Goal: Task Accomplishment & Management: Complete application form

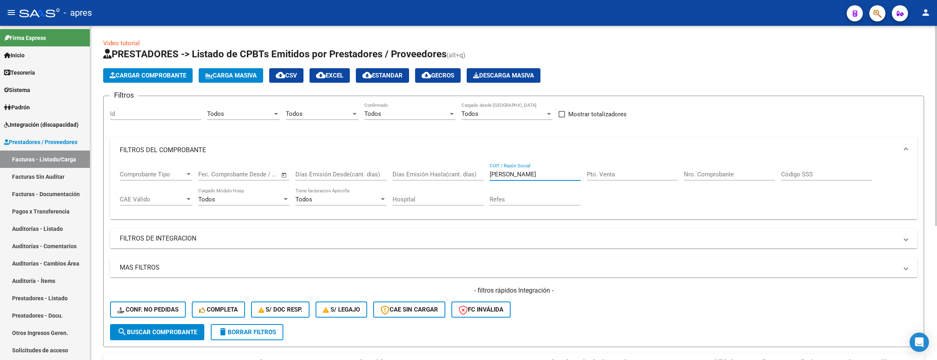
drag, startPoint x: 542, startPoint y: 177, endPoint x: 346, endPoint y: 160, distance: 196.6
click at [346, 160] on mat-expansion-panel "FILTROS DEL COMPROBANTE Comprobante Tipo Comprobante Tipo Fecha inicio – Fecha …" at bounding box center [513, 178] width 807 height 82
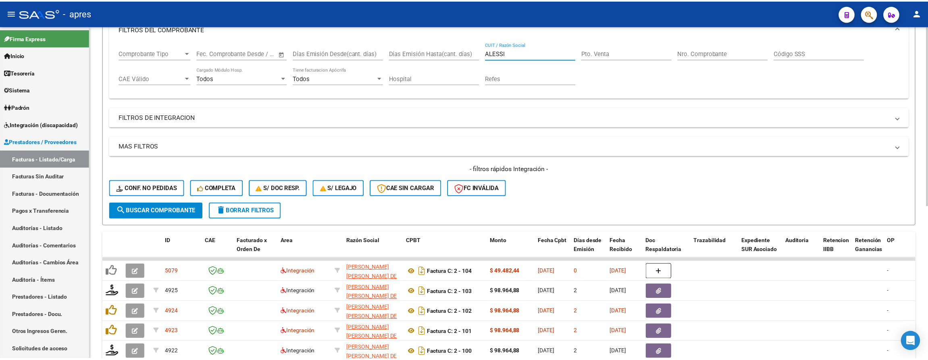
scroll to position [181, 0]
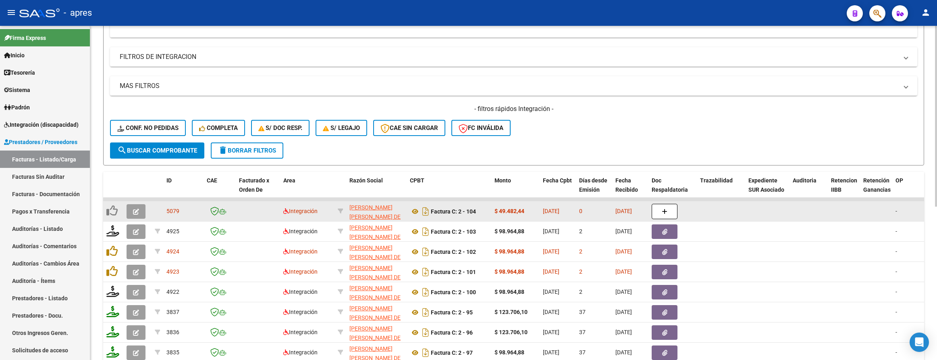
type input "ALESSI"
click at [137, 208] on icon "button" at bounding box center [136, 211] width 6 height 6
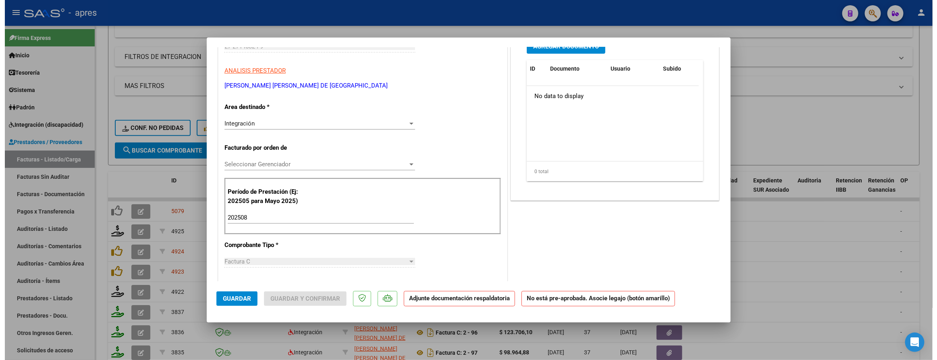
scroll to position [0, 0]
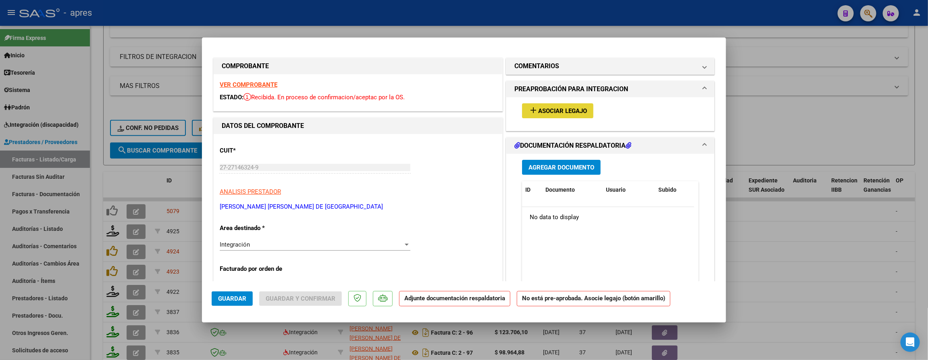
click at [524, 115] on button "add Asociar Legajo" at bounding box center [557, 110] width 71 height 15
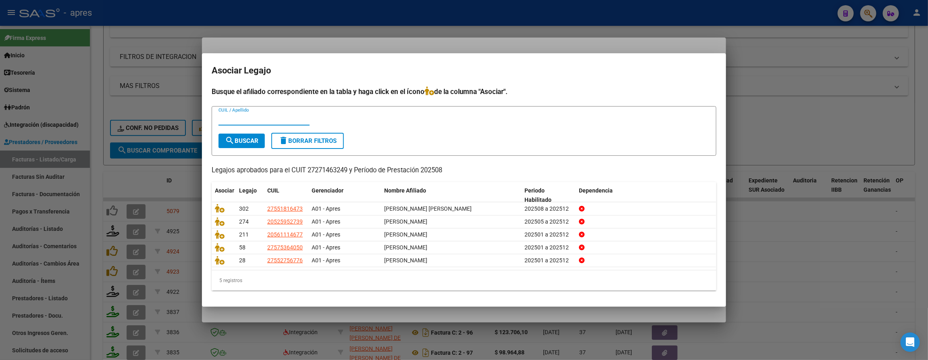
click at [302, 123] on div "CUIL / Apellido" at bounding box center [263, 119] width 91 height 12
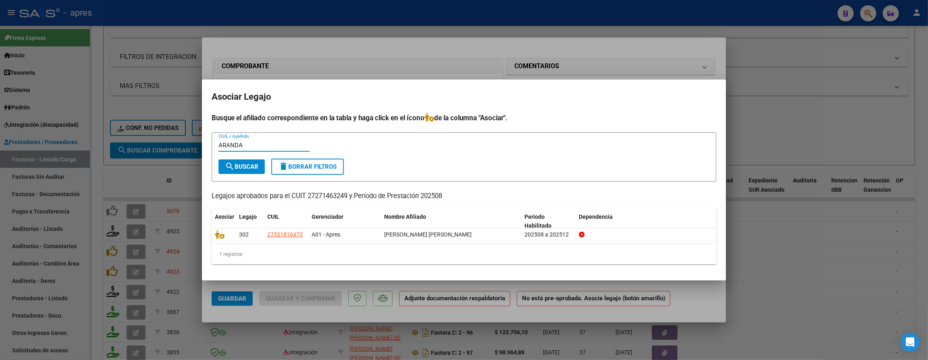
type input "ARANDA"
click at [307, 320] on div at bounding box center [464, 180] width 928 height 360
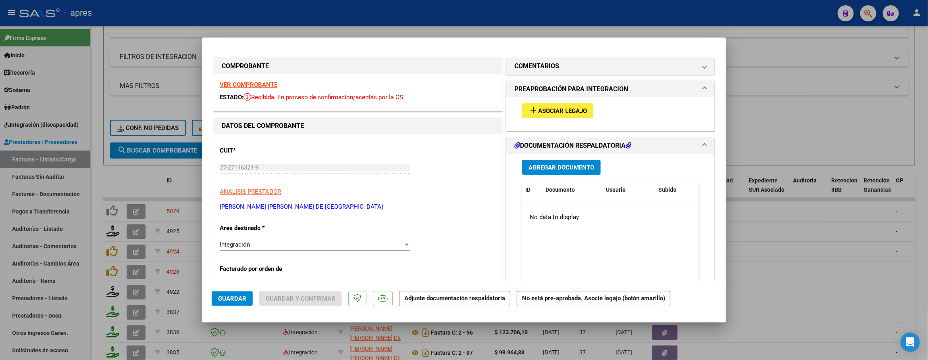
click at [243, 85] on strong "VER COMPROBANTE" at bounding box center [249, 84] width 58 height 7
click at [92, 169] on div at bounding box center [464, 180] width 928 height 360
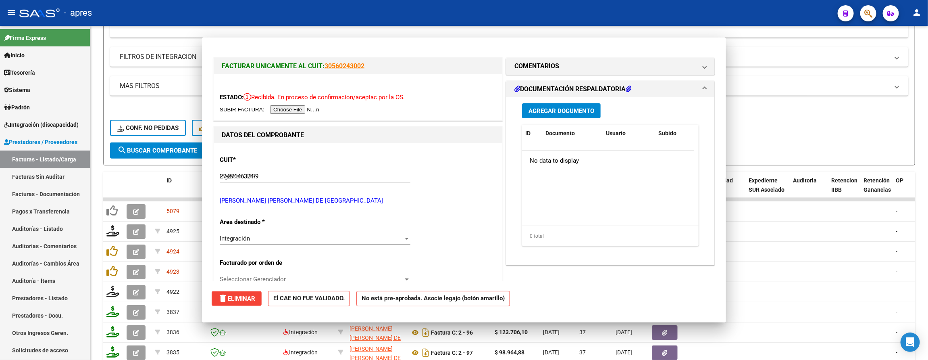
type input "$ 0,00"
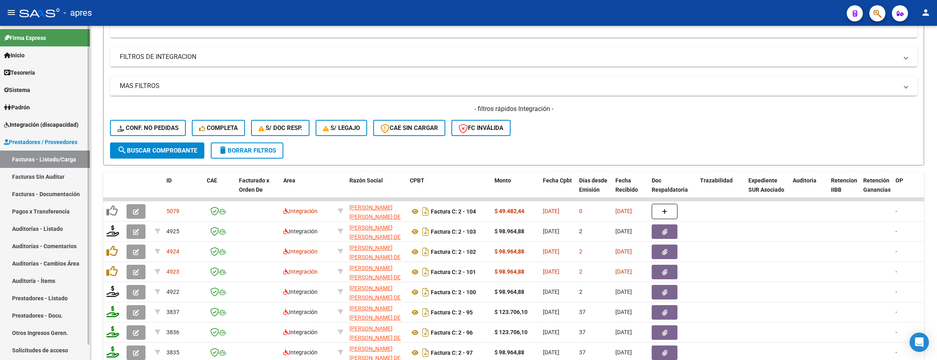
click at [52, 117] on link "Integración (discapacidad)" at bounding box center [45, 124] width 90 height 17
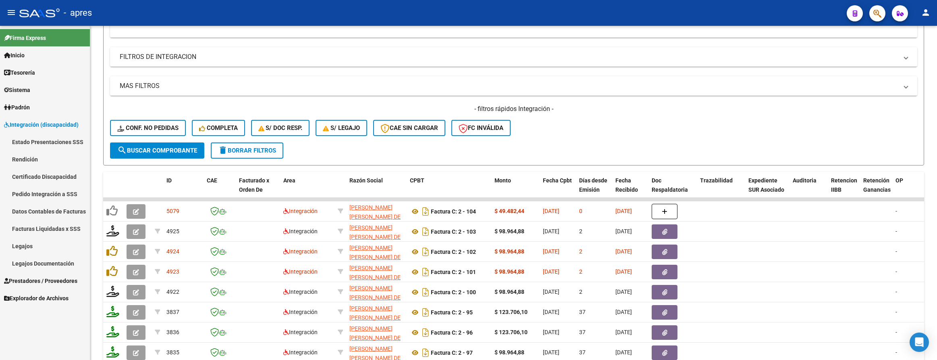
drag, startPoint x: 40, startPoint y: 239, endPoint x: 12, endPoint y: 129, distance: 113.6
click at [40, 239] on link "Legajos" at bounding box center [45, 245] width 90 height 17
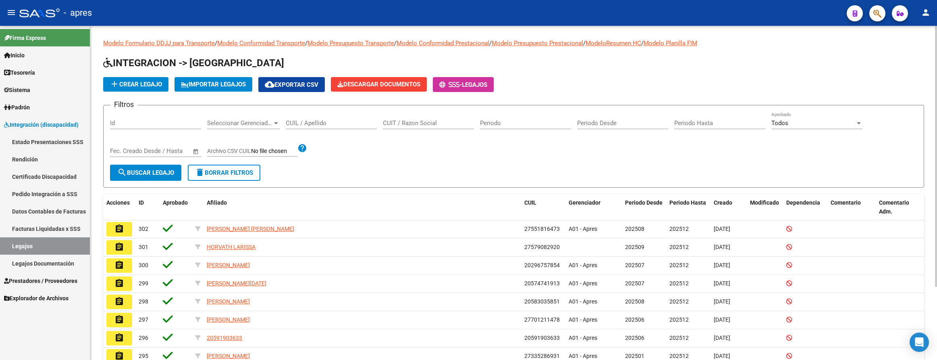
click at [316, 124] on input "CUIL / Apellido" at bounding box center [331, 122] width 91 height 7
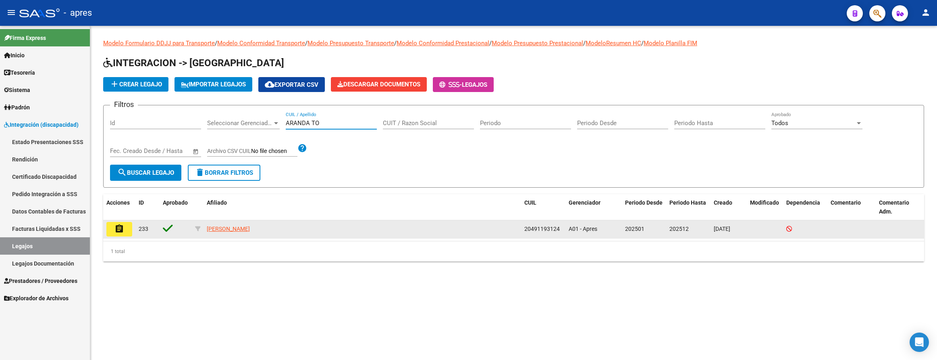
type input "ARANDA TO"
click at [125, 231] on button "assignment" at bounding box center [119, 229] width 26 height 15
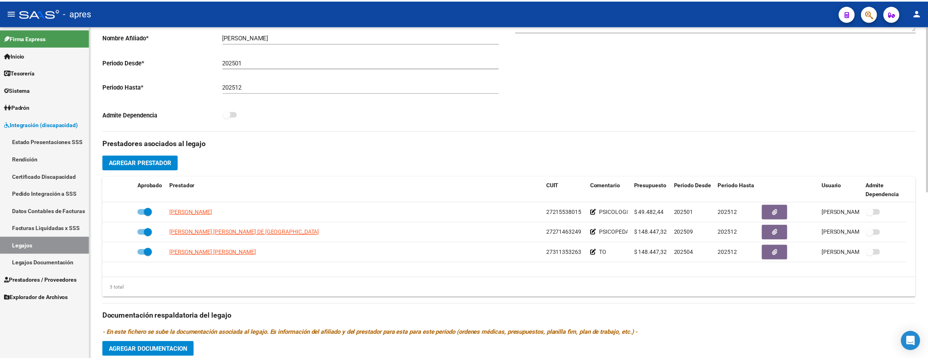
scroll to position [242, 0]
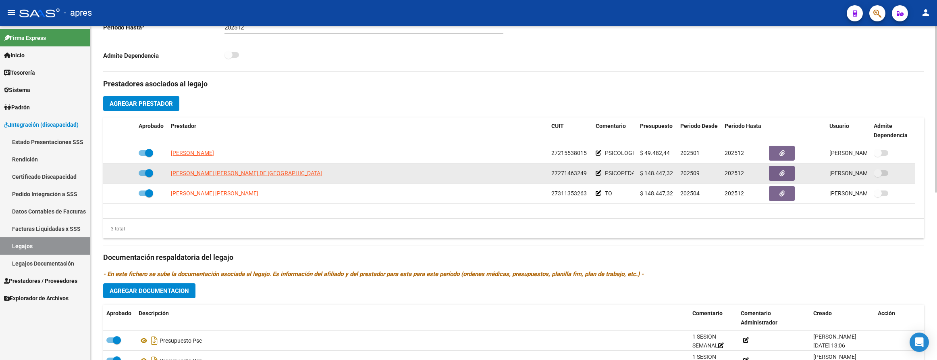
click at [696, 181] on datatable-body-cell "202509" at bounding box center [699, 173] width 44 height 20
click at [696, 176] on span "202509" at bounding box center [689, 173] width 19 height 6
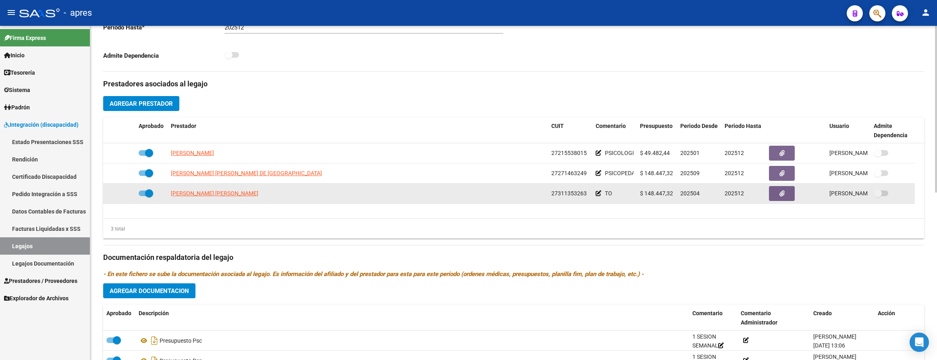
click at [700, 185] on datatable-body-cell "202504" at bounding box center [699, 193] width 44 height 20
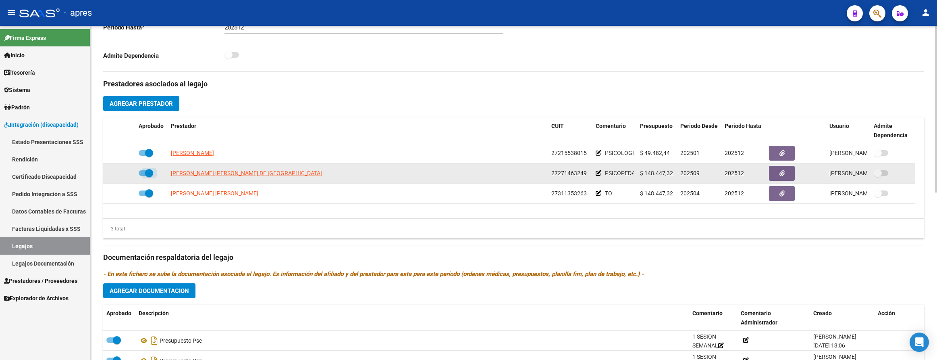
click at [141, 173] on span at bounding box center [146, 173] width 15 height 6
click at [142, 176] on input "checkbox" at bounding box center [142, 176] width 0 height 0
checkbox input "false"
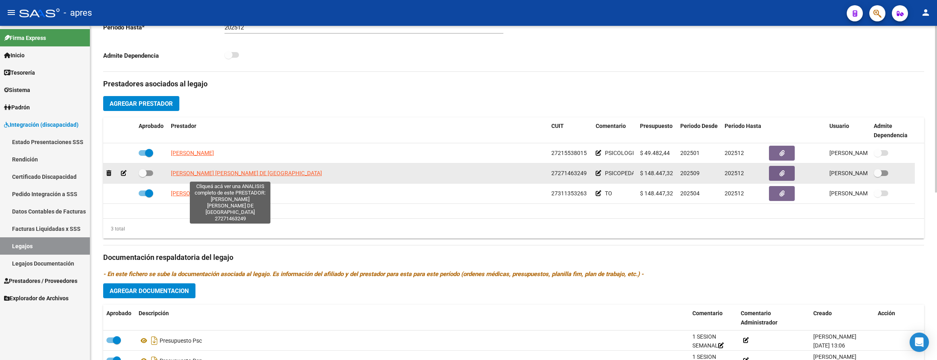
click at [211, 175] on span "[PERSON_NAME] [PERSON_NAME] DE [GEOGRAPHIC_DATA]" at bounding box center [246, 173] width 151 height 6
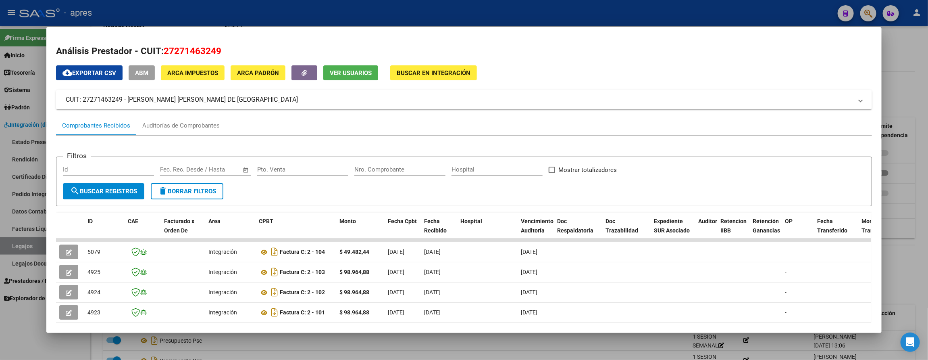
click at [328, 333] on div at bounding box center [464, 180] width 928 height 360
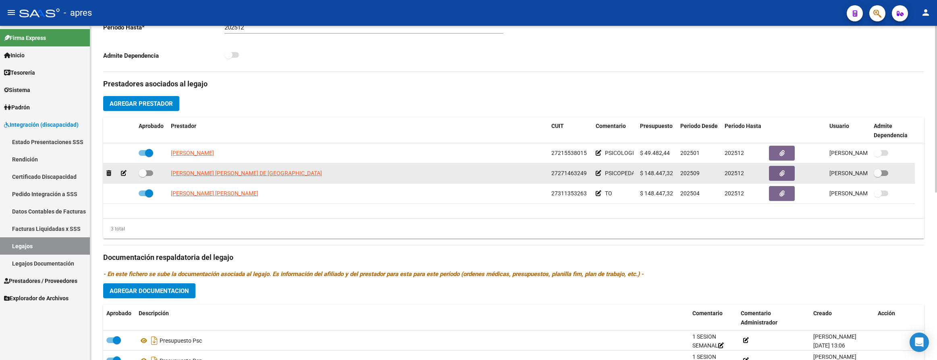
click at [658, 178] on div "$ 148.447,32" at bounding box center [657, 173] width 34 height 9
click at [596, 175] on icon at bounding box center [599, 173] width 6 height 6
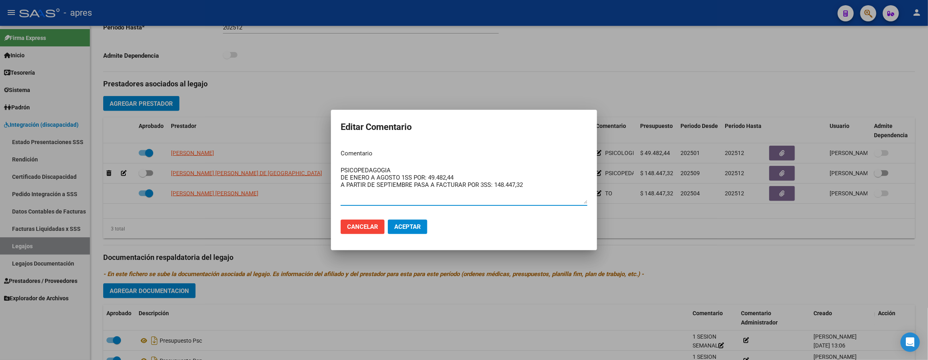
click at [411, 224] on span "Aceptar" at bounding box center [407, 226] width 27 height 7
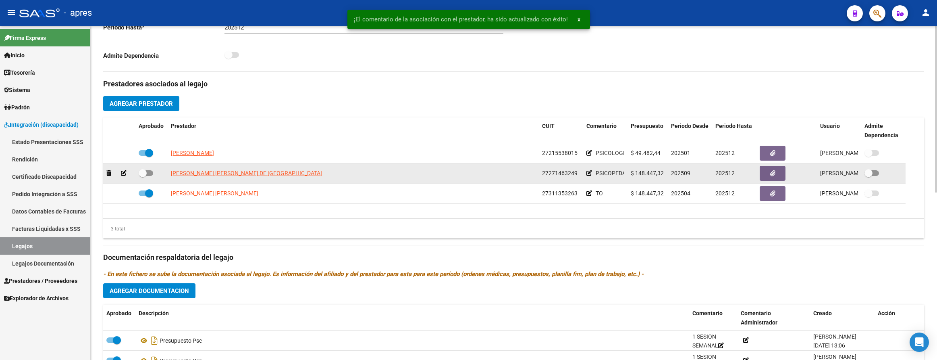
click at [680, 176] on span "202509" at bounding box center [680, 173] width 19 height 6
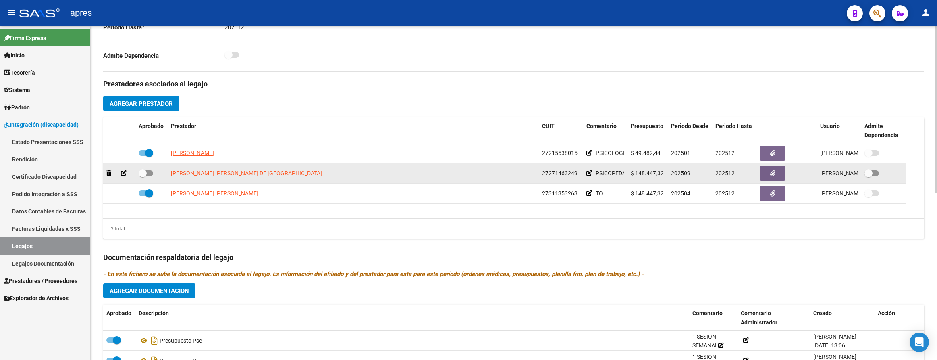
click at [121, 175] on icon at bounding box center [124, 173] width 6 height 6
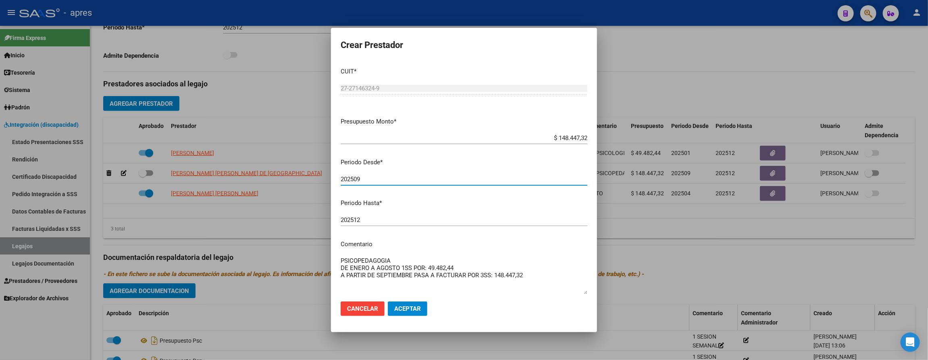
click at [358, 176] on input "202509" at bounding box center [464, 178] width 247 height 7
drag, startPoint x: 364, startPoint y: 178, endPoint x: 355, endPoint y: 177, distance: 9.3
click at [355, 177] on input "202509" at bounding box center [464, 178] width 247 height 7
type input "202501"
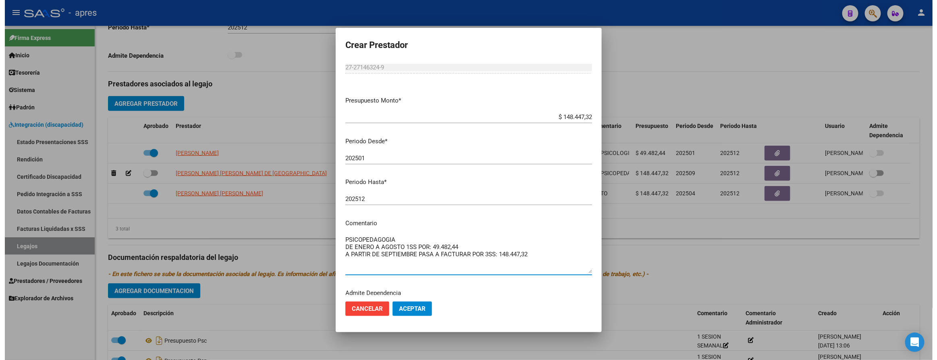
scroll to position [42, 0]
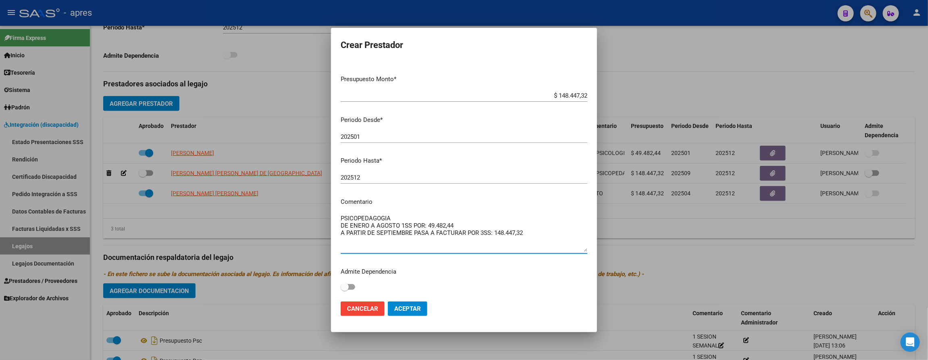
drag, startPoint x: 360, startPoint y: 267, endPoint x: 389, endPoint y: 240, distance: 40.5
click at [447, 285] on mat-dialog-content "CUIT * 27-27146324-9 Ingresar CUIT ARCA Padrón Presupuesto Monto * $ 148.447,32…" at bounding box center [464, 178] width 266 height 234
click at [410, 308] on span "Aceptar" at bounding box center [407, 308] width 27 height 7
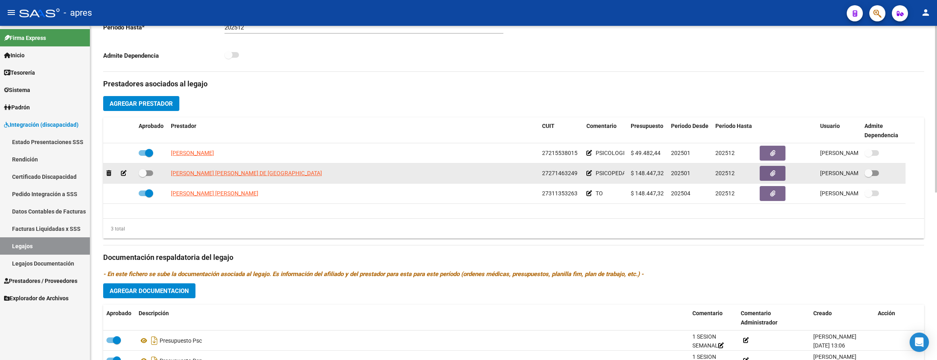
click at [145, 173] on span at bounding box center [143, 173] width 8 height 8
click at [143, 176] on input "checkbox" at bounding box center [142, 176] width 0 height 0
checkbox input "true"
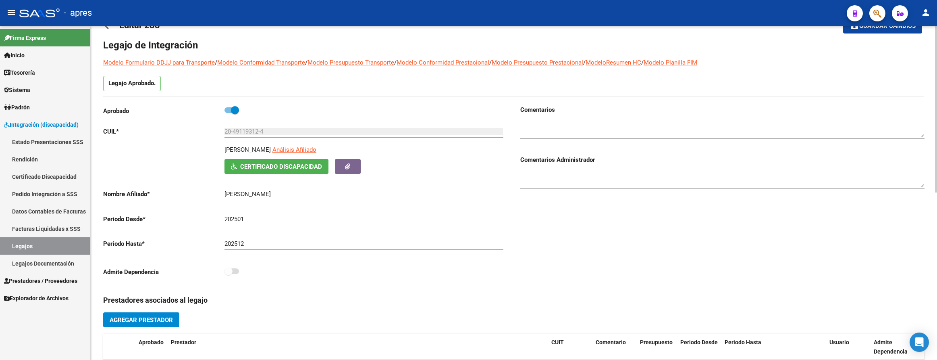
scroll to position [0, 0]
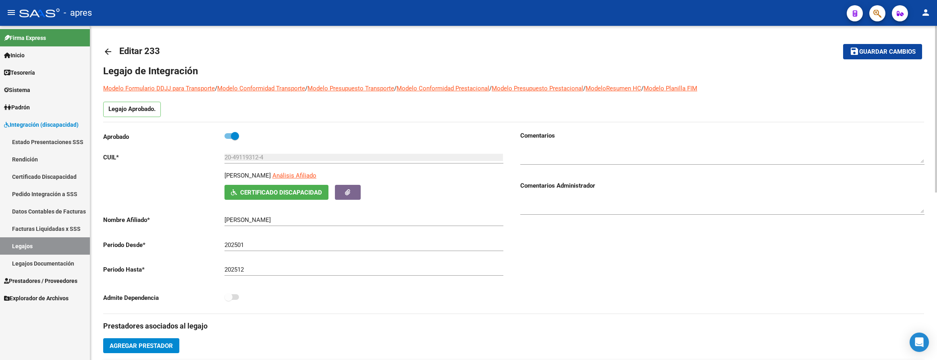
click at [903, 60] on mat-toolbar-row "save Guardar cambios" at bounding box center [838, 52] width 170 height 26
click at [903, 53] on span "Guardar cambios" at bounding box center [887, 51] width 56 height 7
click at [102, 45] on div "arrow_back Editar 233 save Guardar cambios Legajo de Integración Modelo Formula…" at bounding box center [513, 359] width 847 height 667
click at [104, 49] on mat-icon "arrow_back" at bounding box center [108, 52] width 10 height 10
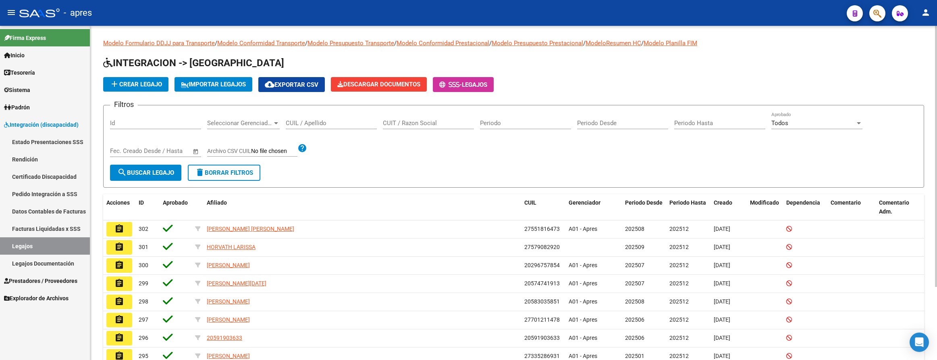
click at [40, 275] on link "Prestadores / Proveedores" at bounding box center [45, 280] width 90 height 17
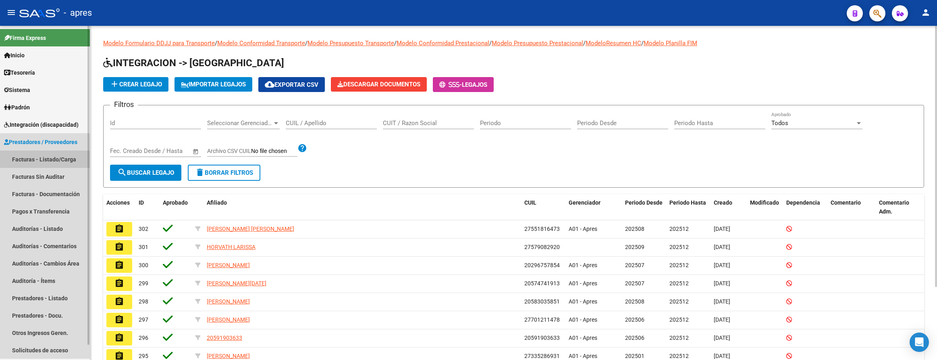
click at [38, 153] on link "Facturas - Listado/Carga" at bounding box center [45, 158] width 90 height 17
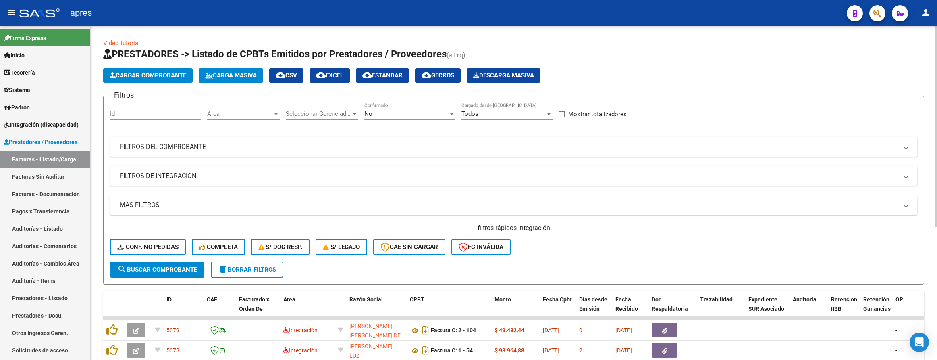
click at [310, 198] on mat-expansion-panel-header "MAS FILTROS" at bounding box center [513, 204] width 807 height 19
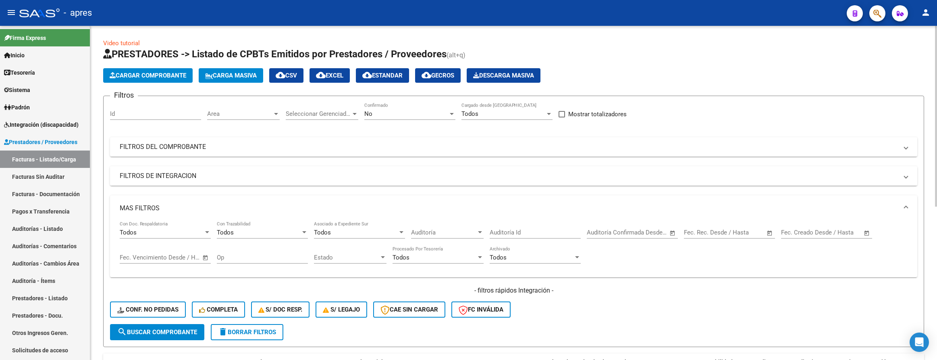
click at [289, 181] on mat-expansion-panel-header "FILTROS DE INTEGRACION" at bounding box center [513, 175] width 807 height 19
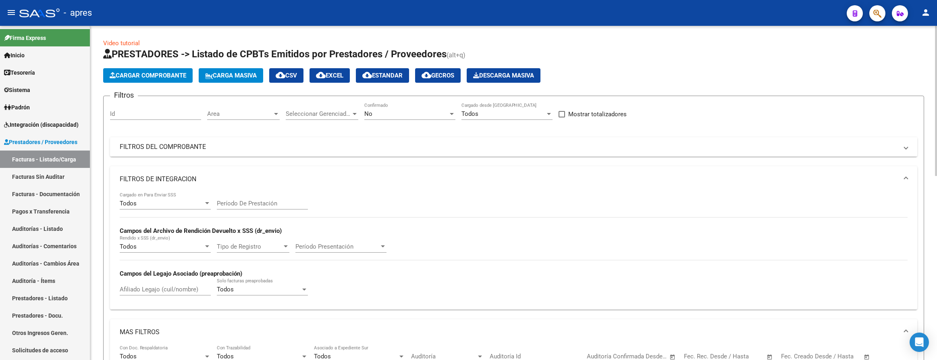
click at [287, 150] on mat-panel-title "FILTROS DEL COMPROBANTE" at bounding box center [509, 146] width 778 height 9
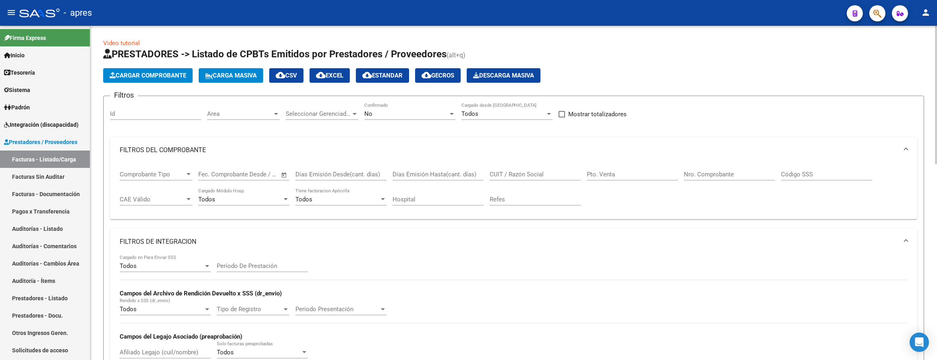
scroll to position [121, 0]
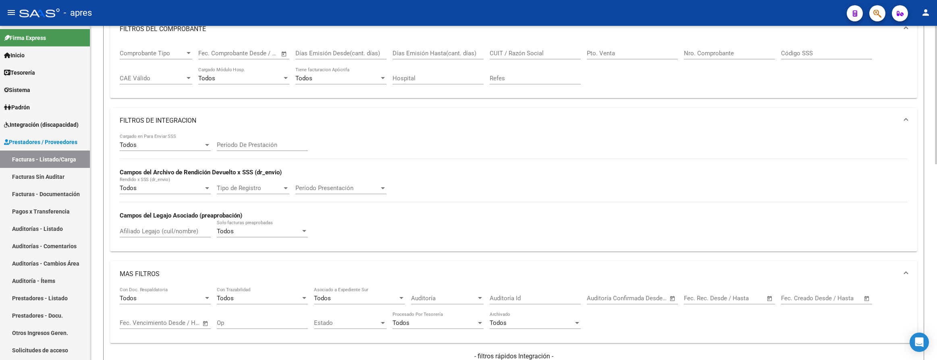
click at [169, 233] on input "Afiliado Legajo (cuil/nombre)" at bounding box center [165, 230] width 91 height 7
paste input "VINCI [PERSON_NAME]"
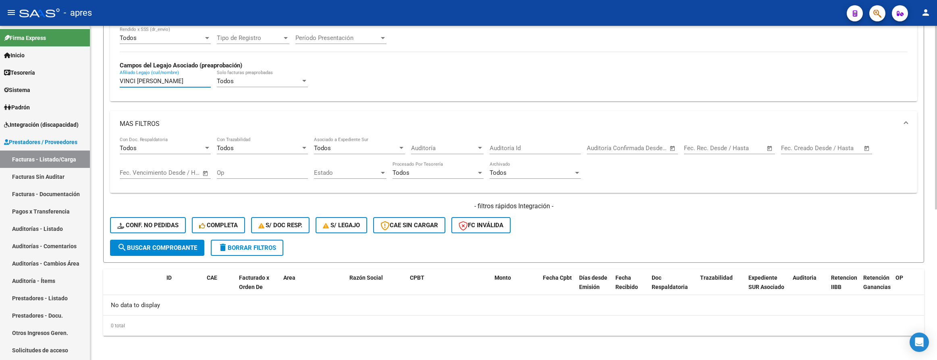
scroll to position [274, 0]
click at [170, 81] on input "VINCI [PERSON_NAME]" at bounding box center [165, 79] width 91 height 7
type input "VINCI NATALI"
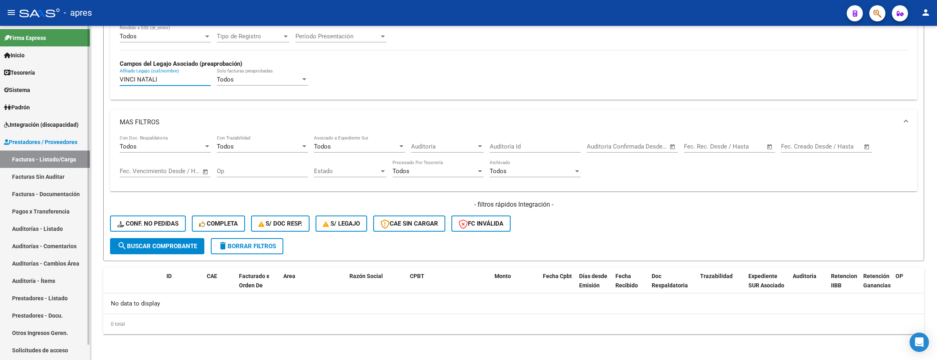
drag, startPoint x: 178, startPoint y: 80, endPoint x: 15, endPoint y: 80, distance: 163.3
click at [15, 80] on mat-sidenav-container "Firma Express Inicio Calendario SSS Instructivos Contacto OS Tesorería Extracto…" at bounding box center [468, 193] width 937 height 334
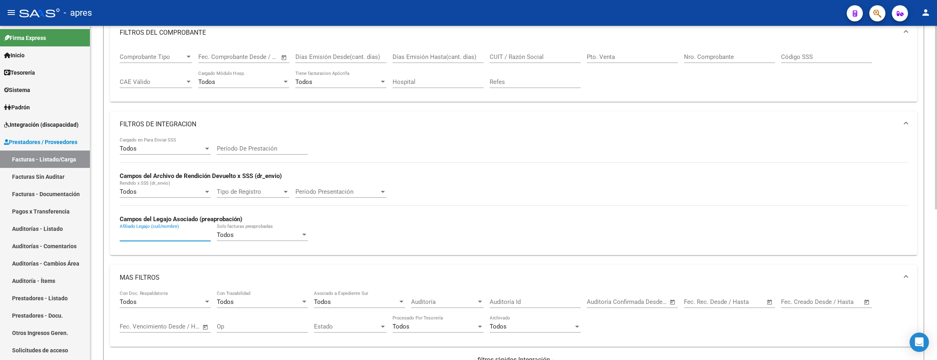
scroll to position [92, 0]
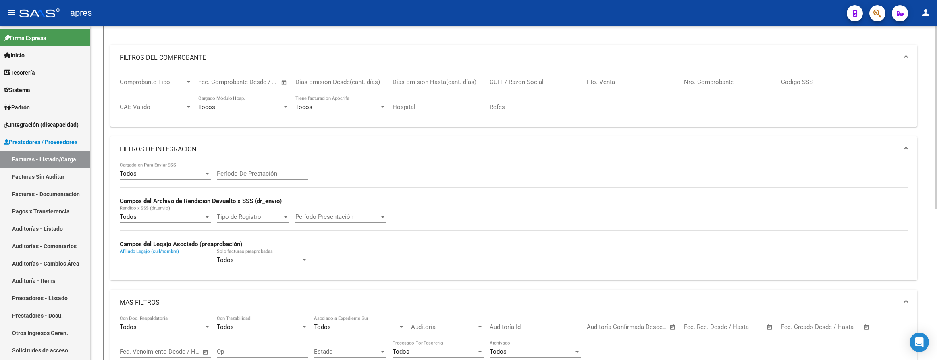
click at [492, 75] on div "CUIT / Razón Social" at bounding box center [535, 79] width 91 height 17
click at [496, 81] on input "CUIT / Razón Social" at bounding box center [535, 81] width 91 height 7
paste input "VINCI [PERSON_NAME]"
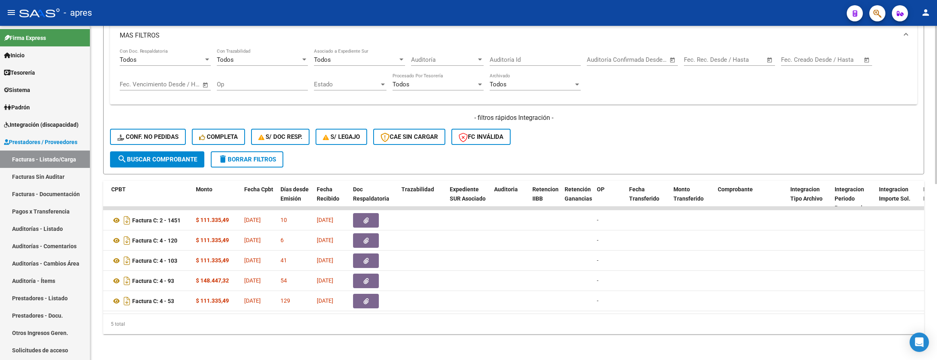
scroll to position [0, 0]
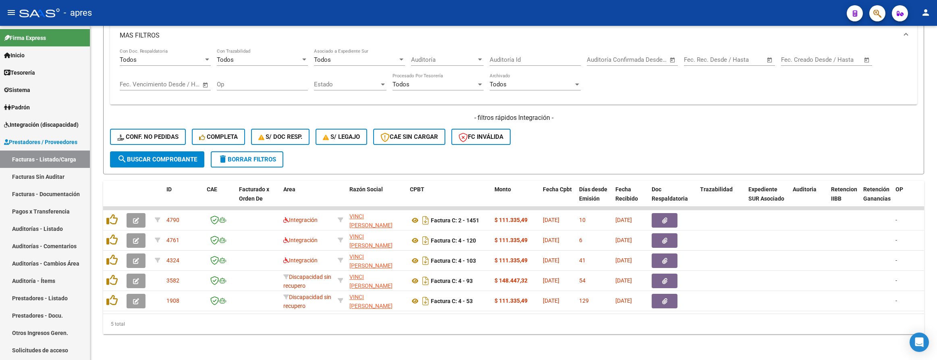
type input "VINCI [PERSON_NAME]"
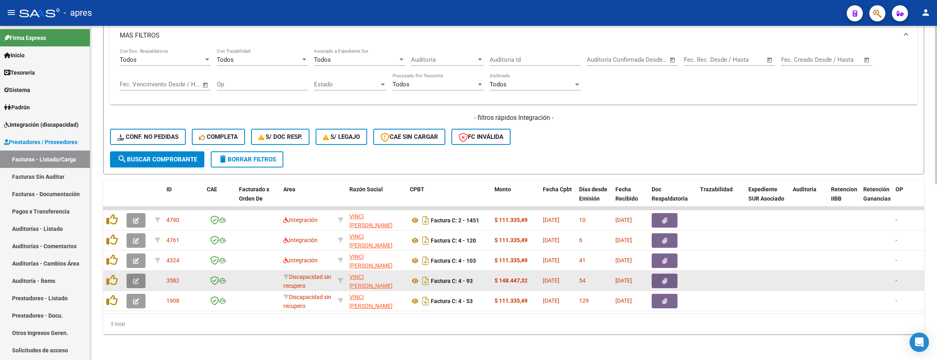
click at [138, 278] on icon "button" at bounding box center [136, 281] width 6 height 6
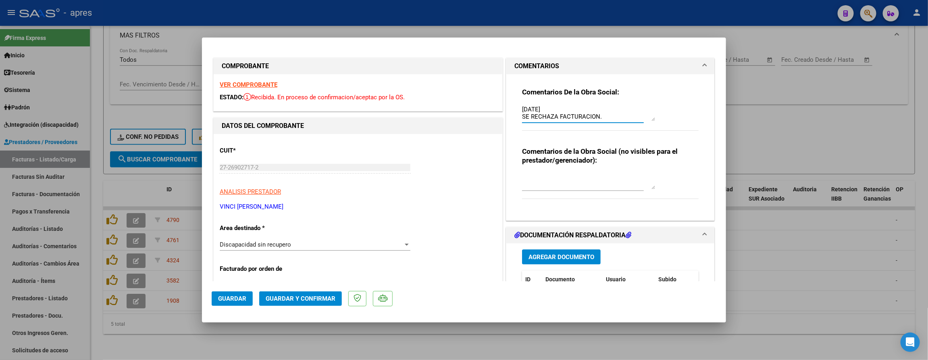
drag, startPoint x: 639, startPoint y: 117, endPoint x: 641, endPoint y: 124, distance: 7.6
click at [641, 124] on div "Comentarios De la Obra Social: 30/07/2025 SE RECHAZA FACTURACION. SE ENCUENTRAN…" at bounding box center [610, 113] width 177 height 52
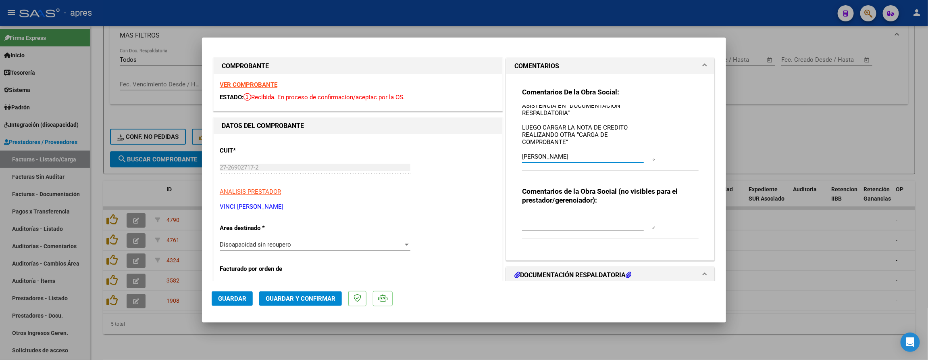
scroll to position [75, 0]
drag, startPoint x: 644, startPoint y: 120, endPoint x: 637, endPoint y: 161, distance: 42.2
click at [643, 161] on textarea "30/07/2025 SE RECHAZA FACTURACION. SE ENCUENTRAN AUTORIZADAS 2 SESIONES SEMANAL…" at bounding box center [588, 133] width 133 height 56
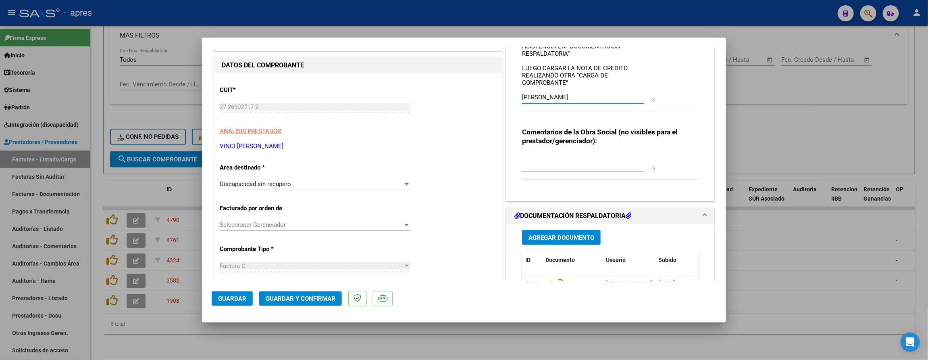
scroll to position [0, 0]
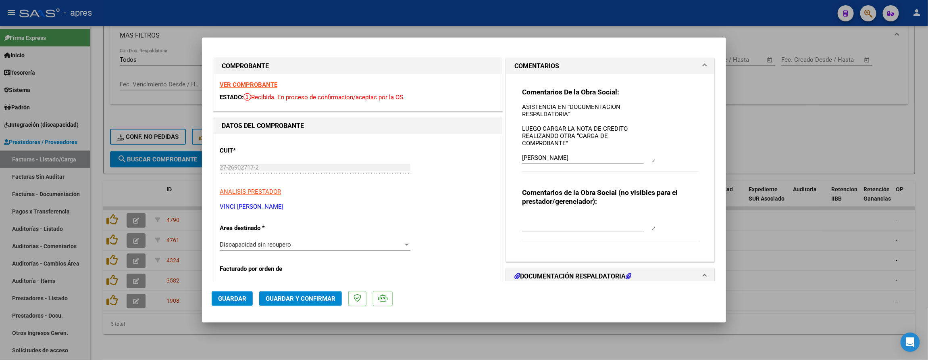
click at [266, 81] on strong "VER COMPROBANTE" at bounding box center [249, 84] width 58 height 7
click at [593, 114] on textarea "30/07/2025 SE RECHAZA FACTURACION. SE ENCUENTRAN AUTORIZADAS 2 SESIONES SEMANAL…" at bounding box center [588, 133] width 133 height 57
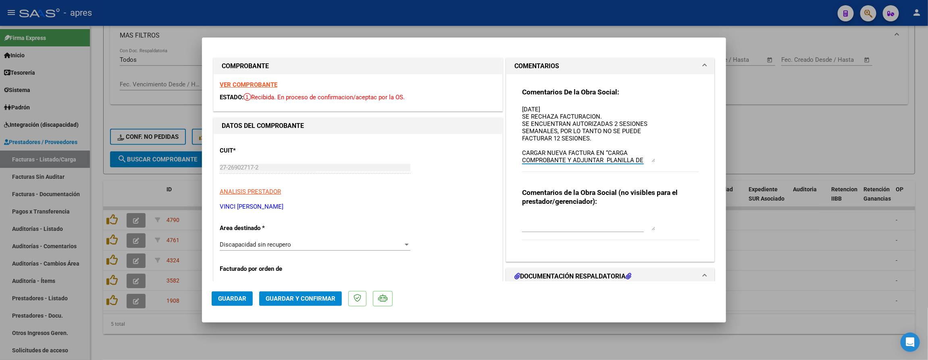
drag, startPoint x: 533, startPoint y: 125, endPoint x: 617, endPoint y: 139, distance: 85.8
click at [617, 139] on textarea "30/07/2025 SE RECHAZA FACTURACION. SE ENCUENTRAN AUTORIZADAS 2 SESIONES SEMANAL…" at bounding box center [588, 133] width 133 height 57
click at [603, 141] on textarea "30/07/2025 SE RECHAZA FACTURACION. SE ENCUENTRAN AUTORIZADAS 2 SESIONES SEMANAL…" at bounding box center [588, 133] width 133 height 57
click at [541, 154] on textarea "30/07/2025 SE RECHAZA FACTURACION. SE ENCUENTRAN AUTORIZADAS 2 SESIONES SEMANAL…" at bounding box center [588, 133] width 133 height 57
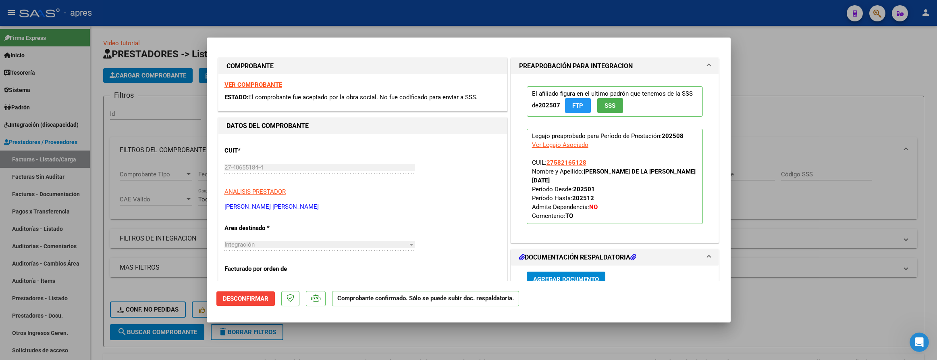
scroll to position [496, 0]
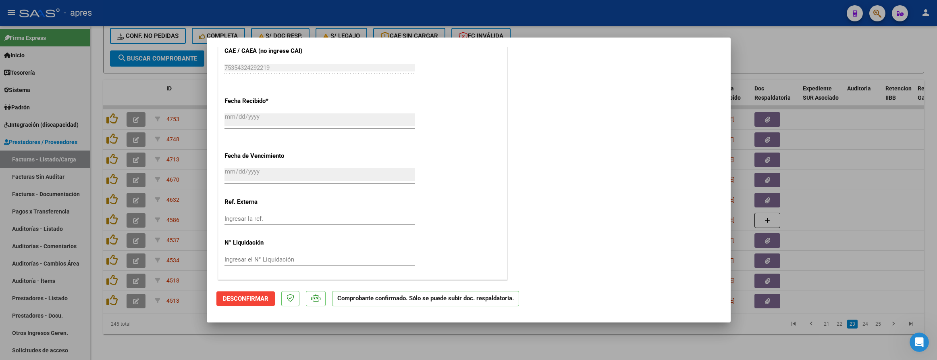
click at [198, 340] on div at bounding box center [468, 180] width 937 height 360
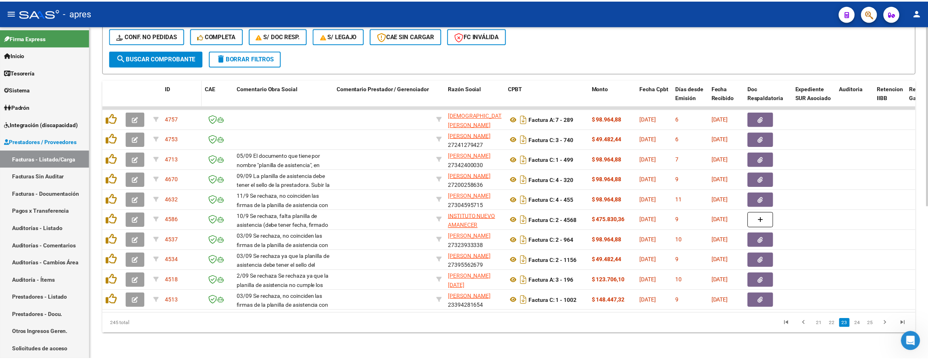
scroll to position [283, 0]
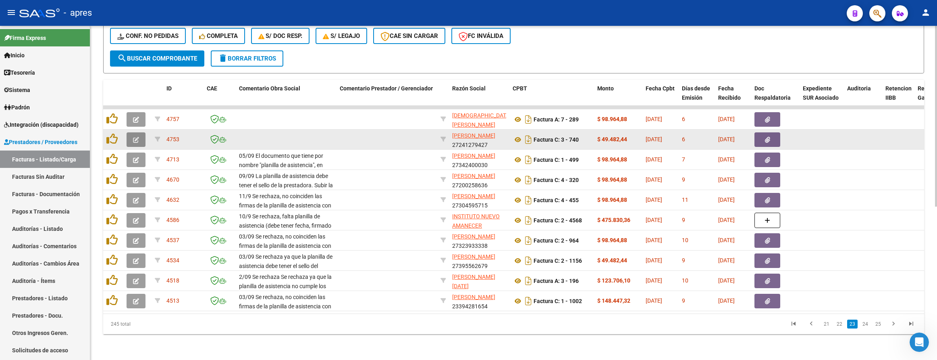
click at [140, 132] on button "button" at bounding box center [136, 139] width 19 height 15
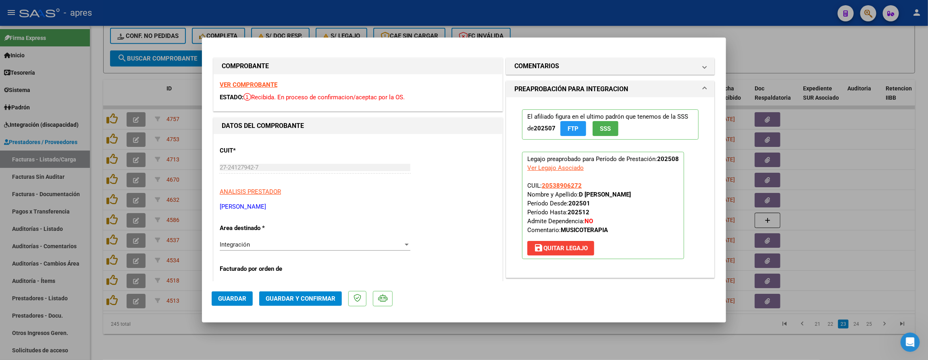
click at [245, 86] on strong "VER COMPROBANTE" at bounding box center [249, 84] width 58 height 7
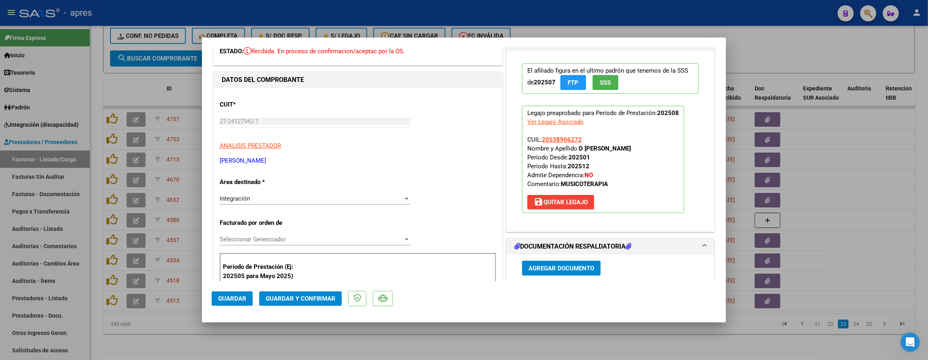
scroll to position [121, 0]
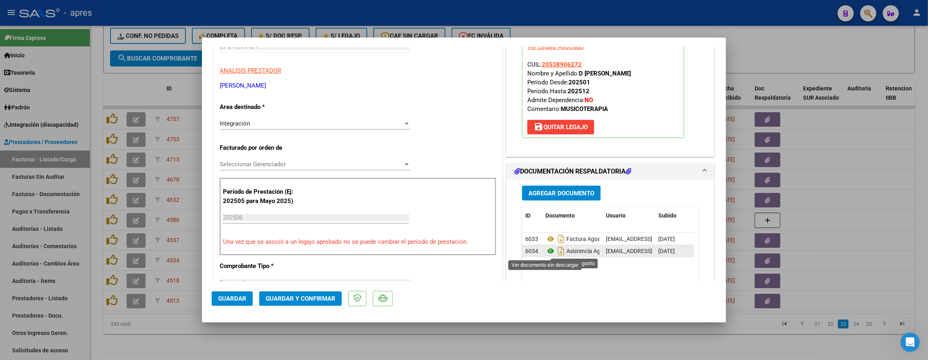
click at [548, 252] on icon at bounding box center [550, 251] width 10 height 10
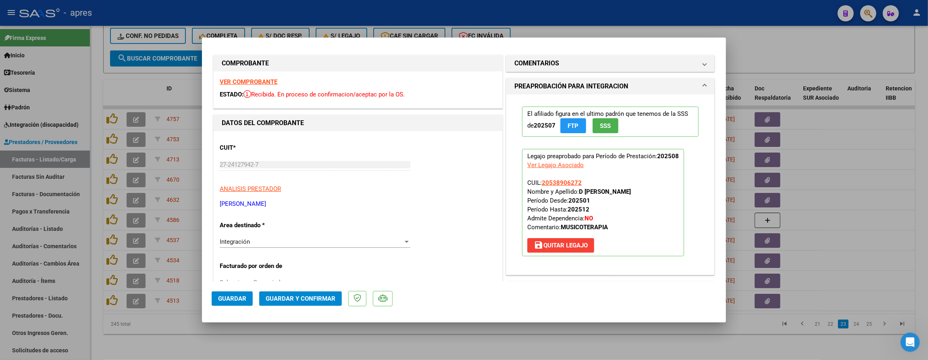
scroll to position [0, 0]
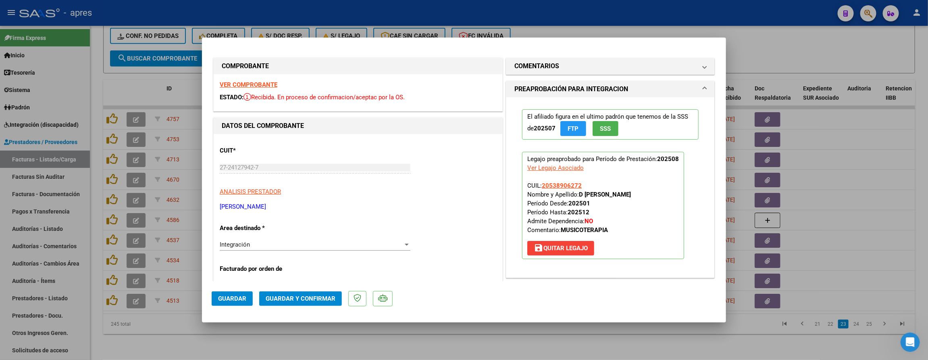
click at [254, 83] on strong "VER COMPROBANTE" at bounding box center [249, 84] width 58 height 7
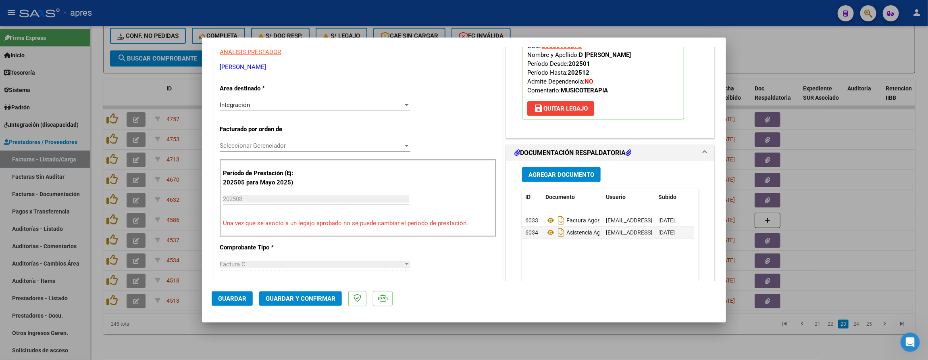
scroll to position [181, 0]
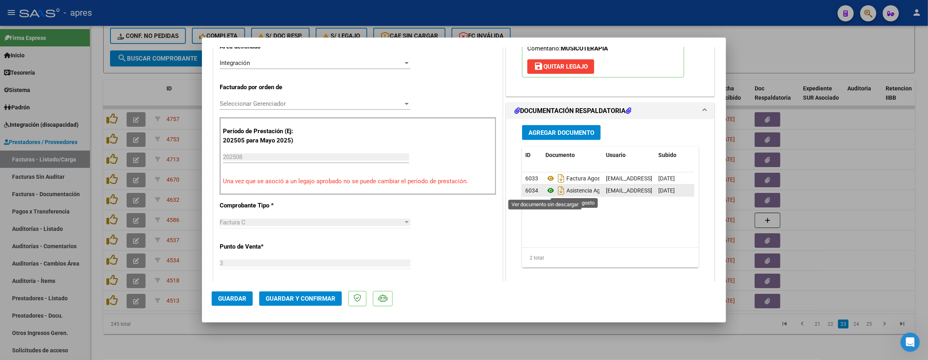
click at [545, 190] on icon at bounding box center [550, 190] width 10 height 10
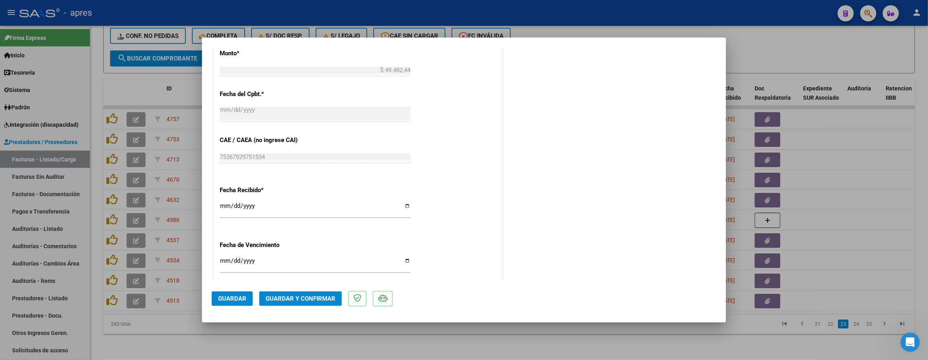
scroll to position [484, 0]
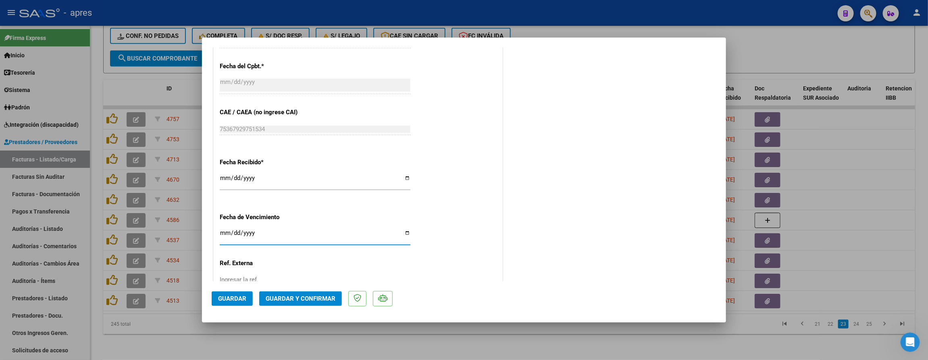
click at [225, 233] on input "Ingresar la fecha" at bounding box center [315, 235] width 191 height 13
type input "[DATE]"
click at [279, 300] on span "Guardar y Confirmar" at bounding box center [301, 298] width 70 height 7
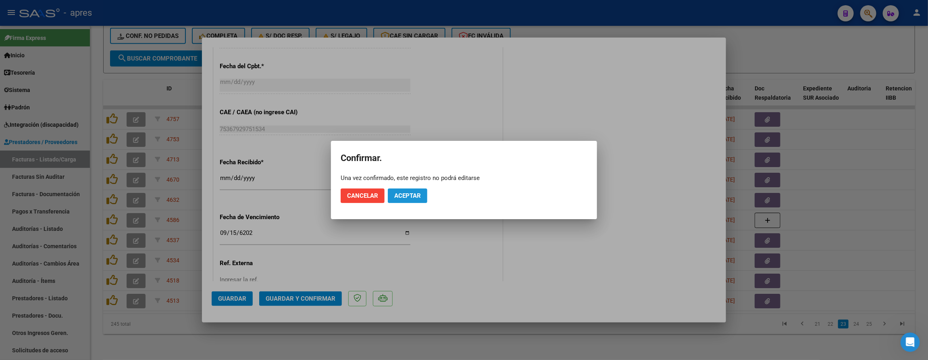
click at [415, 192] on span "Aceptar" at bounding box center [407, 195] width 27 height 7
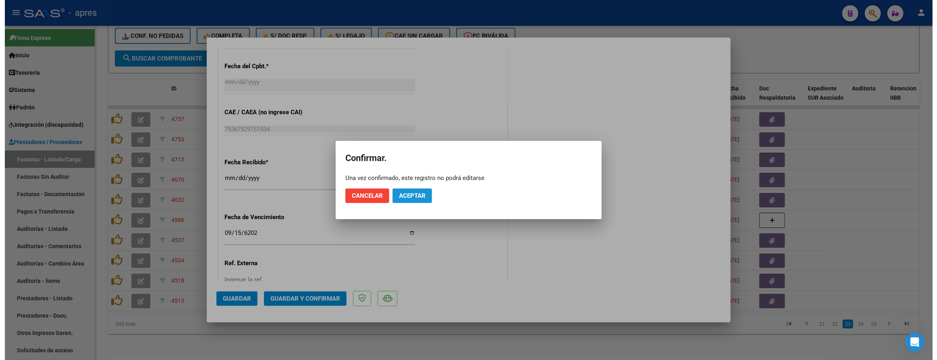
scroll to position [433, 0]
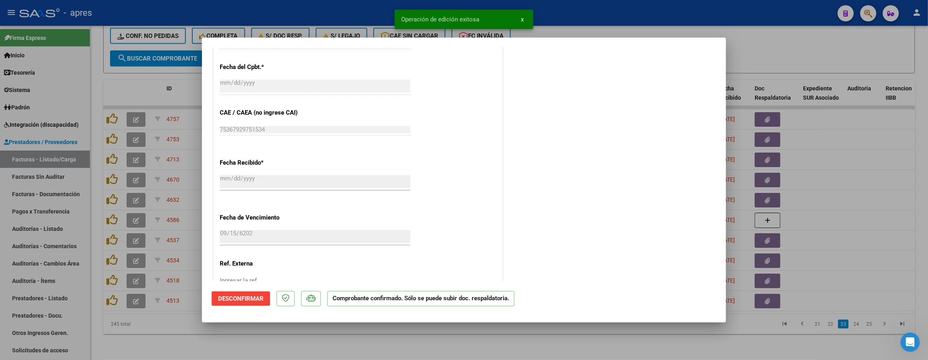
click at [152, 334] on div at bounding box center [464, 180] width 928 height 360
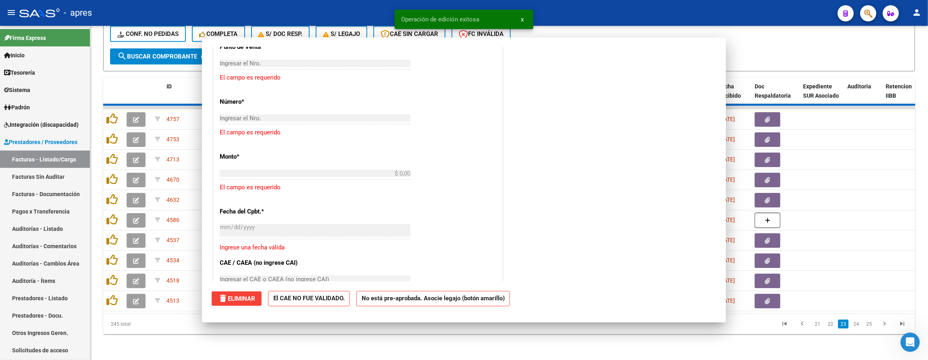
scroll to position [0, 0]
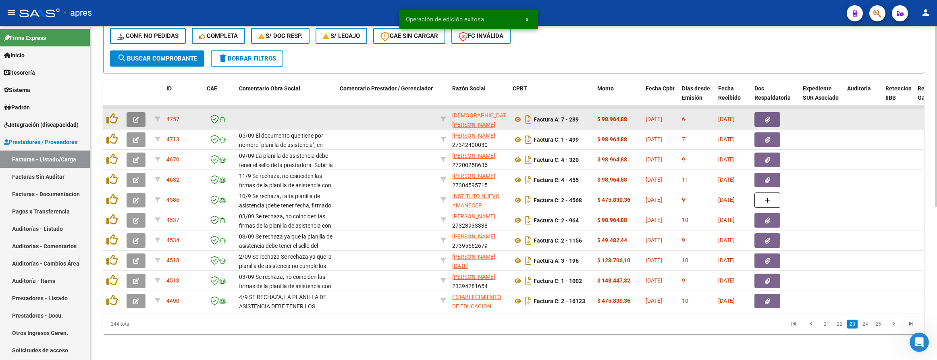
click at [131, 112] on button "button" at bounding box center [136, 119] width 19 height 15
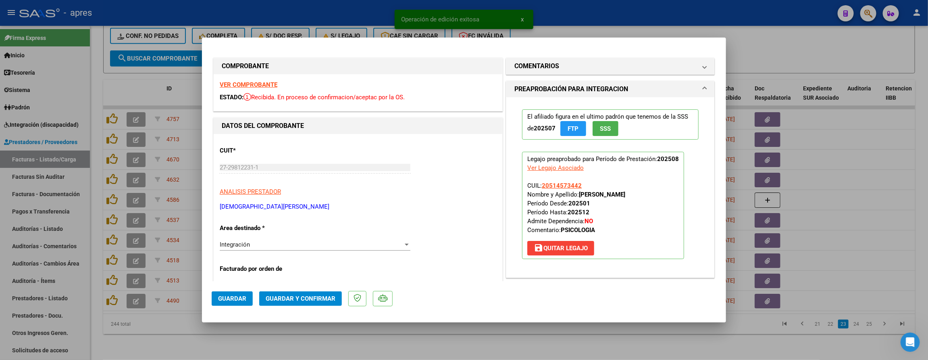
click at [270, 80] on div "VER COMPROBANTE ESTADO: Recibida. En proceso de confirmacion/aceptac por la OS." at bounding box center [358, 92] width 289 height 37
click at [270, 82] on strong "VER COMPROBANTE" at bounding box center [249, 84] width 58 height 7
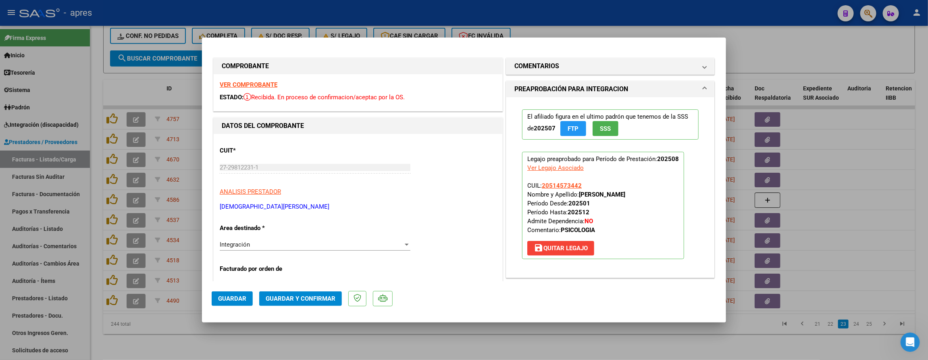
scroll to position [121, 0]
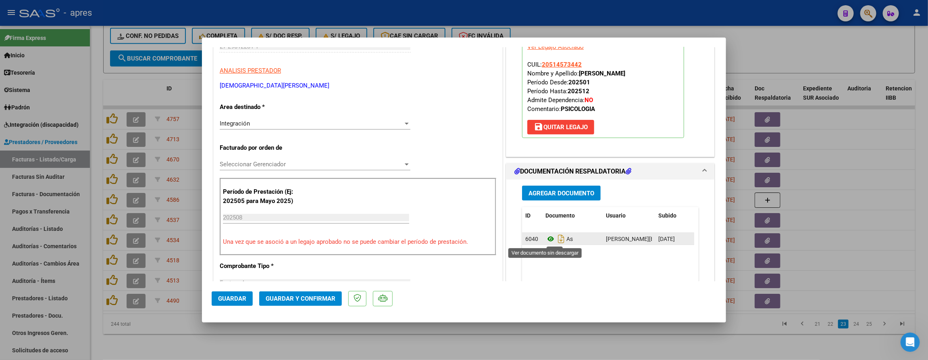
click at [545, 238] on icon at bounding box center [550, 239] width 10 height 10
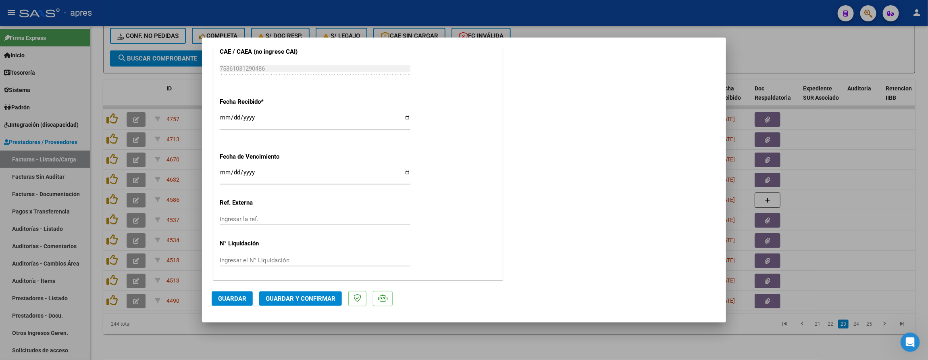
scroll to position [547, 0]
click at [312, 300] on span "Guardar y Confirmar" at bounding box center [301, 298] width 70 height 7
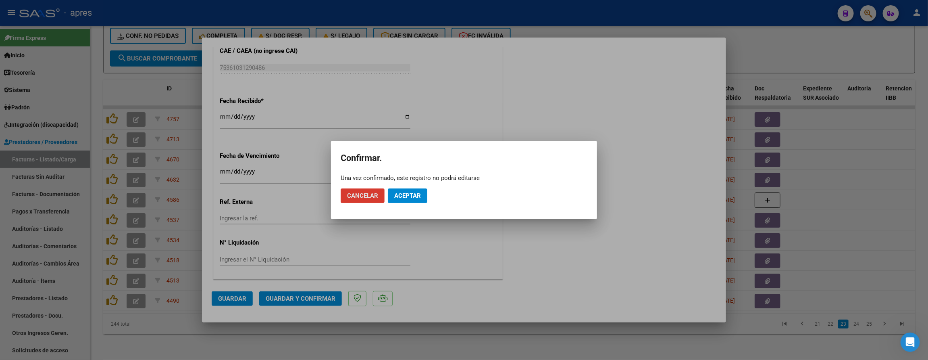
drag, startPoint x: 414, startPoint y: 202, endPoint x: 415, endPoint y: 168, distance: 34.3
click at [414, 198] on button "Aceptar" at bounding box center [408, 195] width 40 height 15
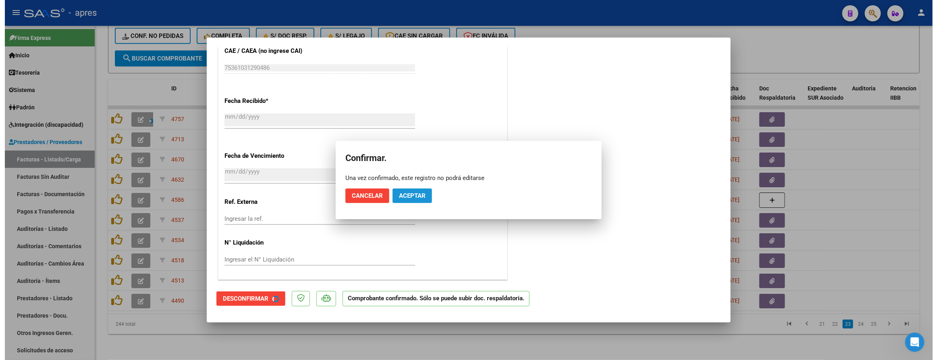
scroll to position [496, 0]
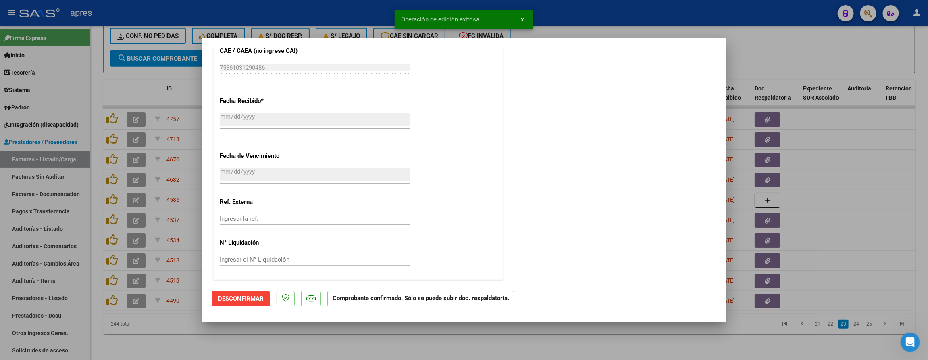
click at [307, 349] on div at bounding box center [464, 180] width 928 height 360
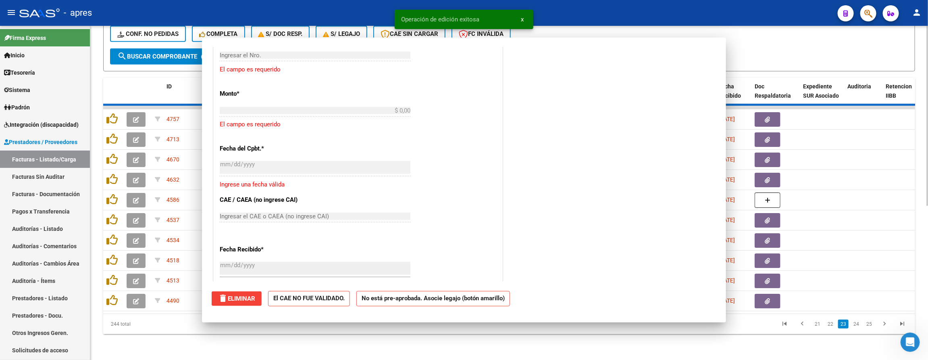
scroll to position [0, 0]
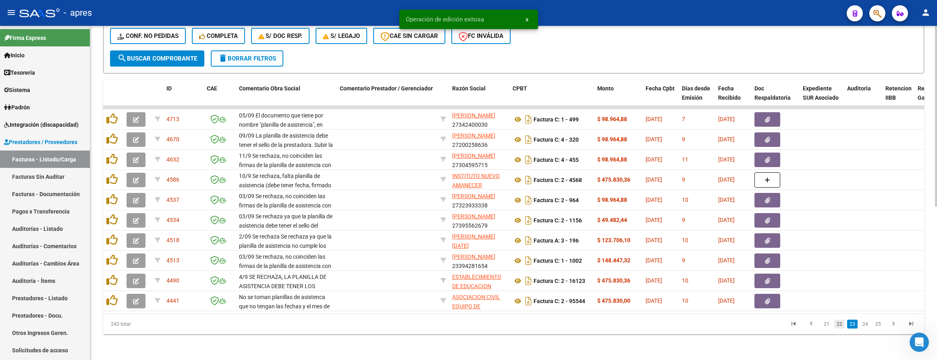
click at [837, 322] on link "22" at bounding box center [839, 323] width 10 height 9
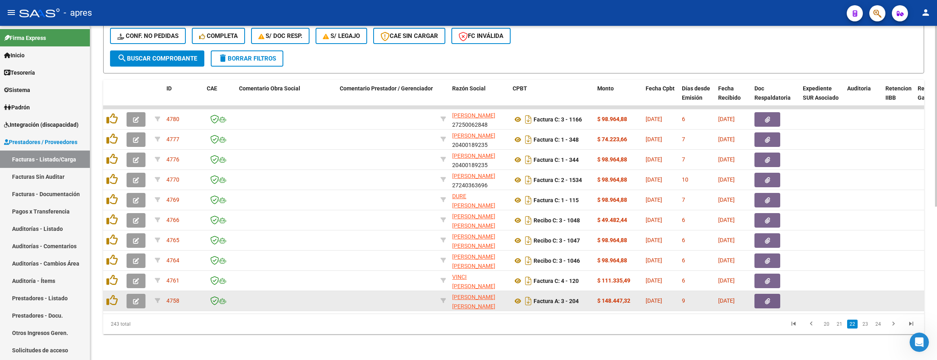
click at [131, 293] on button "button" at bounding box center [136, 300] width 19 height 15
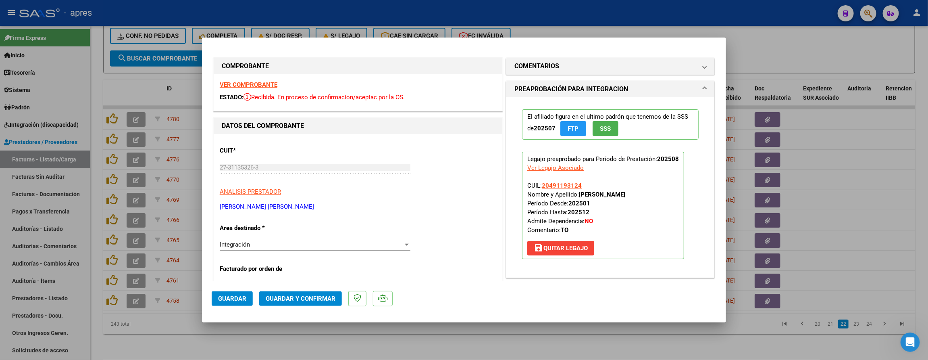
click at [253, 86] on strong "VER COMPROBANTE" at bounding box center [249, 84] width 58 height 7
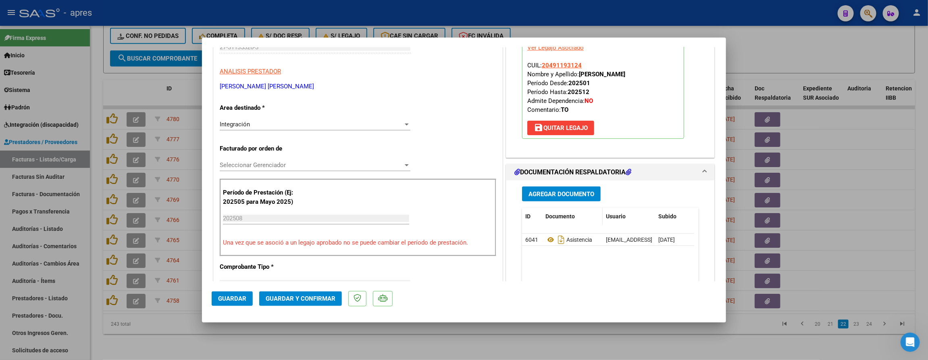
scroll to position [121, 0]
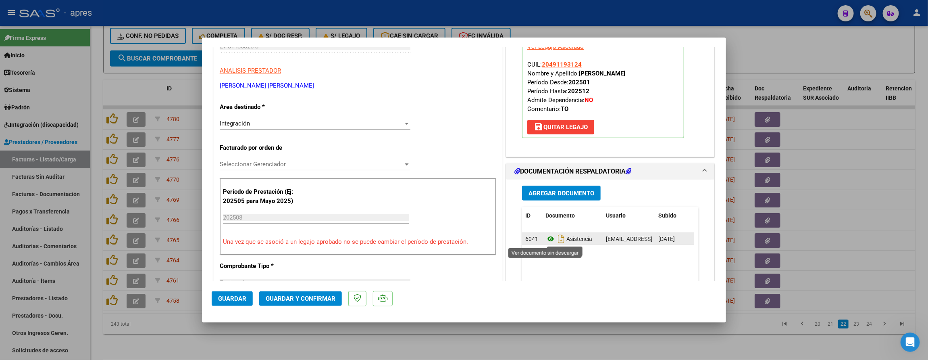
click at [547, 237] on icon at bounding box center [550, 239] width 10 height 10
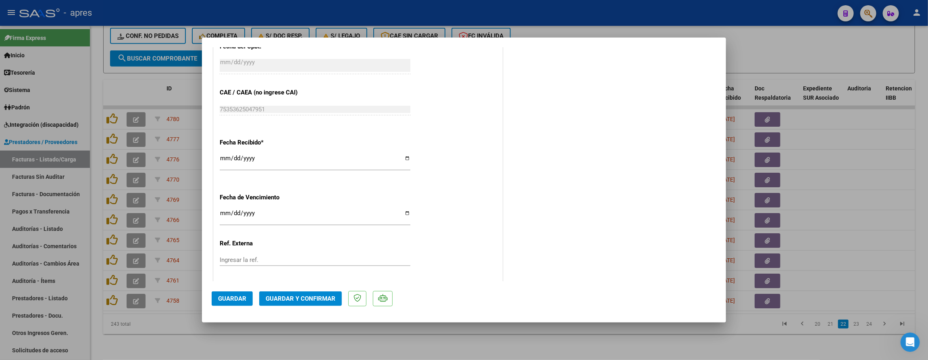
scroll to position [547, 0]
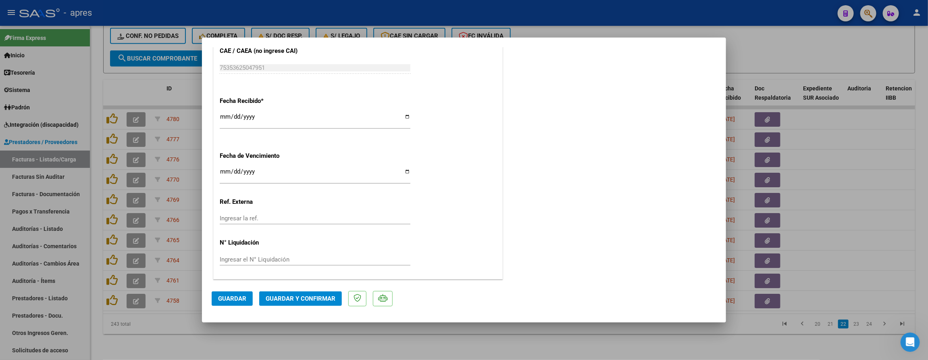
click at [289, 299] on span "Guardar y Confirmar" at bounding box center [301, 298] width 70 height 7
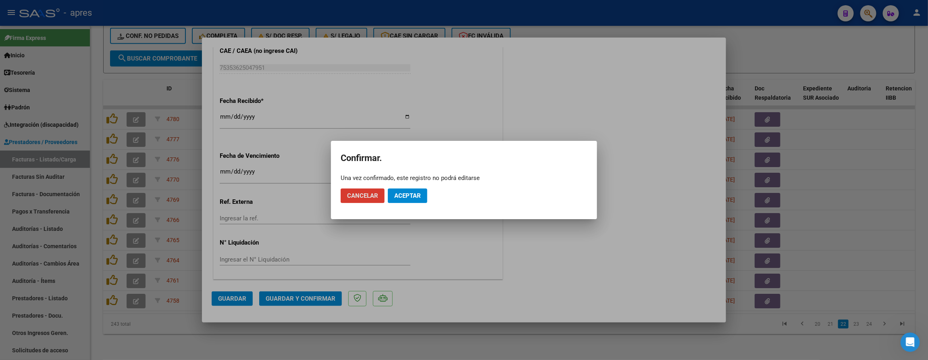
click at [413, 207] on mat-dialog-actions "Cancelar Aceptar" at bounding box center [464, 195] width 247 height 27
drag, startPoint x: 413, startPoint y: 200, endPoint x: 432, endPoint y: 37, distance: 164.0
click at [413, 196] on button "Aceptar" at bounding box center [408, 195] width 40 height 15
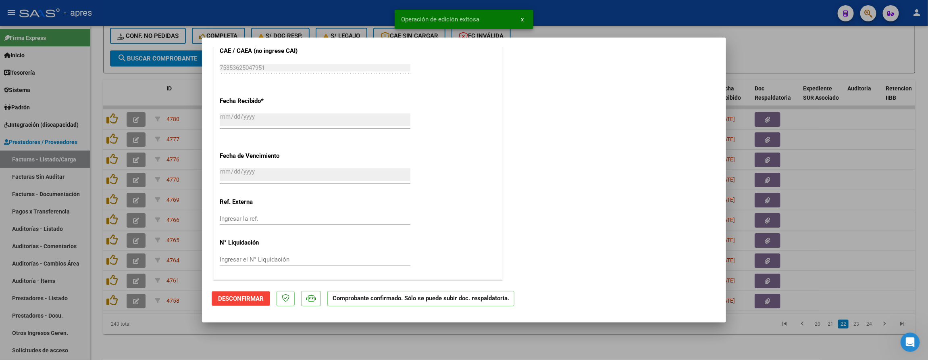
click at [161, 353] on div at bounding box center [464, 180] width 928 height 360
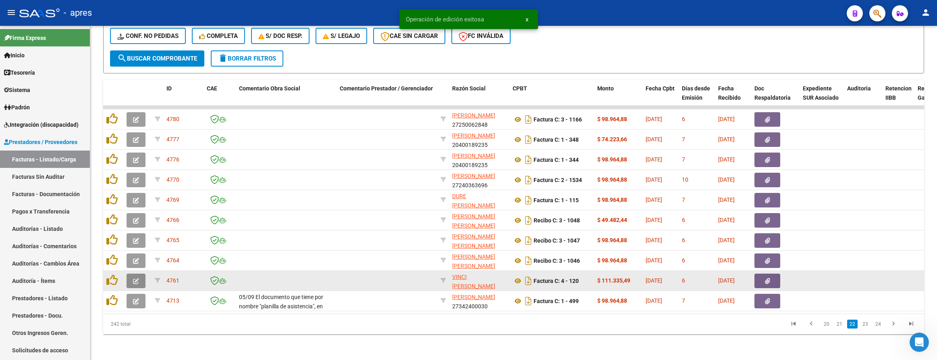
click at [139, 273] on button "button" at bounding box center [136, 280] width 19 height 15
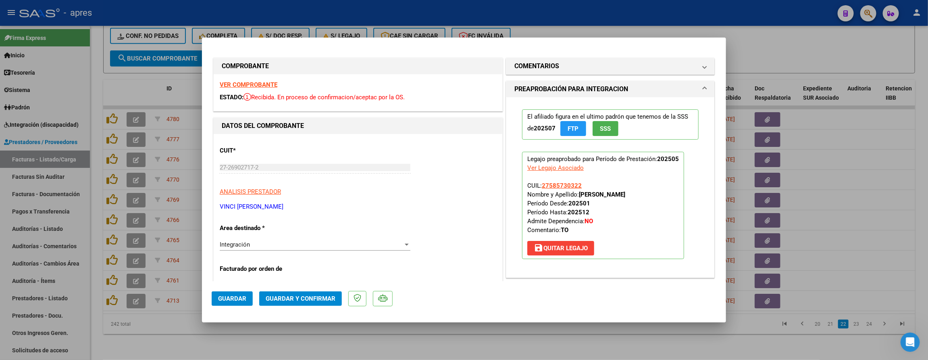
click at [267, 81] on strong "VER COMPROBANTE" at bounding box center [249, 84] width 58 height 7
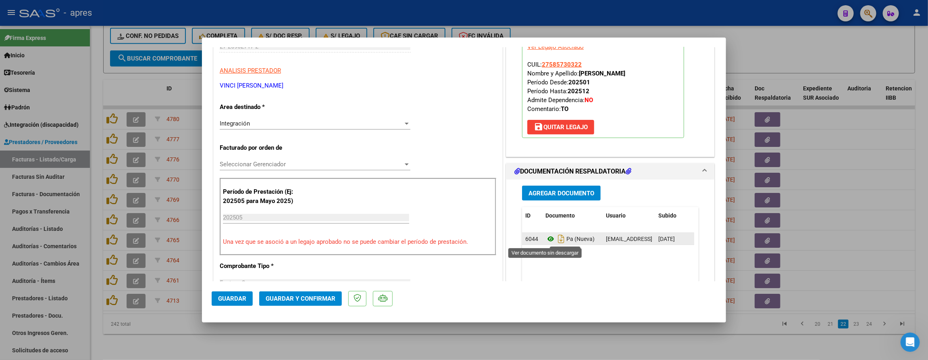
click at [545, 239] on icon at bounding box center [550, 239] width 10 height 10
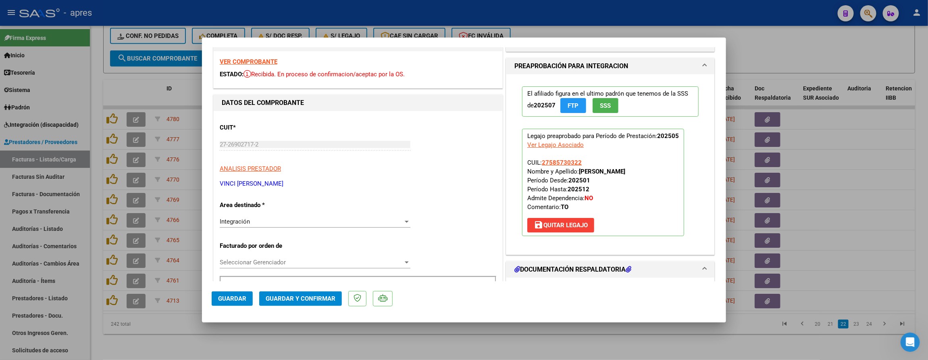
scroll to position [0, 0]
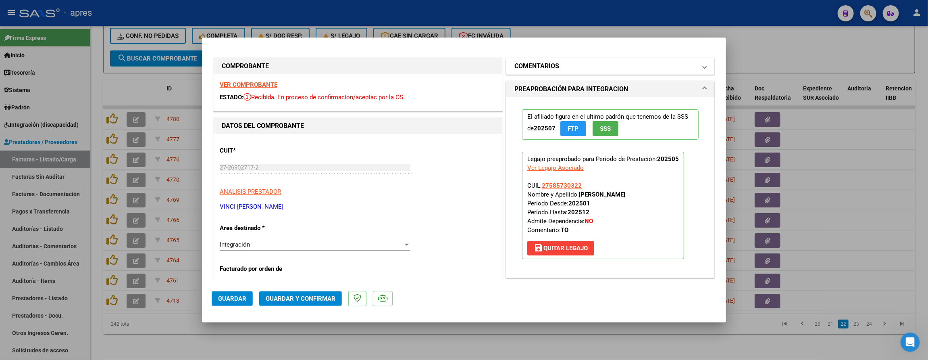
click at [554, 69] on h1 "COMENTARIOS" at bounding box center [536, 66] width 45 height 10
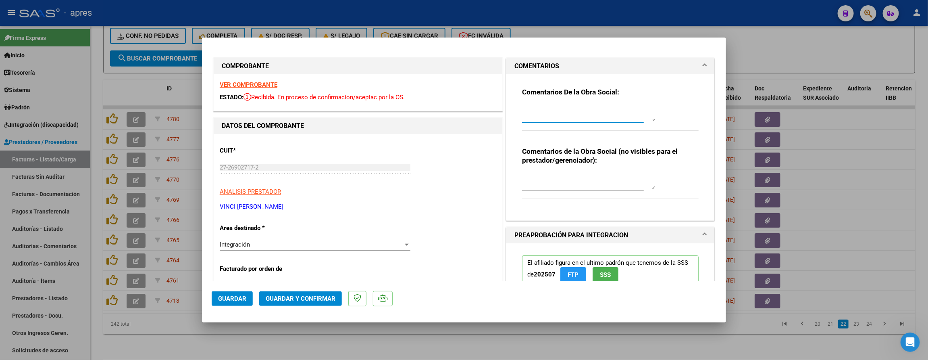
click at [531, 107] on textarea at bounding box center [588, 113] width 133 height 16
drag, startPoint x: 221, startPoint y: 206, endPoint x: 299, endPoint y: 213, distance: 78.1
copy div "VINCI [PERSON_NAME] ARCA Padrón"
click at [536, 103] on div at bounding box center [588, 112] width 133 height 19
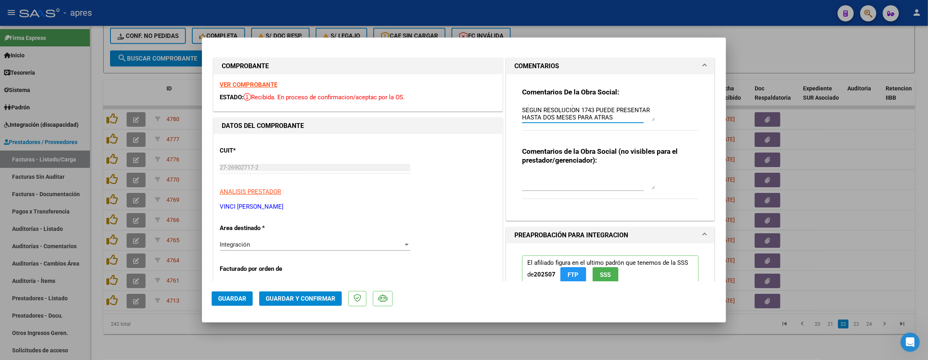
scroll to position [14, 0]
click at [645, 121] on textarea "11/9 sE RECHAZA, PERIODO VENCIDO. SEGUN RESOLUCION 1743 PUEDE PRESENTAR HASTA D…" at bounding box center [588, 113] width 133 height 16
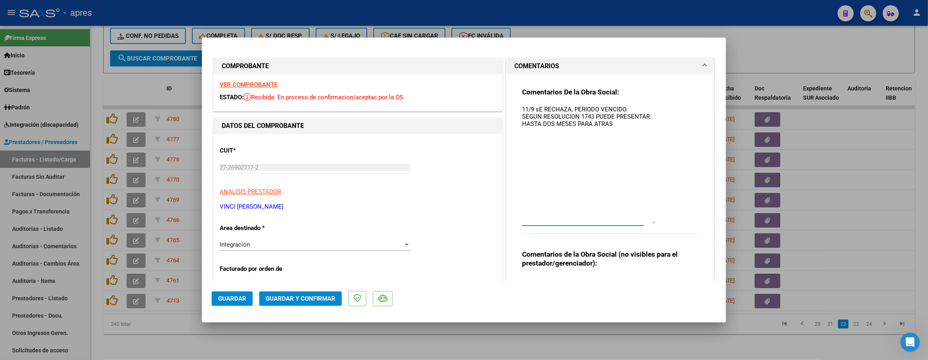
drag, startPoint x: 645, startPoint y: 119, endPoint x: 645, endPoint y: 221, distance: 102.8
click at [645, 221] on textarea "11/9 sE RECHAZA, PERIODO VENCIDO. SEGUN RESOLUCION 1743 PUEDE PRESENTAR HASTA D…" at bounding box center [588, 164] width 133 height 119
click at [531, 108] on textarea "11/9 sE RECHAZA, PERIODO VENCIDO. SEGUN RESOLUCION 1743 PUEDE PRESENTAR HASTA D…" at bounding box center [588, 164] width 133 height 119
type textarea "11/9 SE RECHAZA, PERIODO VENCIDO. SEGUN RESOLUCION 1743 PUEDE PRESENTAR HASTA D…"
click at [254, 252] on div "Integración Seleccionar Area" at bounding box center [315, 248] width 191 height 20
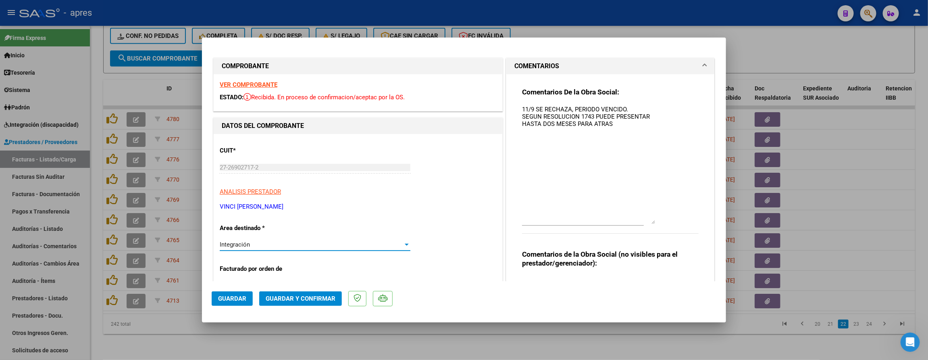
click at [255, 247] on div "Integración" at bounding box center [311, 244] width 183 height 7
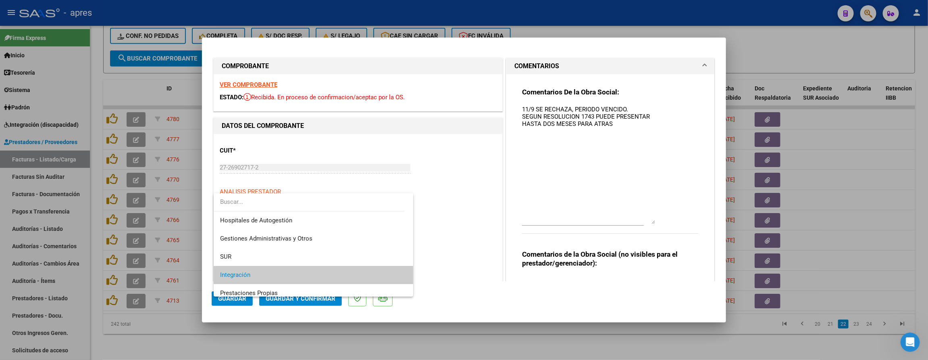
scroll to position [78, 0]
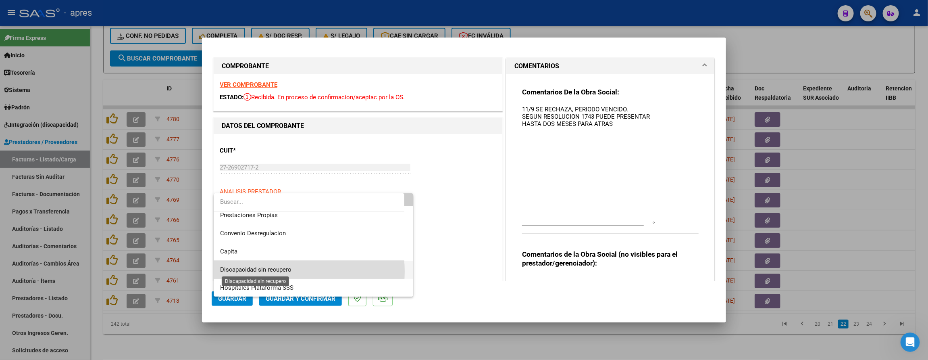
click at [282, 271] on span "Discapacidad sin recupero" at bounding box center [255, 269] width 71 height 7
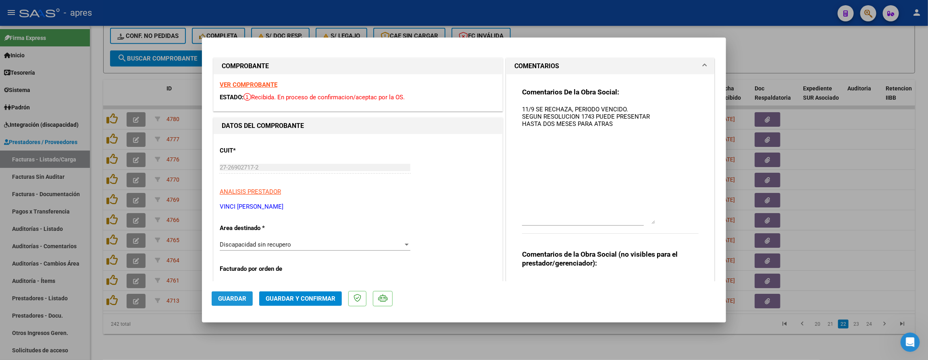
click at [249, 298] on button "Guardar" at bounding box center [232, 298] width 41 height 15
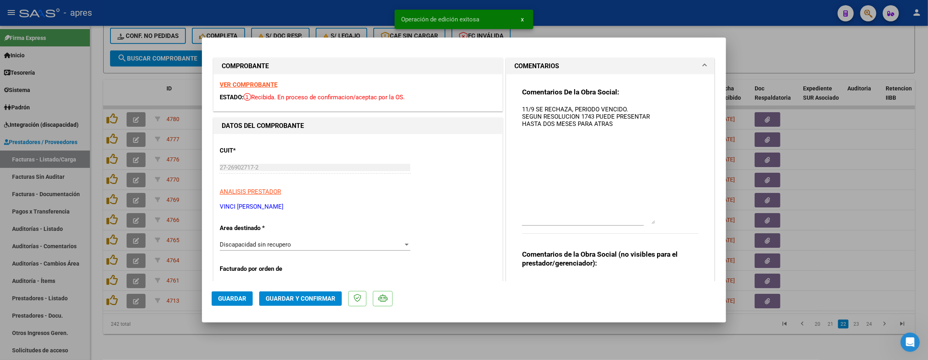
click at [273, 338] on div at bounding box center [464, 180] width 928 height 360
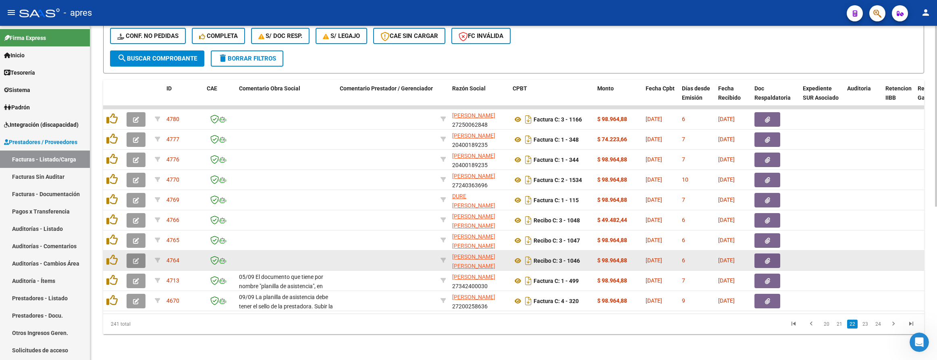
click at [141, 253] on button "button" at bounding box center [136, 260] width 19 height 15
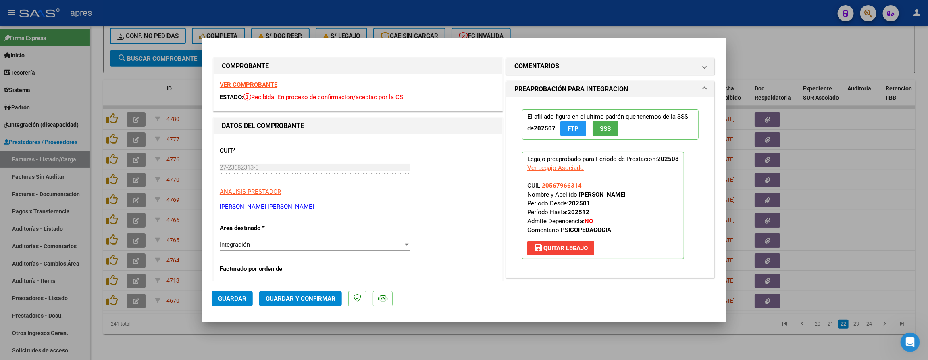
click at [273, 85] on strong "VER COMPROBANTE" at bounding box center [249, 84] width 58 height 7
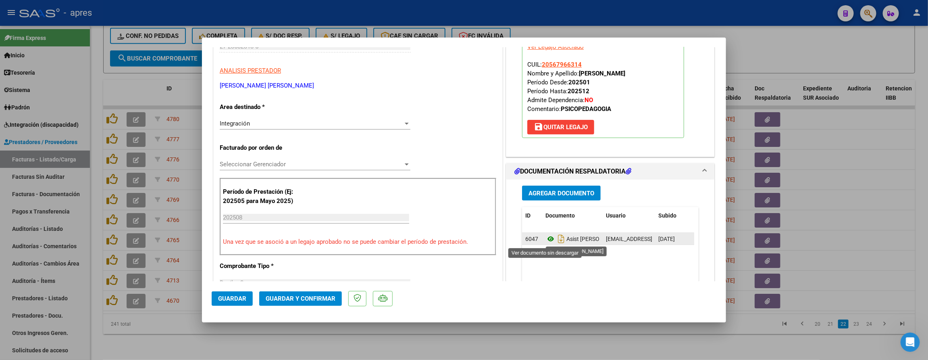
click at [545, 240] on icon at bounding box center [550, 239] width 10 height 10
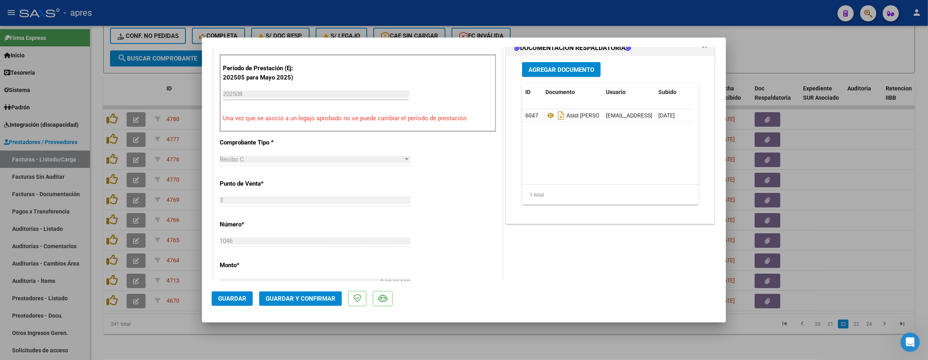
scroll to position [63, 0]
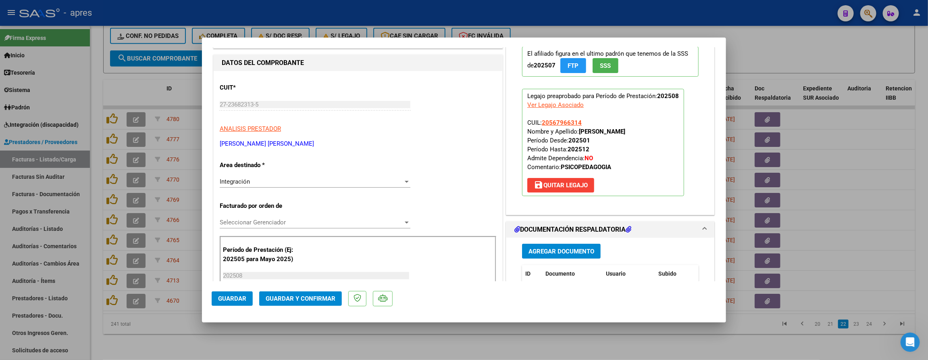
click at [299, 296] on span "Guardar y Confirmar" at bounding box center [301, 298] width 70 height 7
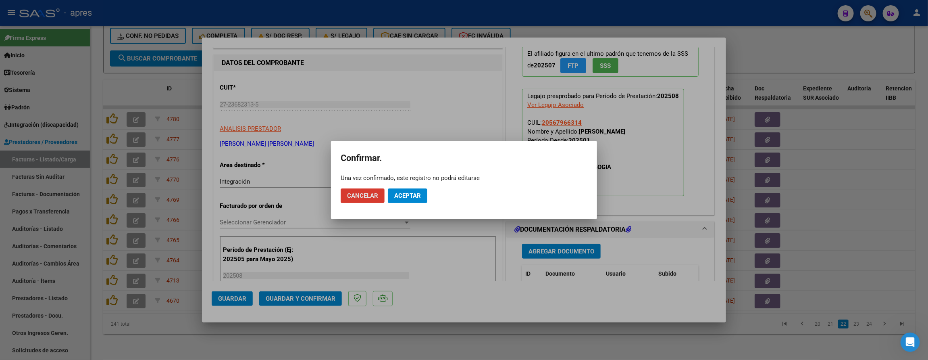
click at [421, 198] on button "Aceptar" at bounding box center [408, 195] width 40 height 15
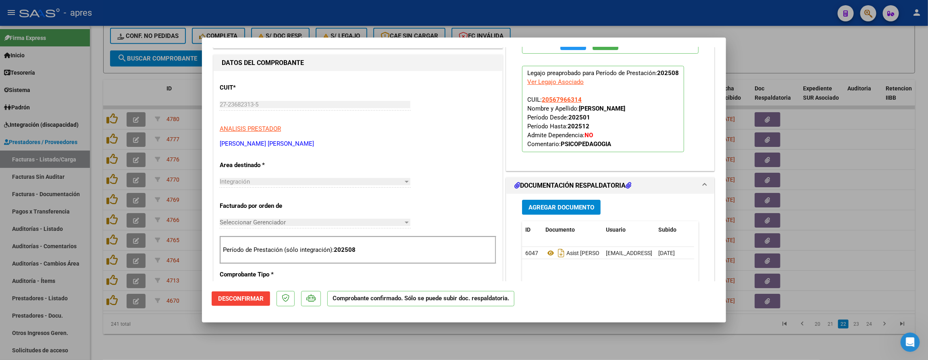
click at [225, 347] on div at bounding box center [464, 180] width 928 height 360
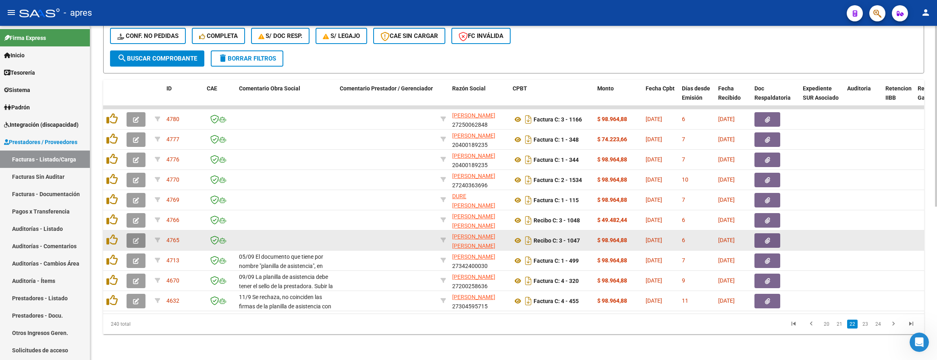
click at [131, 233] on button "button" at bounding box center [136, 240] width 19 height 15
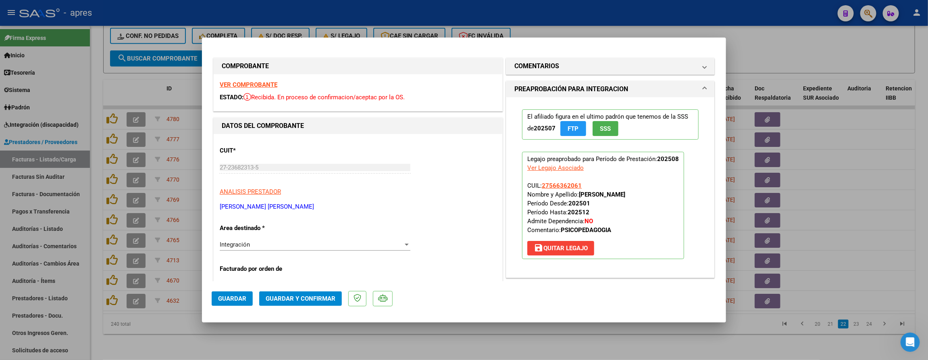
click at [250, 87] on strong "VER COMPROBANTE" at bounding box center [249, 84] width 58 height 7
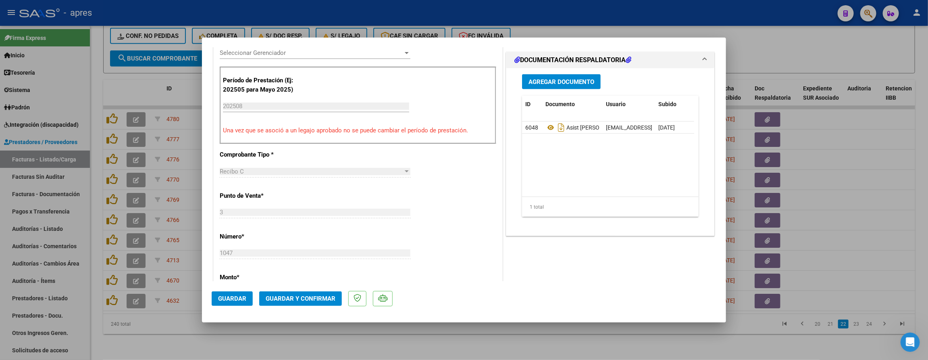
scroll to position [242, 0]
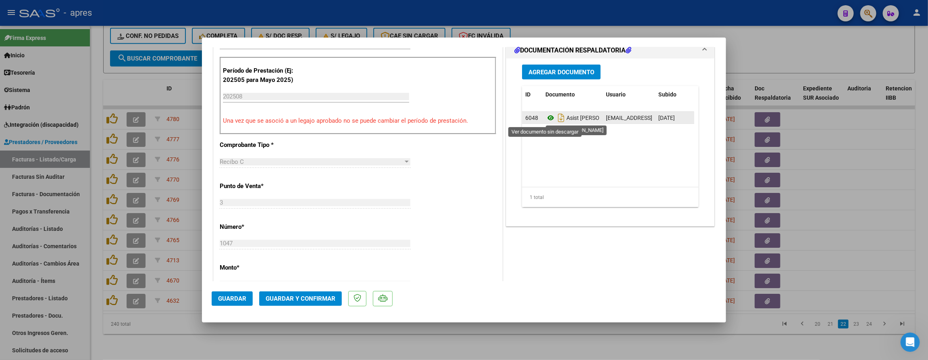
click at [545, 120] on icon at bounding box center [550, 118] width 10 height 10
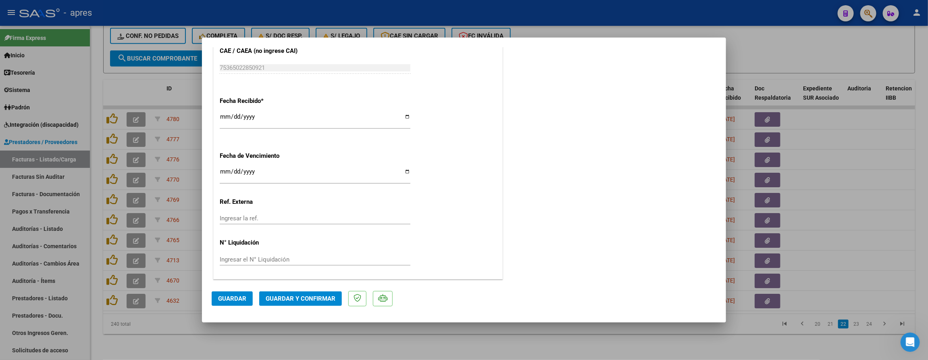
scroll to position [547, 0]
click at [318, 296] on span "Guardar y Confirmar" at bounding box center [301, 298] width 70 height 7
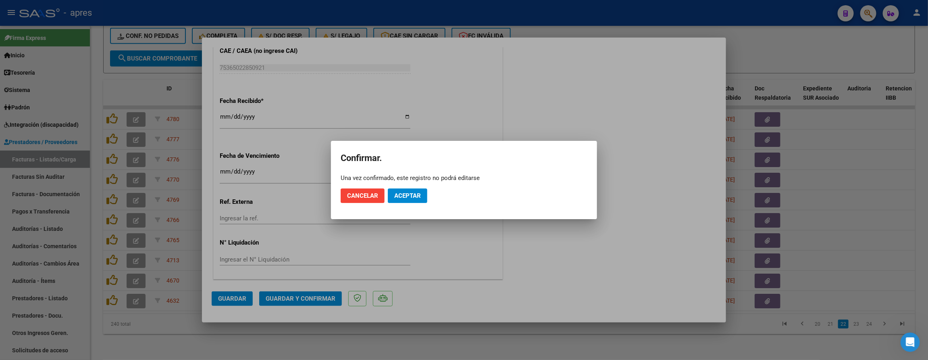
drag, startPoint x: 418, startPoint y: 179, endPoint x: 412, endPoint y: 191, distance: 13.2
click at [418, 181] on div "Una vez confirmado, este registro no podrá editarse" at bounding box center [464, 178] width 247 height 8
click at [412, 192] on span "Aceptar" at bounding box center [407, 195] width 27 height 7
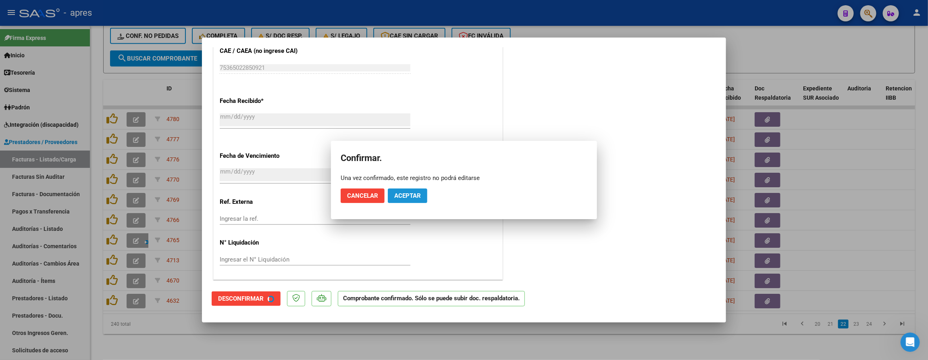
scroll to position [496, 0]
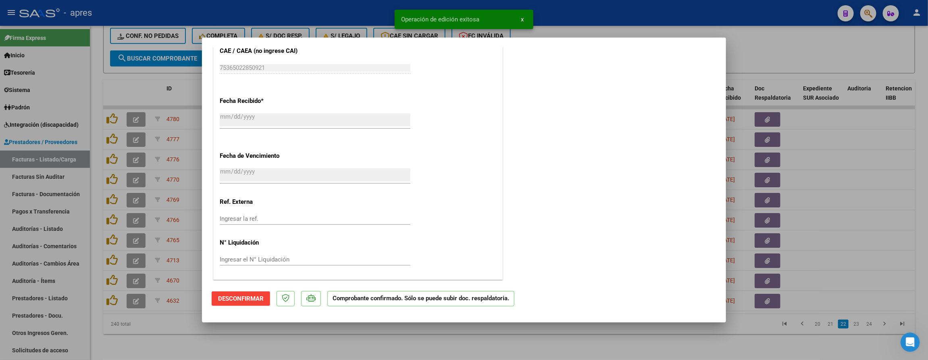
click at [170, 315] on div at bounding box center [464, 180] width 928 height 360
type input "$ 0,00"
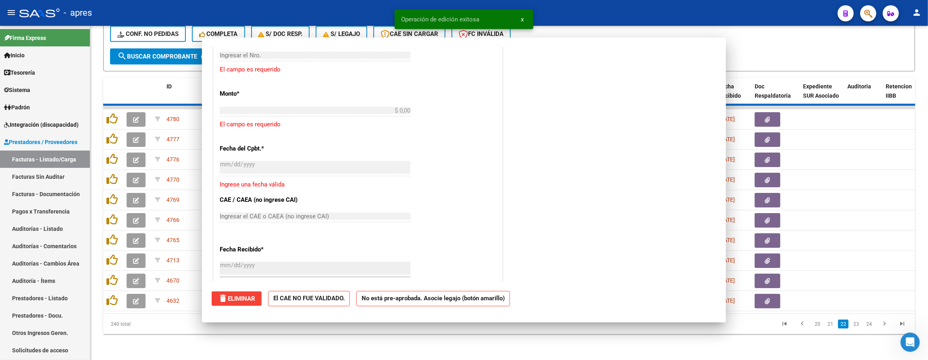
scroll to position [646, 0]
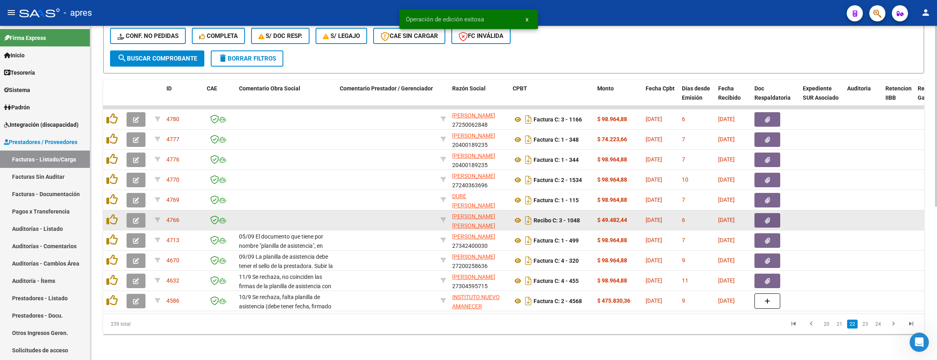
click at [148, 213] on div at bounding box center [138, 220] width 22 height 15
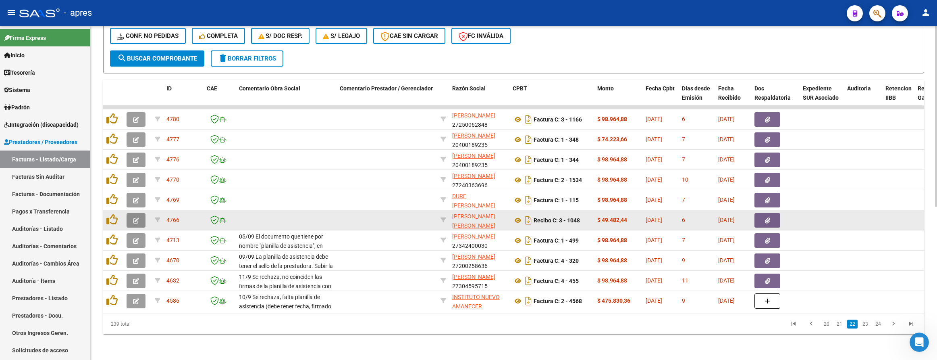
click at [143, 213] on button "button" at bounding box center [136, 220] width 19 height 15
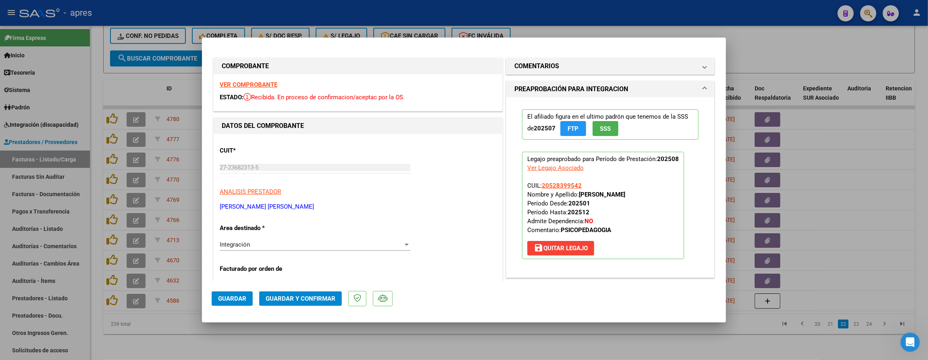
click at [277, 85] on strong "VER COMPROBANTE" at bounding box center [249, 84] width 58 height 7
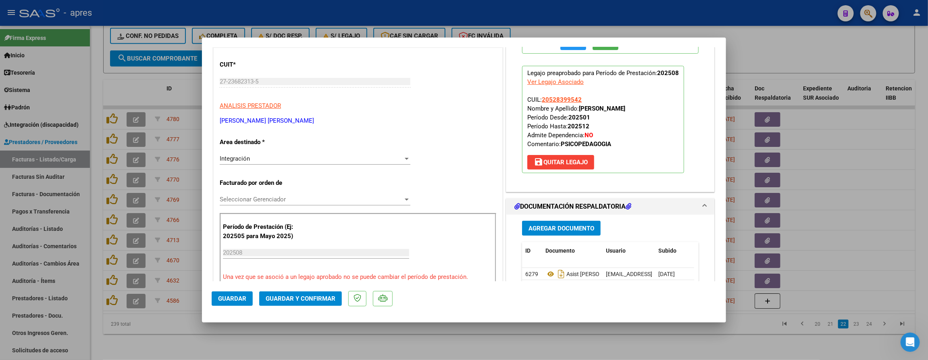
scroll to position [121, 0]
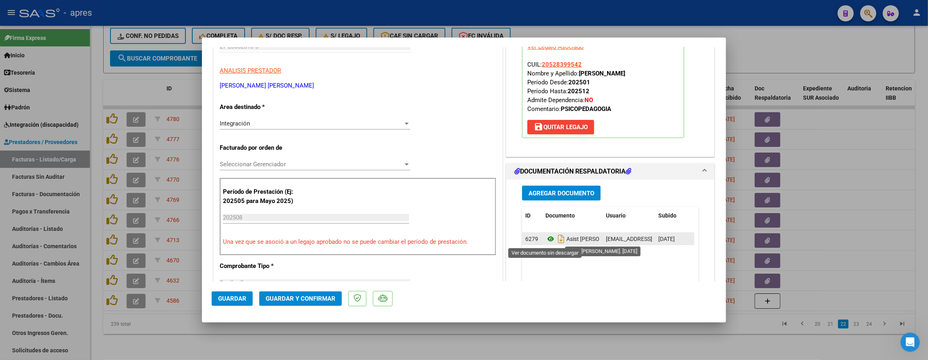
click at [545, 239] on icon at bounding box center [550, 239] width 10 height 10
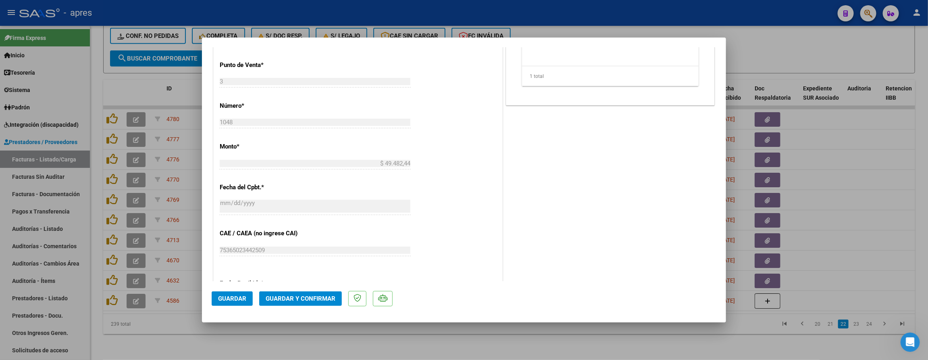
scroll to position [544, 0]
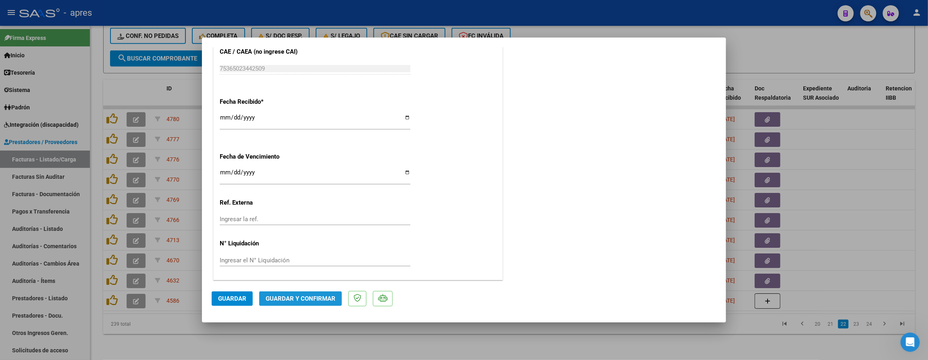
click at [329, 295] on span "Guardar y Confirmar" at bounding box center [301, 298] width 70 height 7
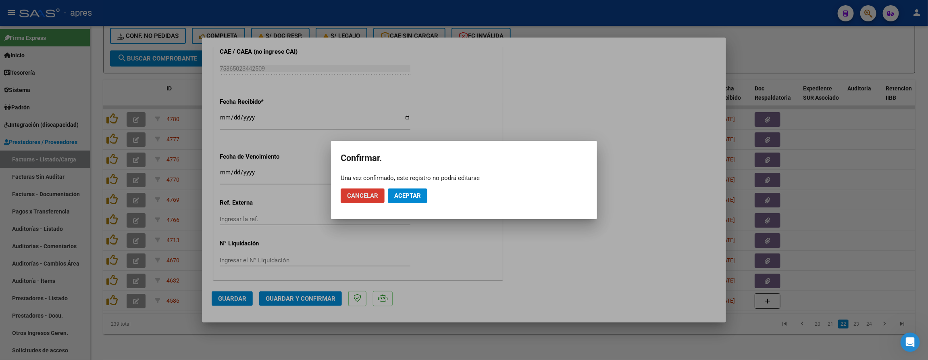
click at [412, 196] on span "Aceptar" at bounding box center [407, 195] width 27 height 7
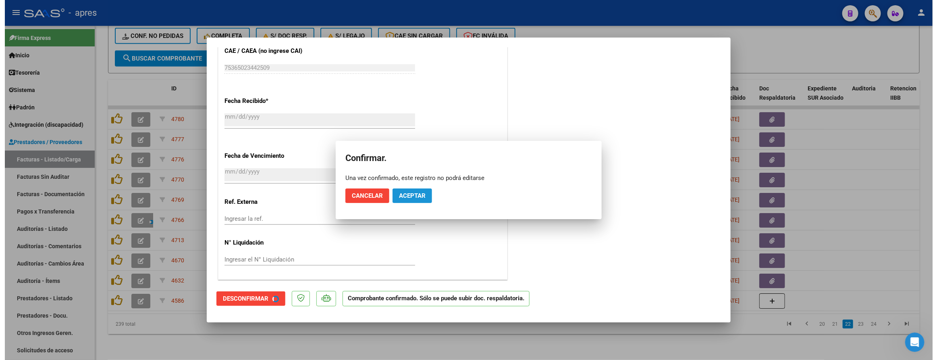
scroll to position [494, 0]
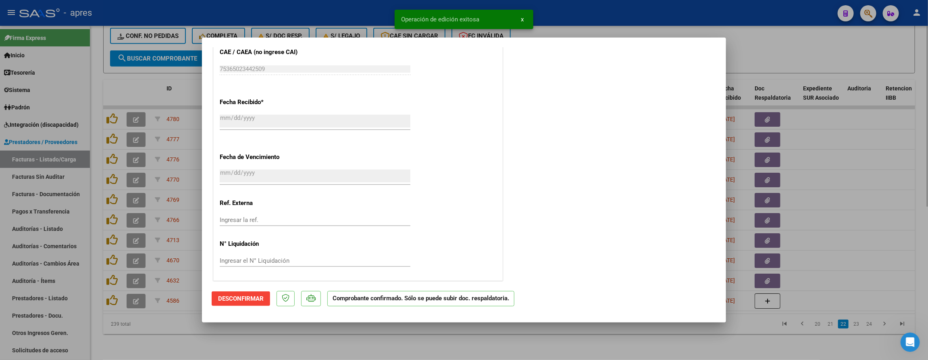
click at [219, 341] on div at bounding box center [464, 180] width 928 height 360
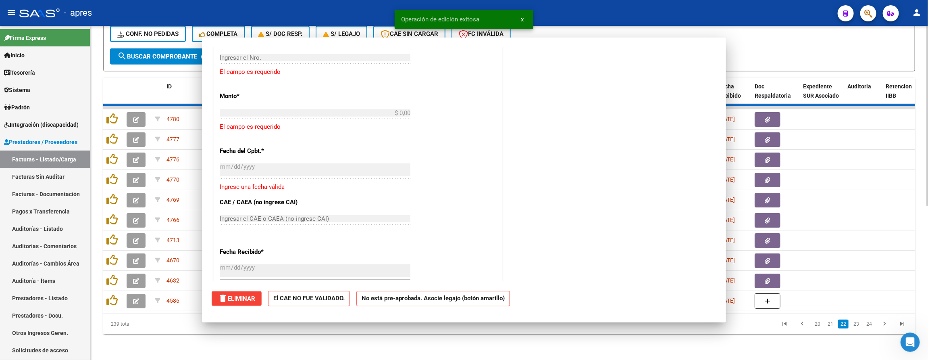
scroll to position [0, 0]
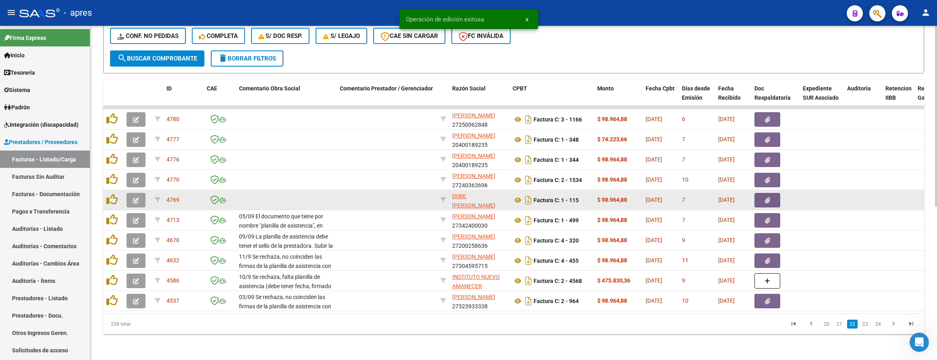
click at [141, 193] on button "button" at bounding box center [136, 200] width 19 height 15
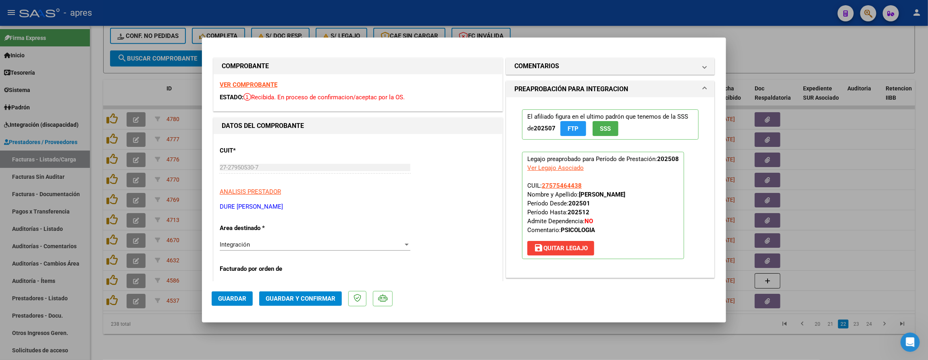
click at [243, 85] on strong "VER COMPROBANTE" at bounding box center [249, 84] width 58 height 7
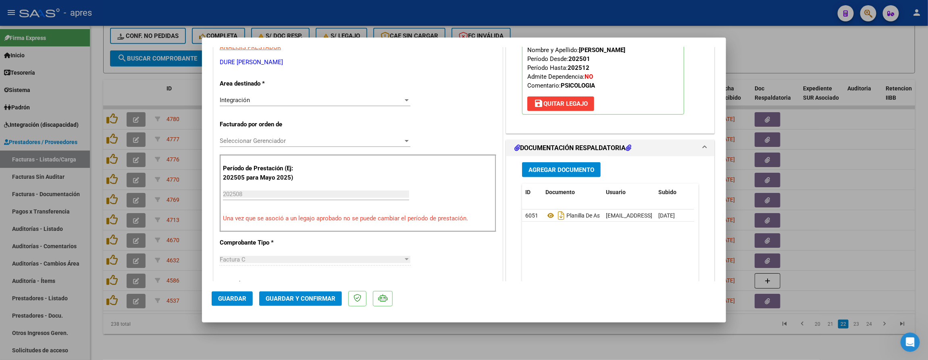
scroll to position [181, 0]
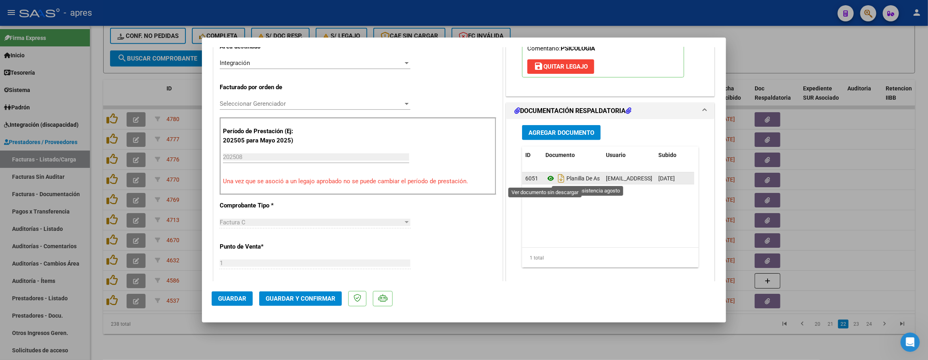
click at [545, 180] on icon at bounding box center [550, 178] width 10 height 10
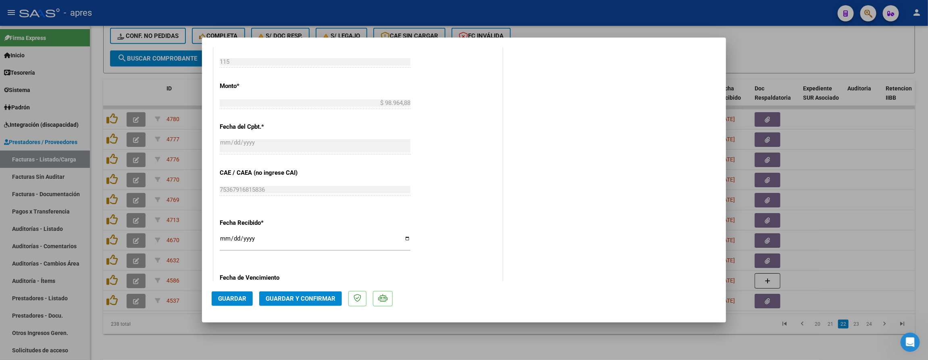
scroll to position [544, 0]
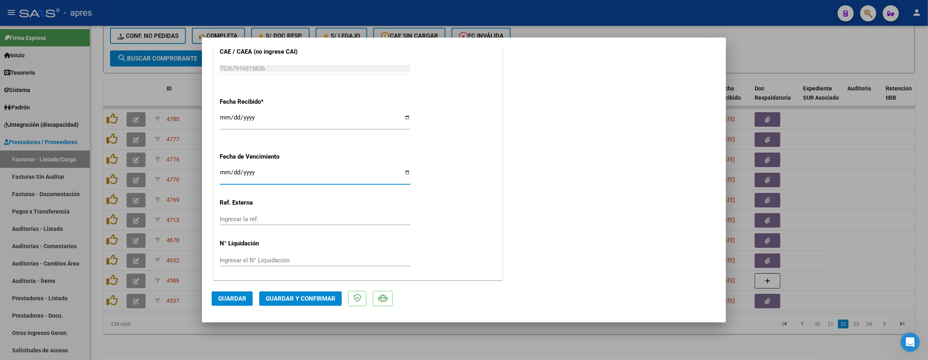
click at [221, 172] on input "[DATE]" at bounding box center [315, 175] width 191 height 13
type input "[DATE]"
click at [299, 295] on span "Guardar y Confirmar" at bounding box center [301, 298] width 70 height 7
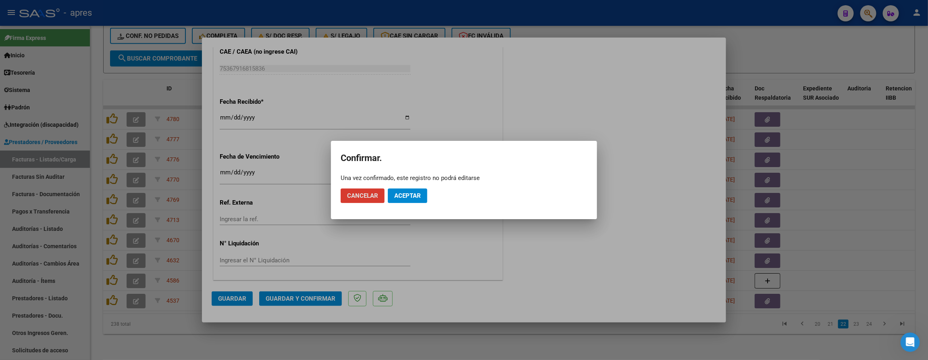
click at [424, 195] on button "Aceptar" at bounding box center [408, 195] width 40 height 15
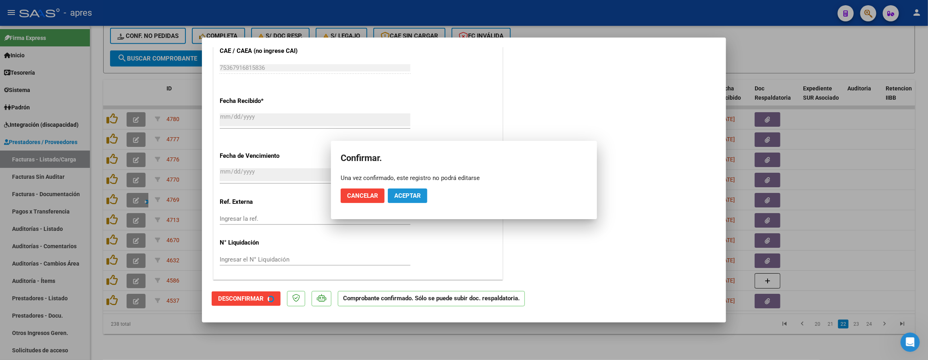
scroll to position [494, 0]
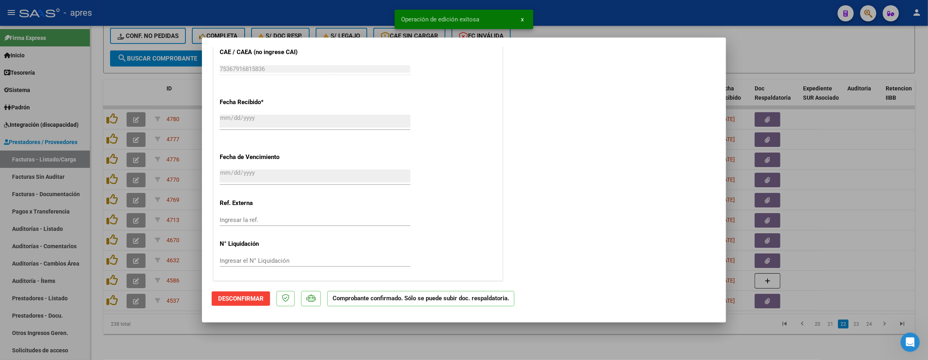
click at [187, 331] on div at bounding box center [464, 180] width 928 height 360
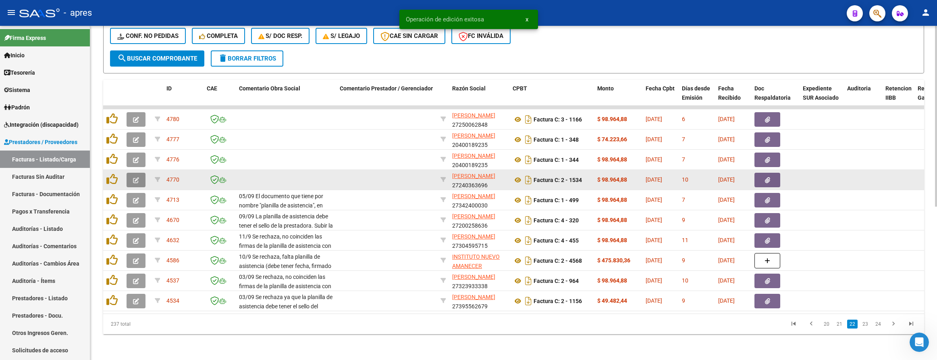
click at [138, 177] on icon "button" at bounding box center [136, 180] width 6 height 6
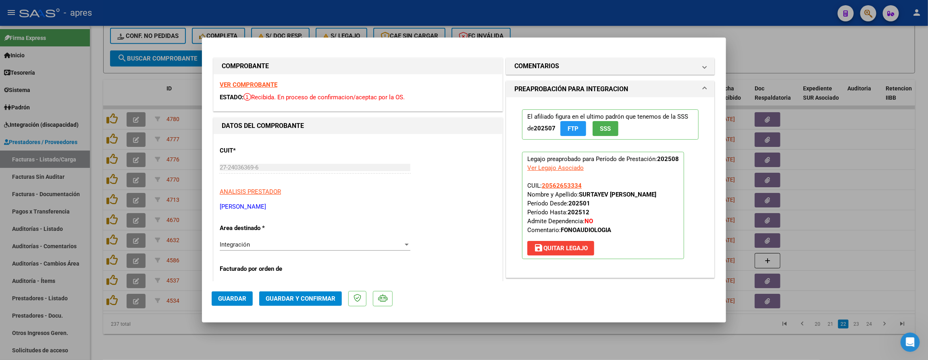
click at [261, 86] on strong "VER COMPROBANTE" at bounding box center [249, 84] width 58 height 7
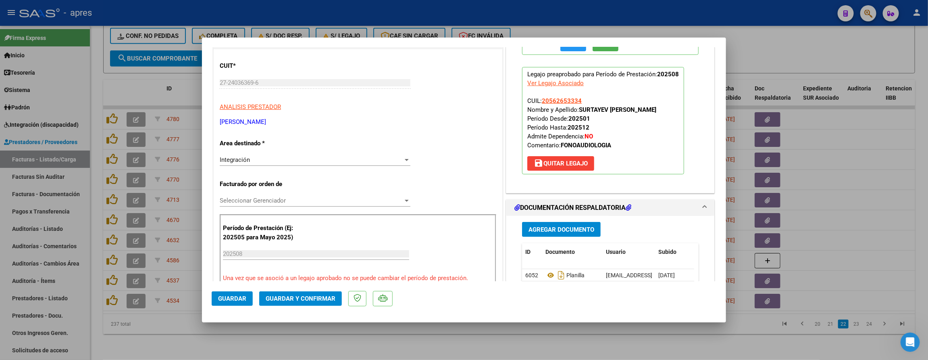
scroll to position [181, 0]
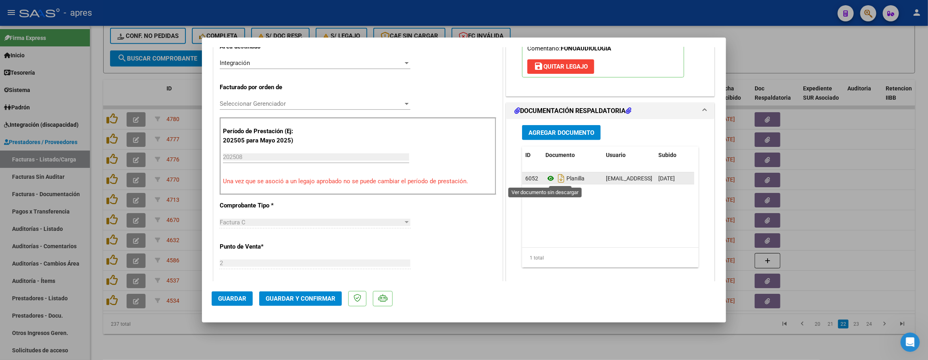
click at [546, 177] on icon at bounding box center [550, 178] width 10 height 10
click at [310, 311] on mat-dialog-actions "Guardar Guardar y Confirmar" at bounding box center [464, 297] width 505 height 32
click at [305, 299] on span "Guardar y Confirmar" at bounding box center [301, 298] width 70 height 7
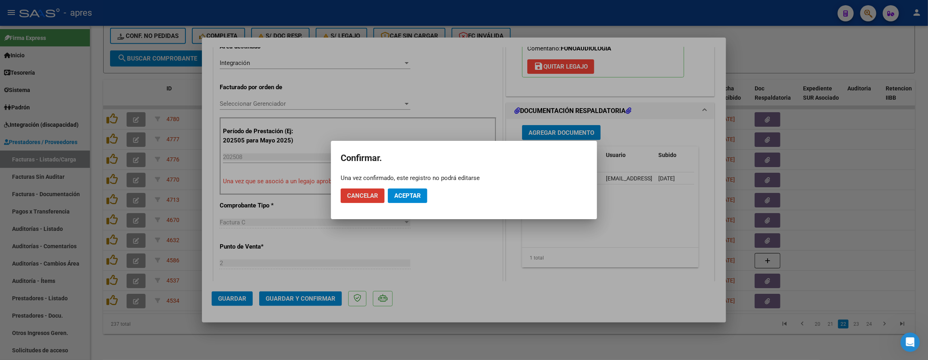
click at [410, 197] on span "Aceptar" at bounding box center [407, 195] width 27 height 7
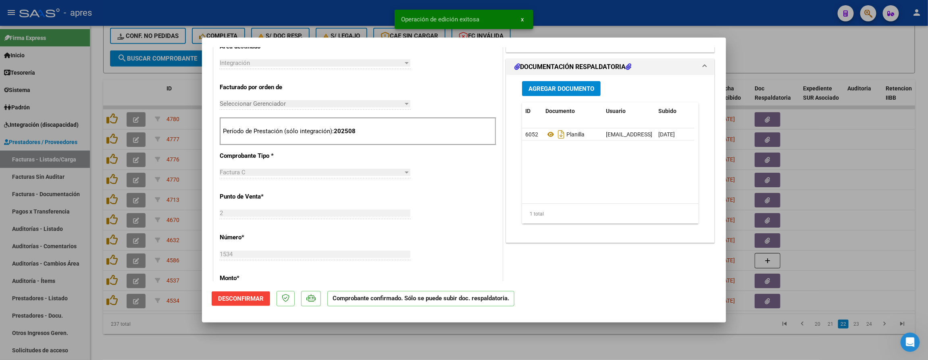
click at [308, 344] on div at bounding box center [464, 180] width 928 height 360
type input "$ 0,00"
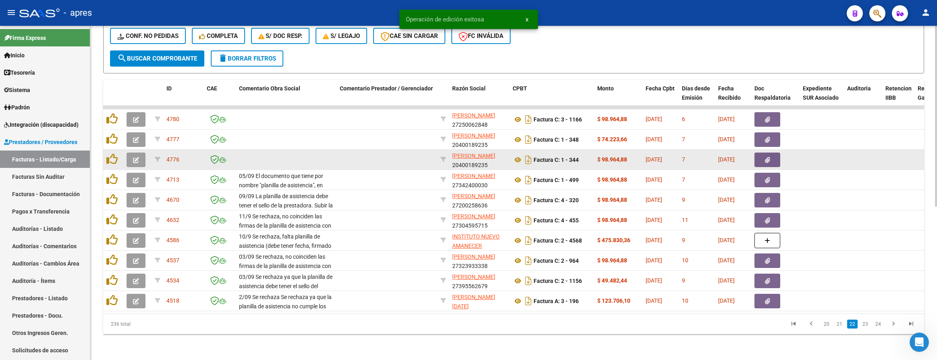
click at [128, 152] on button "button" at bounding box center [136, 159] width 19 height 15
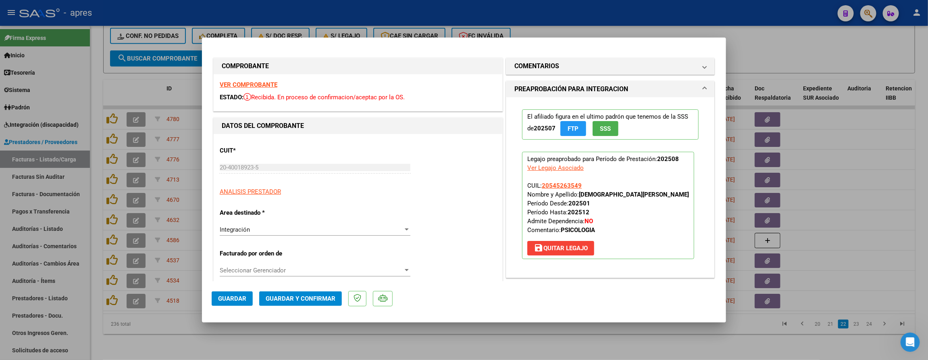
click at [268, 82] on strong "VER COMPROBANTE" at bounding box center [249, 84] width 58 height 7
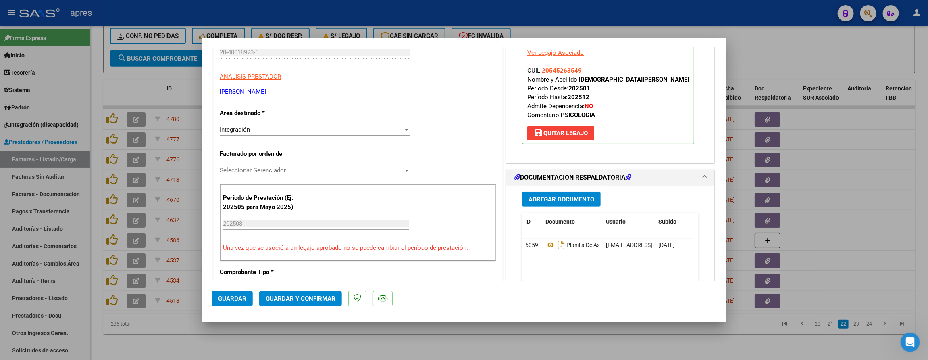
scroll to position [121, 0]
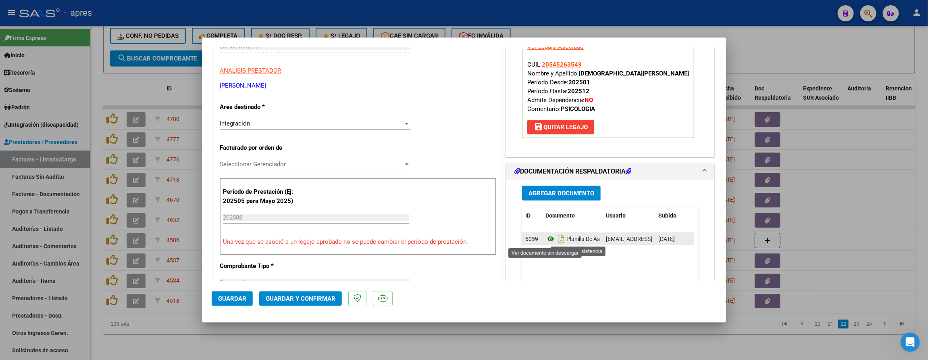
click at [547, 239] on icon at bounding box center [550, 239] width 10 height 10
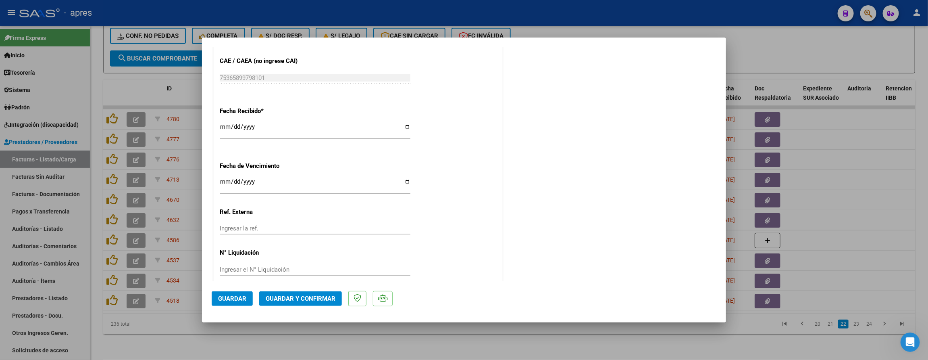
scroll to position [547, 0]
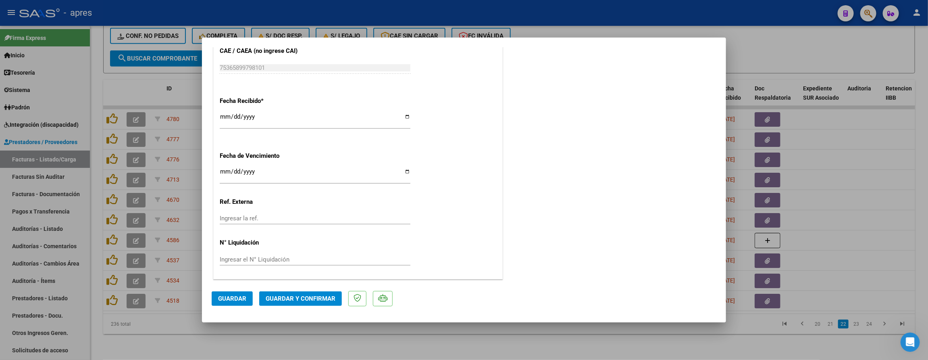
click at [221, 170] on input "Ingresar la fecha" at bounding box center [315, 174] width 191 height 13
type input "[DATE]"
click at [318, 295] on span "Guardar y Confirmar" at bounding box center [301, 298] width 70 height 7
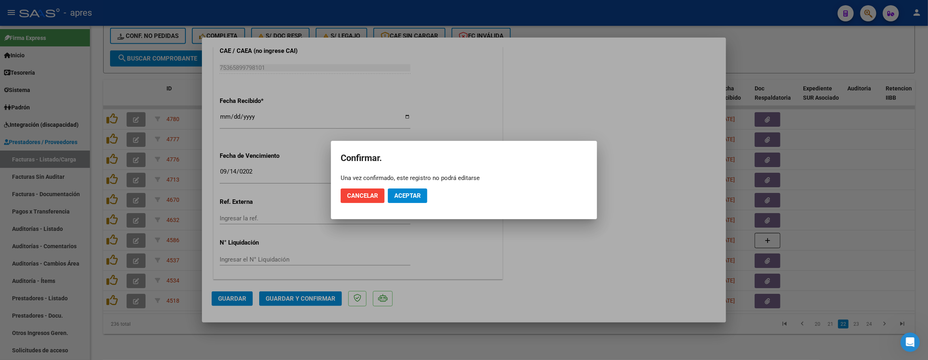
click at [410, 189] on mat-dialog-actions "Cancelar Aceptar" at bounding box center [464, 195] width 247 height 27
drag, startPoint x: 410, startPoint y: 193, endPoint x: 500, endPoint y: 8, distance: 205.5
click at [414, 184] on mat-dialog-actions "Cancelar Aceptar" at bounding box center [464, 195] width 247 height 27
click at [410, 193] on span "Aceptar" at bounding box center [407, 195] width 27 height 7
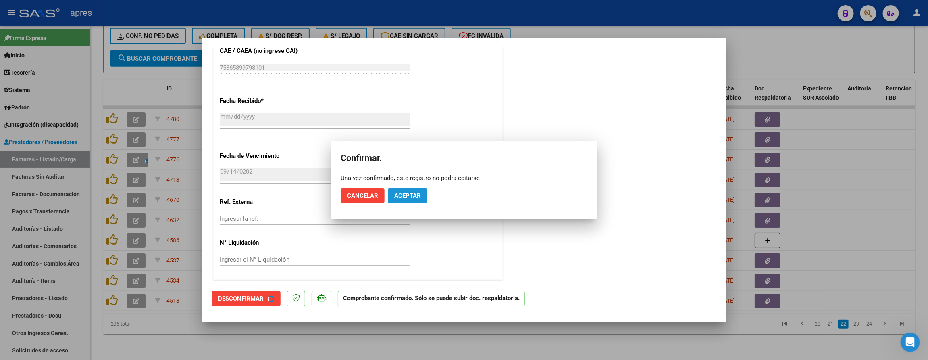
scroll to position [496, 0]
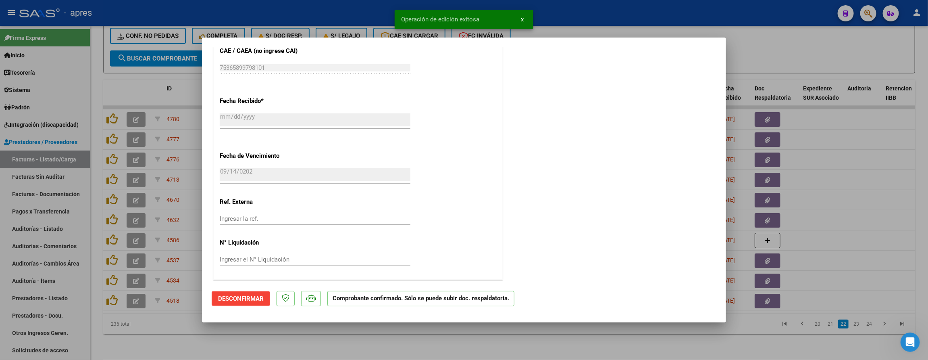
click at [340, 345] on div at bounding box center [464, 180] width 928 height 360
type input "$ 0,00"
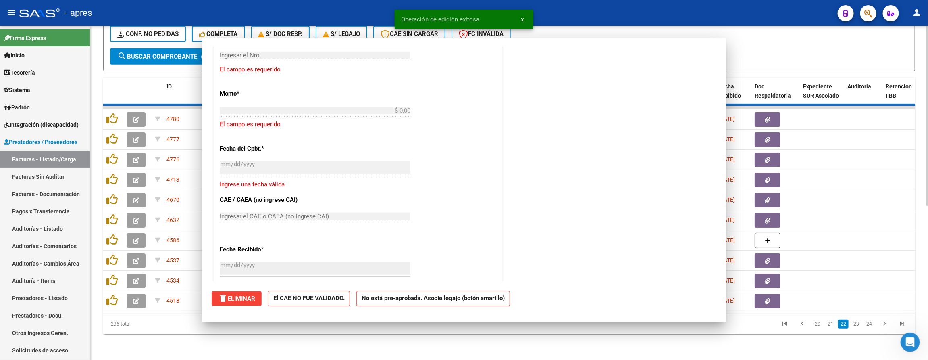
scroll to position [646, 0]
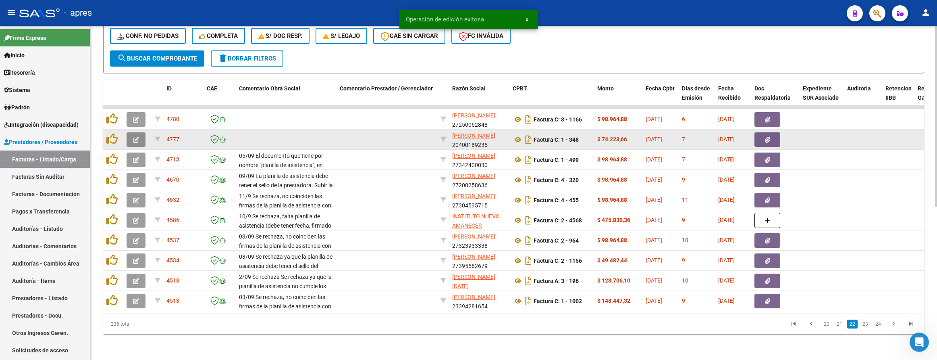
click at [139, 132] on button "button" at bounding box center [136, 139] width 19 height 15
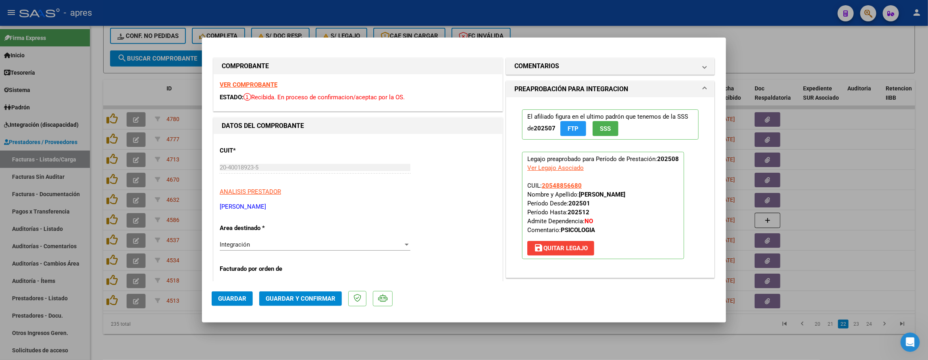
click at [270, 83] on strong "VER COMPROBANTE" at bounding box center [249, 84] width 58 height 7
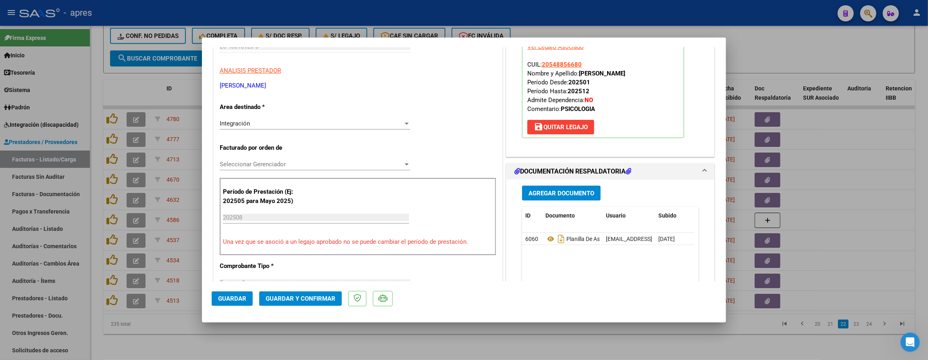
scroll to position [181, 0]
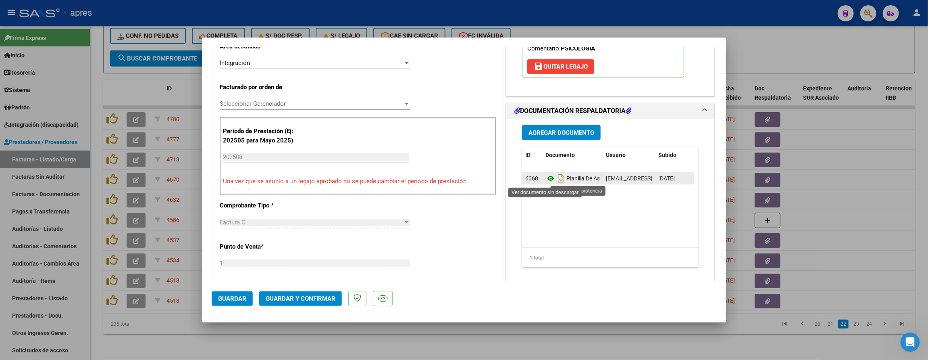
click at [548, 180] on icon at bounding box center [550, 178] width 10 height 10
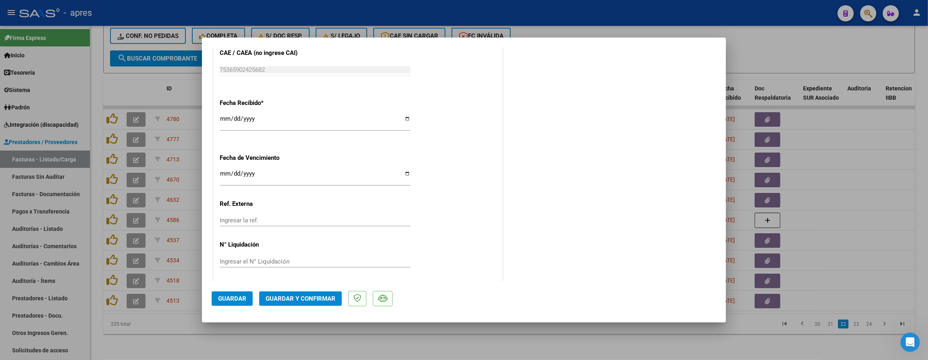
scroll to position [547, 0]
click at [224, 169] on input "Ingresar la fecha" at bounding box center [315, 174] width 191 height 13
type input "[DATE]"
click at [325, 299] on span "Guardar y Confirmar" at bounding box center [301, 298] width 70 height 7
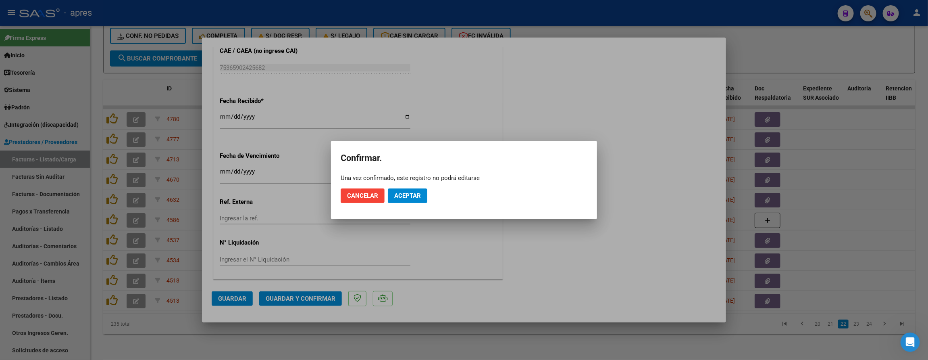
drag, startPoint x: 402, startPoint y: 206, endPoint x: 401, endPoint y: 199, distance: 6.9
click at [402, 204] on mat-dialog-actions "Cancelar Aceptar" at bounding box center [464, 195] width 247 height 27
click at [401, 199] on span "Aceptar" at bounding box center [407, 195] width 27 height 7
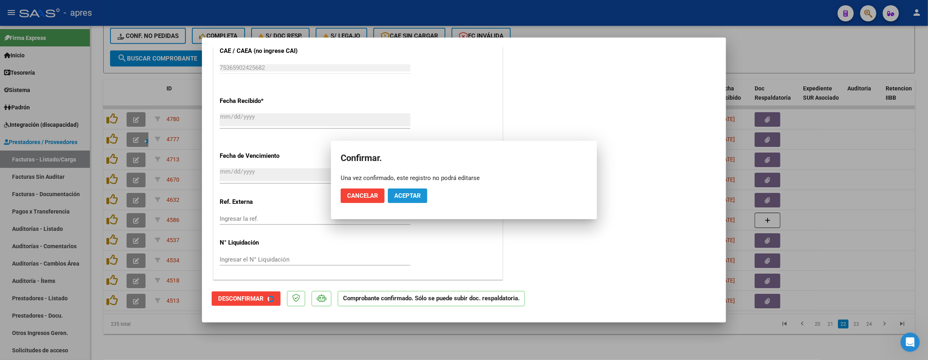
scroll to position [496, 0]
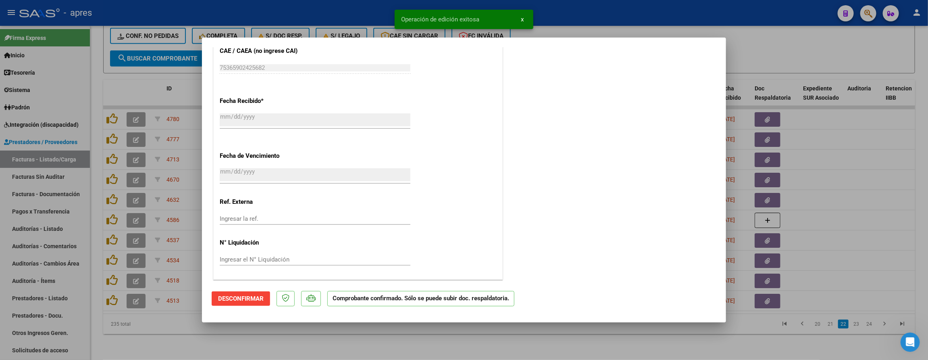
click at [291, 346] on div at bounding box center [464, 180] width 928 height 360
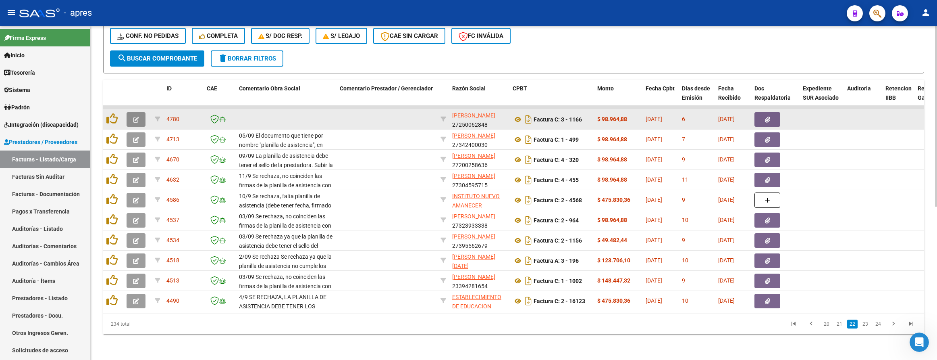
click at [131, 112] on button "button" at bounding box center [136, 119] width 19 height 15
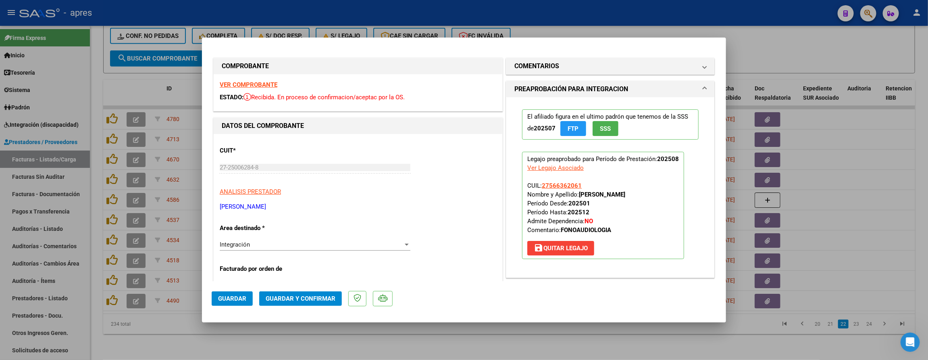
click at [268, 86] on strong "VER COMPROBANTE" at bounding box center [249, 84] width 58 height 7
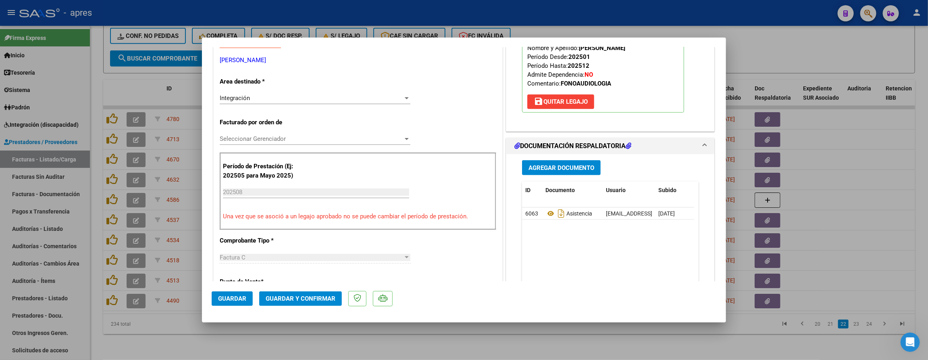
scroll to position [242, 0]
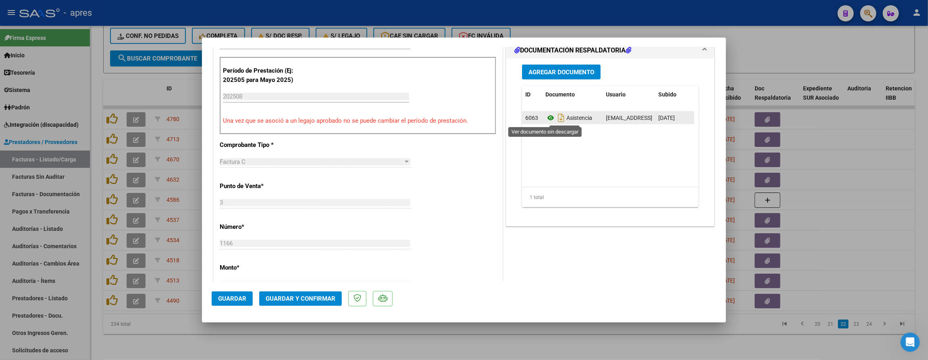
click at [545, 121] on icon at bounding box center [550, 118] width 10 height 10
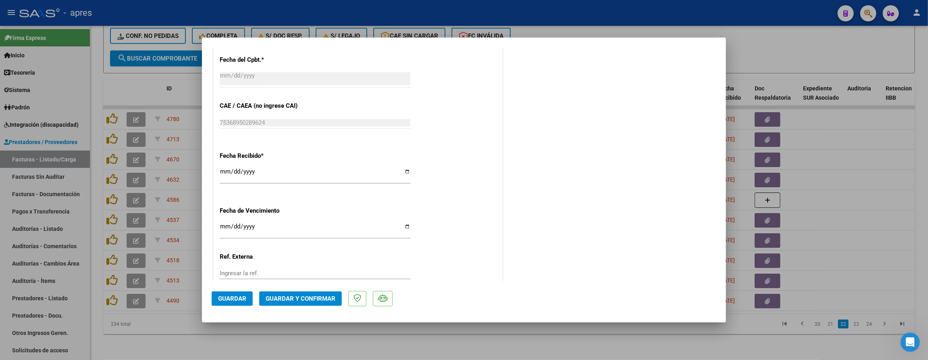
scroll to position [484, 0]
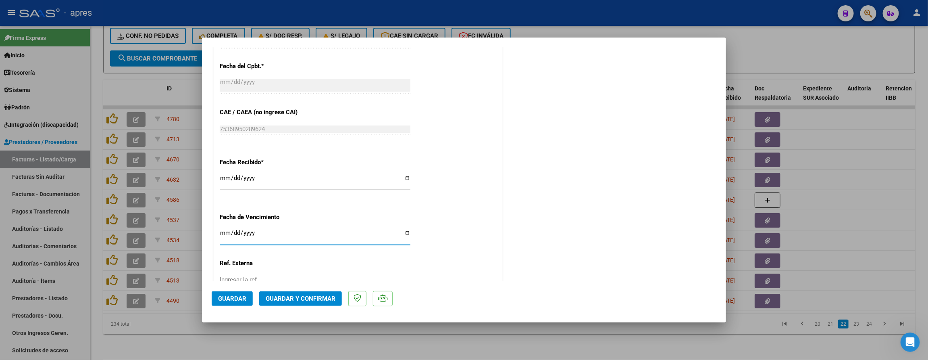
click at [221, 235] on input "Ingresar la fecha" at bounding box center [315, 235] width 191 height 13
type input "[DATE]"
click at [278, 305] on button "Guardar y Confirmar" at bounding box center [300, 298] width 83 height 15
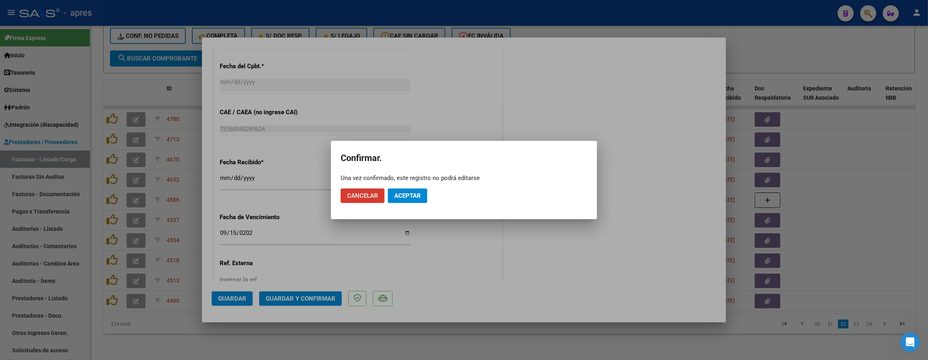
click at [419, 192] on span "Aceptar" at bounding box center [407, 195] width 27 height 7
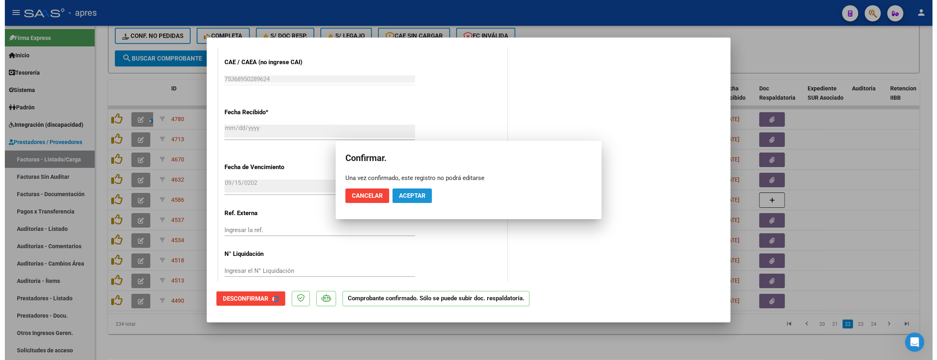
scroll to position [433, 0]
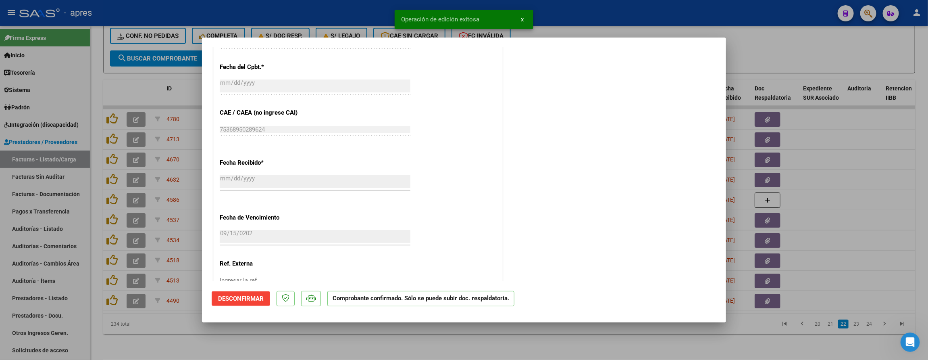
click at [229, 336] on div at bounding box center [464, 180] width 928 height 360
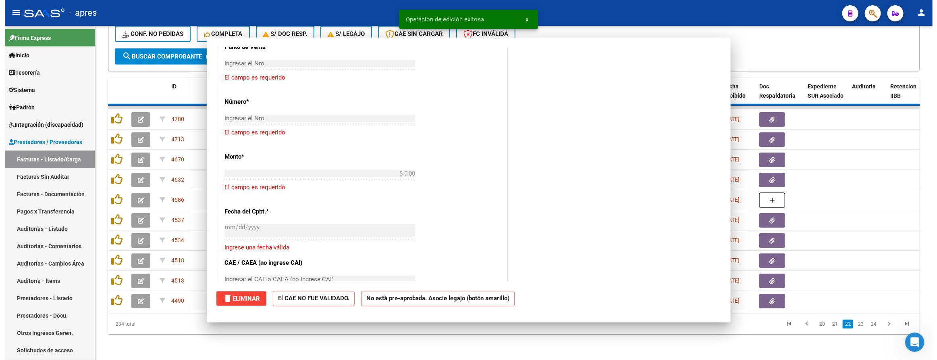
scroll to position [0, 0]
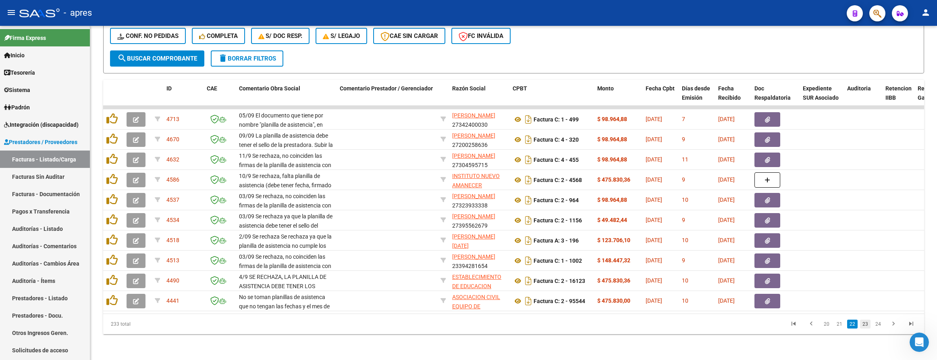
click at [863, 326] on link "23" at bounding box center [865, 323] width 10 height 9
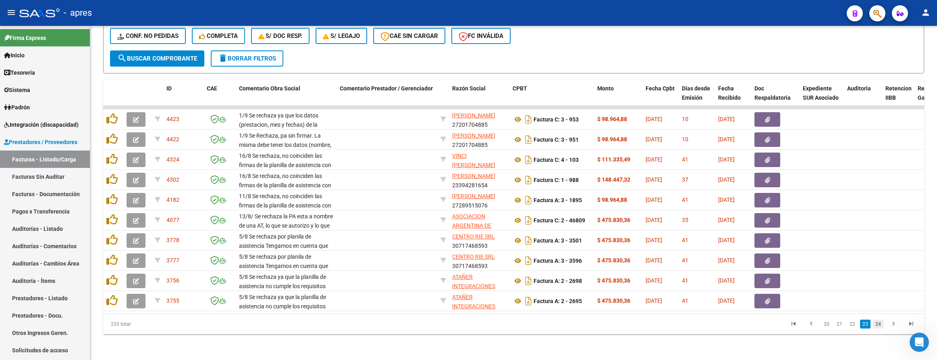
click at [876, 325] on link "24" at bounding box center [878, 323] width 10 height 9
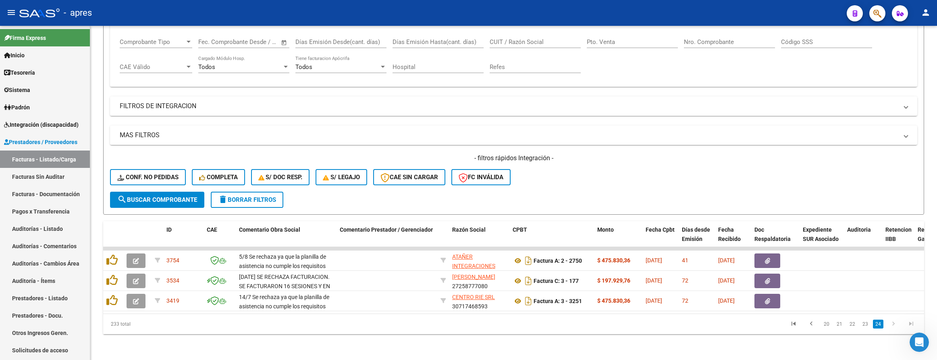
scroll to position [142, 0]
click at [824, 325] on link "20" at bounding box center [827, 323] width 10 height 9
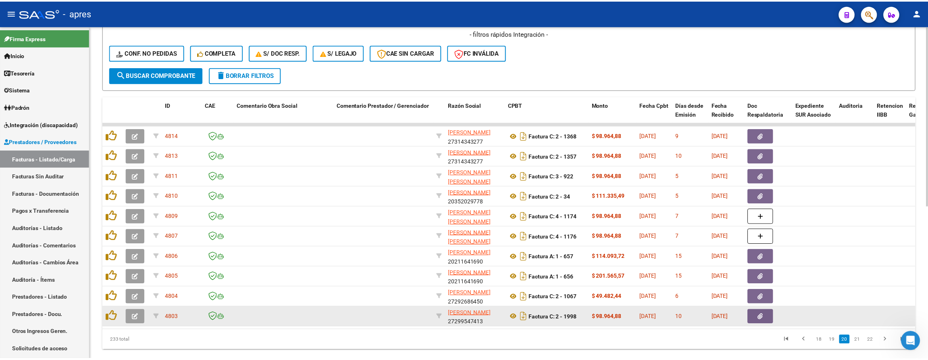
scroll to position [263, 0]
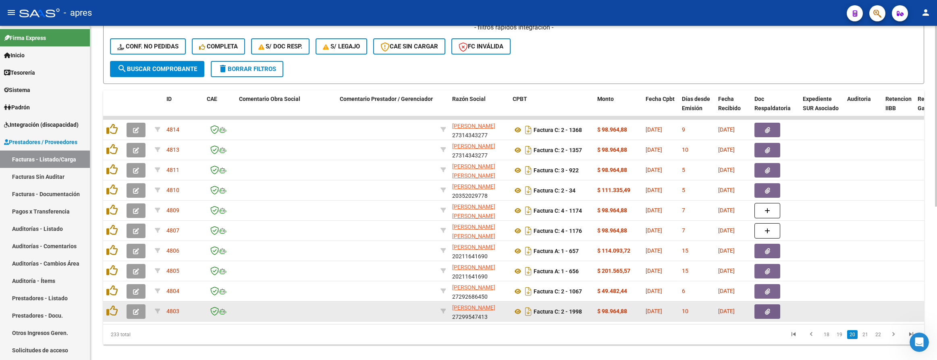
click at [137, 309] on icon "button" at bounding box center [136, 311] width 6 height 6
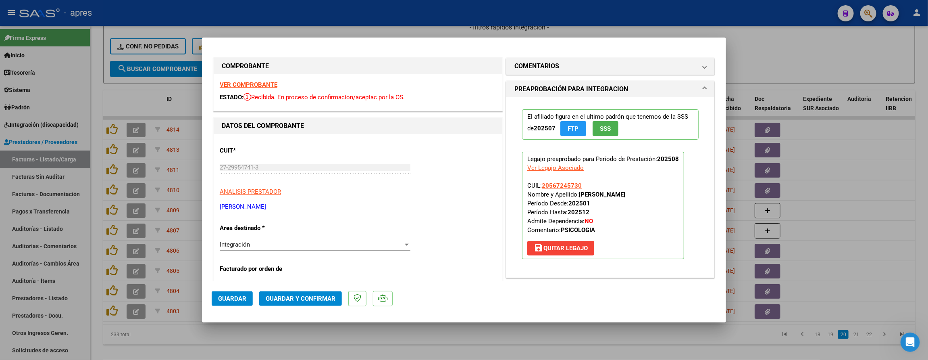
click at [259, 83] on strong "VER COMPROBANTE" at bounding box center [249, 84] width 58 height 7
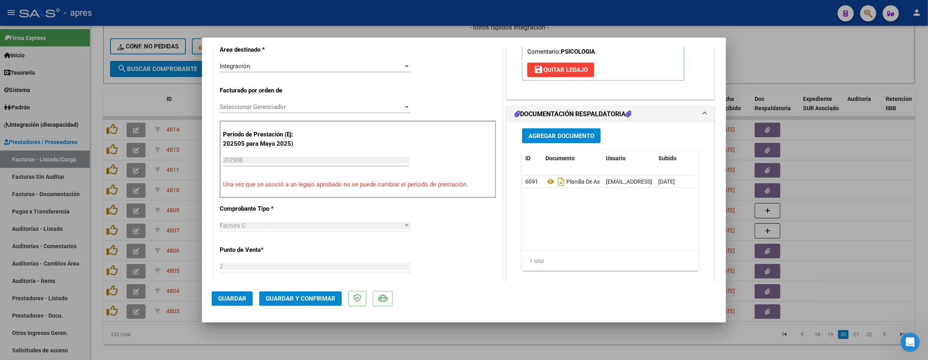
scroll to position [181, 0]
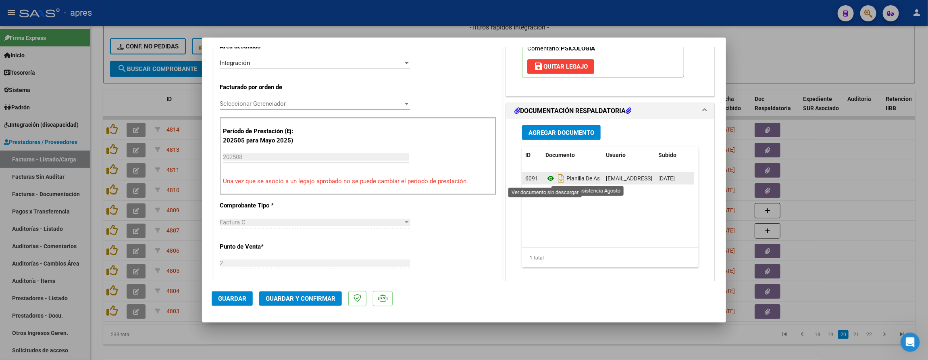
click at [546, 179] on icon at bounding box center [550, 178] width 10 height 10
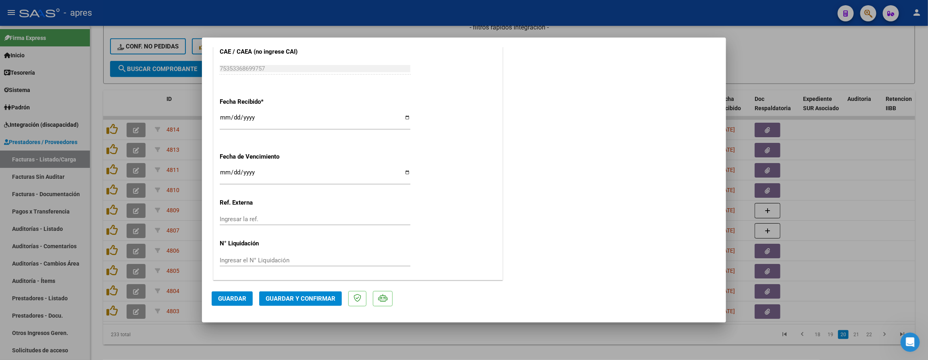
scroll to position [547, 0]
click at [222, 173] on input "Ingresar la fecha" at bounding box center [315, 174] width 191 height 13
type input "[DATE]"
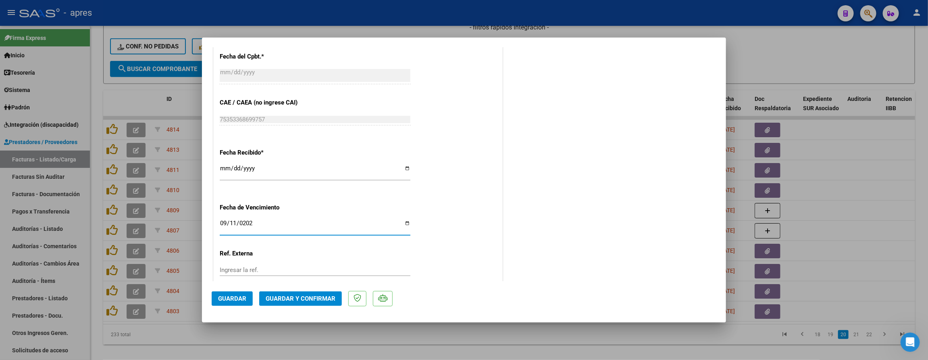
scroll to position [486, 0]
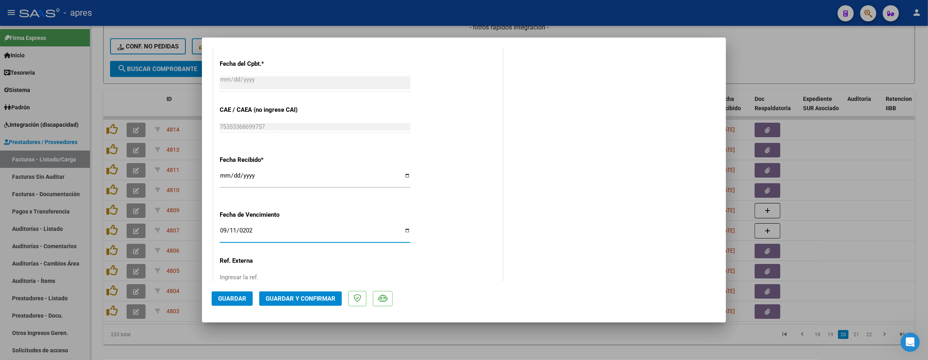
click at [310, 296] on span "Guardar y Confirmar" at bounding box center [301, 298] width 70 height 7
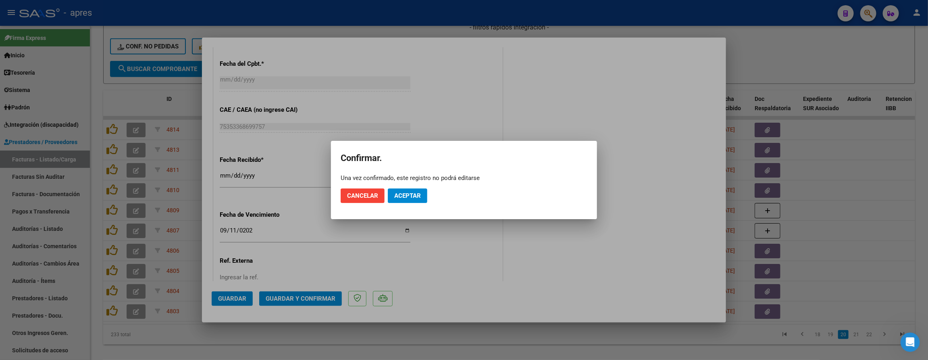
click at [412, 185] on mat-dialog-actions "Cancelar Aceptar" at bounding box center [464, 195] width 247 height 27
click at [412, 193] on span "Aceptar" at bounding box center [407, 195] width 27 height 7
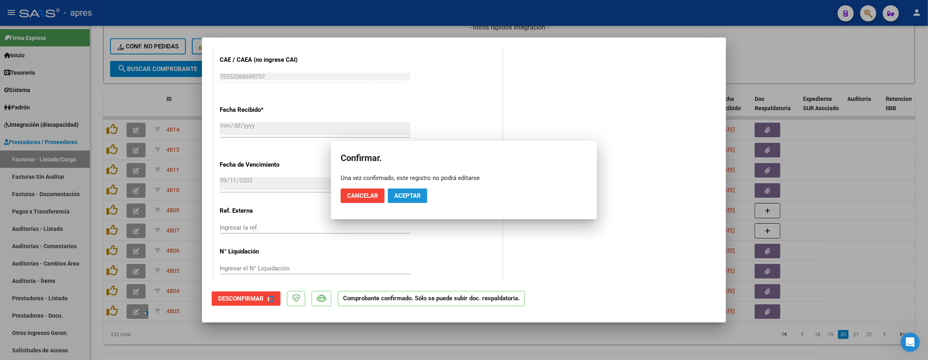
scroll to position [436, 0]
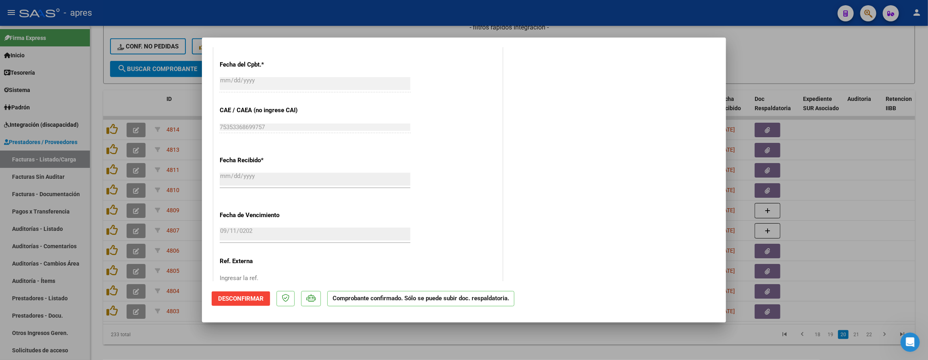
click at [287, 339] on div at bounding box center [464, 180] width 928 height 360
type input "$ 0,00"
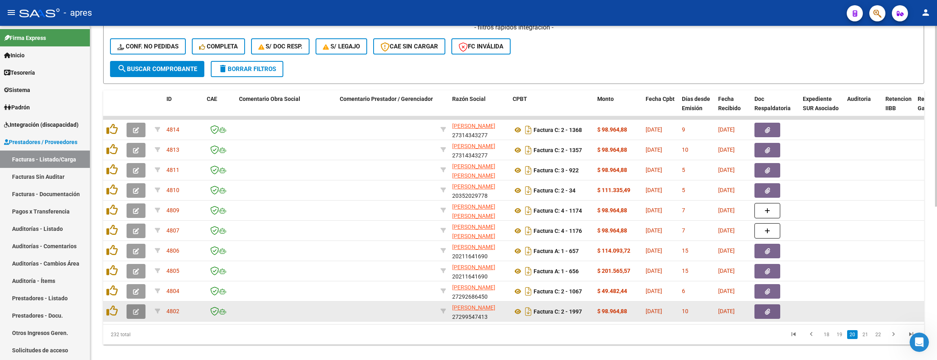
click at [132, 316] on button "button" at bounding box center [136, 311] width 19 height 15
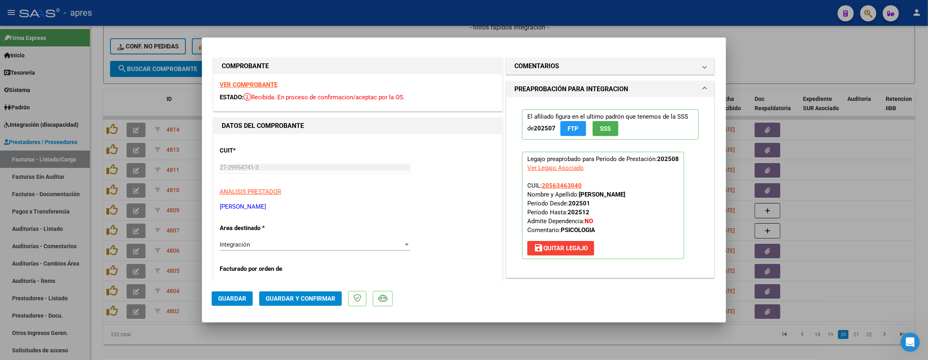
click at [259, 85] on strong "VER COMPROBANTE" at bounding box center [249, 84] width 58 height 7
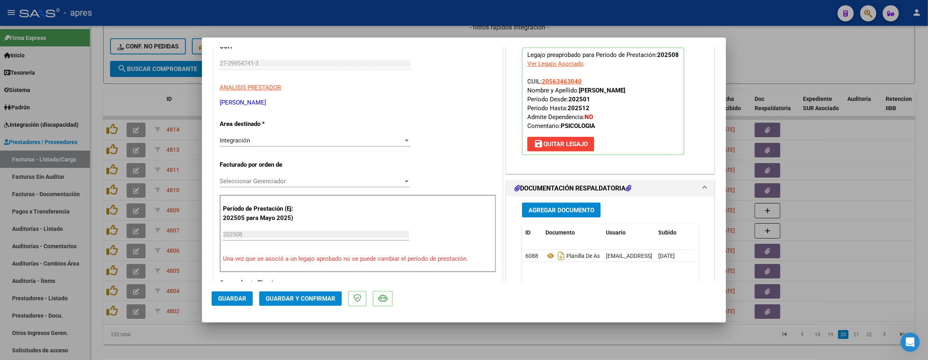
scroll to position [181, 0]
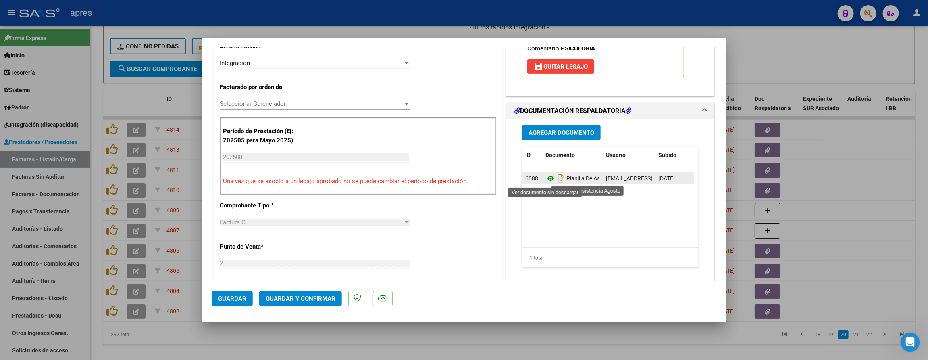
click at [545, 180] on icon at bounding box center [550, 178] width 10 height 10
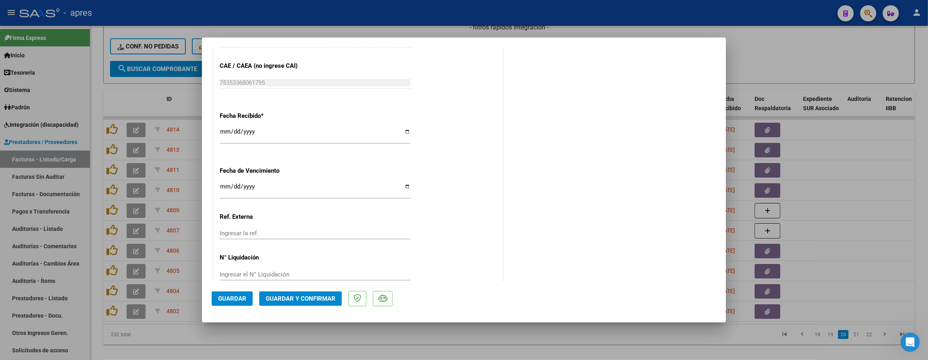
scroll to position [547, 0]
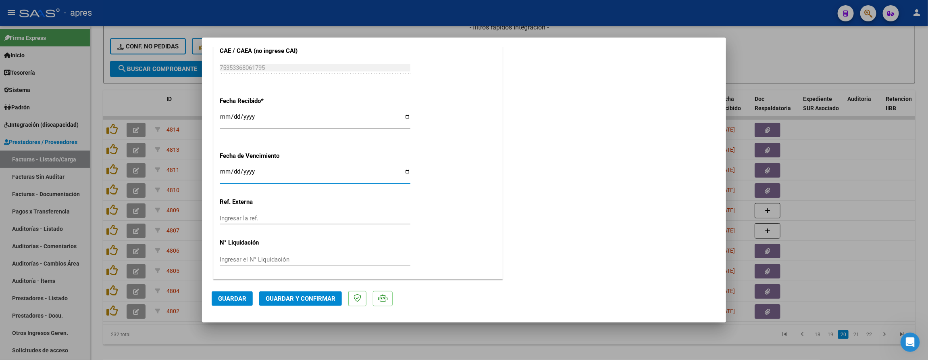
click at [227, 173] on input "Ingresar la fecha" at bounding box center [315, 174] width 191 height 13
type input "[DATE]"
drag, startPoint x: 279, startPoint y: 279, endPoint x: 283, endPoint y: 293, distance: 15.2
click at [283, 293] on mat-dialog-container "COMPROBANTE VER COMPROBANTE ESTADO: Recibida. En proceso de confirmacion/acepta…" at bounding box center [464, 179] width 524 height 285
click at [283, 293] on button "Guardar y Confirmar" at bounding box center [300, 298] width 83 height 15
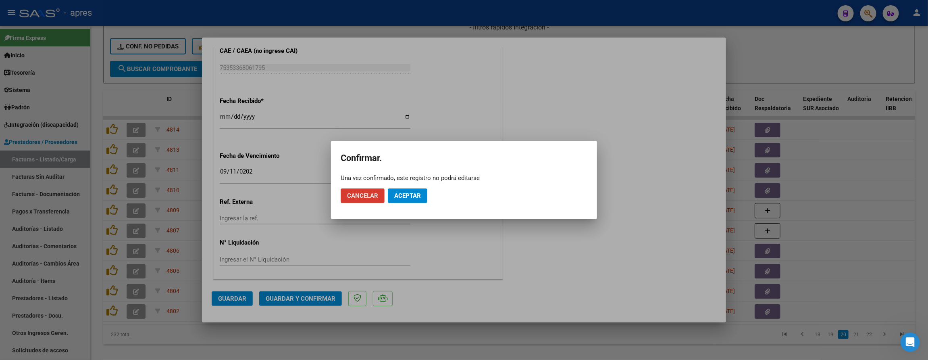
click at [397, 189] on button "Aceptar" at bounding box center [408, 195] width 40 height 15
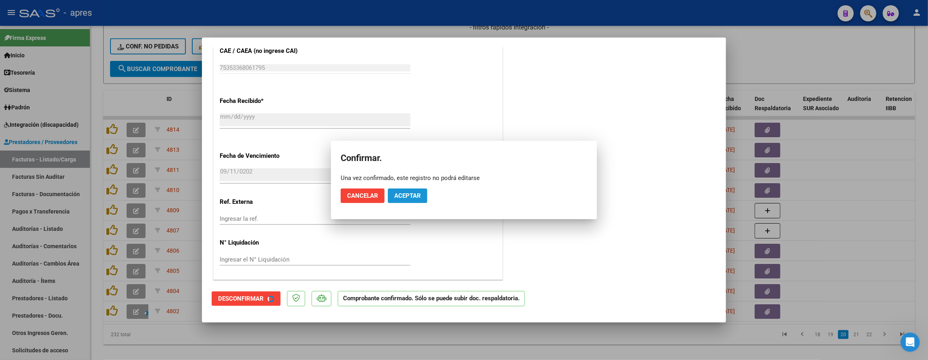
scroll to position [496, 0]
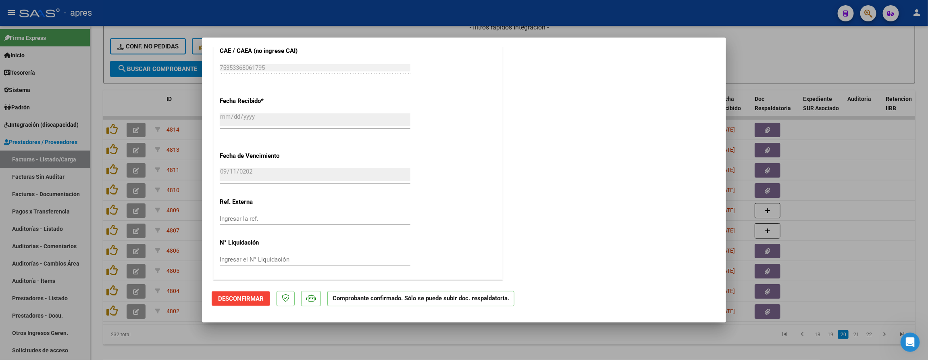
click at [117, 325] on div at bounding box center [464, 180] width 928 height 360
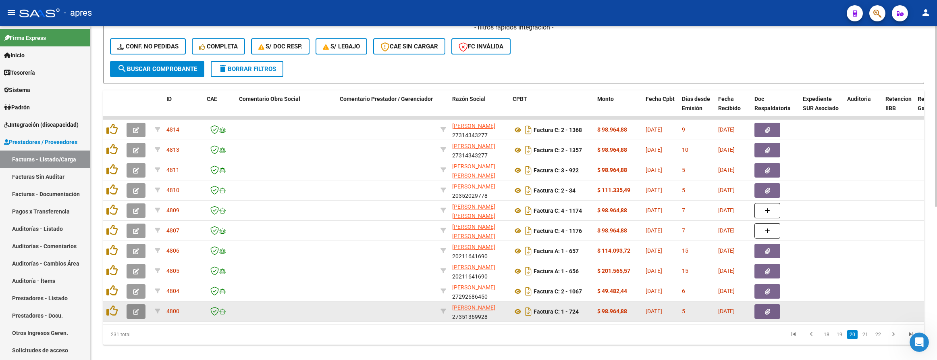
click at [133, 312] on icon "button" at bounding box center [136, 311] width 6 height 6
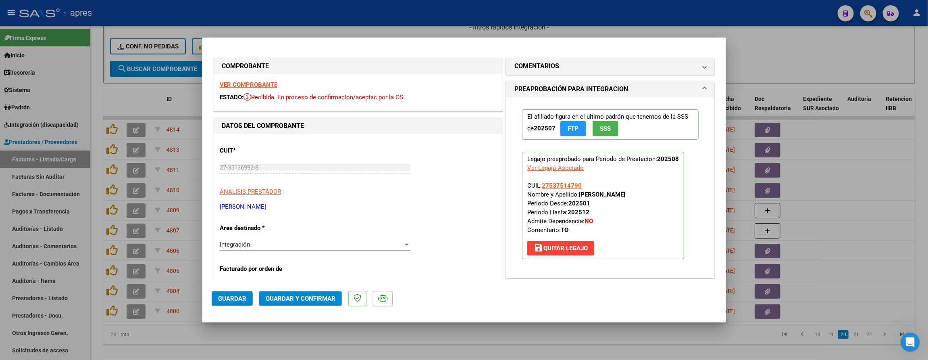
click at [223, 86] on strong "VER COMPROBANTE" at bounding box center [249, 84] width 58 height 7
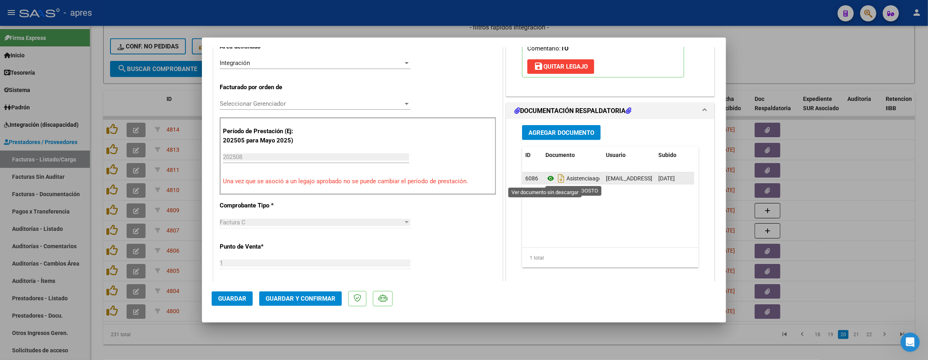
click at [547, 183] on icon at bounding box center [550, 178] width 10 height 10
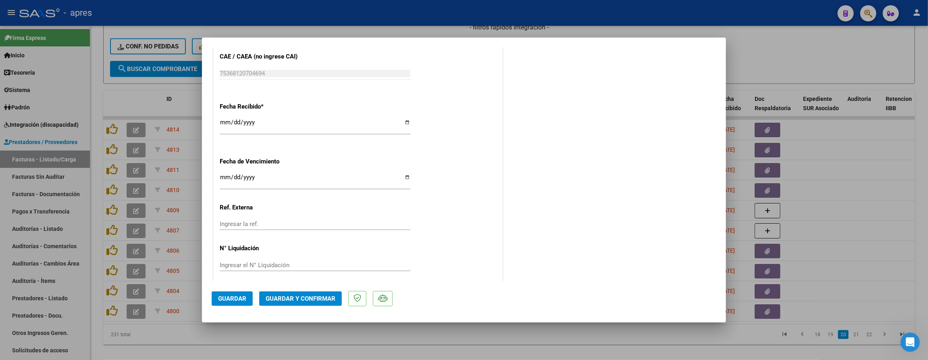
scroll to position [544, 0]
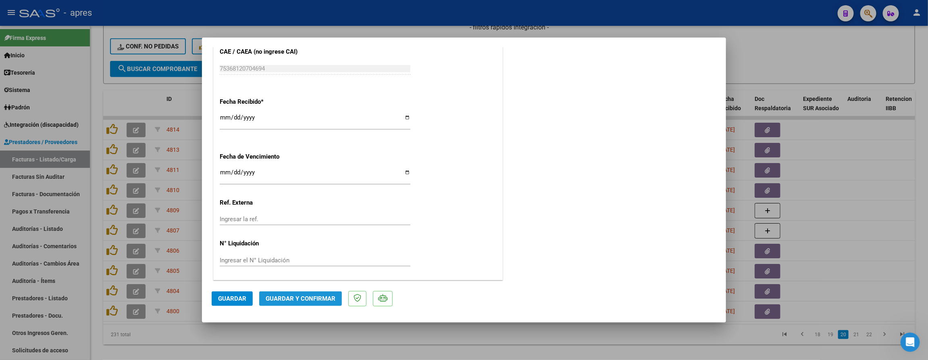
click at [283, 300] on span "Guardar y Confirmar" at bounding box center [301, 298] width 70 height 7
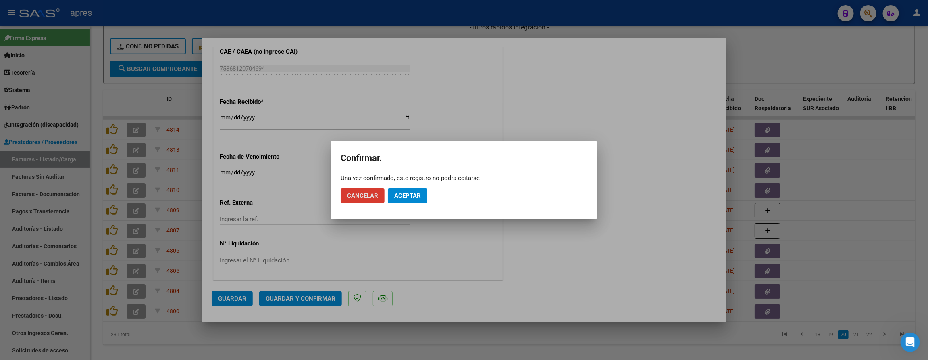
click at [418, 192] on span "Aceptar" at bounding box center [407, 195] width 27 height 7
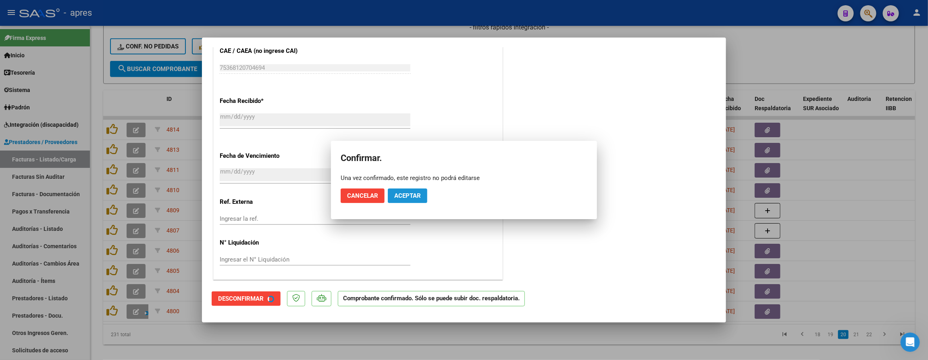
scroll to position [494, 0]
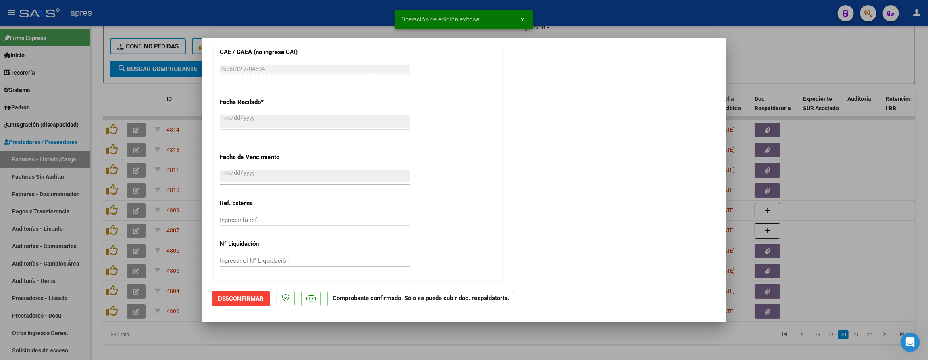
click at [94, 210] on div at bounding box center [464, 180] width 928 height 360
type input "$ 0,00"
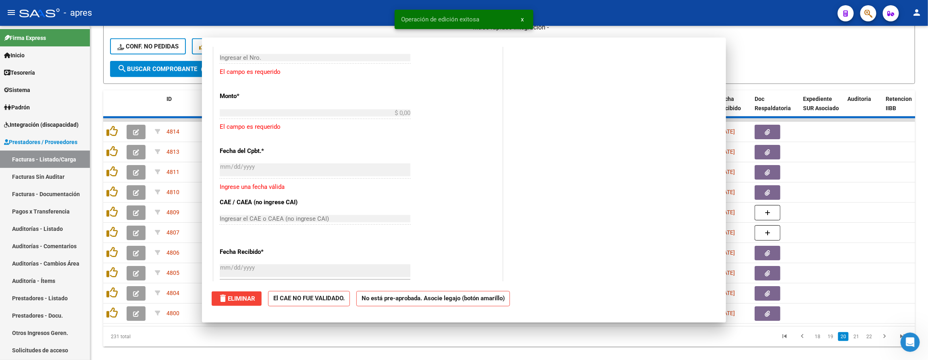
scroll to position [644, 0]
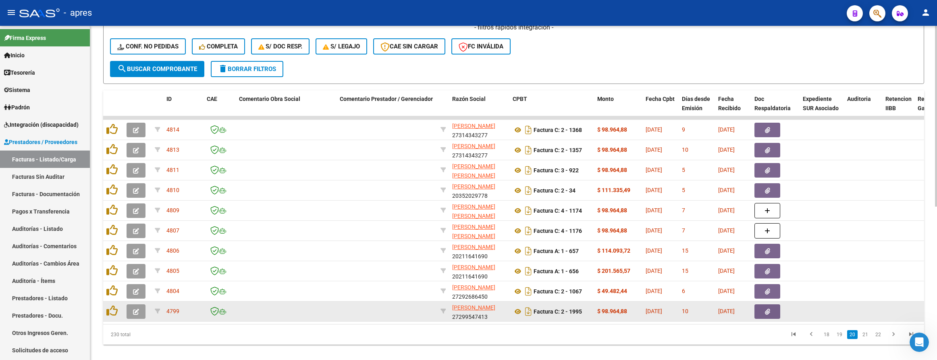
click at [139, 306] on button "button" at bounding box center [136, 311] width 19 height 15
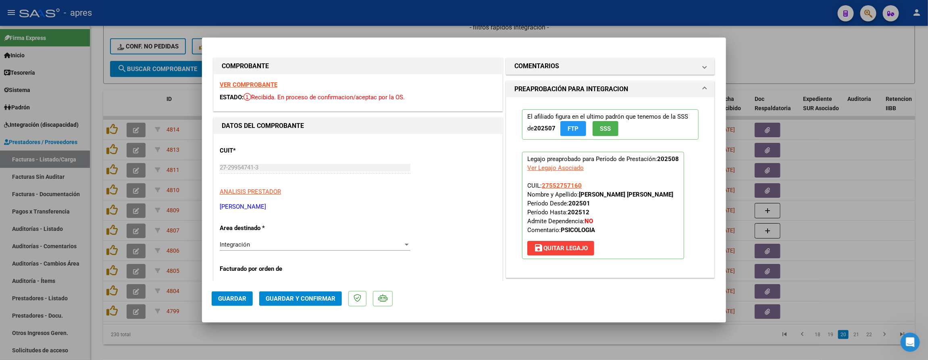
click at [265, 84] on strong "VER COMPROBANTE" at bounding box center [249, 84] width 58 height 7
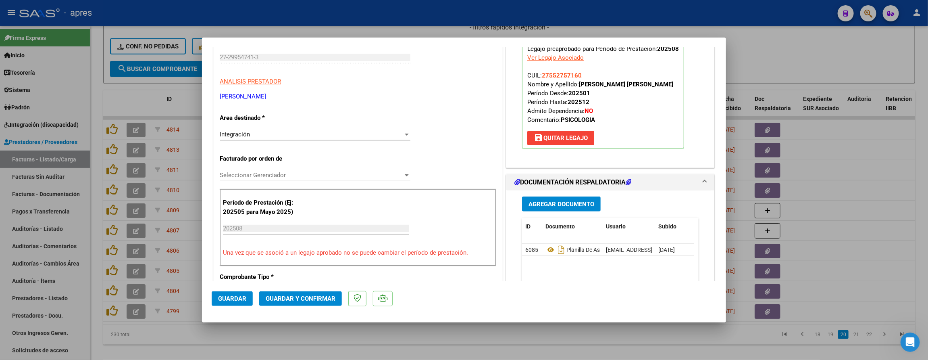
scroll to position [121, 0]
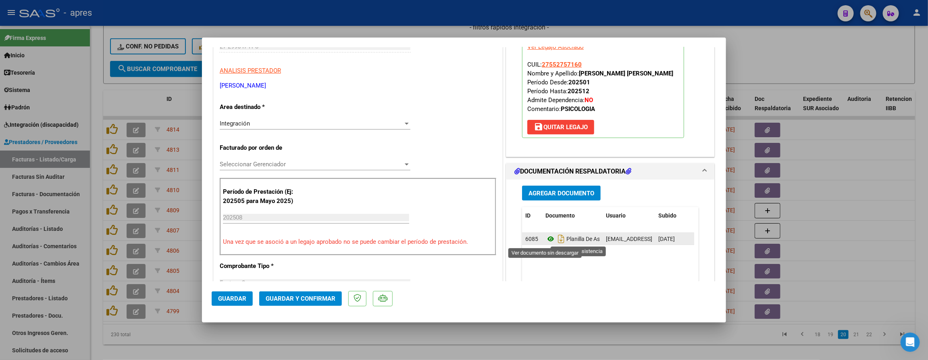
click at [547, 241] on icon at bounding box center [550, 239] width 10 height 10
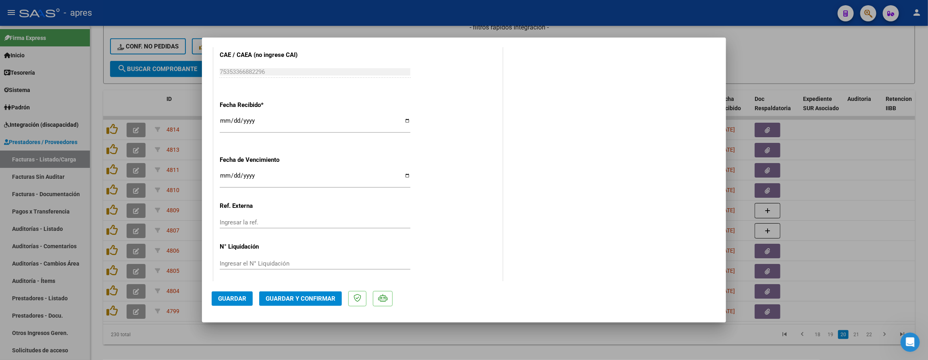
scroll to position [547, 0]
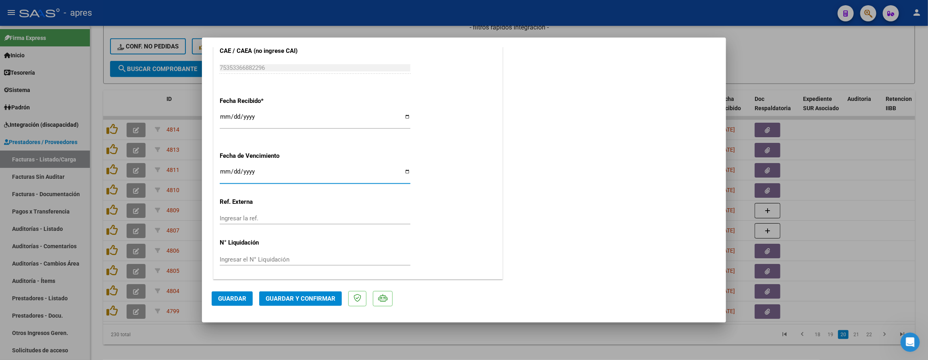
click at [225, 170] on input "Ingresar la fecha" at bounding box center [315, 174] width 191 height 13
type input "[DATE]"
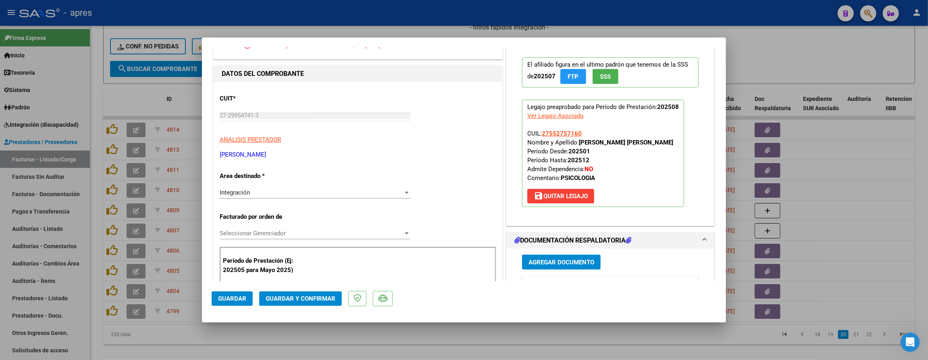
scroll to position [123, 0]
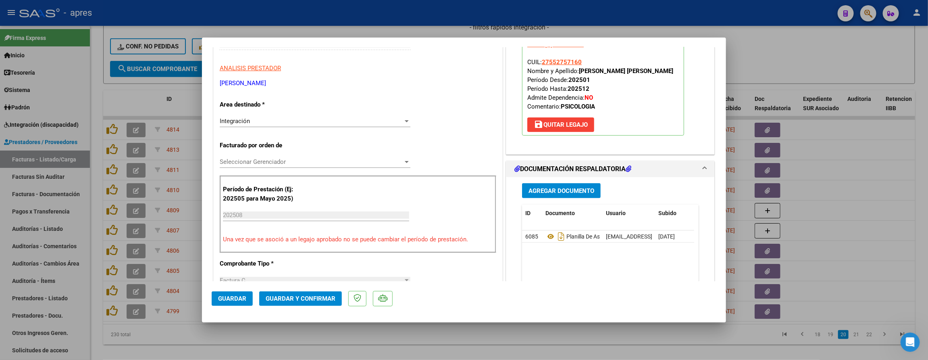
click at [273, 298] on span "Guardar y Confirmar" at bounding box center [301, 298] width 70 height 7
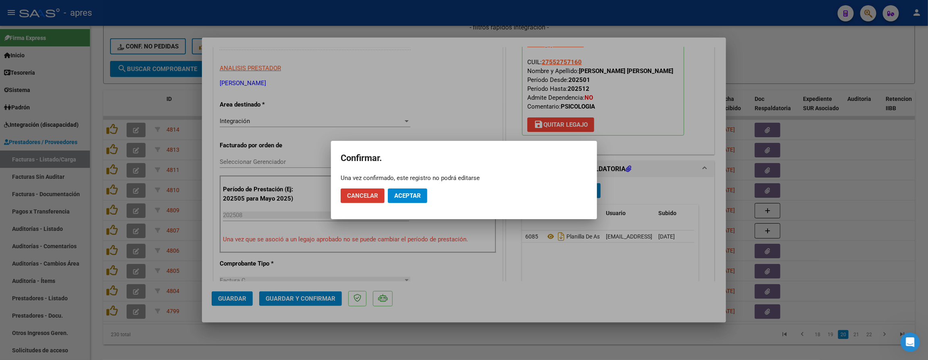
click at [414, 196] on span "Aceptar" at bounding box center [407, 195] width 27 height 7
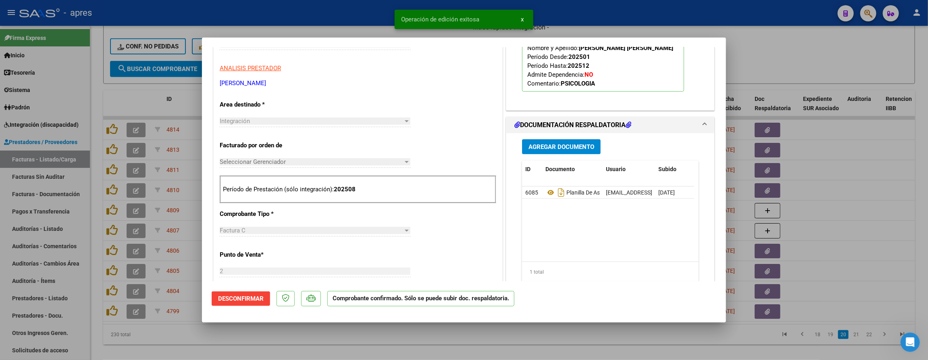
click at [169, 352] on div at bounding box center [464, 180] width 928 height 360
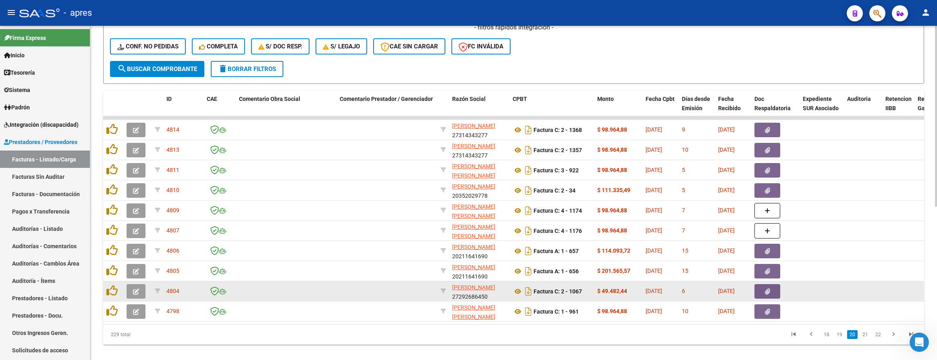
click at [144, 293] on button "button" at bounding box center [136, 291] width 19 height 15
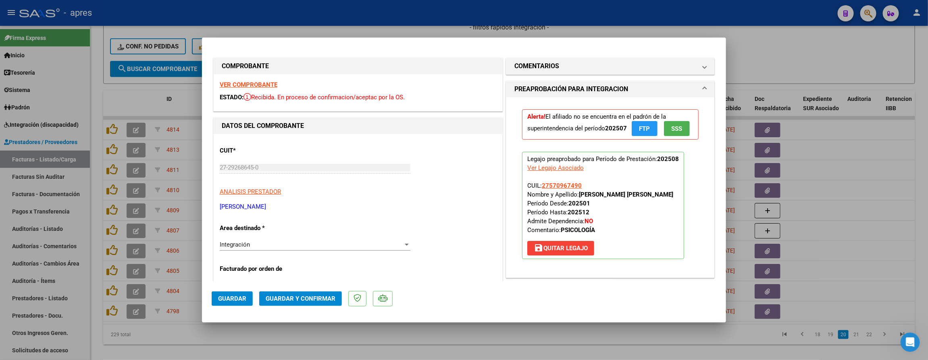
click at [241, 87] on strong "VER COMPROBANTE" at bounding box center [249, 84] width 58 height 7
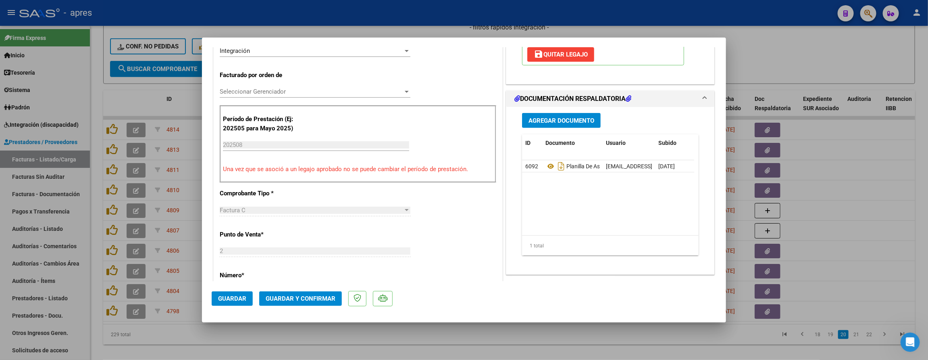
scroll to position [181, 0]
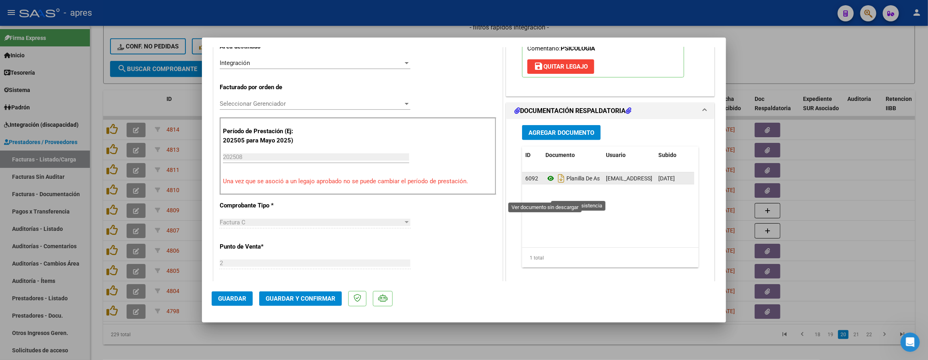
click at [545, 183] on icon at bounding box center [550, 178] width 10 height 10
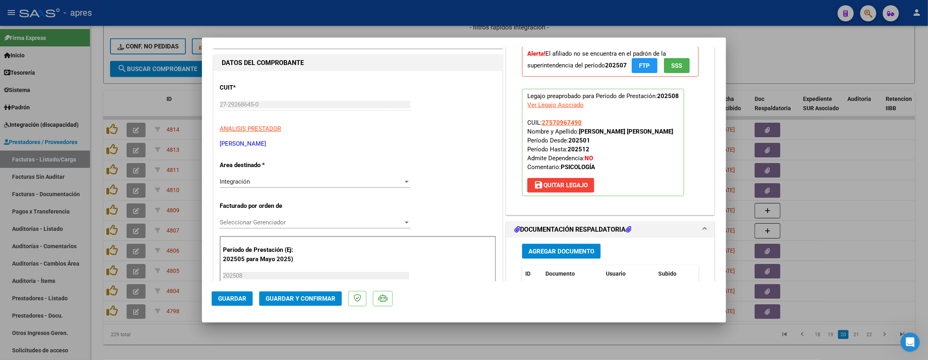
scroll to position [0, 0]
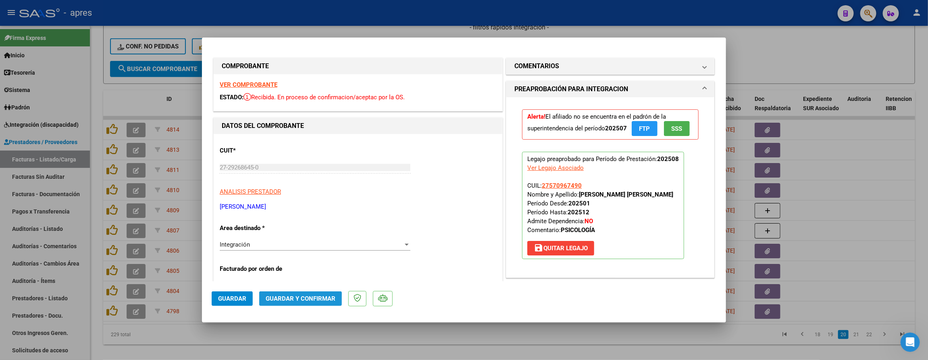
click at [287, 302] on button "Guardar y Confirmar" at bounding box center [300, 298] width 83 height 15
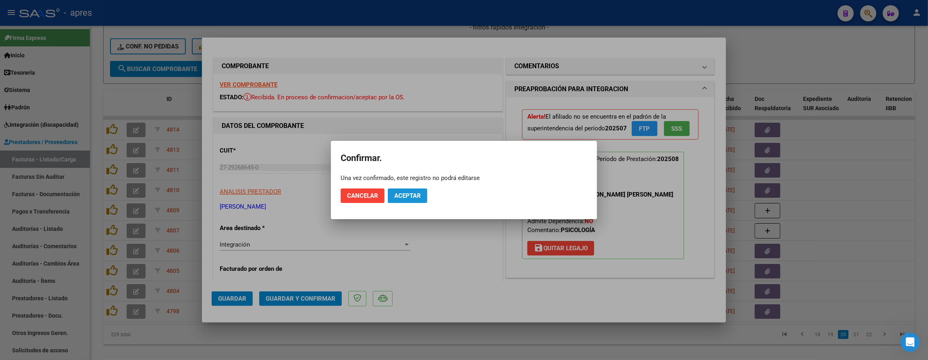
click at [412, 195] on span "Aceptar" at bounding box center [407, 195] width 27 height 7
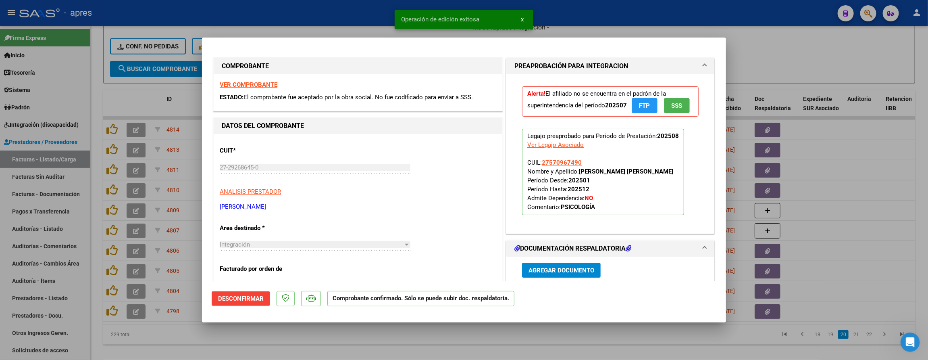
click at [98, 311] on div at bounding box center [464, 180] width 928 height 360
type input "$ 0,00"
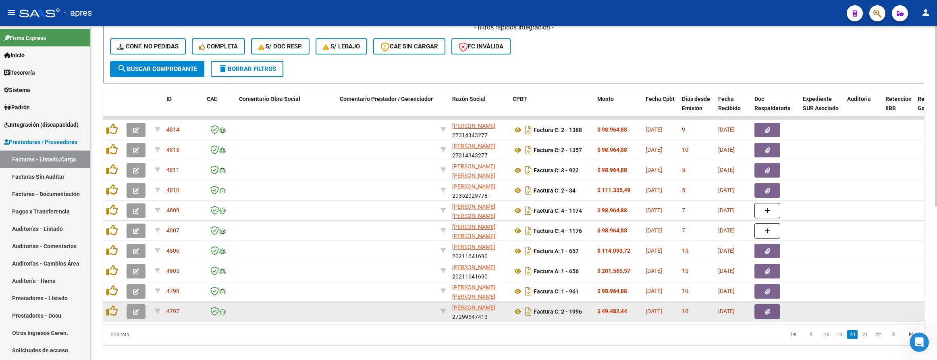
click at [143, 313] on button "button" at bounding box center [136, 311] width 19 height 15
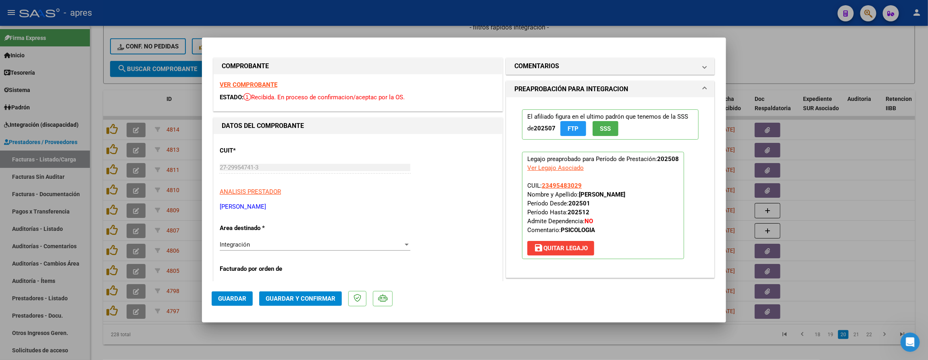
click at [256, 87] on strong "VER COMPROBANTE" at bounding box center [249, 84] width 58 height 7
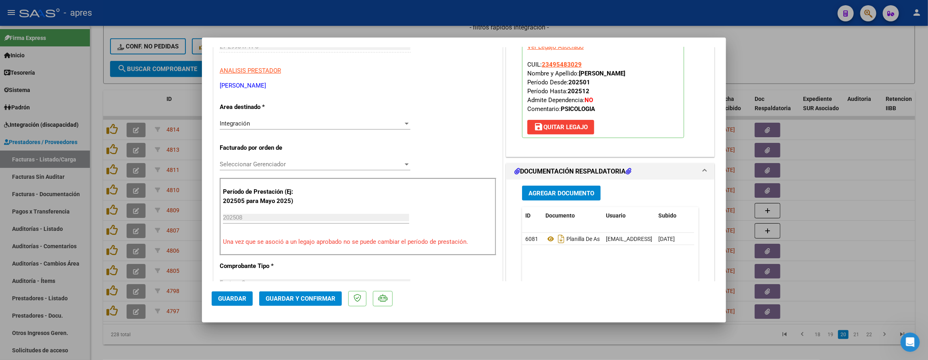
scroll to position [302, 0]
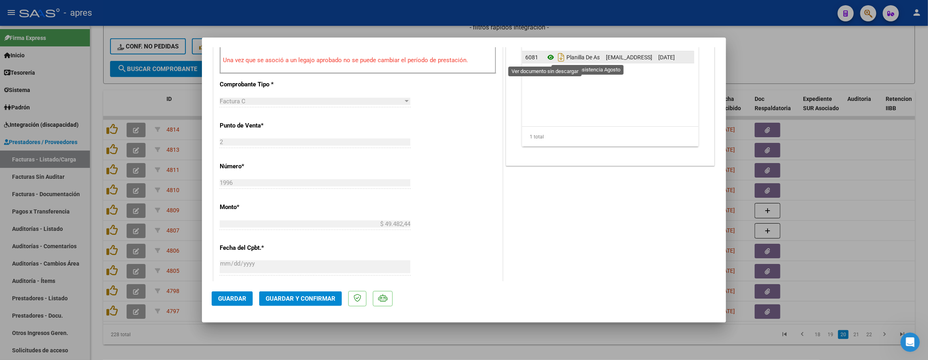
click at [545, 60] on icon at bounding box center [550, 57] width 10 height 10
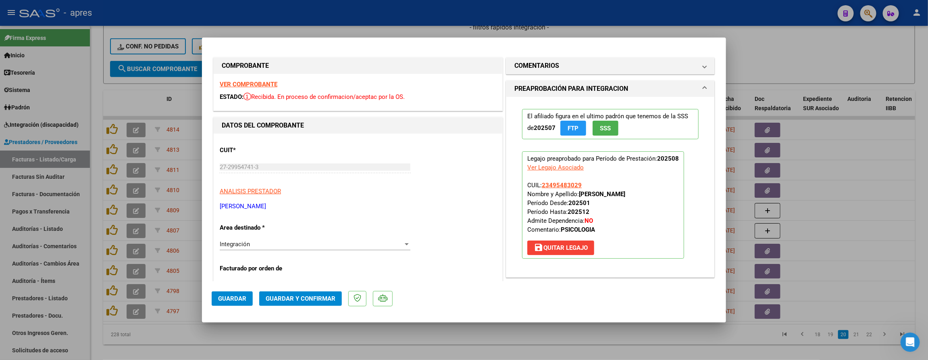
scroll to position [0, 0]
click at [304, 298] on span "Guardar y Confirmar" at bounding box center [301, 298] width 70 height 7
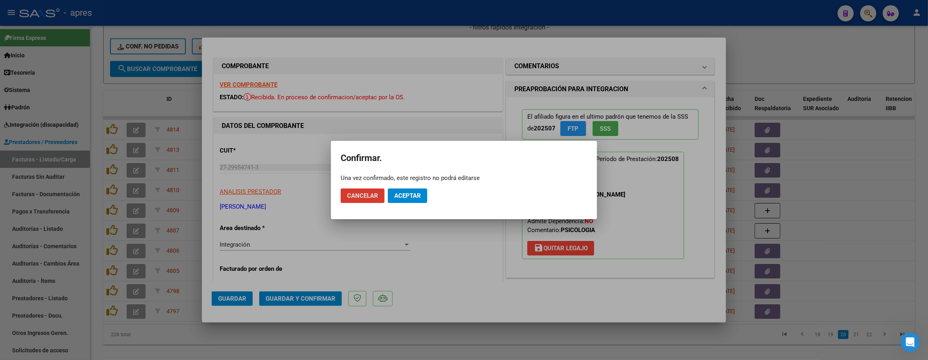
click at [408, 196] on span "Aceptar" at bounding box center [407, 195] width 27 height 7
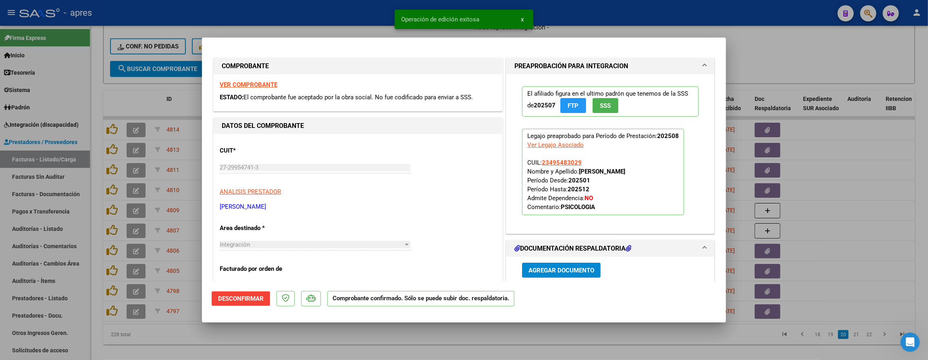
click at [185, 320] on div at bounding box center [464, 180] width 928 height 360
type input "$ 0,00"
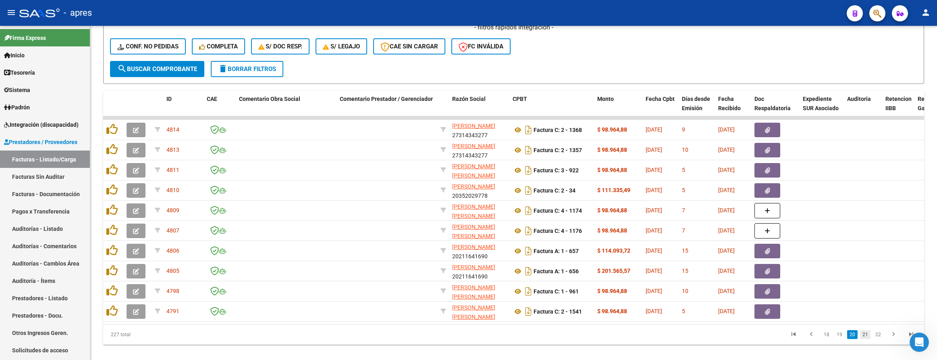
click at [863, 339] on link "21" at bounding box center [865, 334] width 10 height 9
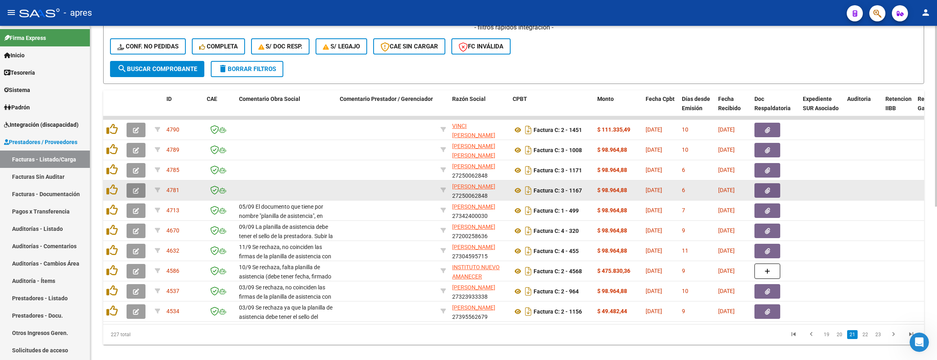
click at [133, 192] on icon "button" at bounding box center [136, 190] width 6 height 6
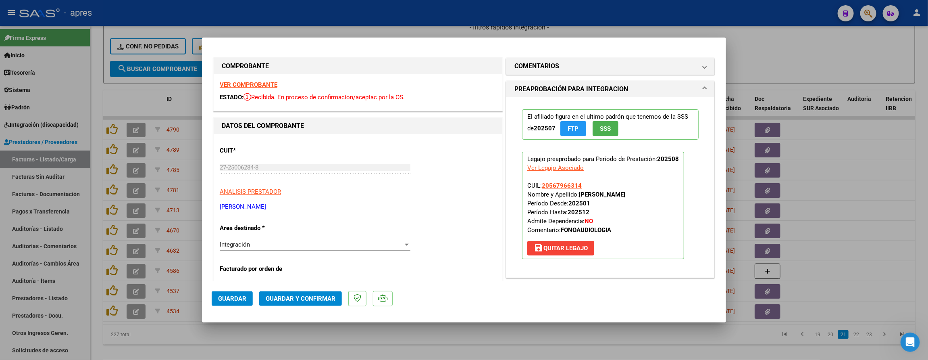
click at [236, 82] on strong "VER COMPROBANTE" at bounding box center [249, 84] width 58 height 7
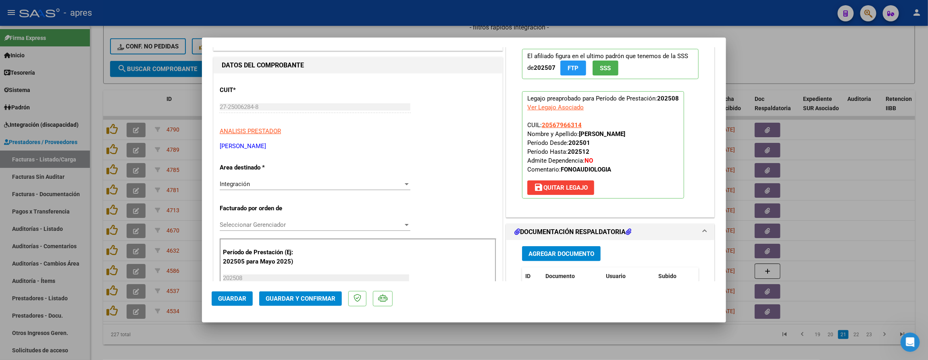
scroll to position [181, 0]
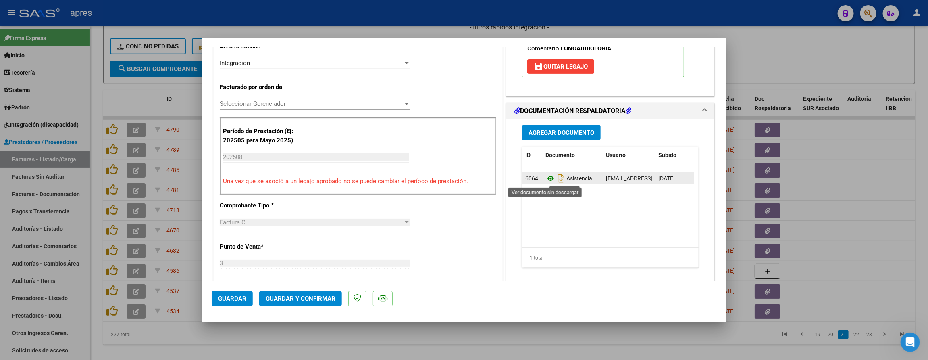
click at [545, 181] on icon at bounding box center [550, 178] width 10 height 10
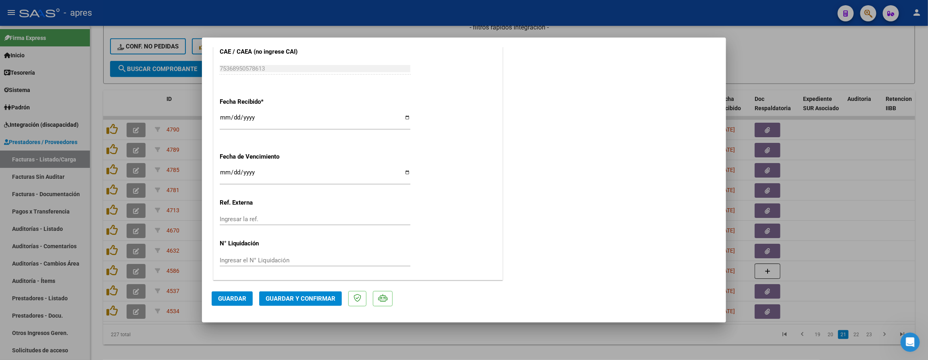
scroll to position [547, 0]
click at [228, 117] on input "[DATE]" at bounding box center [315, 119] width 191 height 13
click at [223, 173] on input "Ingresar la fecha" at bounding box center [315, 174] width 191 height 13
type input "[DATE]"
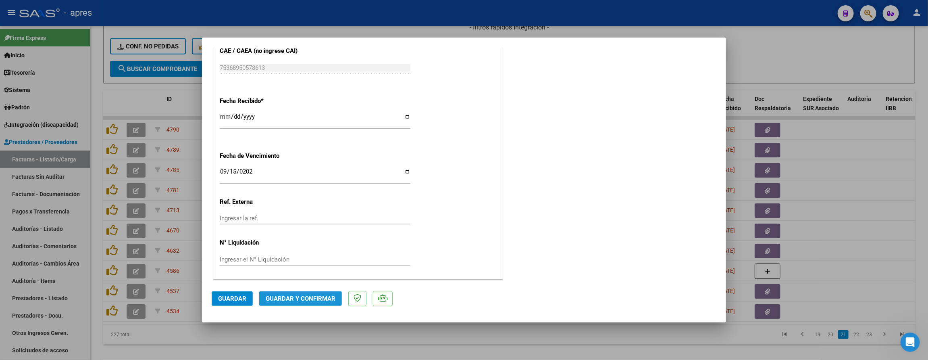
click at [323, 300] on span "Guardar y Confirmar" at bounding box center [301, 298] width 70 height 7
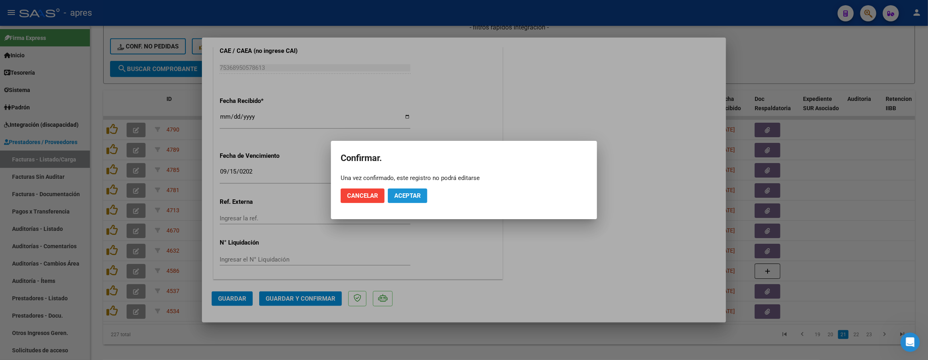
click at [398, 198] on span "Aceptar" at bounding box center [407, 195] width 27 height 7
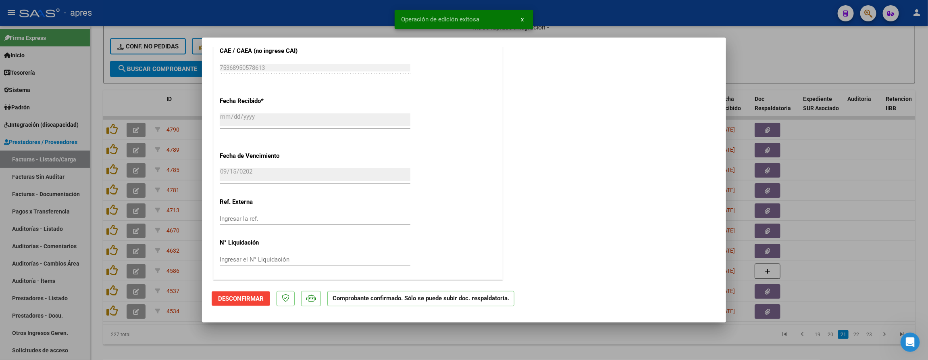
click at [104, 332] on div at bounding box center [464, 180] width 928 height 360
type input "$ 0,00"
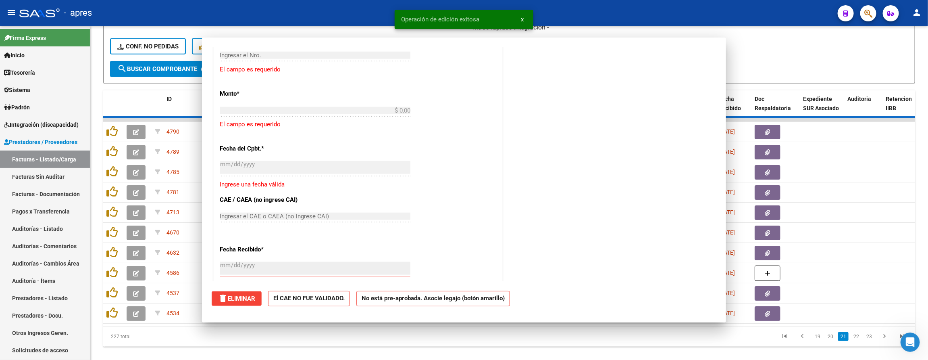
scroll to position [646, 0]
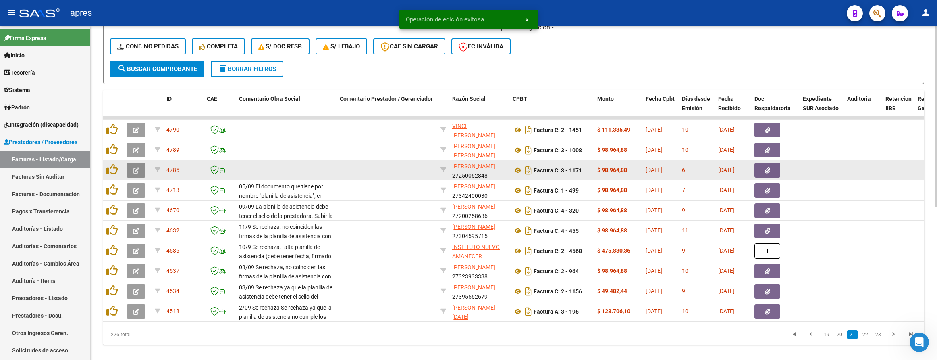
click at [133, 170] on icon "button" at bounding box center [136, 170] width 6 height 6
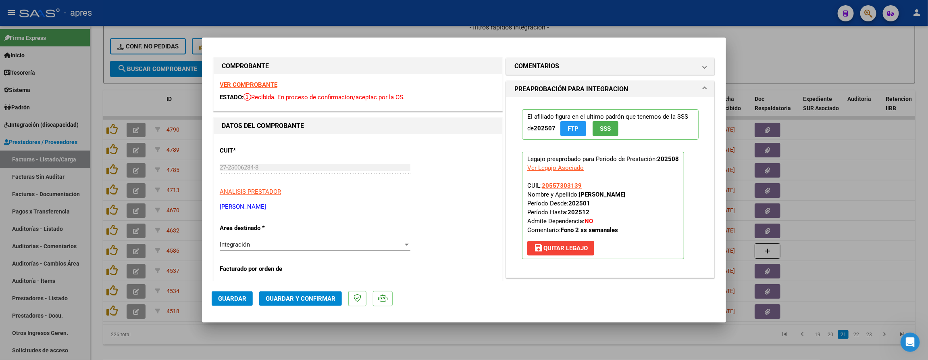
click at [224, 78] on div "VER COMPROBANTE ESTADO: Recibida. En proceso de confirmacion/aceptac por la OS." at bounding box center [358, 92] width 289 height 37
click at [224, 85] on strong "VER COMPROBANTE" at bounding box center [249, 84] width 58 height 7
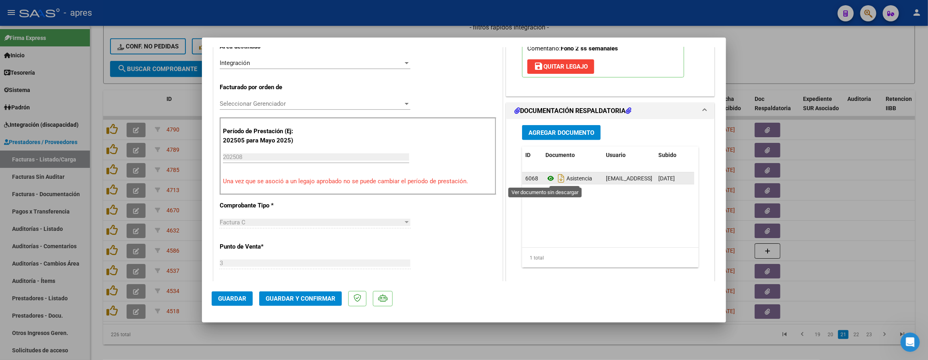
click at [547, 182] on icon at bounding box center [550, 178] width 10 height 10
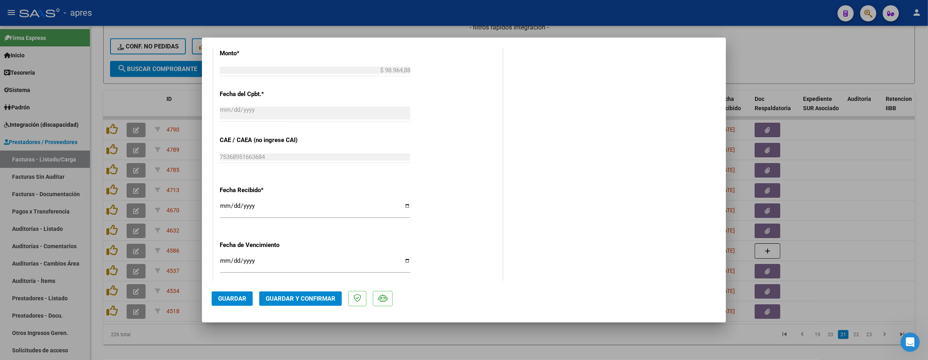
scroll to position [544, 0]
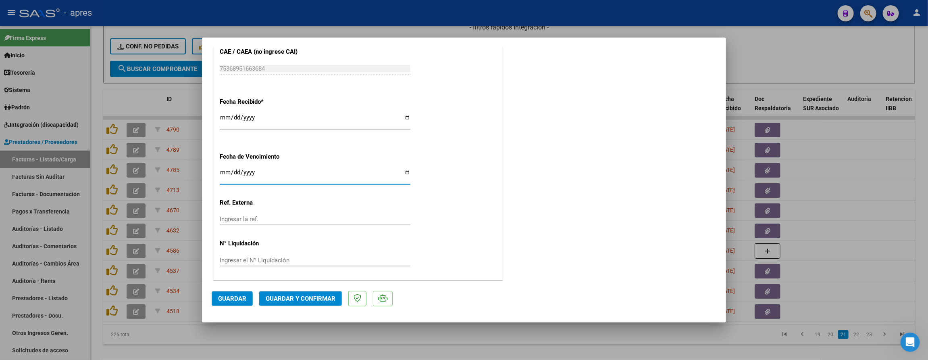
click at [223, 173] on input "Ingresar la fecha" at bounding box center [315, 175] width 191 height 13
type input "[DATE]"
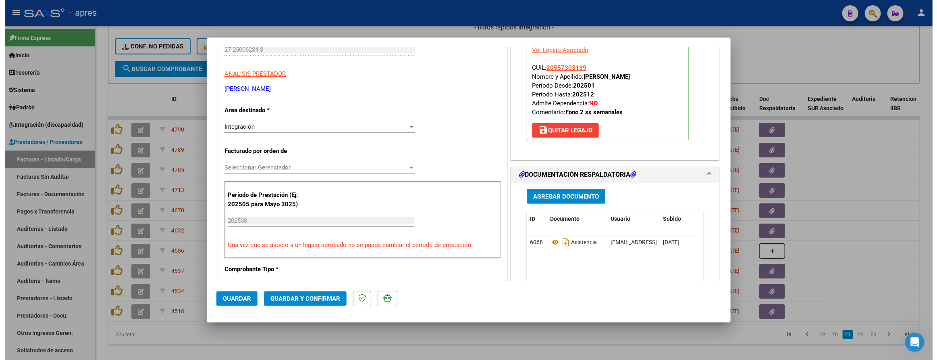
scroll to position [121, 0]
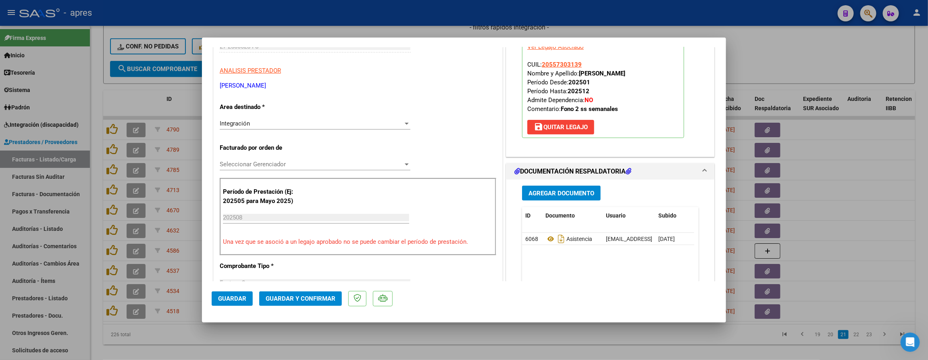
click at [292, 301] on span "Guardar y Confirmar" at bounding box center [301, 298] width 70 height 7
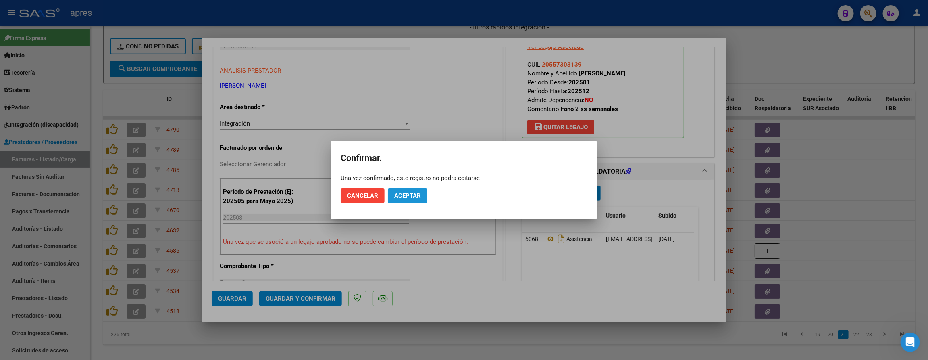
click at [403, 200] on button "Aceptar" at bounding box center [408, 195] width 40 height 15
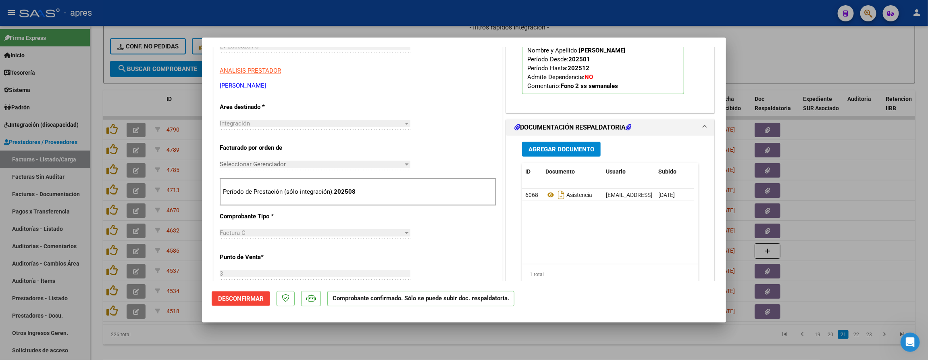
click at [213, 350] on div at bounding box center [464, 180] width 928 height 360
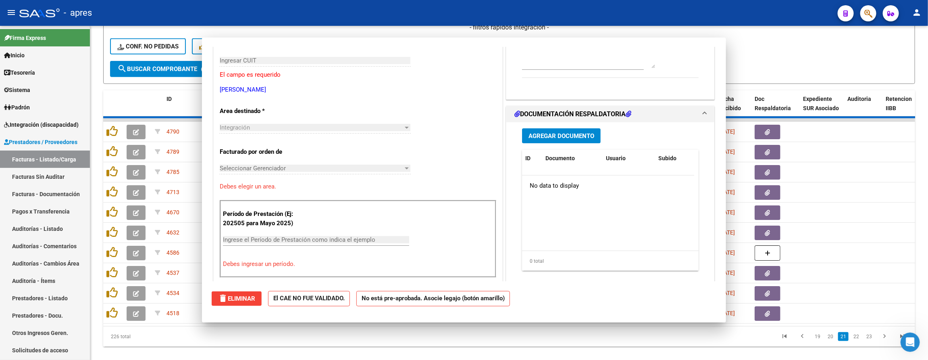
scroll to position [0, 0]
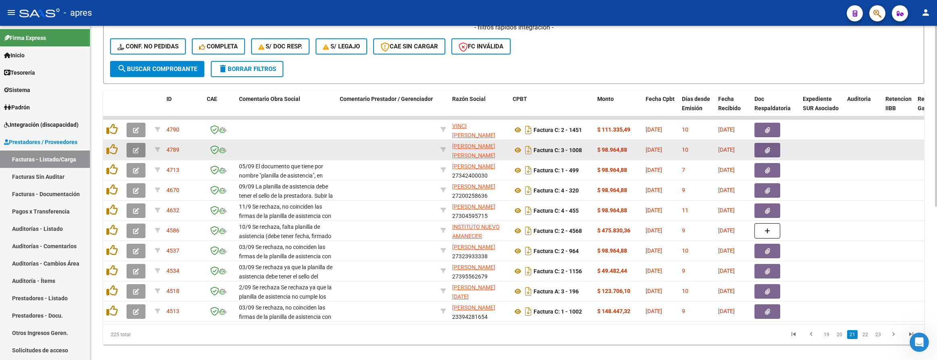
click at [141, 149] on button "button" at bounding box center [136, 150] width 19 height 15
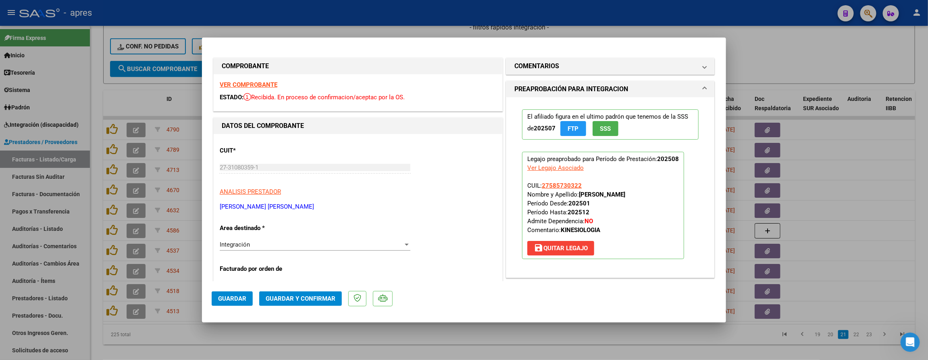
click at [238, 81] on strong "VER COMPROBANTE" at bounding box center [249, 84] width 58 height 7
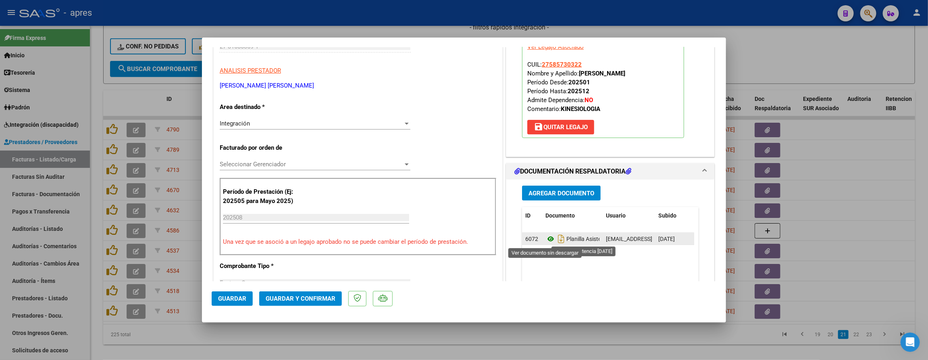
click at [545, 241] on icon at bounding box center [550, 239] width 10 height 10
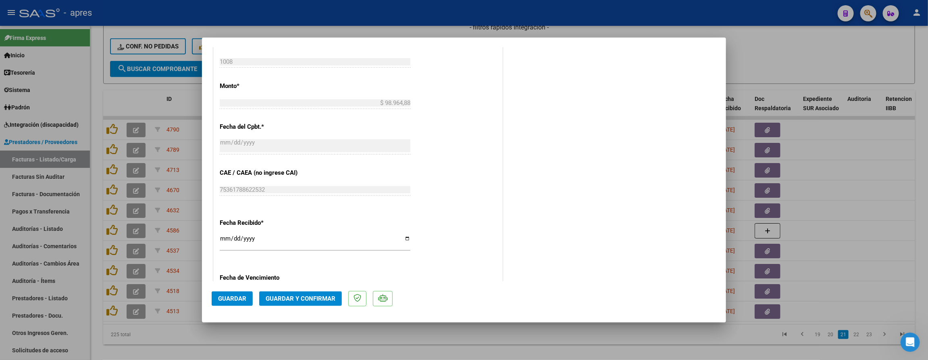
scroll to position [544, 0]
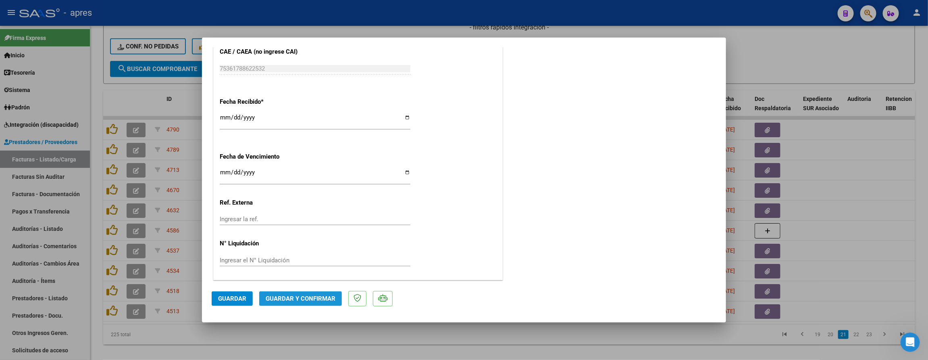
click at [314, 293] on button "Guardar y Confirmar" at bounding box center [300, 298] width 83 height 15
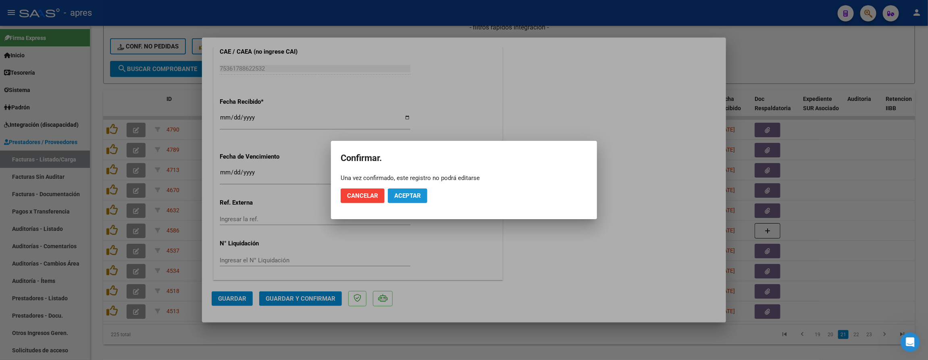
click at [403, 196] on span "Aceptar" at bounding box center [407, 195] width 27 height 7
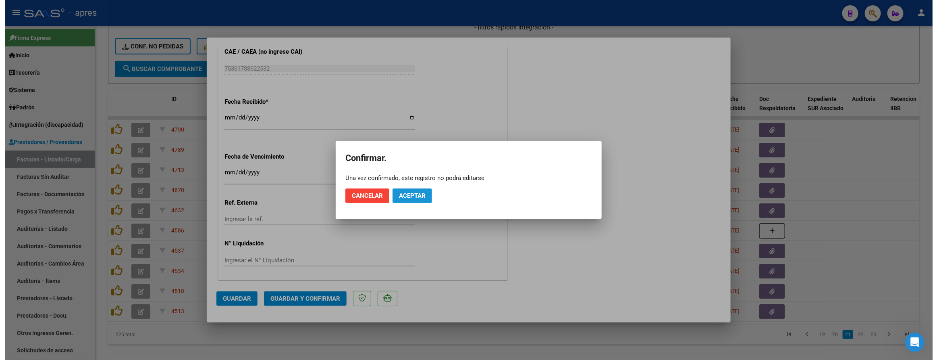
scroll to position [494, 0]
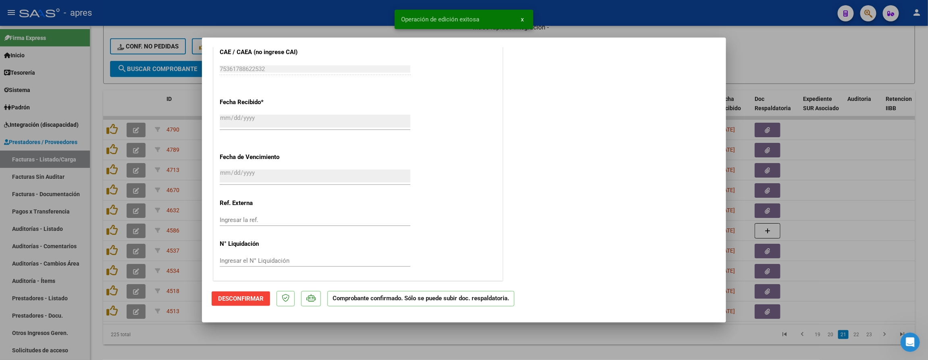
click at [343, 339] on div at bounding box center [464, 180] width 928 height 360
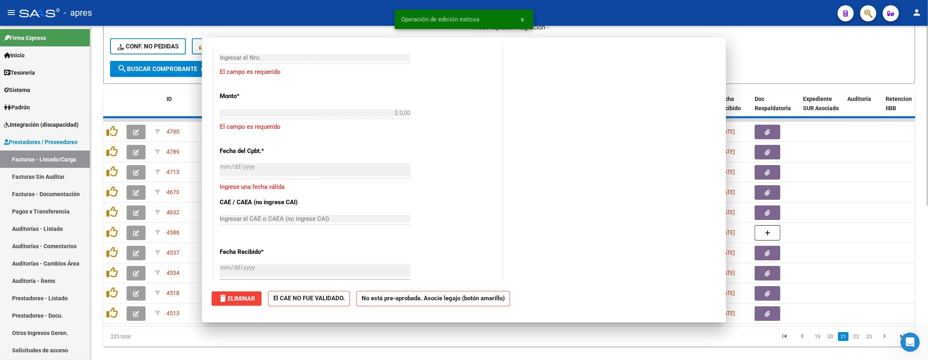
scroll to position [0, 0]
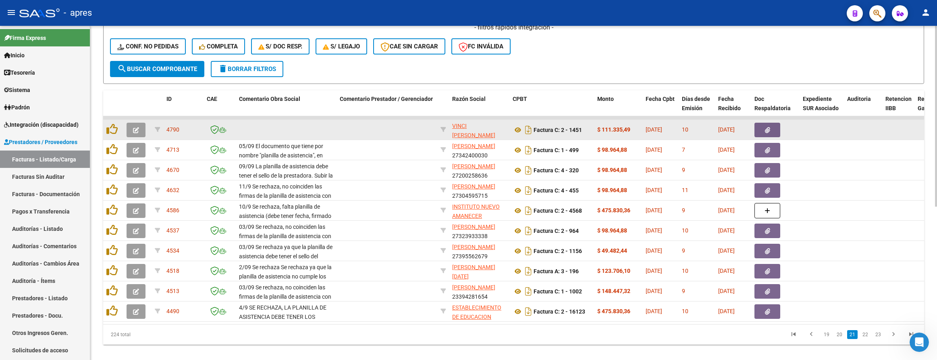
click at [137, 127] on icon "button" at bounding box center [136, 130] width 6 height 6
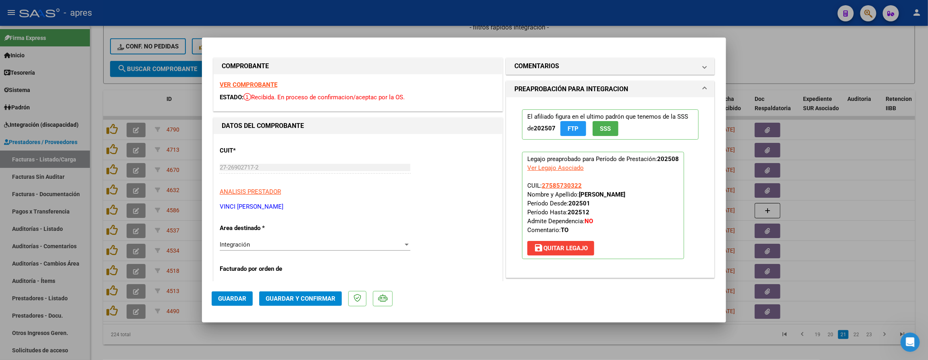
click at [245, 83] on strong "VER COMPROBANTE" at bounding box center [249, 84] width 58 height 7
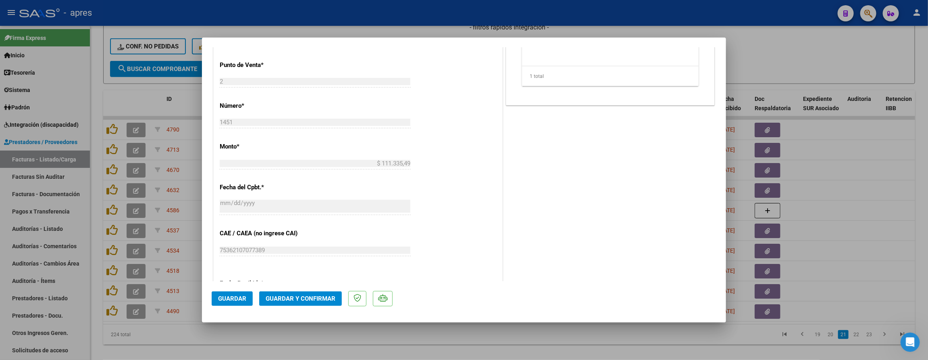
scroll to position [242, 0]
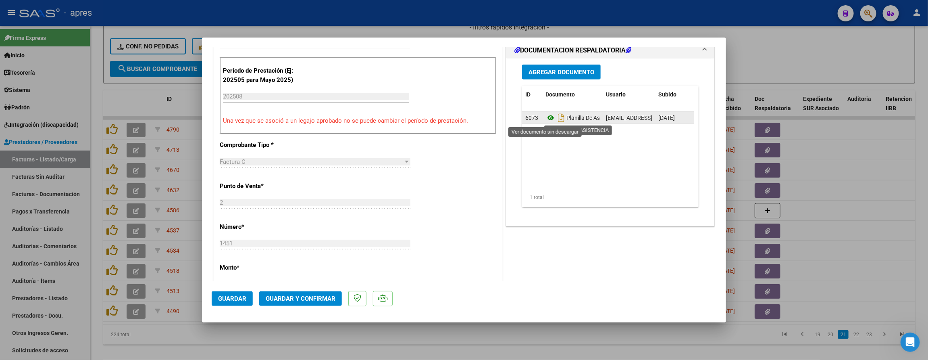
click at [545, 123] on icon at bounding box center [550, 118] width 10 height 10
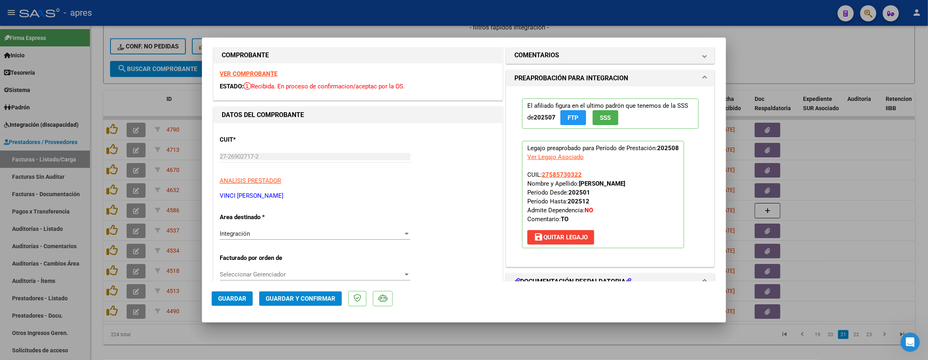
scroll to position [0, 0]
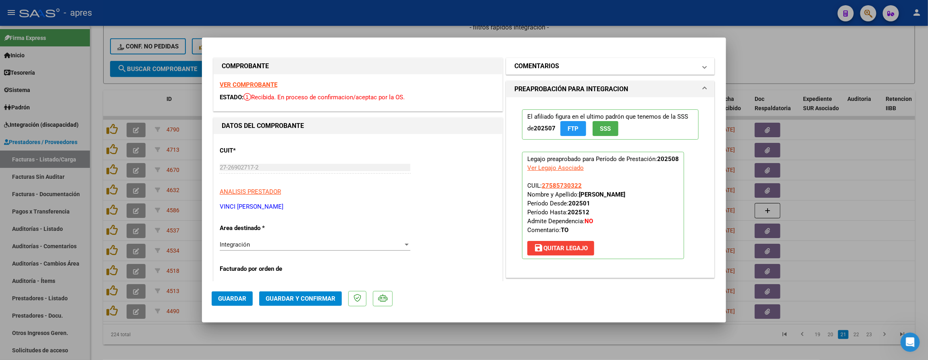
click at [628, 62] on mat-panel-title "COMENTARIOS" at bounding box center [605, 66] width 182 height 10
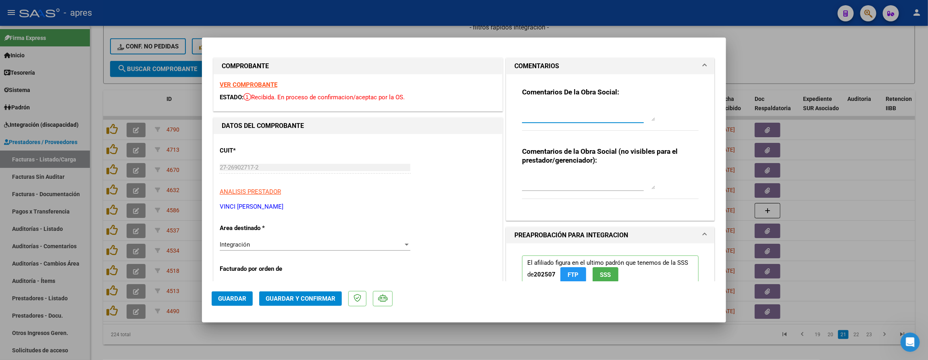
click at [563, 106] on textarea at bounding box center [588, 113] width 133 height 16
type textarea "11/9 sE RECHAZA, PLANILLA DE ASISTENCIA NO DETALLA EL MES DE ATENCION"
click at [242, 298] on span "Guardar" at bounding box center [232, 298] width 28 height 7
click at [223, 340] on div at bounding box center [464, 180] width 928 height 360
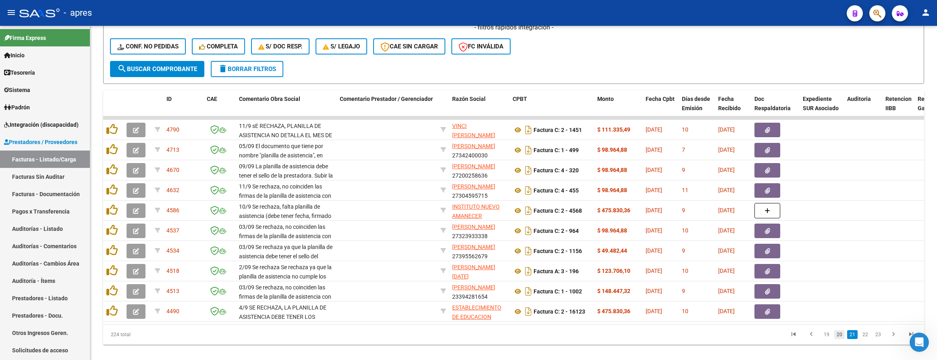
click at [840, 339] on link "20" at bounding box center [839, 334] width 10 height 9
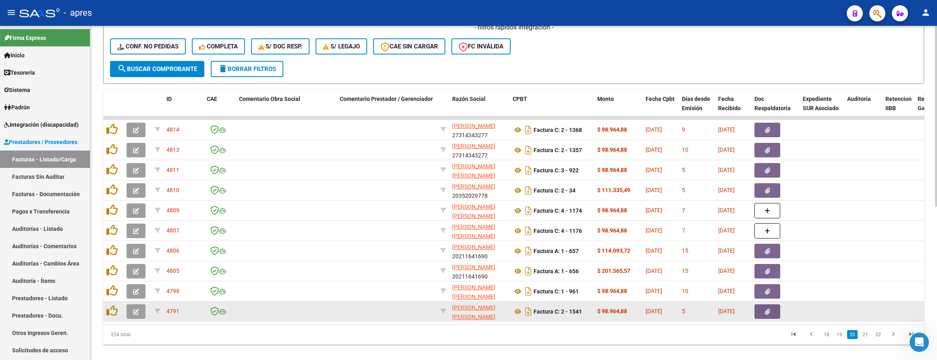
click at [130, 310] on button "button" at bounding box center [136, 311] width 19 height 15
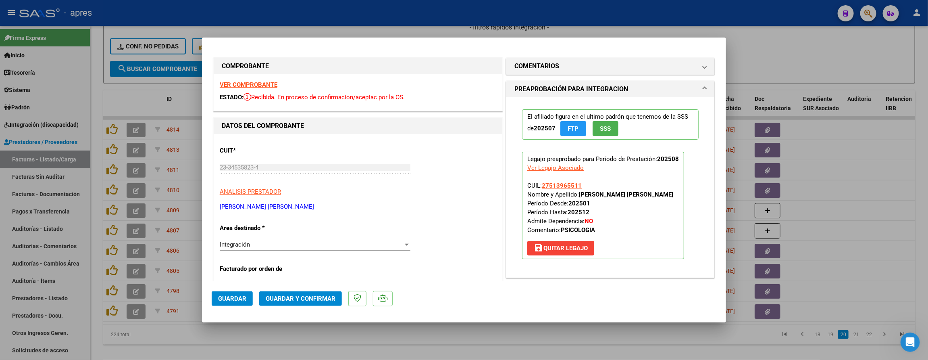
click at [225, 88] on strong "VER COMPROBANTE" at bounding box center [249, 84] width 58 height 7
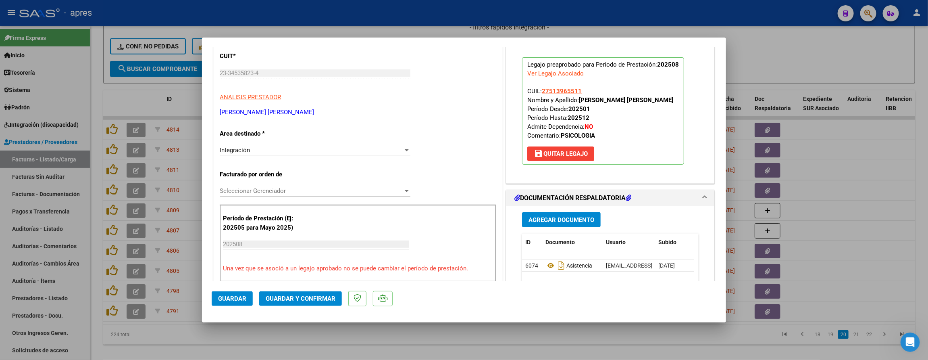
scroll to position [181, 0]
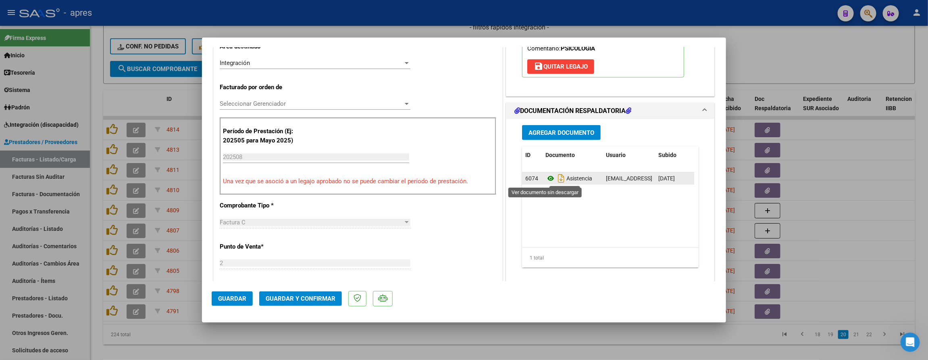
click at [545, 183] on icon at bounding box center [550, 178] width 10 height 10
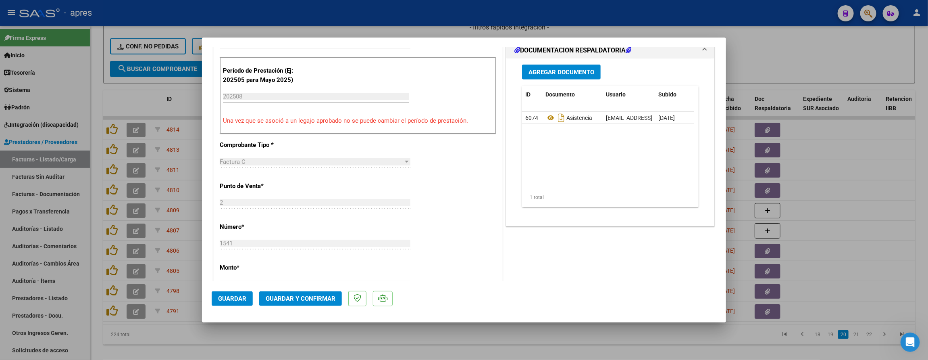
scroll to position [121, 0]
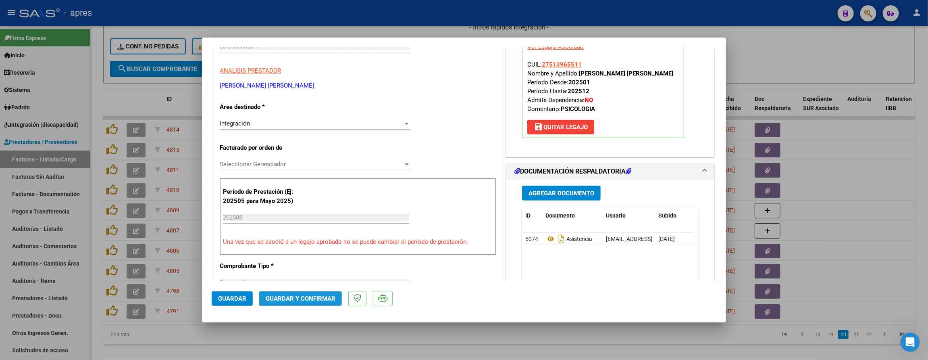
click at [316, 301] on span "Guardar y Confirmar" at bounding box center [301, 298] width 70 height 7
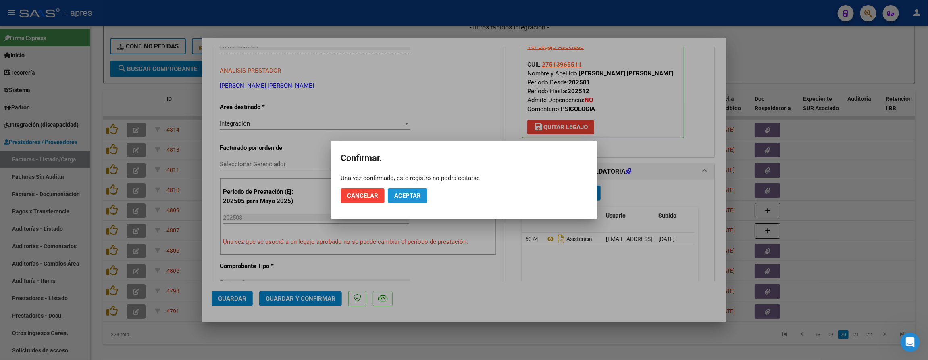
drag, startPoint x: 418, startPoint y: 199, endPoint x: 426, endPoint y: 79, distance: 120.0
click at [417, 192] on span "Aceptar" at bounding box center [407, 195] width 27 height 7
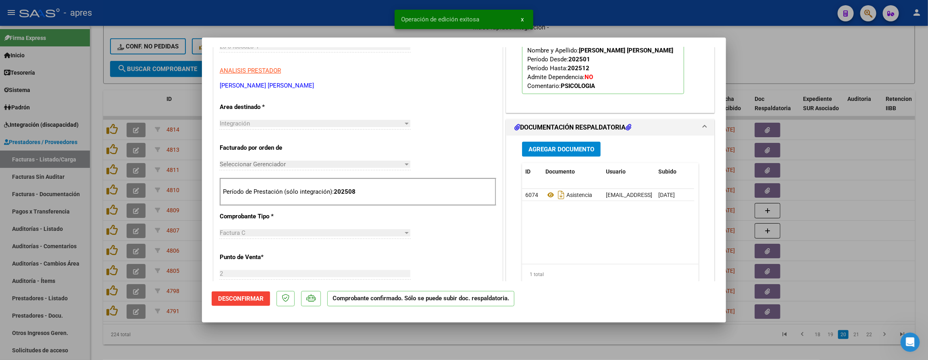
click at [395, 343] on div at bounding box center [464, 180] width 928 height 360
type input "$ 0,00"
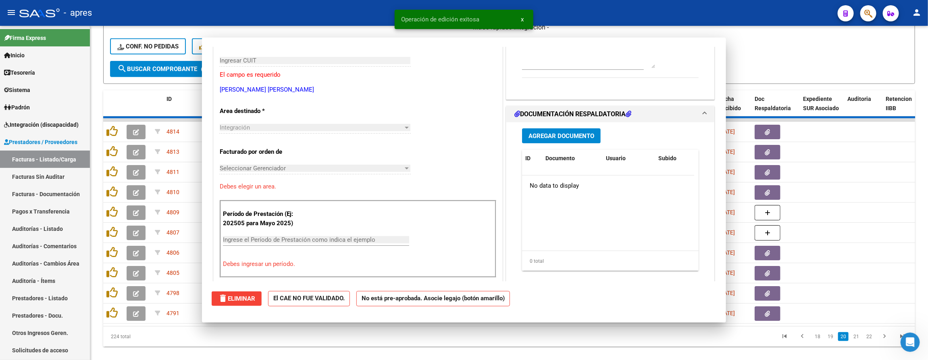
scroll to position [135, 0]
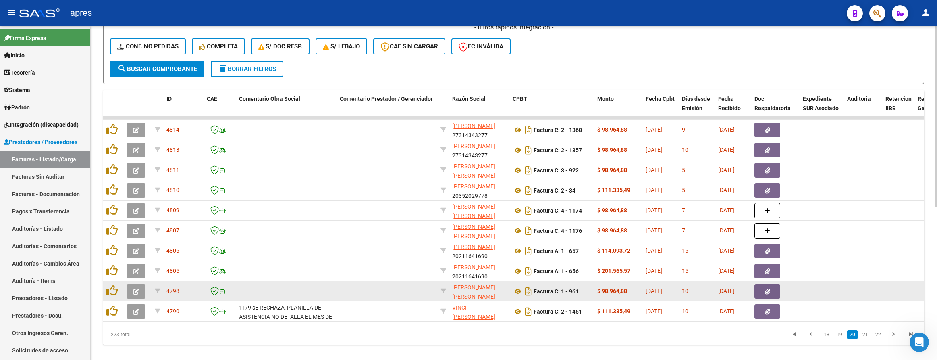
click at [138, 290] on icon "button" at bounding box center [136, 291] width 6 height 6
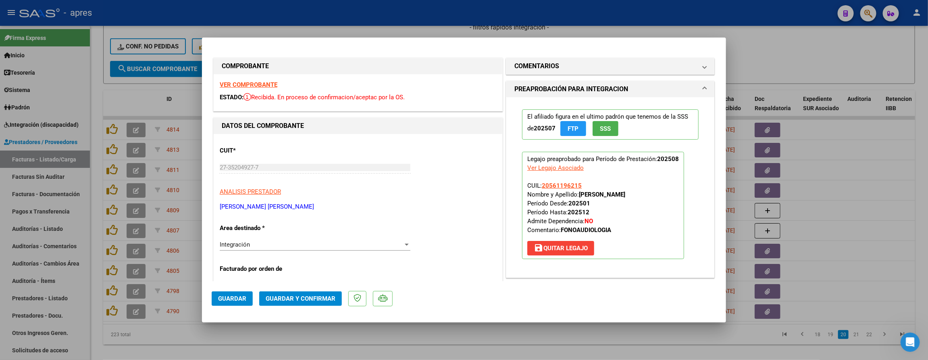
click at [262, 84] on strong "VER COMPROBANTE" at bounding box center [249, 84] width 58 height 7
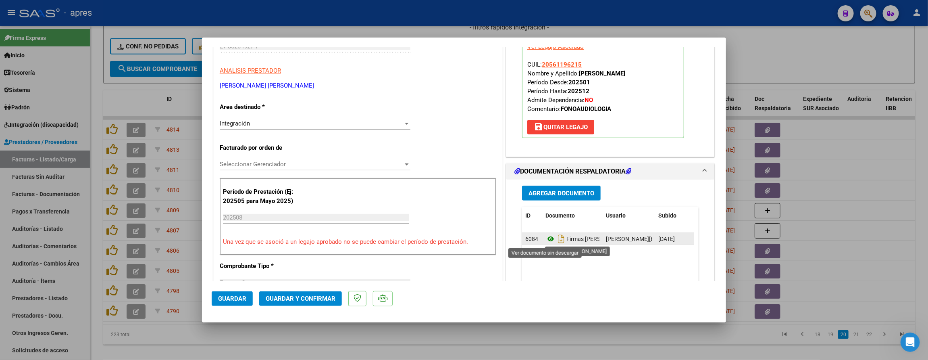
click at [546, 239] on icon at bounding box center [550, 239] width 10 height 10
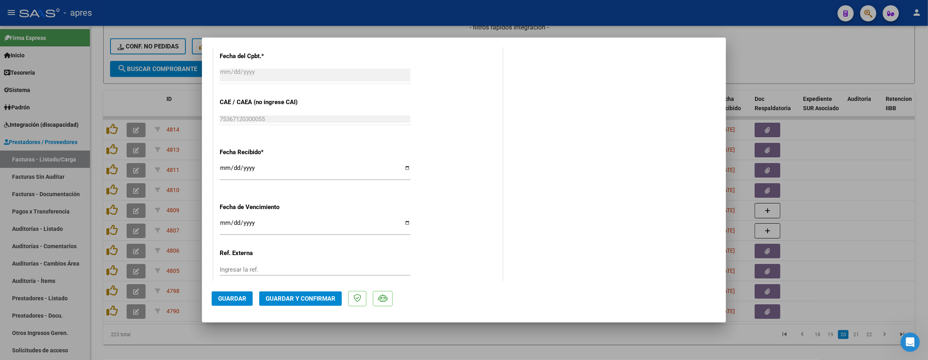
scroll to position [547, 0]
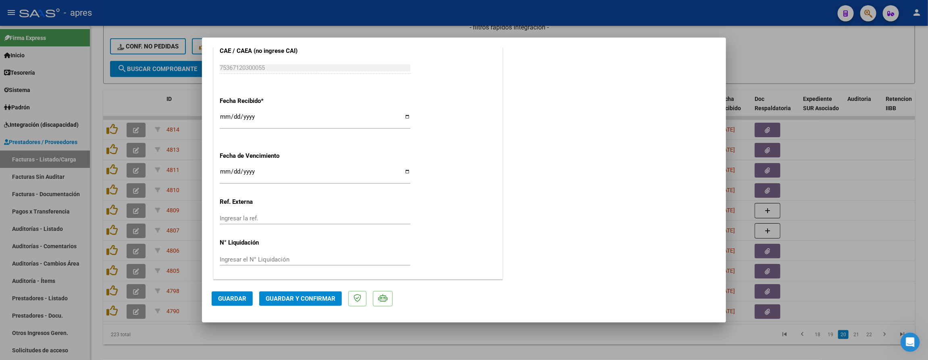
click at [308, 303] on button "Guardar y Confirmar" at bounding box center [300, 298] width 83 height 15
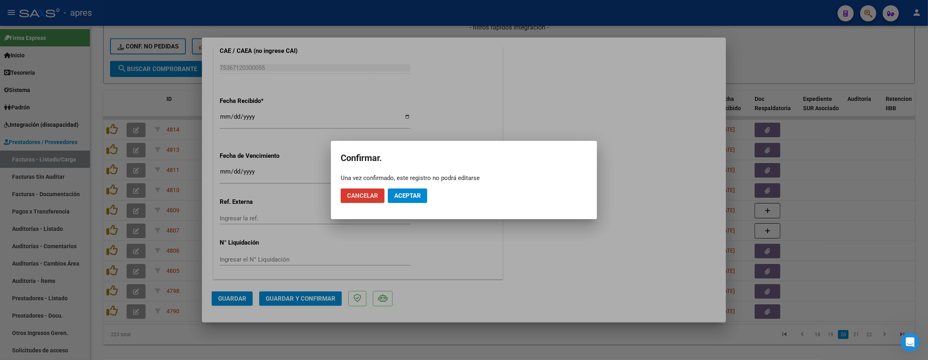
drag, startPoint x: 397, startPoint y: 193, endPoint x: 375, endPoint y: 175, distance: 28.3
click at [397, 192] on span "Aceptar" at bounding box center [407, 195] width 27 height 7
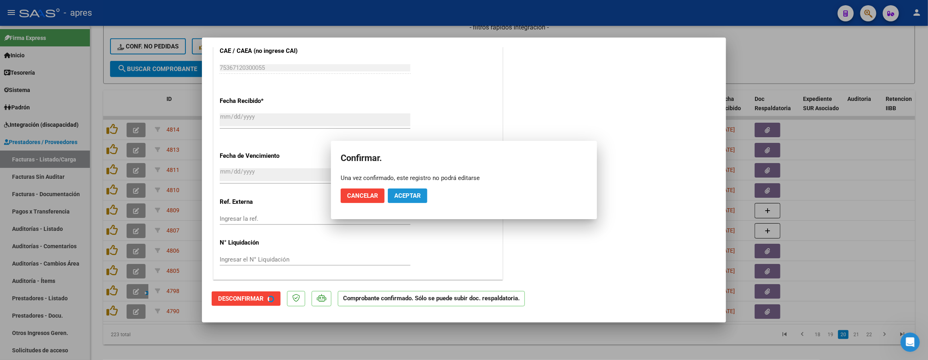
scroll to position [496, 0]
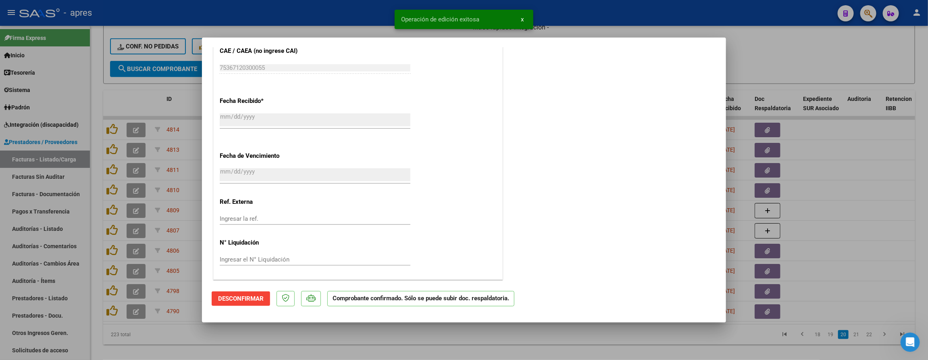
click at [322, 341] on div at bounding box center [464, 180] width 928 height 360
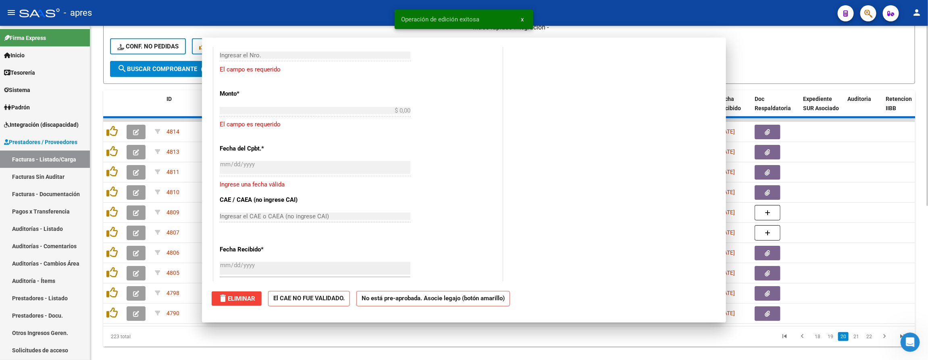
scroll to position [0, 0]
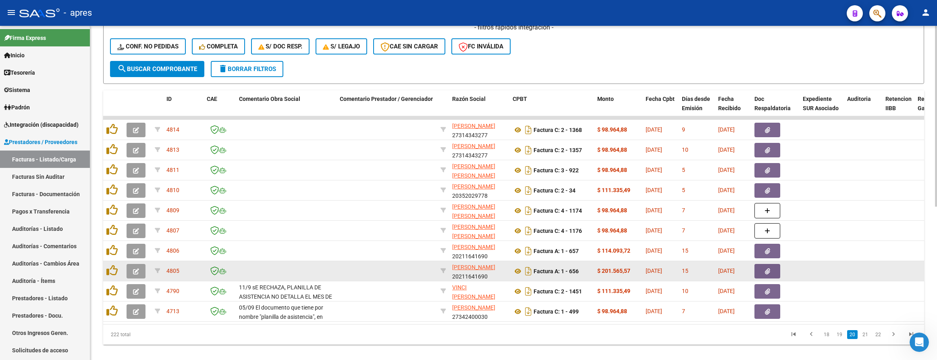
click at [143, 271] on button "button" at bounding box center [136, 271] width 19 height 15
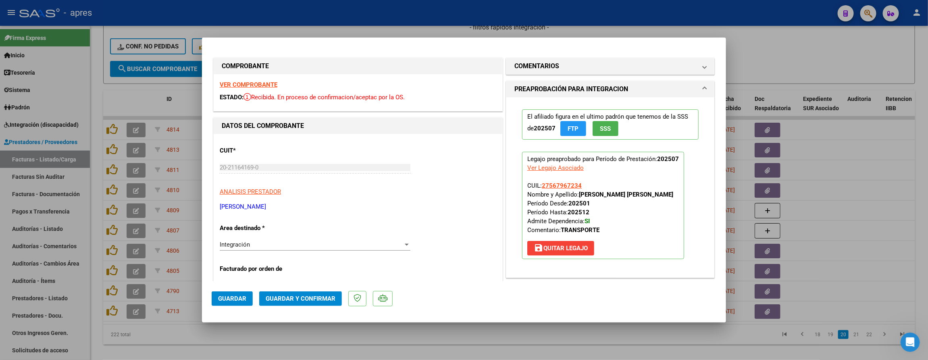
click at [266, 86] on strong "VER COMPROBANTE" at bounding box center [249, 84] width 58 height 7
drag, startPoint x: 554, startPoint y: 72, endPoint x: 551, endPoint y: 67, distance: 6.0
click at [553, 71] on mat-expansion-panel-header "COMENTARIOS" at bounding box center [610, 66] width 208 height 16
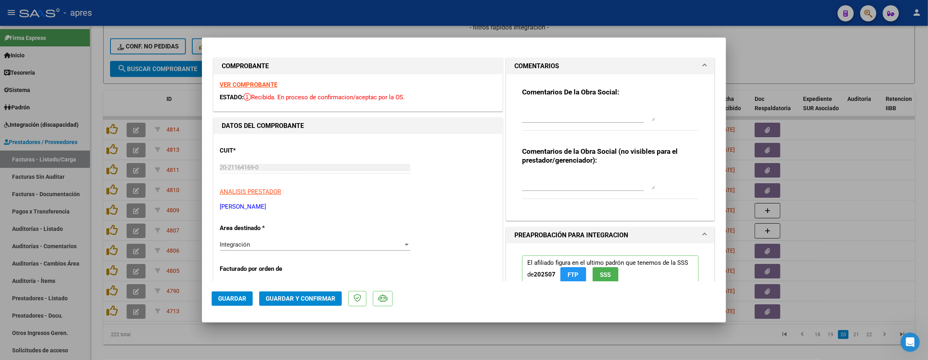
click at [541, 107] on textarea at bounding box center [588, 113] width 133 height 16
paste textarea "11/9 Se rechaza, la fecha de emision de la fc NO puede ser del mes que esta fac…"
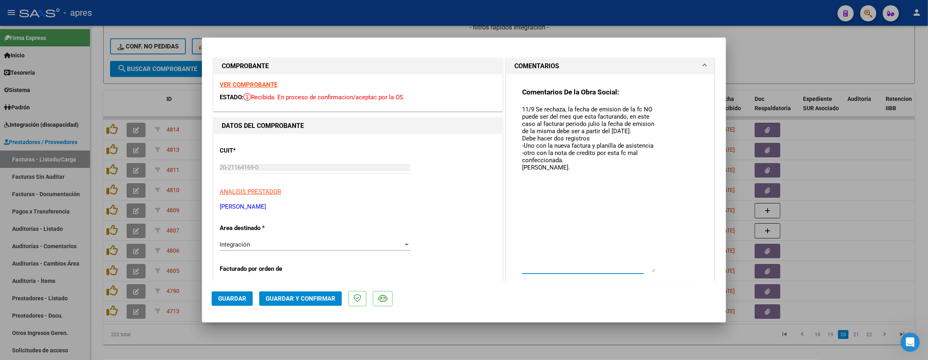
drag, startPoint x: 645, startPoint y: 119, endPoint x: 645, endPoint y: 269, distance: 150.4
click at [645, 269] on textarea "11/9 Se rechaza, la fecha de emision de la fc NO puede ser del mes que esta fac…" at bounding box center [588, 188] width 133 height 167
drag, startPoint x: 638, startPoint y: 108, endPoint x: 647, endPoint y: 108, distance: 9.7
click at [647, 108] on textarea "11/9 Se rechaza, la fecha de emision de la fc NO puede ser del mes que esta fac…" at bounding box center [588, 188] width 133 height 167
drag, startPoint x: 617, startPoint y: 117, endPoint x: 620, endPoint y: 137, distance: 20.7
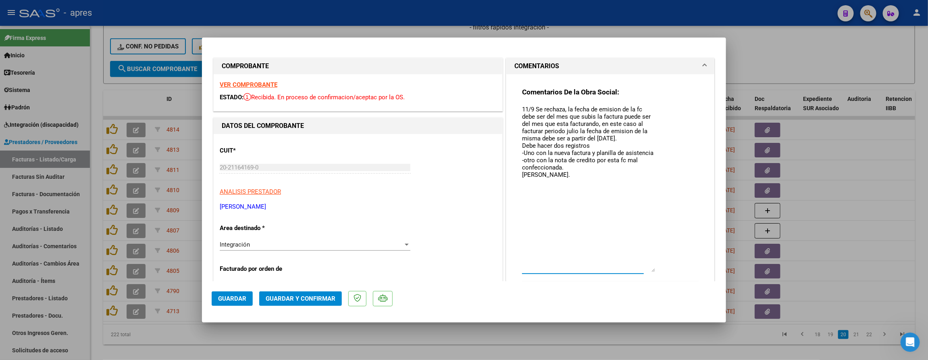
click at [620, 137] on textarea "11/9 Se rechaza, la fecha de emision de la fc debe ser del mes que subis la fac…" at bounding box center [588, 188] width 133 height 167
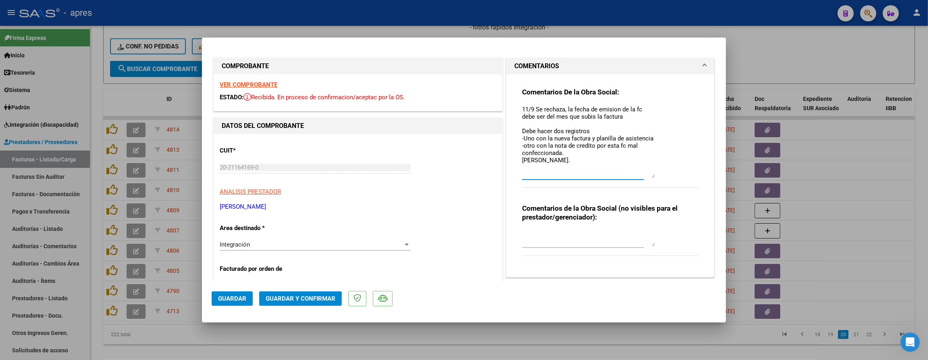
drag, startPoint x: 644, startPoint y: 271, endPoint x: 645, endPoint y: 178, distance: 93.5
click at [645, 178] on textarea "11/9 Se rechaza, la fecha de emision de la fc debe ser del mes que subis la fac…" at bounding box center [588, 141] width 133 height 73
type textarea "11/9 Se rechaza, la fecha de emision de la fc debe ser del mes que subis la fac…"
click at [276, 244] on div "Integración" at bounding box center [311, 244] width 183 height 7
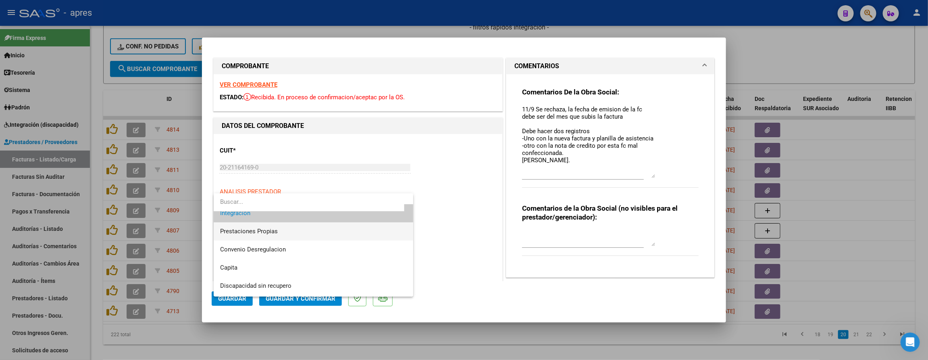
scroll to position [78, 0]
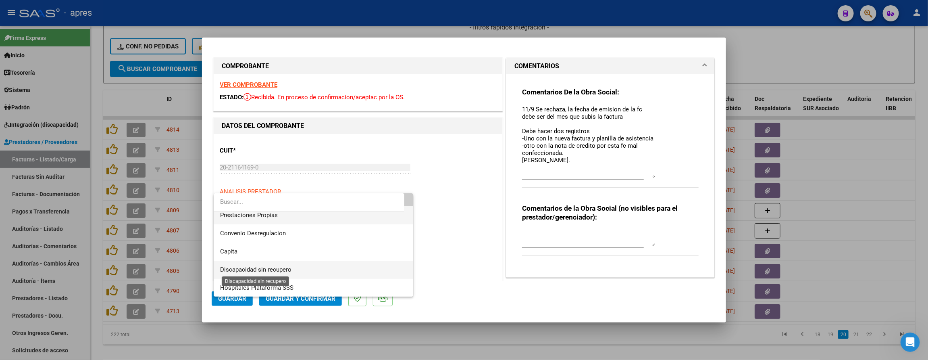
click at [275, 266] on span "Discapacidad sin recupero" at bounding box center [255, 269] width 71 height 7
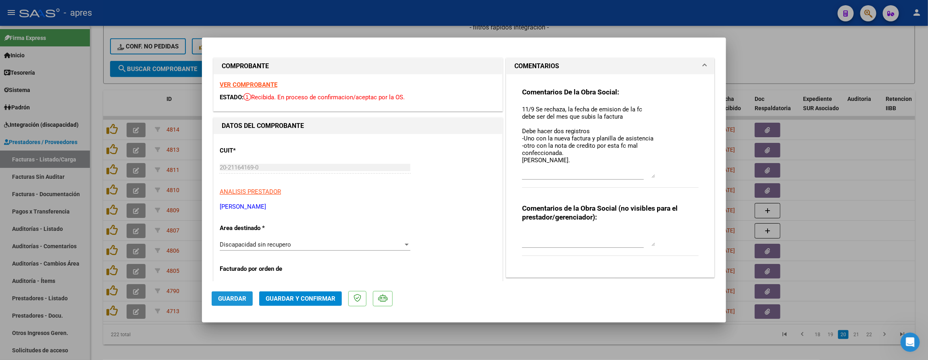
click at [248, 294] on button "Guardar" at bounding box center [232, 298] width 41 height 15
click at [230, 299] on span "Guardar" at bounding box center [232, 298] width 28 height 7
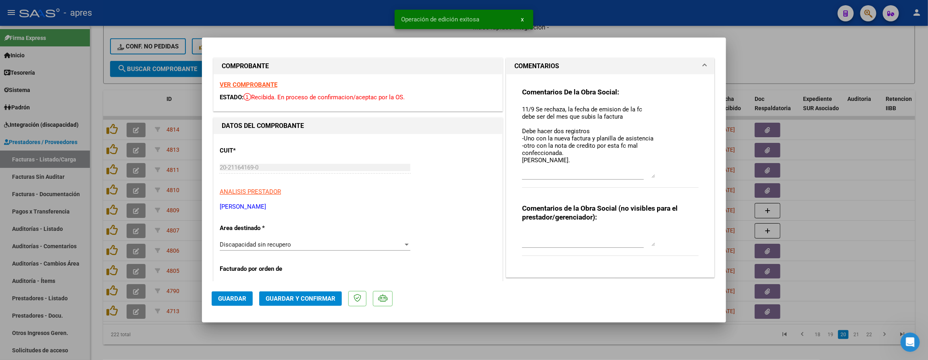
click at [177, 334] on div at bounding box center [464, 180] width 928 height 360
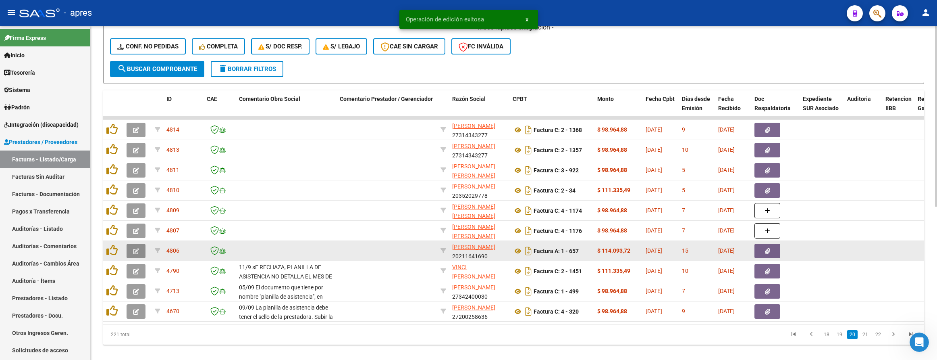
click at [140, 248] on button "button" at bounding box center [136, 250] width 19 height 15
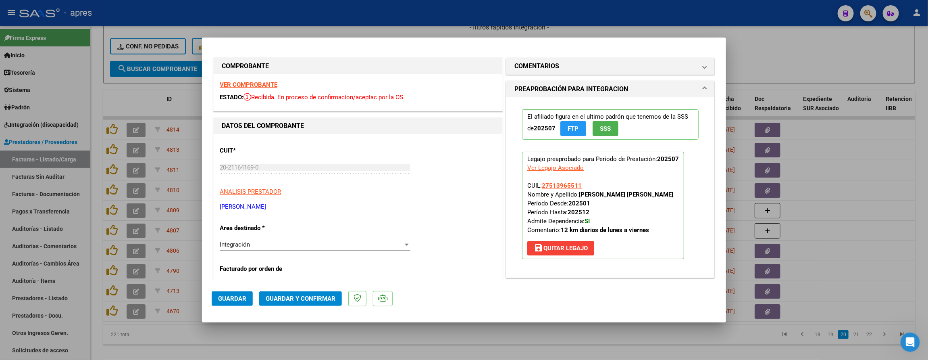
click at [253, 87] on strong "VER COMPROBANTE" at bounding box center [249, 84] width 58 height 7
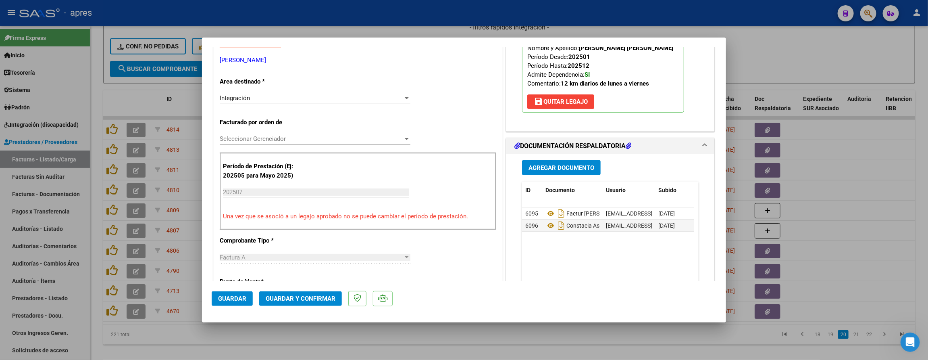
scroll to position [181, 0]
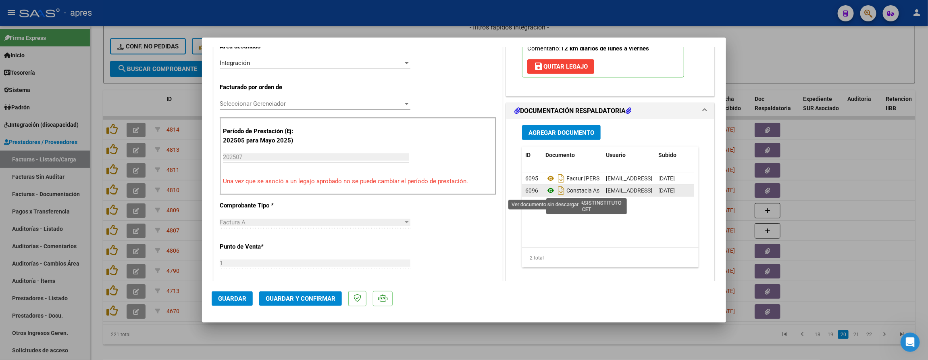
click at [548, 191] on icon at bounding box center [550, 190] width 10 height 10
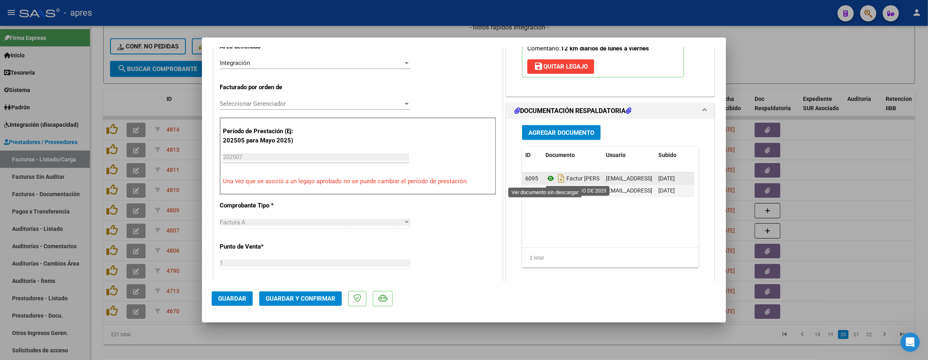
click at [545, 181] on icon at bounding box center [550, 178] width 10 height 10
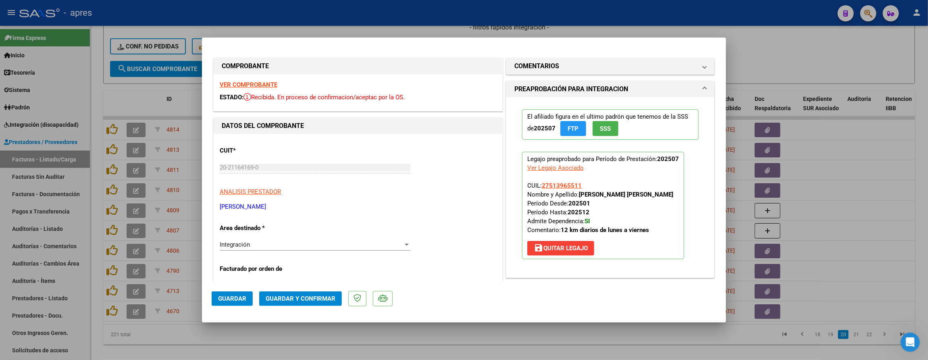
click at [555, 58] on mat-expansion-panel "COMENTARIOS Comentarios De la Obra Social: Comentarios de la Obra Social (no vi…" at bounding box center [610, 66] width 209 height 17
click at [555, 63] on mat-panel-title "COMENTARIOS" at bounding box center [605, 66] width 182 height 10
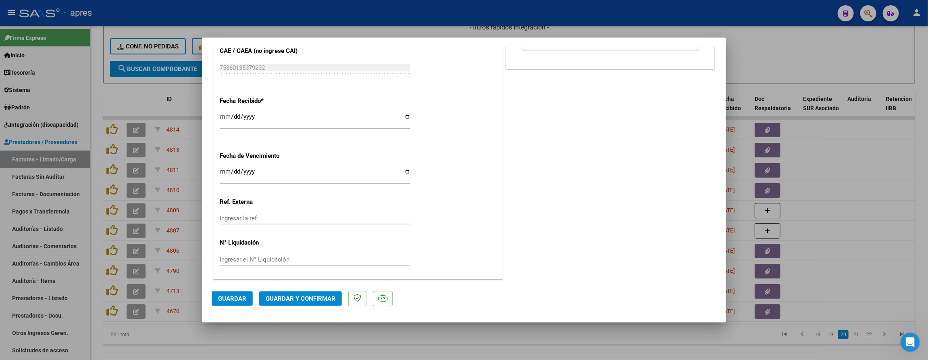
scroll to position [486, 0]
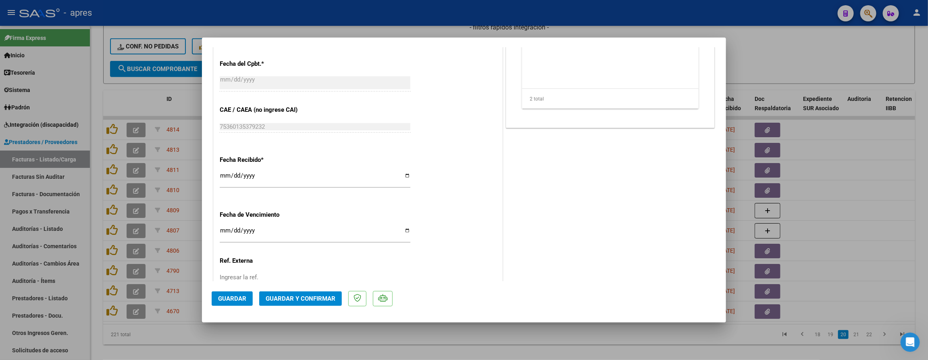
click at [460, 163] on div "Fecha Recibido * [DATE] Ingresar la fecha" at bounding box center [358, 172] width 277 height 46
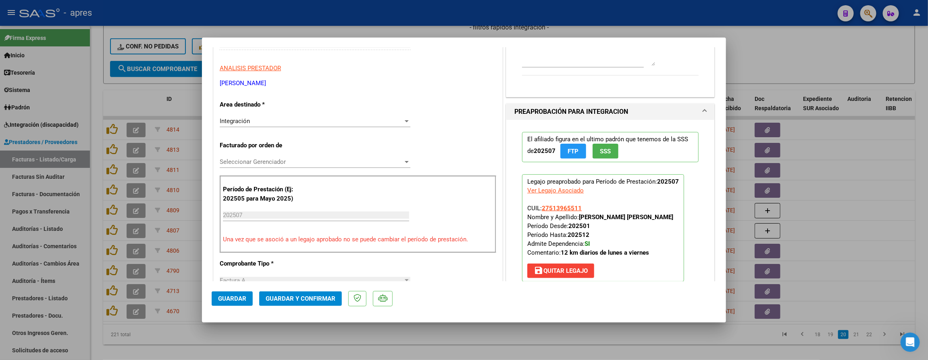
scroll to position [0, 0]
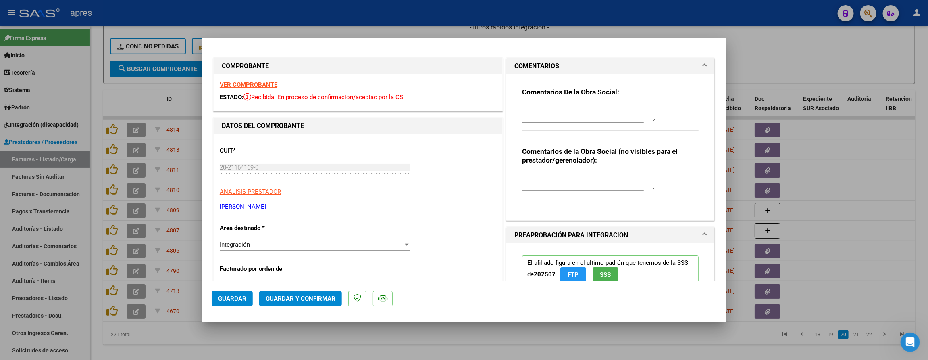
click at [591, 106] on textarea at bounding box center [588, 113] width 133 height 16
paste textarea "11/9 Se rechaza, la fecha de emision de la fc NO puede ser del mes que esta fac…"
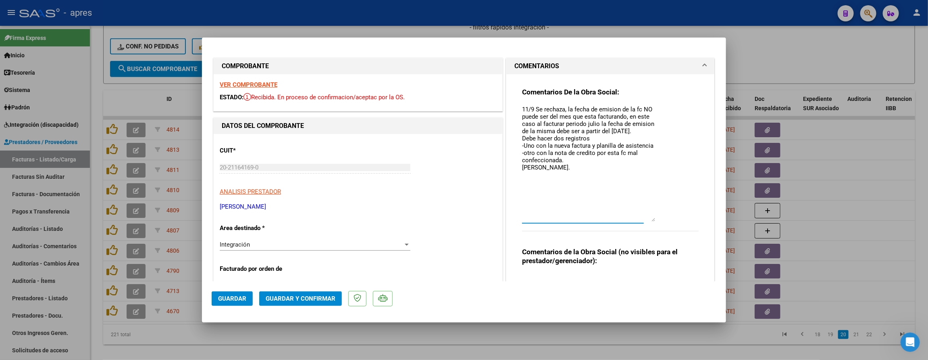
drag, startPoint x: 646, startPoint y: 120, endPoint x: 646, endPoint y: 221, distance: 100.4
click at [646, 221] on textarea "11/9 Se rechaza, la fecha de emision de la fc NO puede ser del mes que esta fac…" at bounding box center [588, 163] width 133 height 117
drag, startPoint x: 637, startPoint y: 108, endPoint x: 640, endPoint y: 132, distance: 24.5
click at [640, 132] on textarea "11/9 Se rechaza, la fecha de emision de la fc NO puede ser del mes que esta fac…" at bounding box center [588, 163] width 133 height 117
drag, startPoint x: 551, startPoint y: 164, endPoint x: 509, endPoint y: 94, distance: 81.9
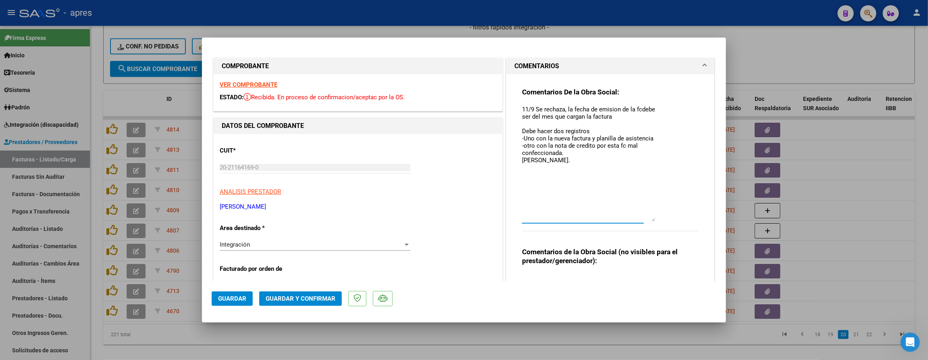
click at [509, 94] on div "Comentarios De la Obra Social: 11/9 Se rechaza, la fecha de emision de la fcdeb…" at bounding box center [610, 197] width 208 height 246
type textarea "11/9 Se rechaza, la fecha de emision de la fcdebe ser del mes que cargan la fac…"
drag, startPoint x: 242, startPoint y: 295, endPoint x: 277, endPoint y: 262, distance: 48.8
click at [276, 264] on mat-dialog-container "COMPROBANTE VER COMPROBANTE ESTADO: Recibida. En proceso de confirmacion/acepta…" at bounding box center [464, 179] width 524 height 285
click at [282, 251] on div "Integración Seleccionar Area" at bounding box center [315, 248] width 191 height 20
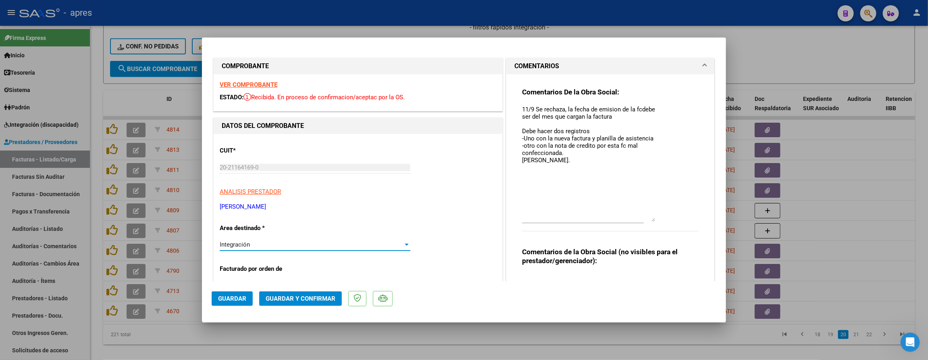
click at [282, 245] on div "Integración" at bounding box center [311, 244] width 183 height 7
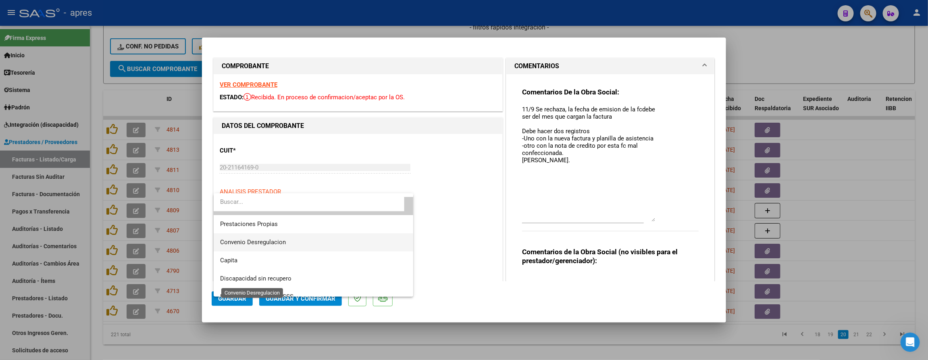
scroll to position [78, 0]
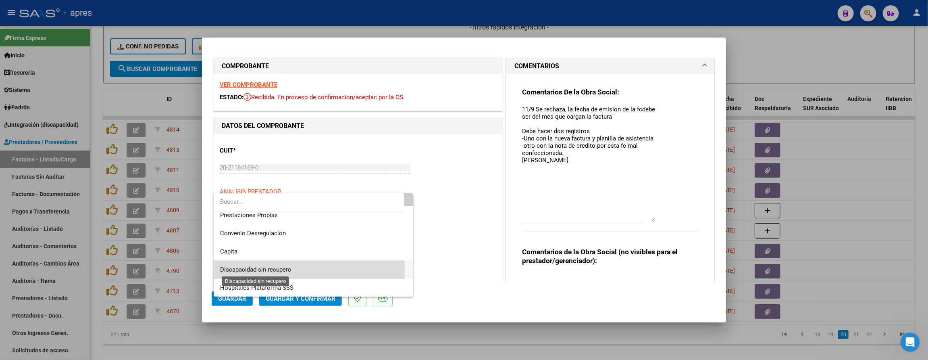
click at [270, 270] on span "Discapacidad sin recupero" at bounding box center [255, 269] width 71 height 7
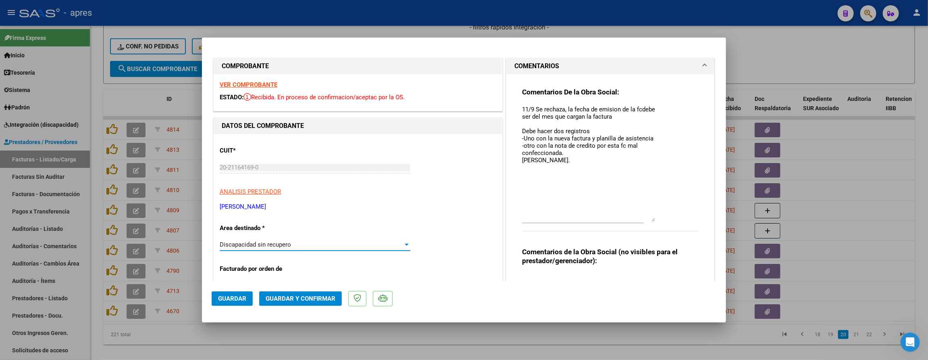
click at [243, 297] on span "Guardar" at bounding box center [232, 298] width 28 height 7
drag, startPoint x: 362, startPoint y: 157, endPoint x: 347, endPoint y: 177, distance: 24.2
click at [362, 157] on div "CUIT * 20-21164169-0 Ingresar CUIT ANALISIS PRESTADOR [PERSON_NAME] [PERSON_NAM…" at bounding box center [358, 175] width 277 height 71
click at [239, 298] on span "Guardar" at bounding box center [232, 298] width 28 height 7
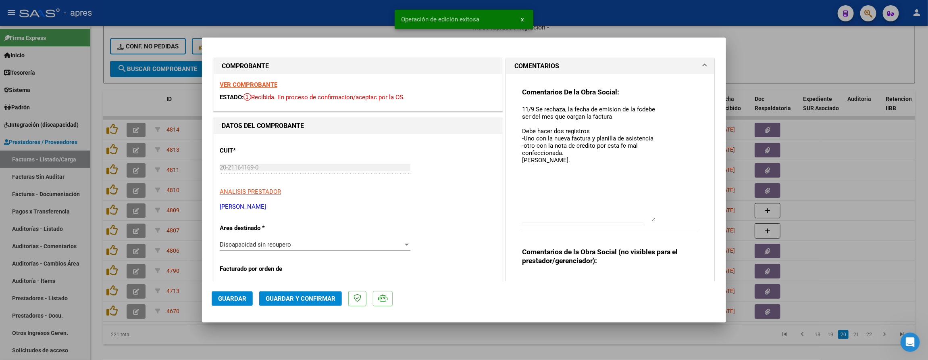
click at [196, 342] on div at bounding box center [464, 180] width 928 height 360
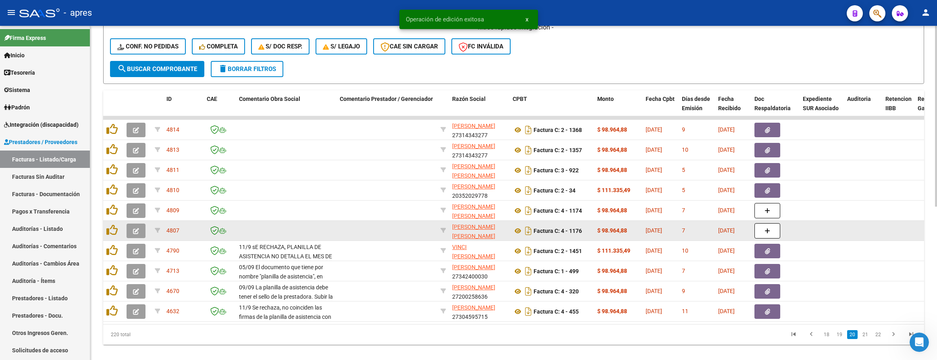
click at [133, 230] on icon "button" at bounding box center [136, 231] width 6 height 6
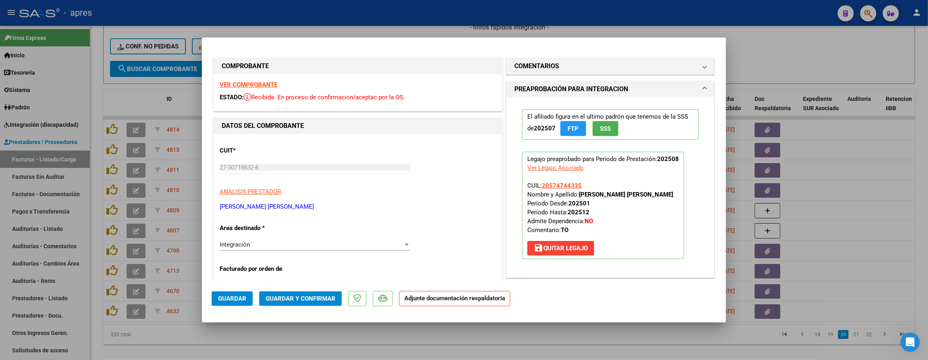
click at [266, 85] on strong "VER COMPROBANTE" at bounding box center [249, 84] width 58 height 7
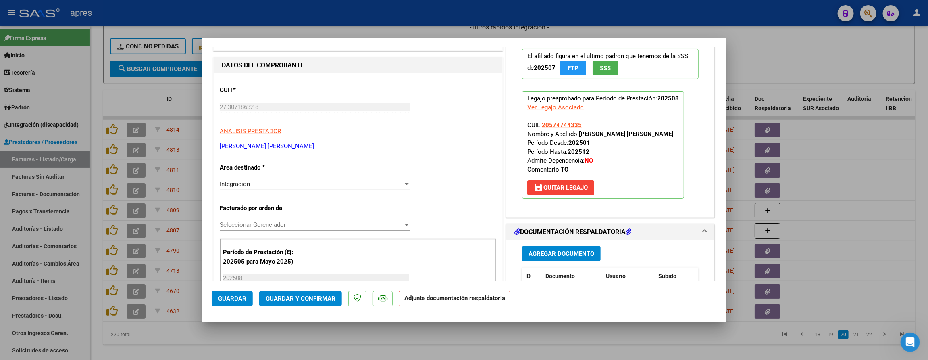
scroll to position [0, 0]
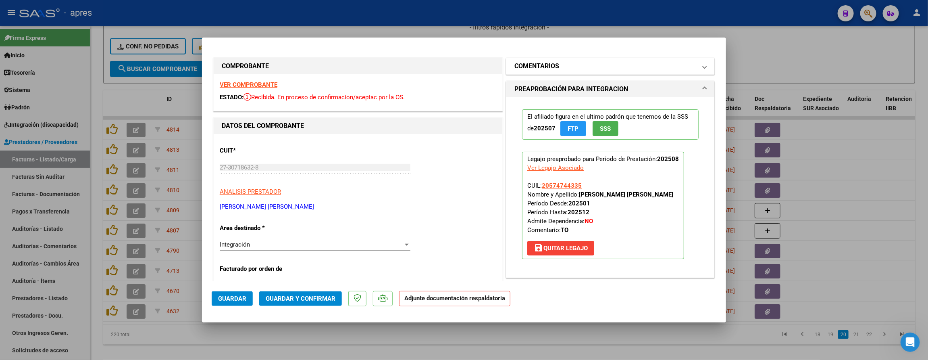
click at [547, 69] on h1 "COMENTARIOS" at bounding box center [536, 66] width 45 height 10
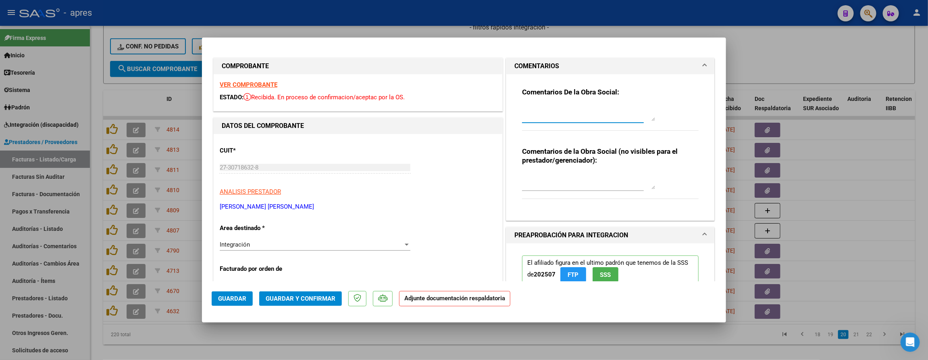
click at [583, 106] on textarea at bounding box center [588, 113] width 133 height 16
paste textarea "11/9 Se rechaza, la fecha de emision de la fcdebe ser del mes que cargan la fac…"
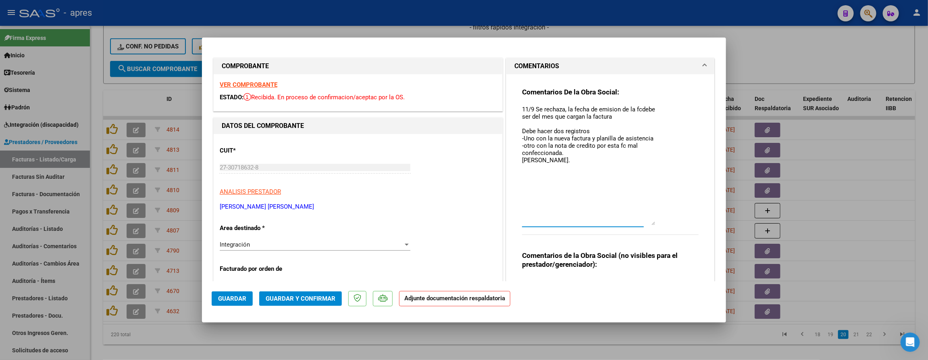
drag, startPoint x: 647, startPoint y: 120, endPoint x: 647, endPoint y: 221, distance: 101.6
click at [647, 224] on textarea "11/9 Se rechaza, la fecha de emision de la fcdebe ser del mes que cargan la fac…" at bounding box center [588, 165] width 133 height 120
drag, startPoint x: 564, startPoint y: 107, endPoint x: 672, endPoint y: 152, distance: 116.9
click at [672, 152] on div "Comentarios De la Obra Social: 11/9 Se rechaza, la fecha de emision de la fcdeb…" at bounding box center [610, 165] width 177 height 156
click at [572, 125] on textarea "11/9 Se rechaza, la planilla de asistencia debe estar sellada por el prof [PERS…" at bounding box center [588, 165] width 133 height 120
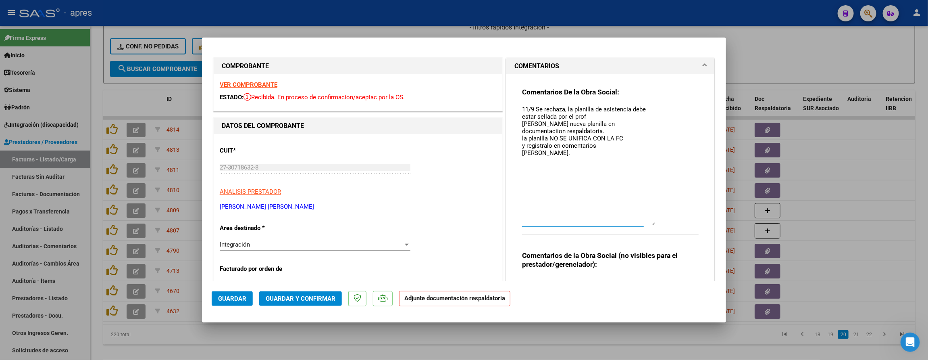
click at [607, 149] on textarea "11/9 Se rechaza, la planilla de asistencia debe estar sellada por el prof [PERS…" at bounding box center [588, 165] width 133 height 120
click at [611, 149] on textarea "11/9 Se rechaza, la planilla de asistencia debe estar sellada por el prof [PERS…" at bounding box center [588, 165] width 133 height 120
click at [614, 147] on textarea "11/9 Se rechaza, la planilla de asistencia debe estar sellada por el prof [PERS…" at bounding box center [588, 165] width 133 height 120
type textarea "11/9 Se rechaza, la planilla de asistencia debe estar sellada por el prof [PERS…"
click at [231, 304] on button "Guardar" at bounding box center [232, 298] width 41 height 15
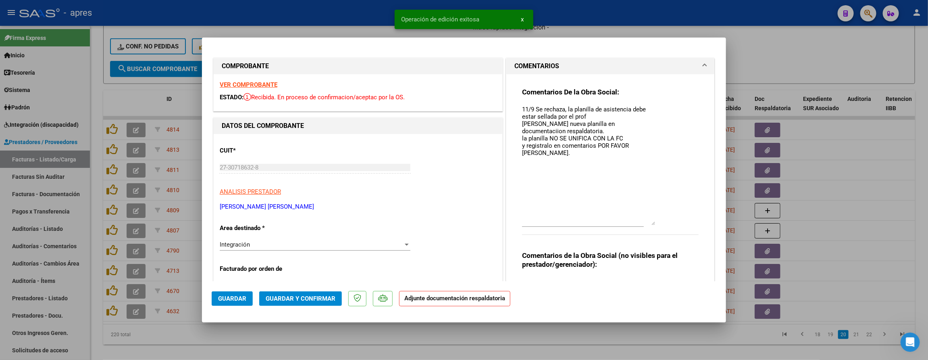
click at [299, 342] on div at bounding box center [464, 180] width 928 height 360
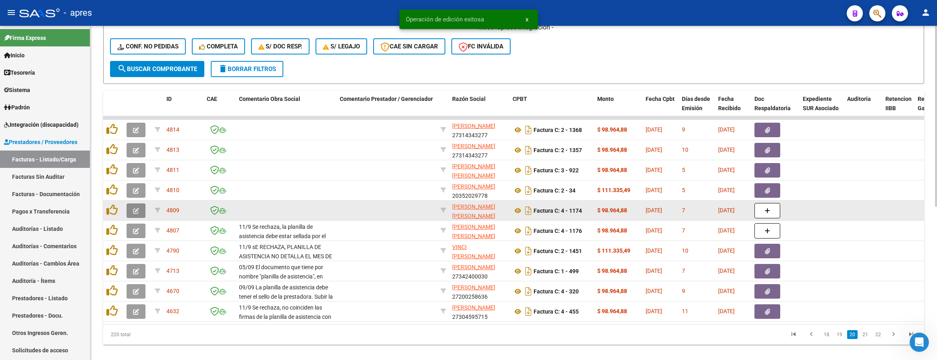
click at [137, 211] on icon "button" at bounding box center [136, 211] width 6 height 6
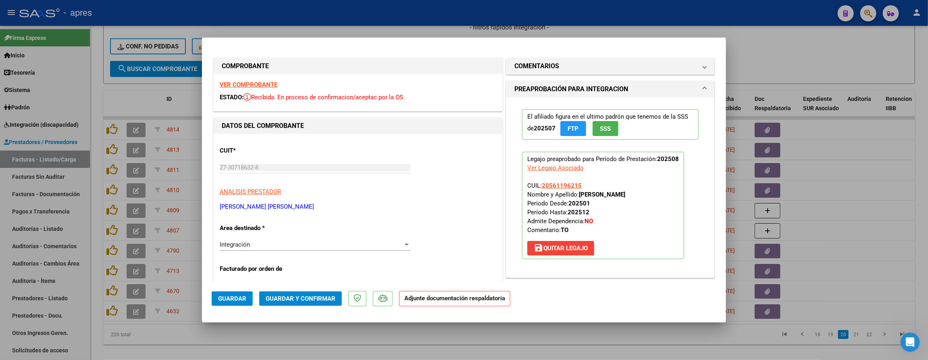
click at [267, 88] on strong "VER COMPROBANTE" at bounding box center [249, 84] width 58 height 7
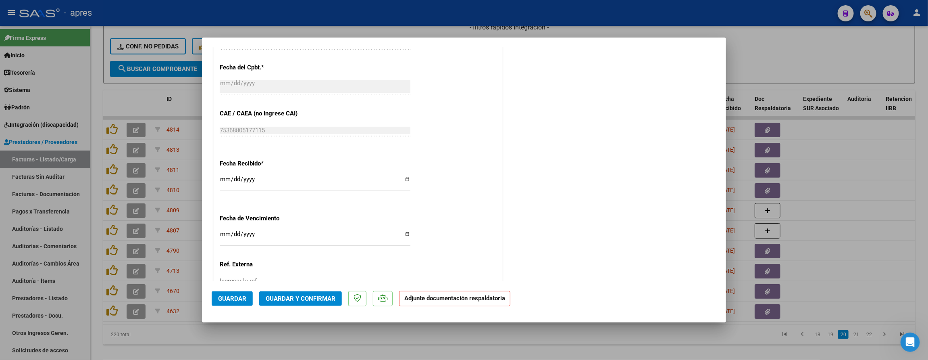
scroll to position [547, 0]
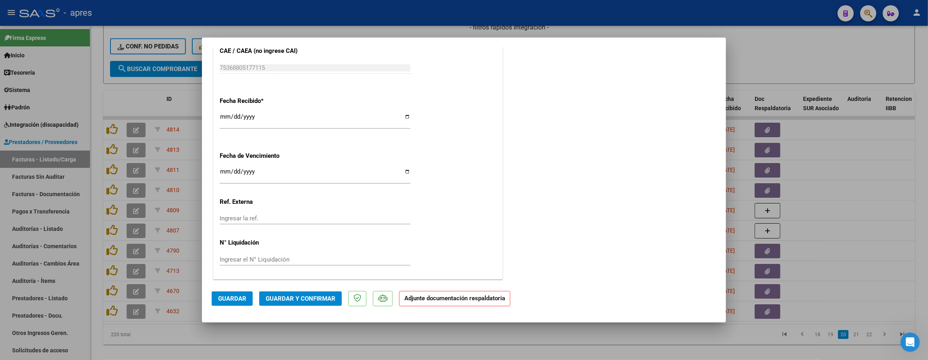
click at [312, 299] on span "Guardar y Confirmar" at bounding box center [301, 298] width 70 height 7
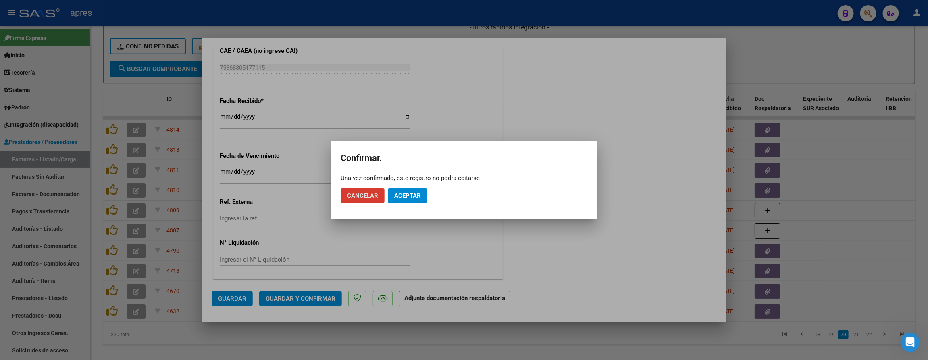
click at [422, 198] on button "Aceptar" at bounding box center [408, 195] width 40 height 15
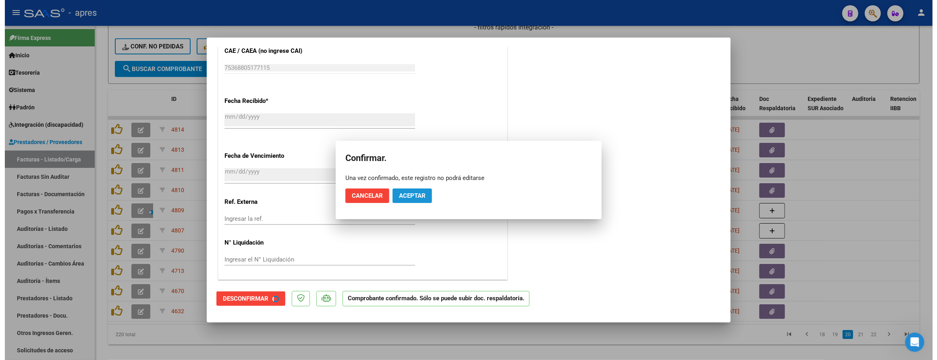
scroll to position [496, 0]
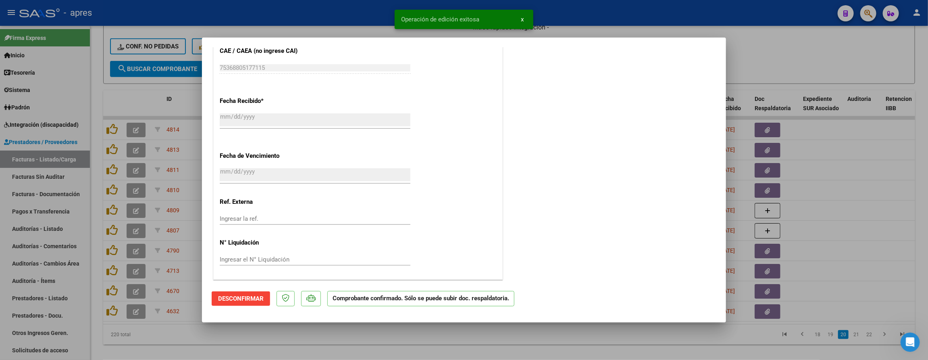
click at [314, 337] on div at bounding box center [464, 180] width 928 height 360
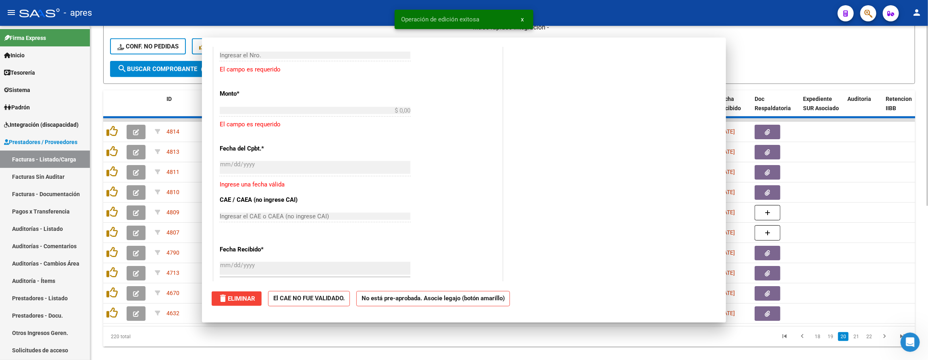
scroll to position [0, 0]
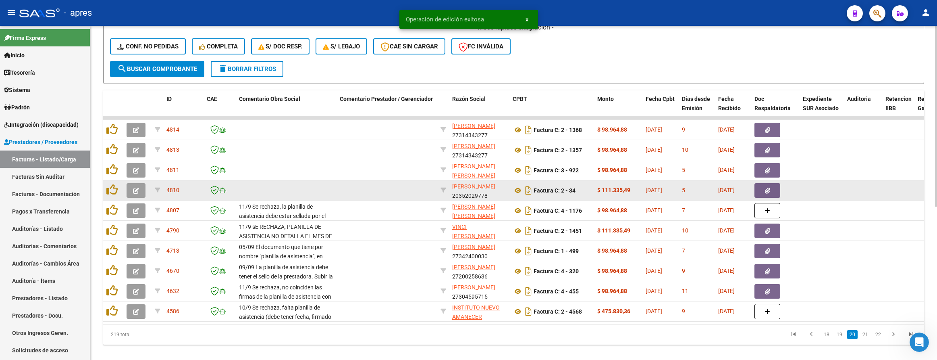
click at [134, 185] on button "button" at bounding box center [136, 190] width 19 height 15
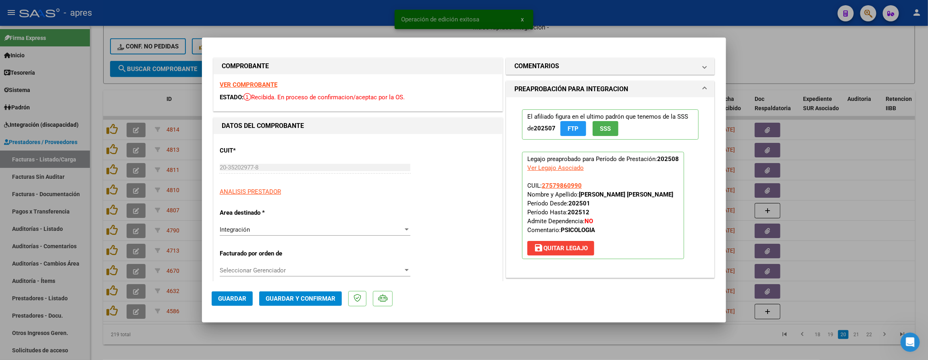
click at [262, 86] on strong "VER COMPROBANTE" at bounding box center [249, 84] width 58 height 7
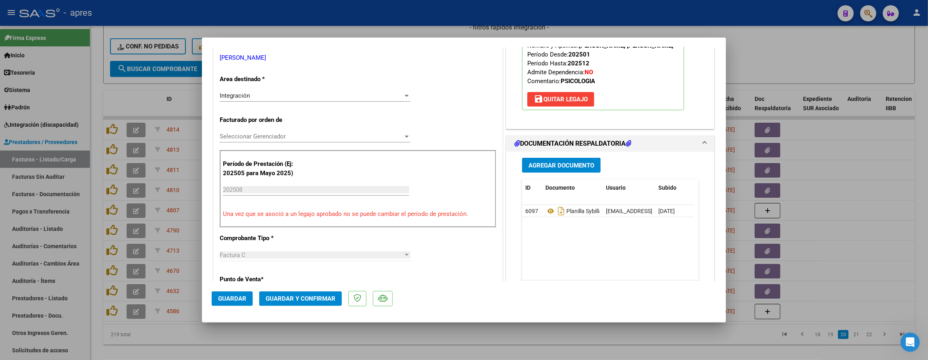
scroll to position [181, 0]
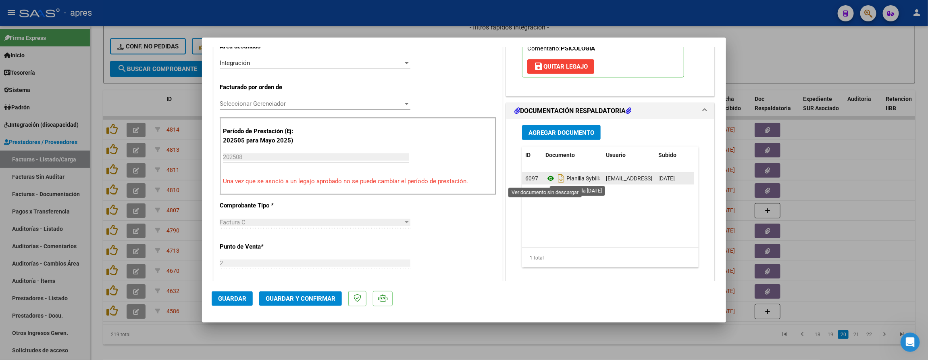
click at [545, 183] on icon at bounding box center [550, 178] width 10 height 10
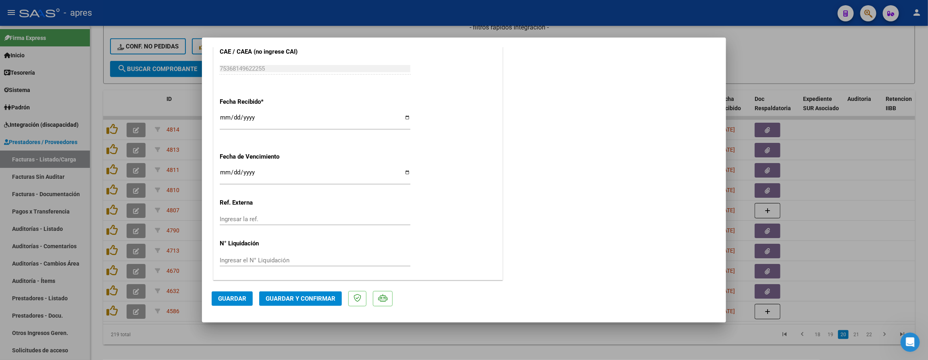
scroll to position [547, 0]
click at [225, 173] on input "Ingresar la fecha" at bounding box center [315, 174] width 191 height 13
type input "[DATE]"
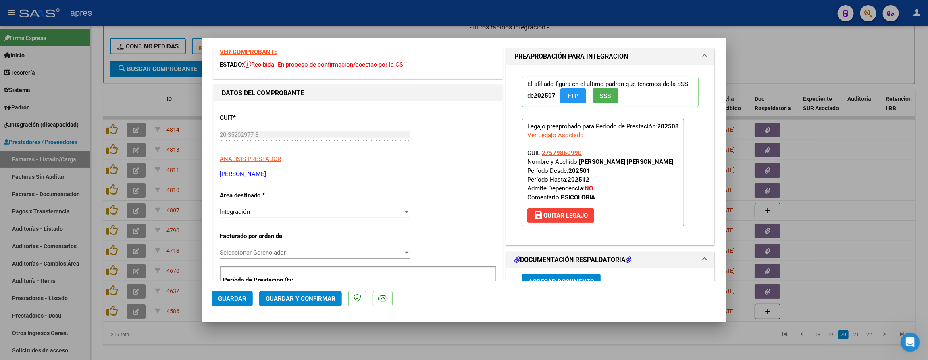
scroll to position [2, 0]
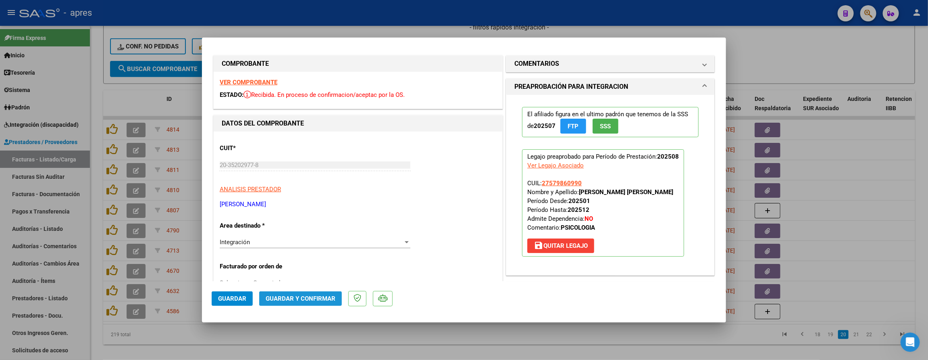
click at [318, 298] on span "Guardar y Confirmar" at bounding box center [301, 298] width 70 height 7
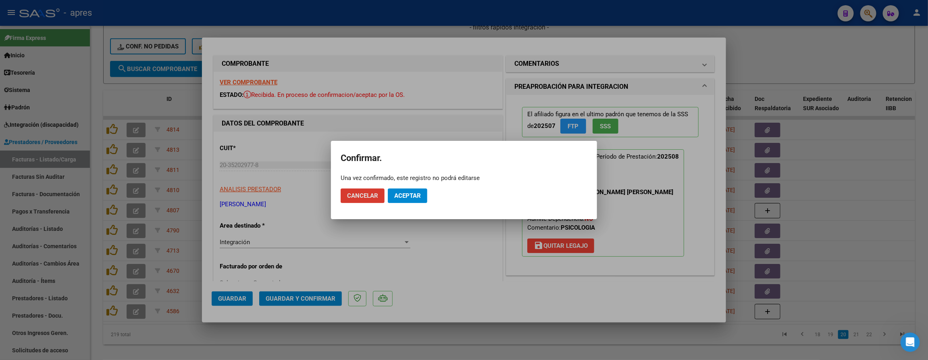
click at [417, 194] on span "Aceptar" at bounding box center [407, 195] width 27 height 7
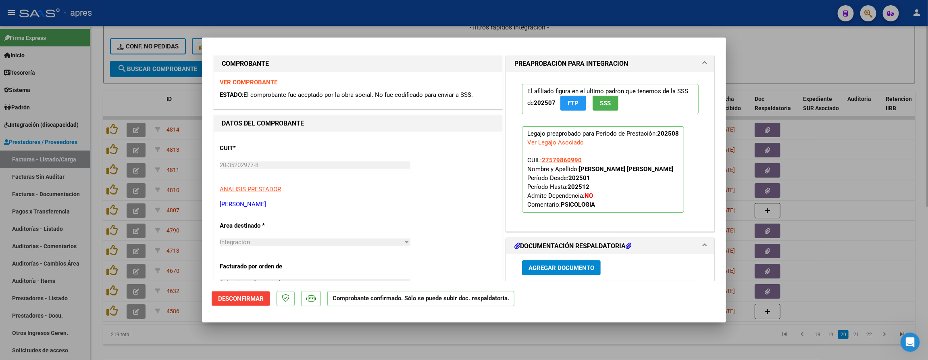
click at [409, 341] on div at bounding box center [464, 180] width 928 height 360
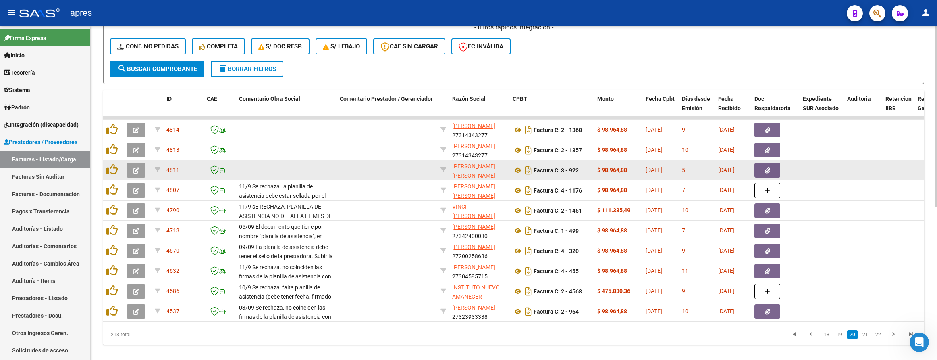
click at [129, 166] on button "button" at bounding box center [136, 170] width 19 height 15
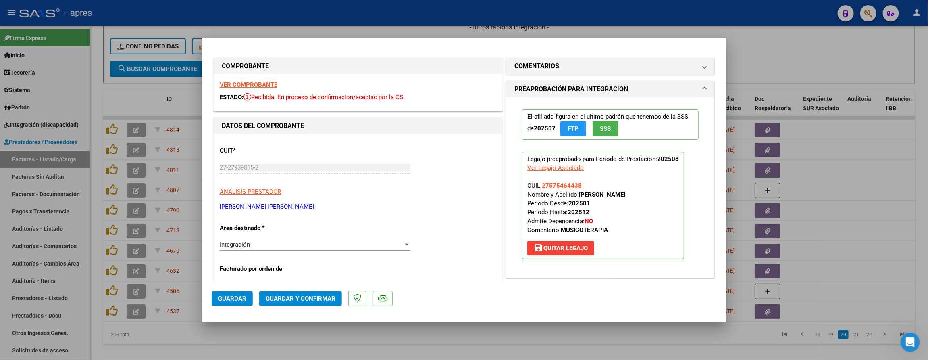
click at [259, 87] on strong "VER COMPROBANTE" at bounding box center [249, 84] width 58 height 7
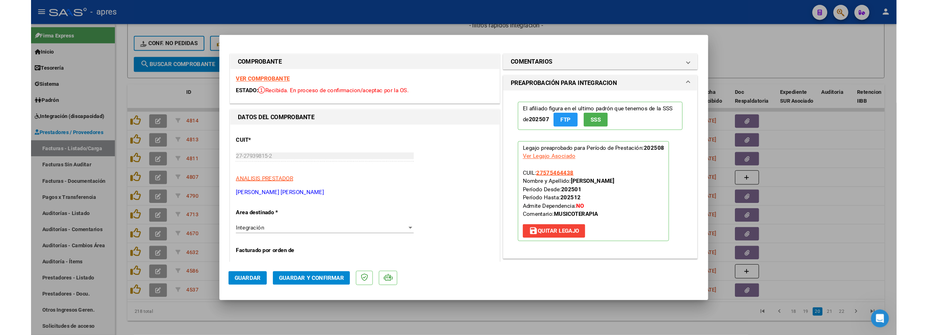
scroll to position [121, 0]
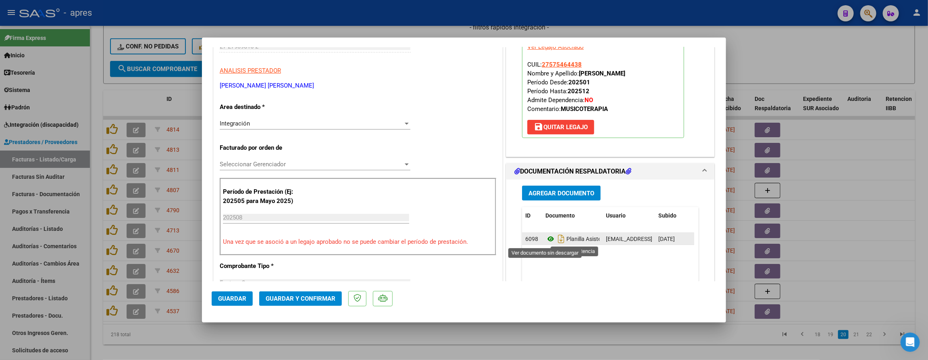
click at [545, 241] on icon at bounding box center [550, 239] width 10 height 10
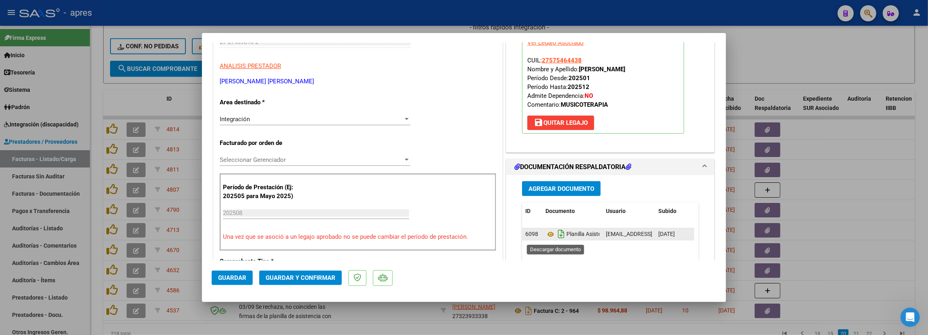
click at [556, 234] on icon "Descargar documento" at bounding box center [561, 234] width 10 height 13
click at [506, 199] on div "Agregar Documento ID Documento Usuario Subido Acción 6098 Planilla Asistencia […" at bounding box center [610, 258] width 208 height 167
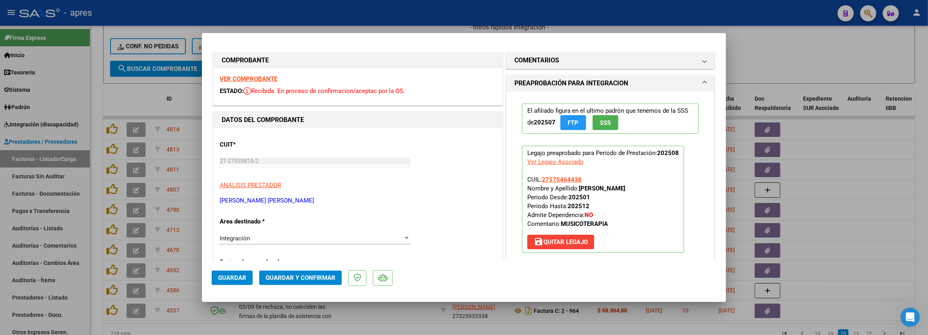
scroll to position [0, 0]
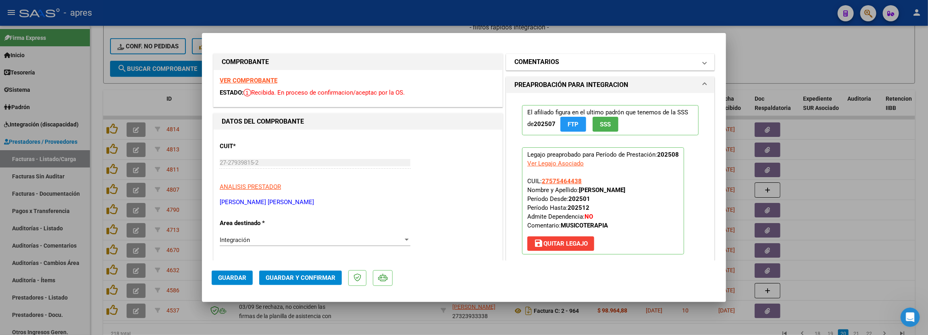
click at [571, 66] on mat-panel-title "COMENTARIOS" at bounding box center [605, 62] width 182 height 10
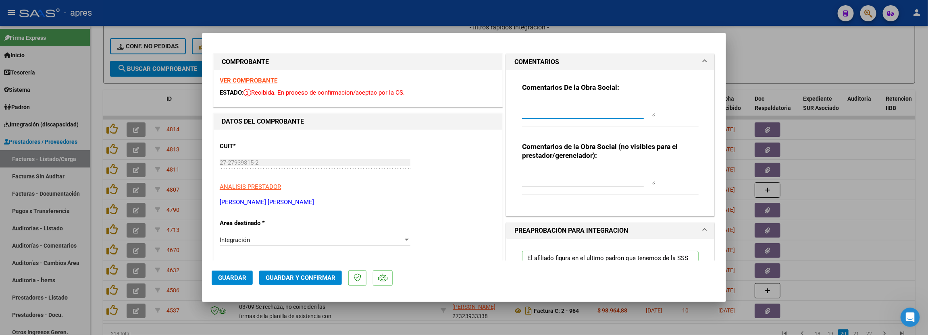
click at [559, 104] on textarea at bounding box center [588, 109] width 133 height 16
paste textarea "98.964,88 8"
drag, startPoint x: 559, startPoint y: 104, endPoint x: 445, endPoint y: 112, distance: 113.9
type textarea "9"
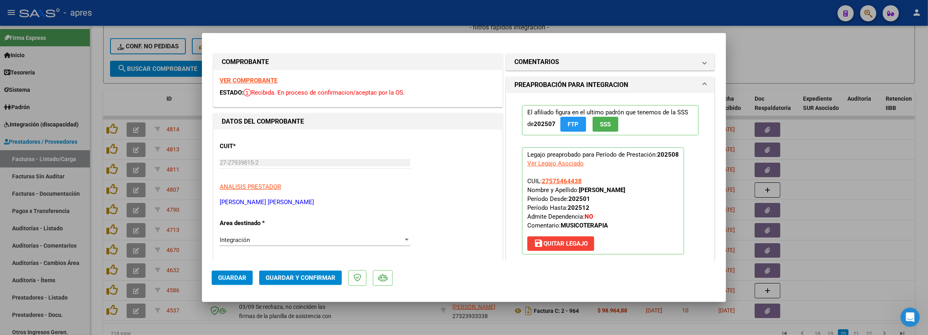
drag, startPoint x: 530, startPoint y: 46, endPoint x: 531, endPoint y: 52, distance: 5.9
click at [533, 58] on h1 "COMENTARIOS" at bounding box center [536, 62] width 45 height 10
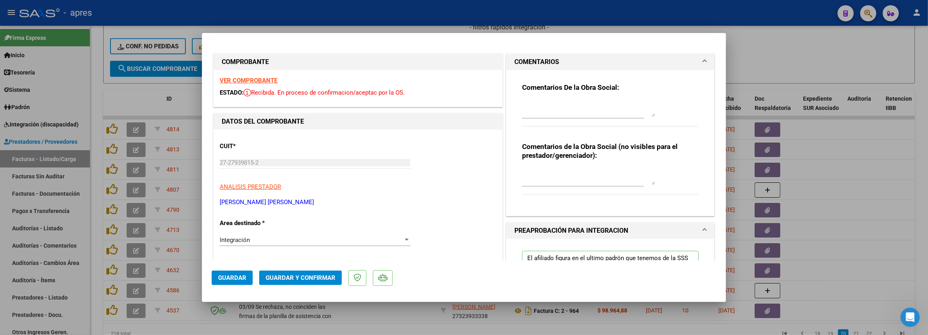
click at [523, 100] on div at bounding box center [588, 108] width 133 height 19
click at [525, 102] on textarea at bounding box center [588, 109] width 133 height 16
paste textarea "1/9 Se rechaza, falta planilla de asistencia (debe tener fecha, firmado y sella…"
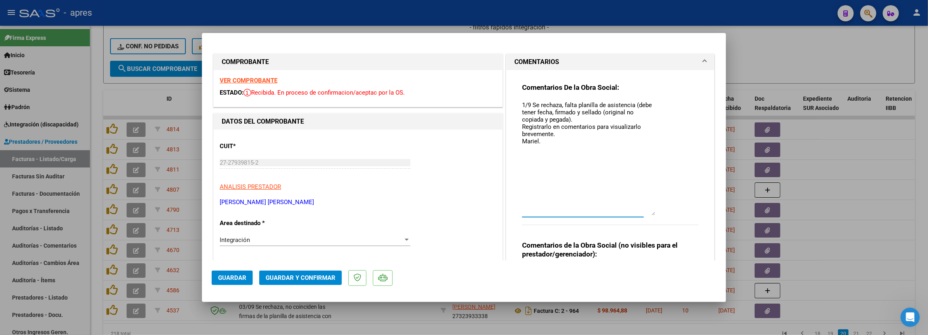
drag, startPoint x: 646, startPoint y: 114, endPoint x: 646, endPoint y: 214, distance: 100.0
click at [646, 214] on textarea "1/9 Se rechaza, falta planilla de asistencia (debe tener fecha, firmado y sella…" at bounding box center [588, 158] width 133 height 115
click at [522, 108] on textarea "1/9 Se rechaza, falta planilla de asistencia (debe tener fecha, firmado y sella…" at bounding box center [588, 159] width 133 height 116
drag, startPoint x: 515, startPoint y: 111, endPoint x: 554, endPoint y: 117, distance: 39.5
click at [554, 117] on div "Comentarios De la Obra Social: 11/9 Se rechaza, falta planilla de asistencia (d…" at bounding box center [610, 189] width 189 height 239
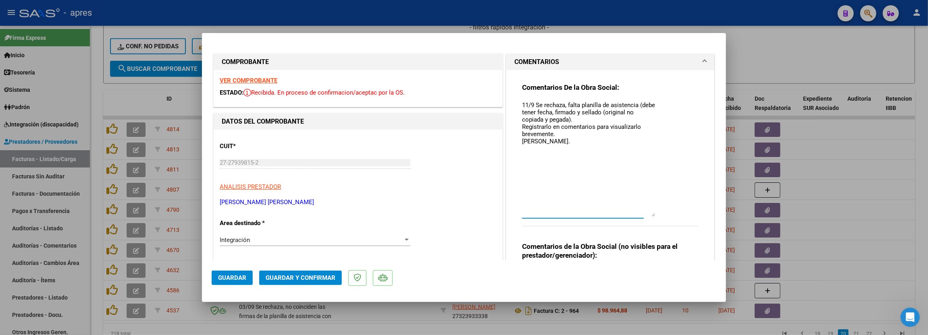
drag, startPoint x: 570, startPoint y: 117, endPoint x: 516, endPoint y: 110, distance: 54.8
click at [516, 110] on div "Comentarios De la Obra Social: 11/9 Se rechaza, falta planilla de asistencia (d…" at bounding box center [610, 189] width 189 height 239
click at [522, 127] on textarea "11/9 Se rechaza, falta planilla de asistencia NO PUEDE ESTAR BORRADA LAS FECHAS…" at bounding box center [588, 159] width 133 height 116
type textarea "11/9 Se rechaza, falta planilla de asistencia NO PUEDE ESTAR BORRADA LAS FECHAS…"
click at [236, 283] on button "Guardar" at bounding box center [232, 278] width 41 height 15
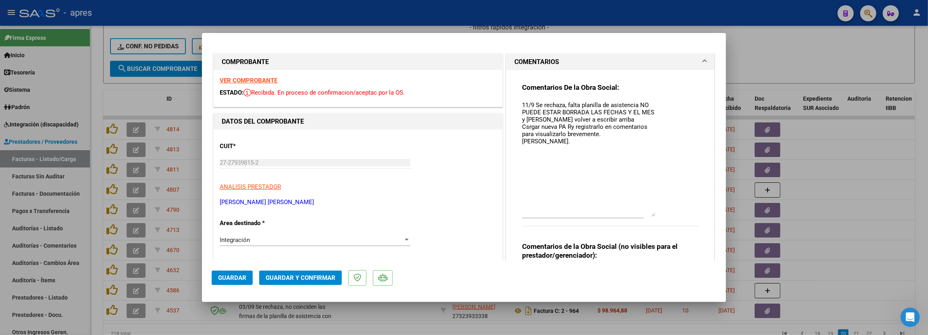
click at [246, 281] on span "Guardar" at bounding box center [232, 278] width 28 height 7
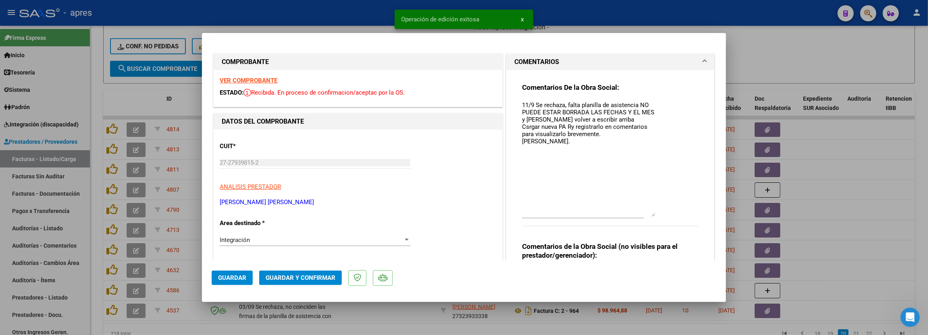
click at [97, 250] on div at bounding box center [464, 167] width 928 height 335
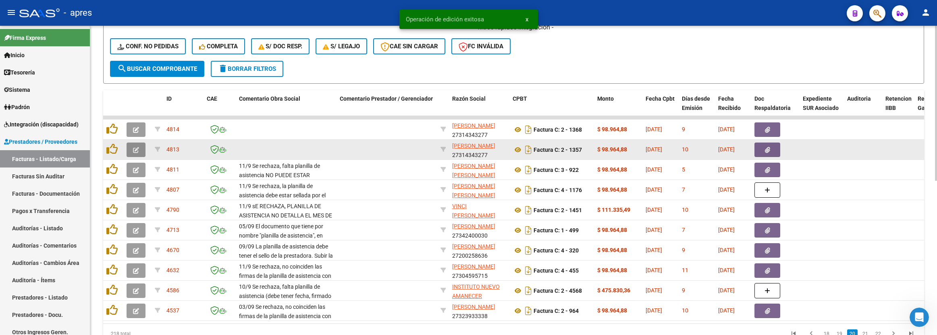
click at [141, 149] on button "button" at bounding box center [136, 150] width 19 height 15
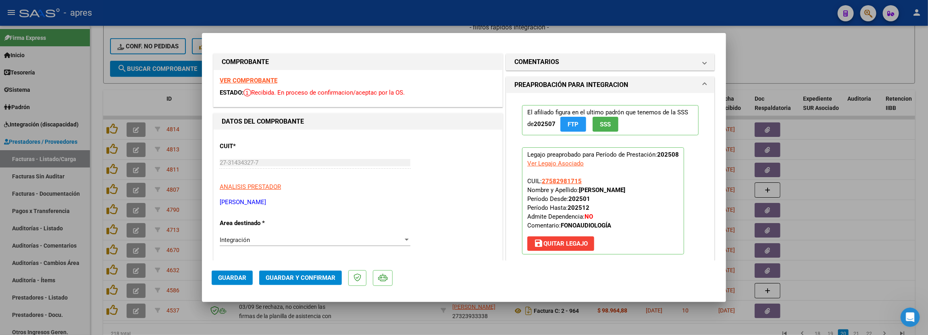
click at [259, 77] on strong "VER COMPROBANTE" at bounding box center [249, 80] width 58 height 7
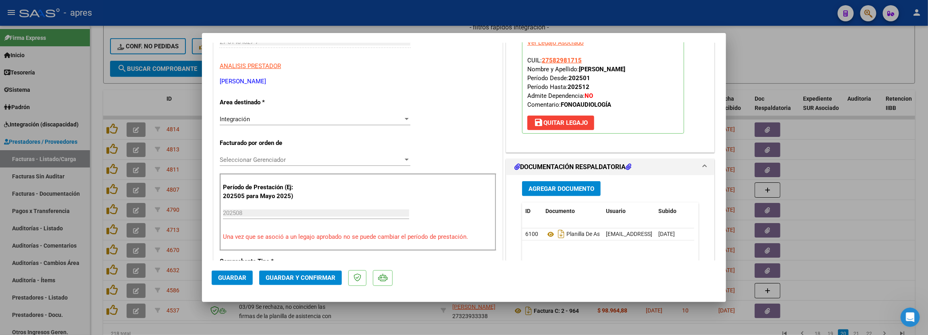
scroll to position [181, 0]
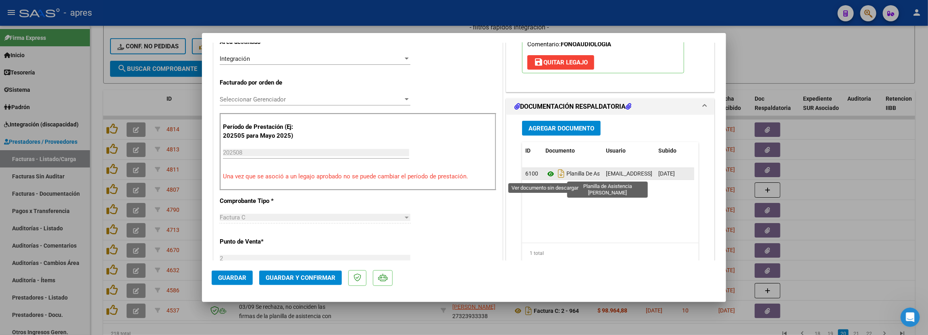
click at [545, 176] on icon at bounding box center [550, 174] width 10 height 10
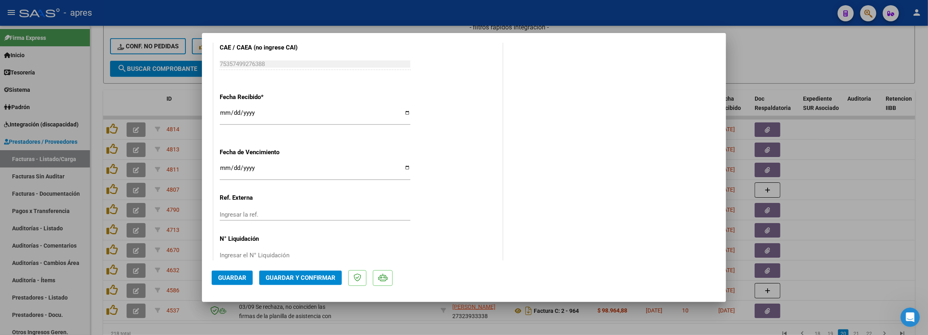
scroll to position [562, 0]
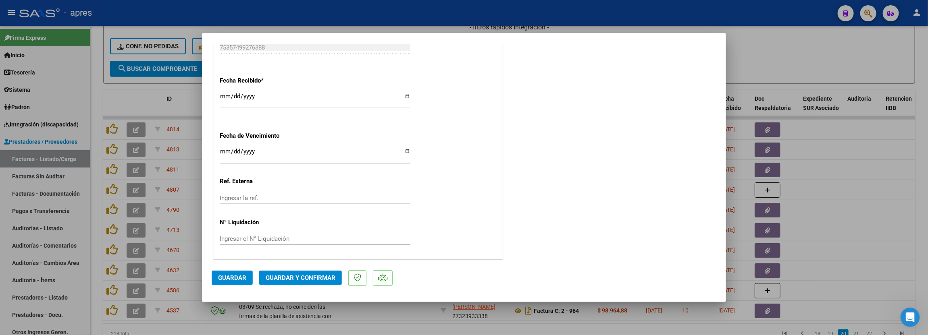
click at [224, 150] on input "Ingresar la fecha" at bounding box center [315, 154] width 191 height 13
type input "[DATE]"
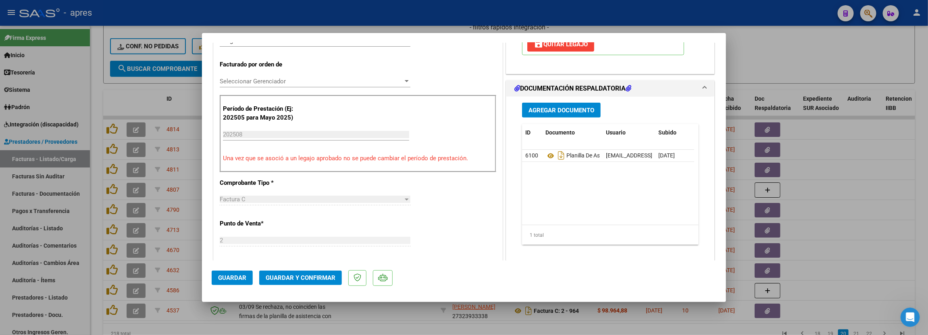
scroll to position [139, 0]
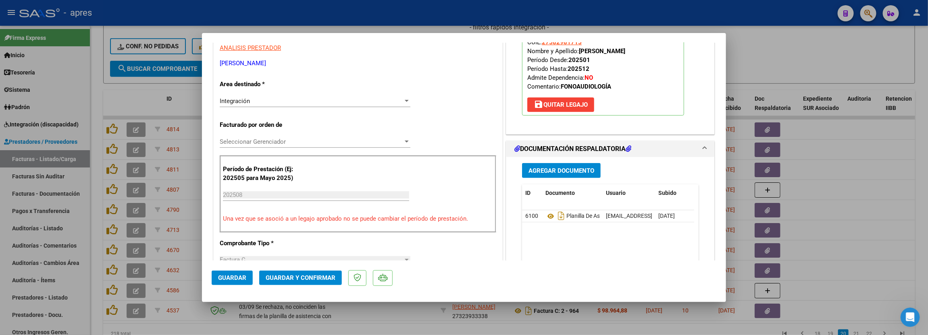
click at [286, 277] on span "Guardar y Confirmar" at bounding box center [301, 278] width 70 height 7
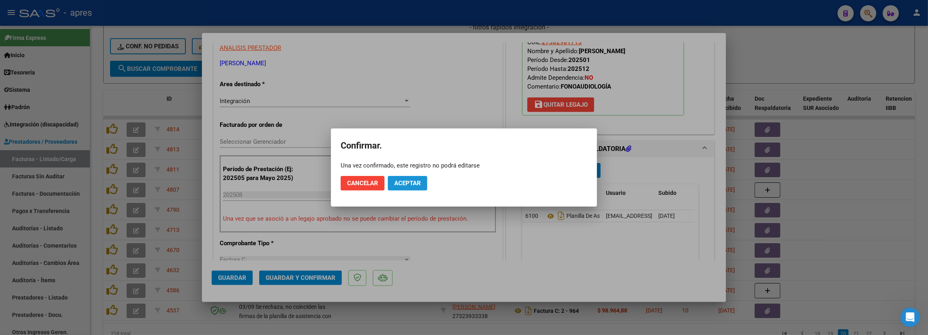
click at [411, 187] on span "Aceptar" at bounding box center [407, 183] width 27 height 7
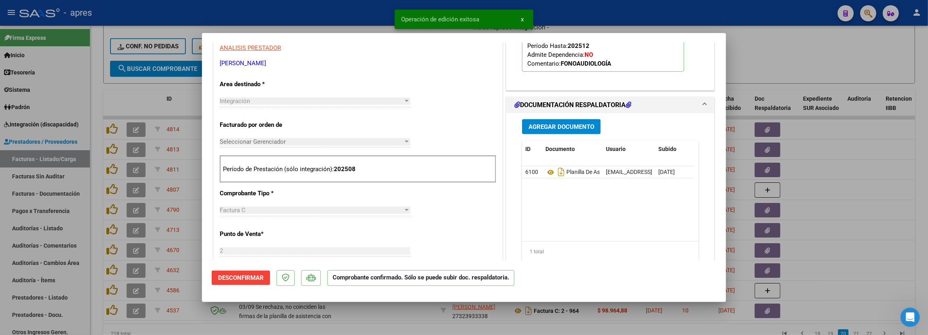
scroll to position [79, 0]
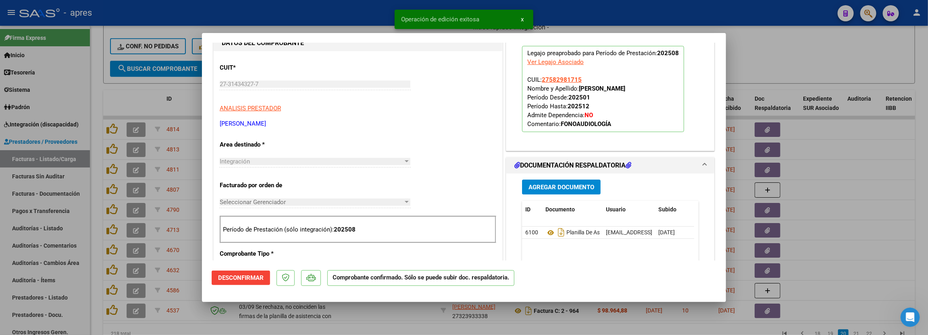
click at [99, 85] on div at bounding box center [464, 167] width 928 height 335
type input "$ 0,00"
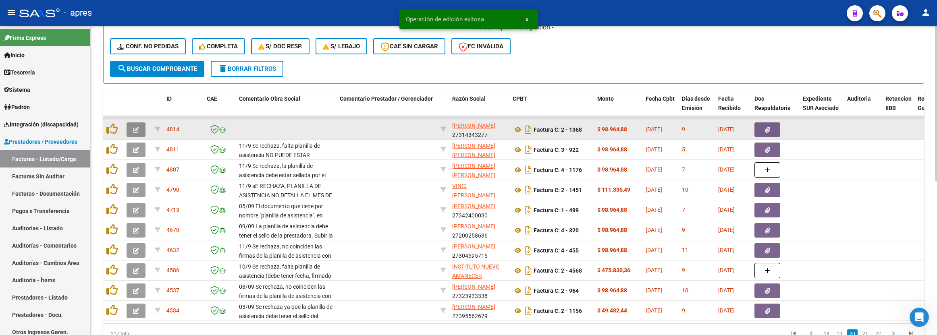
click at [139, 125] on button "button" at bounding box center [136, 130] width 19 height 15
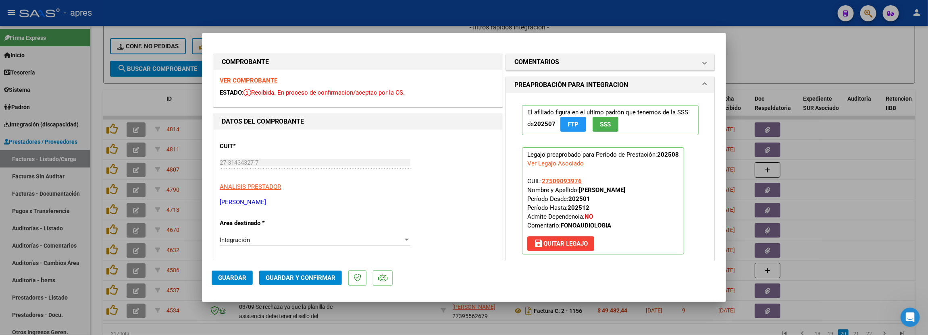
click at [237, 77] on strong "VER COMPROBANTE" at bounding box center [249, 80] width 58 height 7
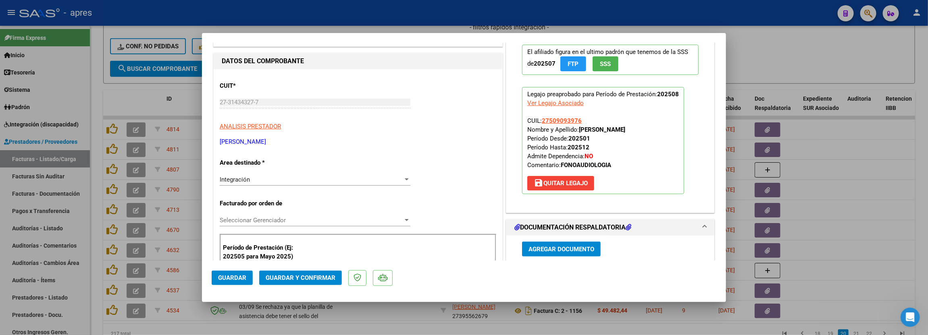
scroll to position [181, 0]
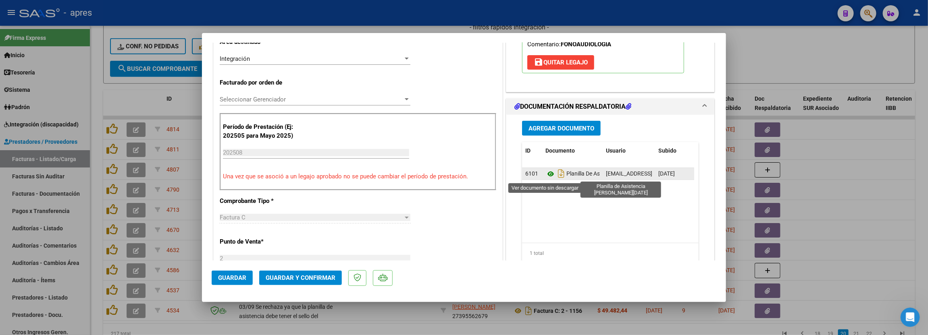
click at [545, 178] on icon at bounding box center [550, 174] width 10 height 10
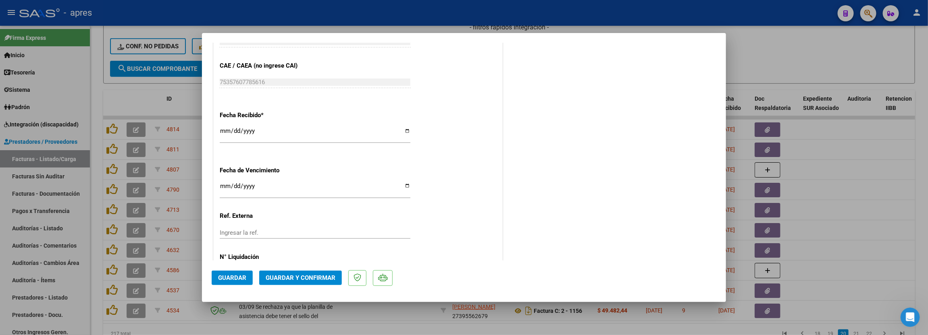
scroll to position [562, 0]
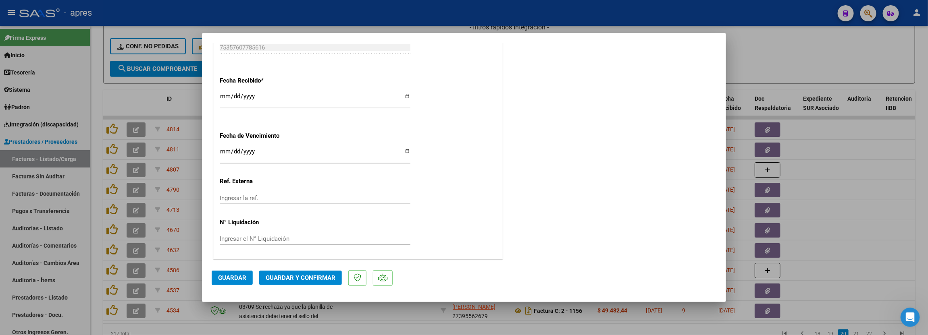
click at [224, 150] on input "Ingresar la fecha" at bounding box center [315, 154] width 191 height 13
type input "[DATE]"
click at [300, 279] on span "Guardar y Confirmar" at bounding box center [301, 278] width 70 height 7
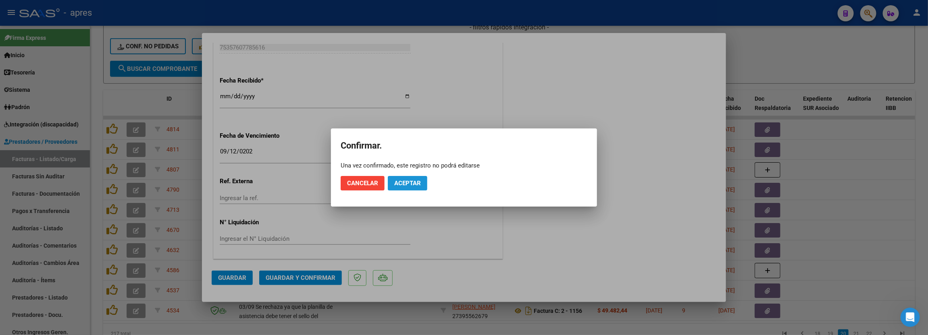
click at [415, 181] on span "Aceptar" at bounding box center [407, 183] width 27 height 7
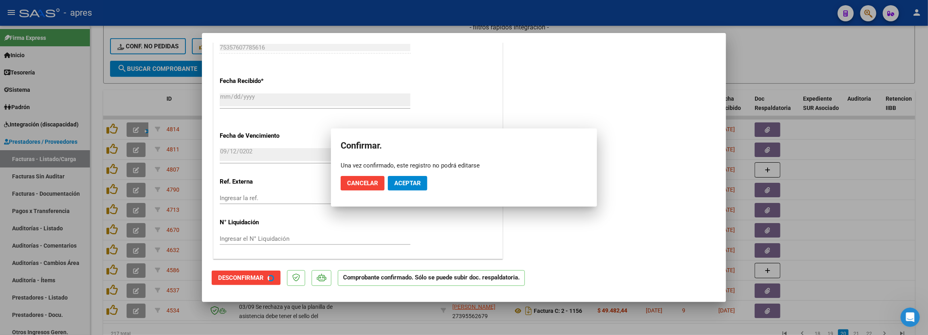
scroll to position [512, 0]
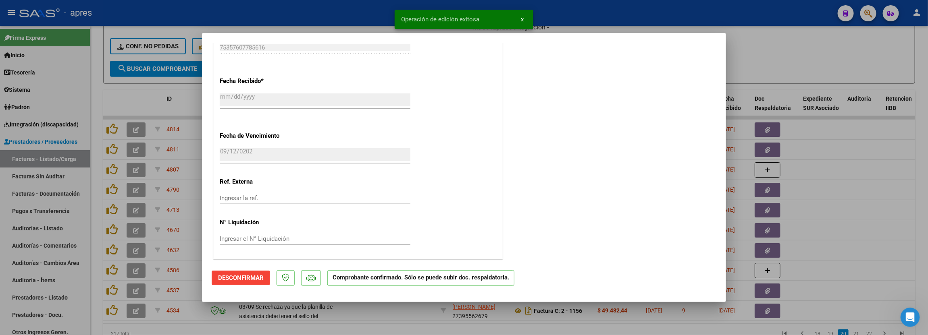
click at [92, 244] on div at bounding box center [464, 167] width 928 height 335
type input "$ 0,00"
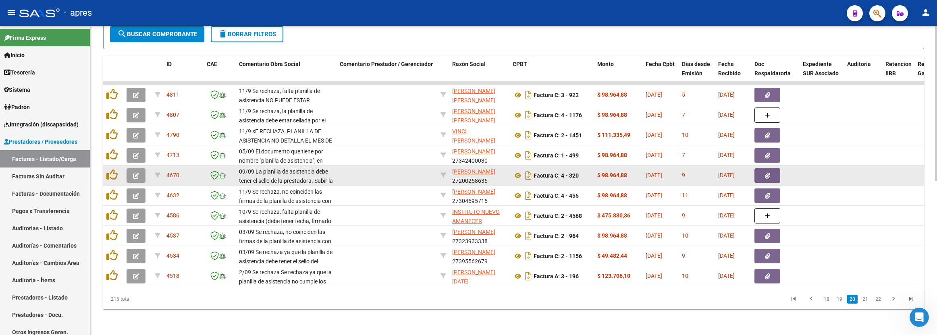
scroll to position [307, 0]
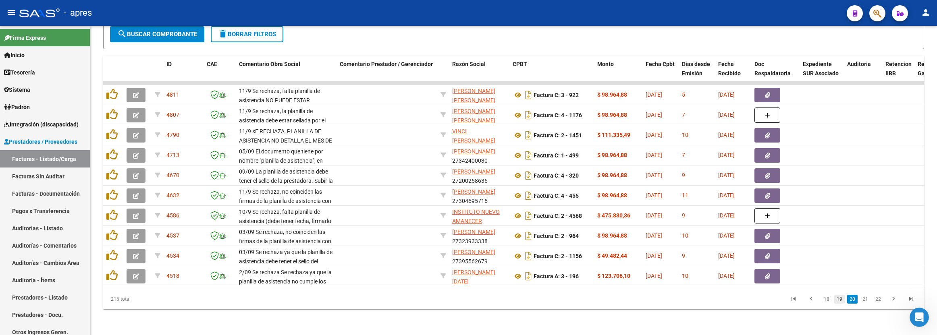
click at [843, 302] on link "19" at bounding box center [839, 299] width 10 height 9
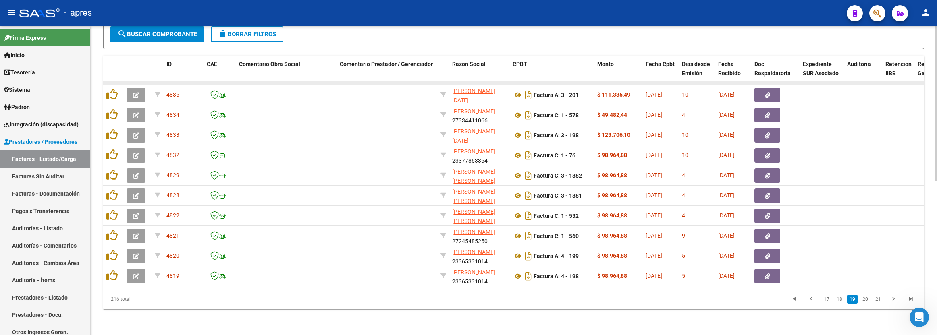
scroll to position [187, 0]
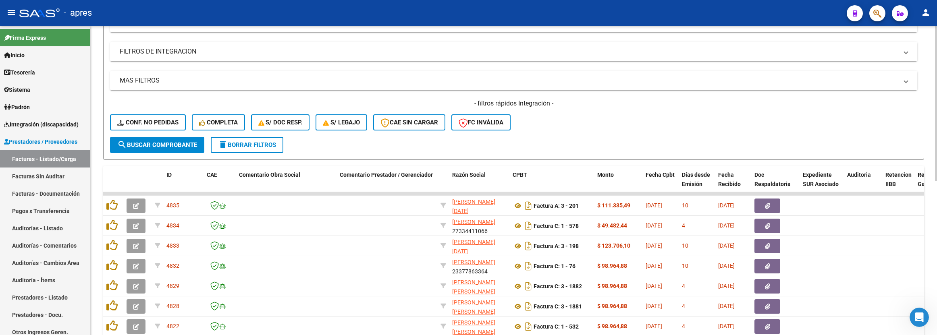
click at [160, 147] on span "search Buscar Comprobante" at bounding box center [157, 144] width 80 height 7
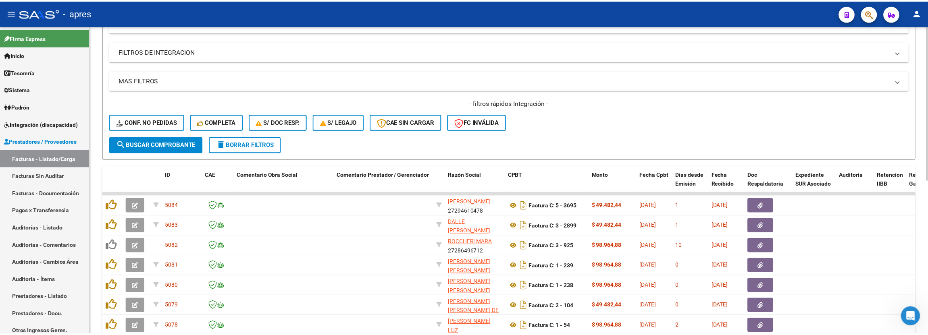
scroll to position [307, 0]
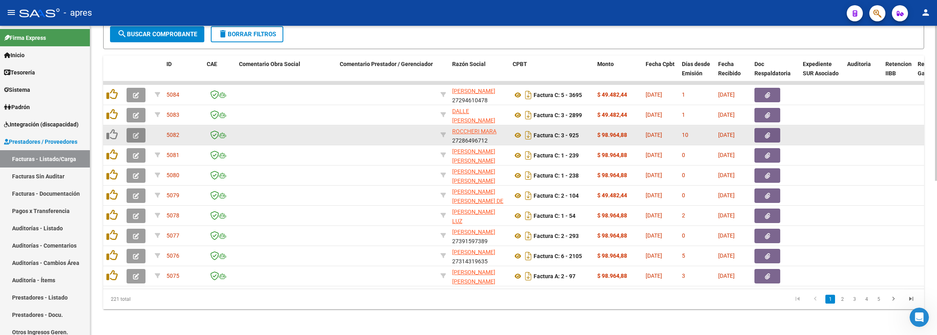
click at [143, 129] on button "button" at bounding box center [136, 135] width 19 height 15
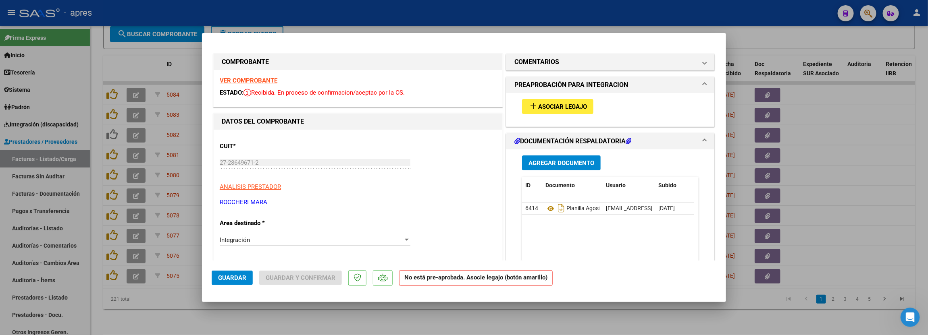
click at [237, 83] on strong "VER COMPROBANTE" at bounding box center [249, 80] width 58 height 7
click at [576, 120] on div "add Asociar Legajo" at bounding box center [610, 106] width 189 height 27
click at [574, 112] on button "add Asociar Legajo" at bounding box center [557, 106] width 71 height 15
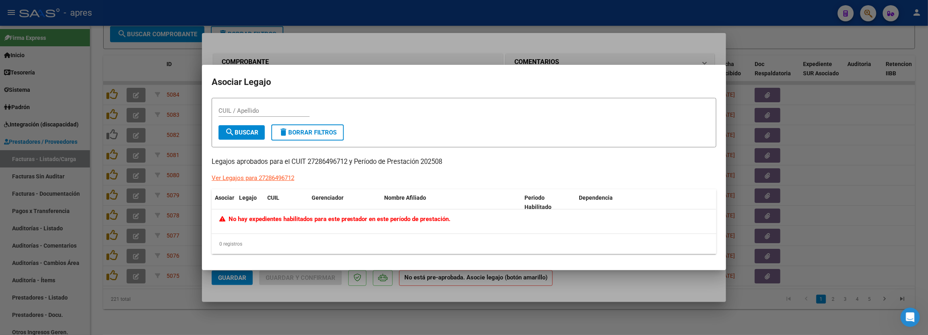
drag, startPoint x: 265, startPoint y: 221, endPoint x: 472, endPoint y: 214, distance: 206.9
click at [472, 214] on div "No hay expedientes habilitados para este prestador en este período de prestació…" at bounding box center [464, 222] width 504 height 24
click at [508, 217] on div "No hay expedientes habilitados para este prestador en este período de prestació…" at bounding box center [463, 219] width 489 height 9
drag, startPoint x: 362, startPoint y: 163, endPoint x: 438, endPoint y: 164, distance: 75.8
click at [438, 164] on p "Legajos aprobados para el CUIT 27286496712 y Período de Prestación 202508" at bounding box center [464, 162] width 505 height 10
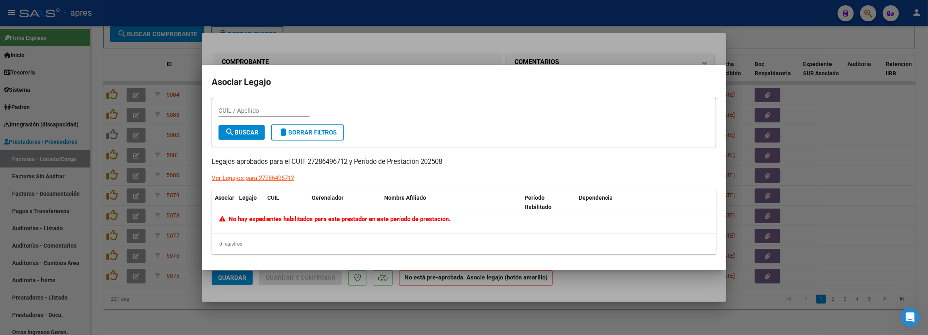
click at [308, 293] on div at bounding box center [464, 167] width 928 height 335
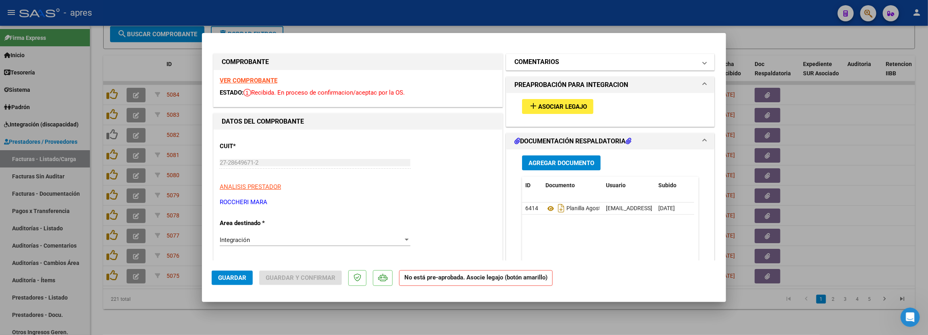
click at [543, 67] on mat-expansion-panel-header "COMENTARIOS" at bounding box center [610, 62] width 208 height 16
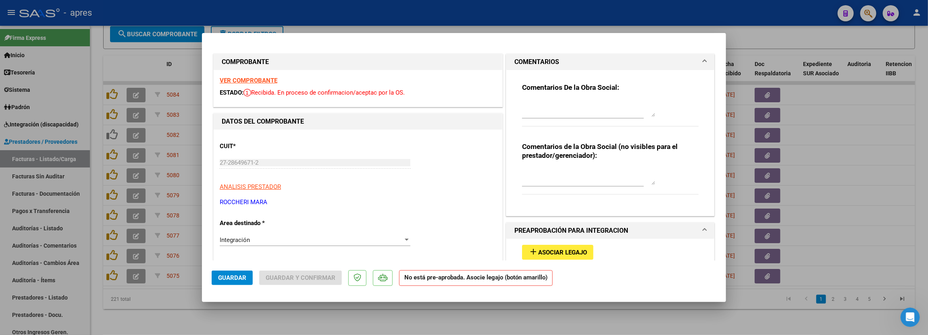
click at [537, 172] on textarea at bounding box center [588, 177] width 133 height 16
type textarea "MB"
click at [531, 98] on div "Comentarios De la Obra Social:" at bounding box center [610, 109] width 177 height 52
click at [535, 102] on textarea at bounding box center [588, 109] width 133 height 16
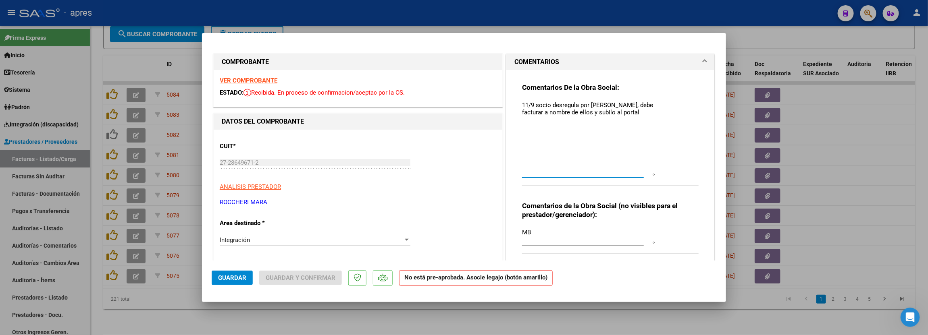
drag, startPoint x: 645, startPoint y: 115, endPoint x: 644, endPoint y: 152, distance: 36.7
click at [652, 172] on div "Comentarios De la Obra Social: 11/9 socio desregula por [PERSON_NAME], debe fac…" at bounding box center [610, 138] width 177 height 111
drag, startPoint x: 605, startPoint y: 112, endPoint x: 614, endPoint y: 114, distance: 8.6
click at [605, 113] on textarea "11/9 socio desregula por [PERSON_NAME], debe facturar a nombre de ellos y subil…" at bounding box center [588, 138] width 133 height 74
click at [641, 111] on textarea "11/9 socio desregula por [PERSON_NAME], debe facturar a nombre de ellos y subil…" at bounding box center [588, 138] width 133 height 74
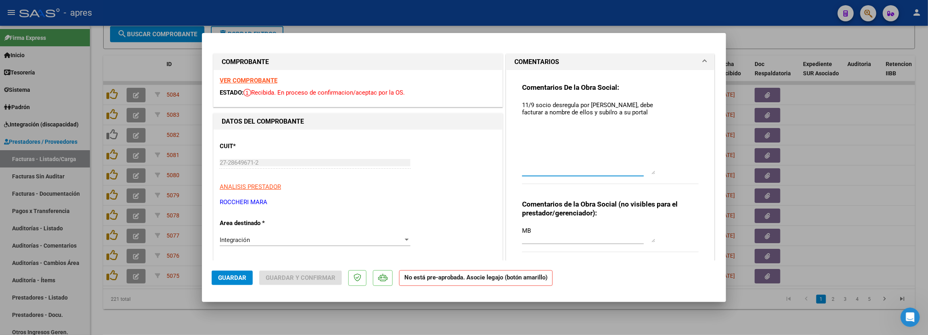
click at [559, 139] on textarea "11/9 socio desregula por [PERSON_NAME], debe facturar a nombre de ellos y subil…" at bounding box center [588, 138] width 133 height 74
type textarea "11/9 socio desregula por [PERSON_NAME], debe facturar a nombre de ellos y subil…"
click at [275, 241] on div "Integración" at bounding box center [311, 240] width 183 height 7
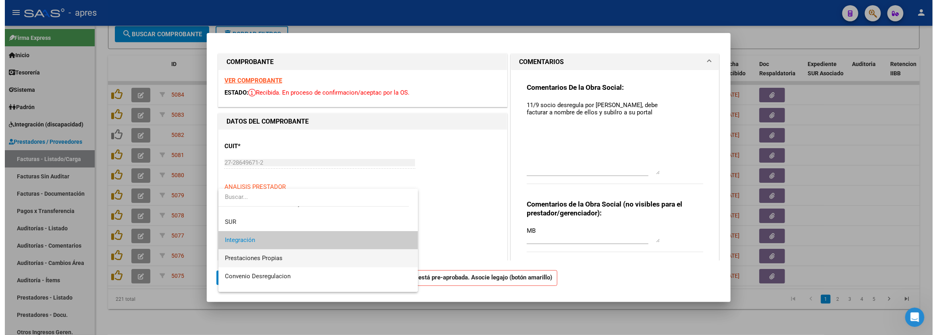
scroll to position [78, 0]
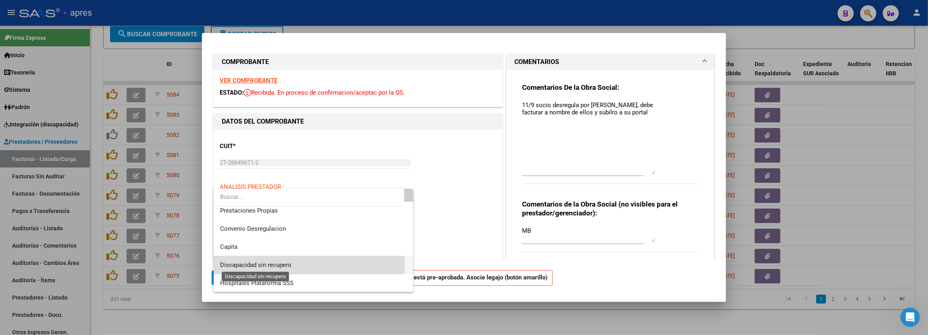
click at [277, 265] on span "Discapacidad sin recupero" at bounding box center [255, 265] width 71 height 7
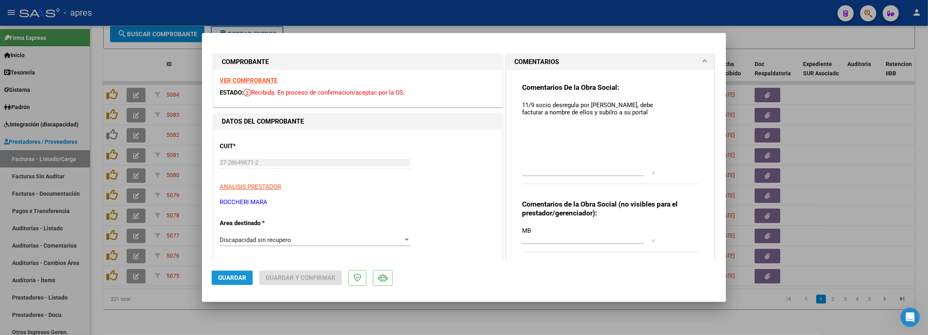
click at [242, 282] on span "Guardar" at bounding box center [232, 278] width 28 height 7
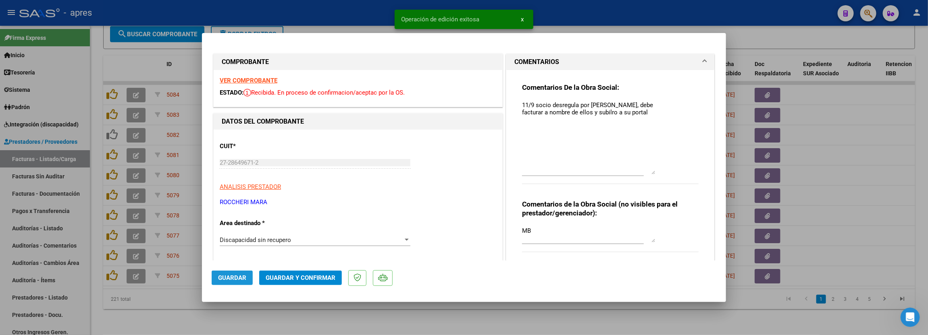
click at [242, 278] on span "Guardar" at bounding box center [232, 278] width 28 height 7
click at [214, 320] on div at bounding box center [464, 167] width 928 height 335
type input "$ 0,00"
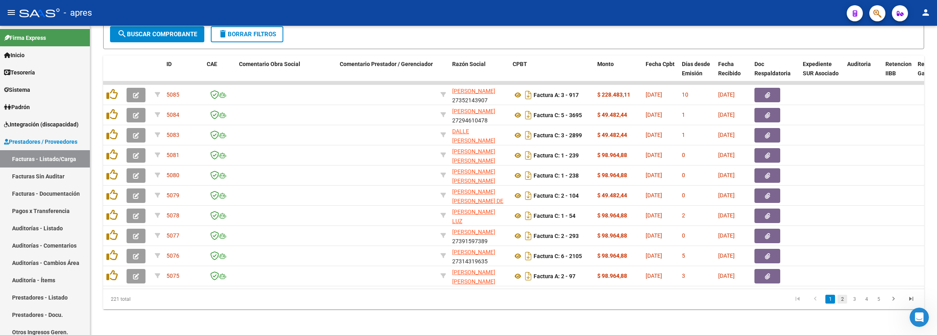
click at [846, 302] on link "2" at bounding box center [843, 299] width 10 height 9
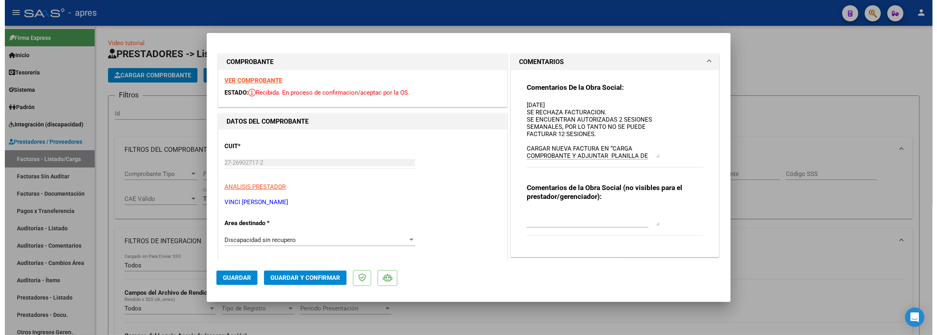
scroll to position [370, 0]
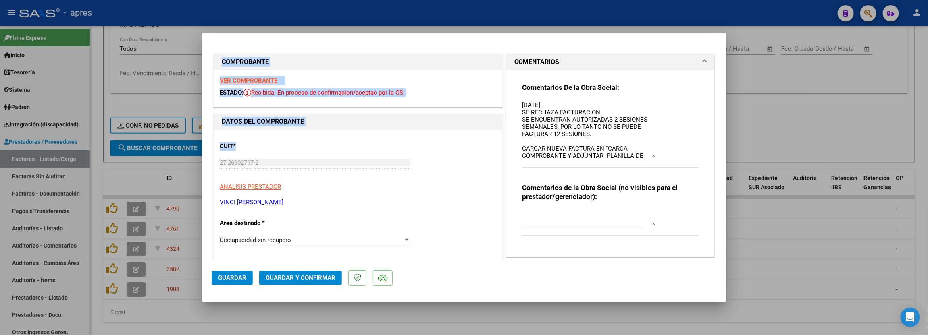
click at [415, 132] on div "COMPROBANTE VER COMPROBANTE ESTADO: Recibida. En proceso de confirmacion/acepta…" at bounding box center [464, 167] width 928 height 335
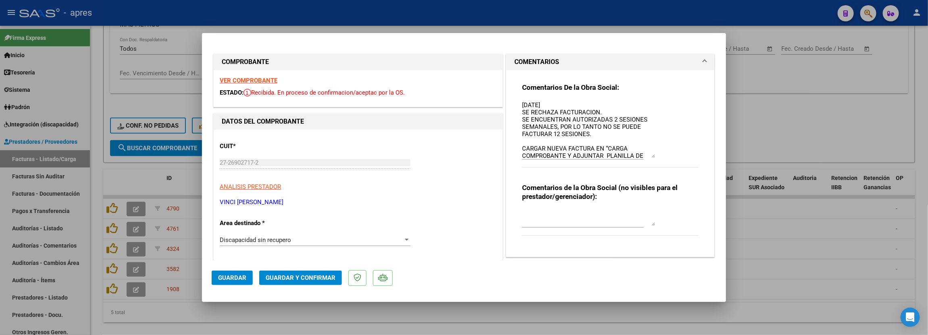
click at [457, 148] on div "CUIT * 27-26902717-2 Ingresar CUIT ANALISIS PRESTADOR VINCI NATALIA ROSALIA ARC…" at bounding box center [358, 171] width 277 height 71
drag, startPoint x: 220, startPoint y: 204, endPoint x: 287, endPoint y: 204, distance: 66.5
click at [287, 204] on p "VINCI [PERSON_NAME]" at bounding box center [358, 202] width 277 height 9
copy p "VINCI [PERSON_NAME]"
click at [117, 89] on div at bounding box center [464, 167] width 928 height 335
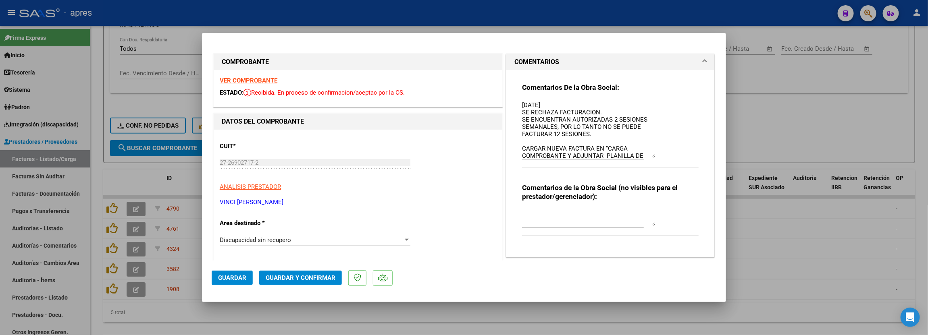
type input "$ 0,00"
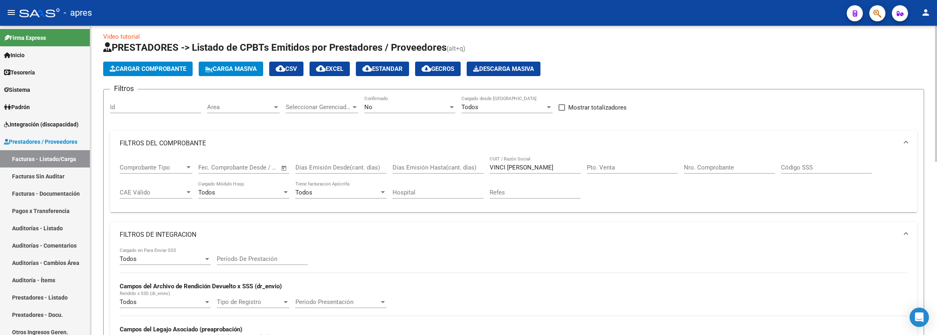
scroll to position [0, 0]
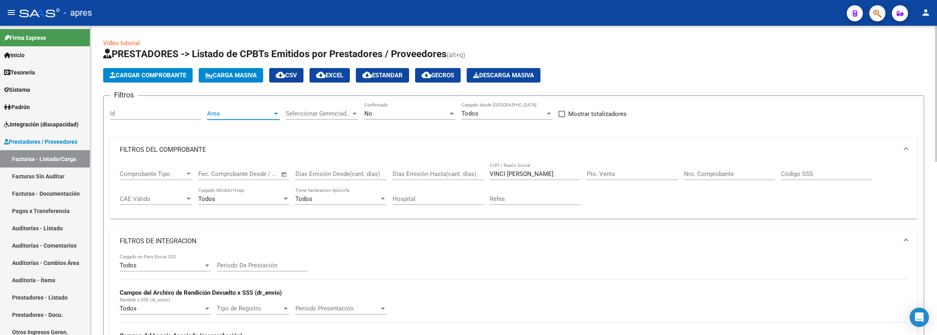
click at [250, 112] on span "Area" at bounding box center [239, 113] width 65 height 7
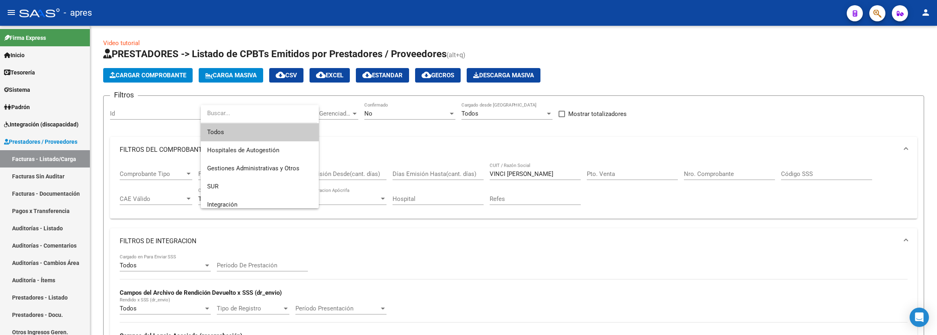
click at [258, 131] on span "Todos" at bounding box center [259, 132] width 105 height 18
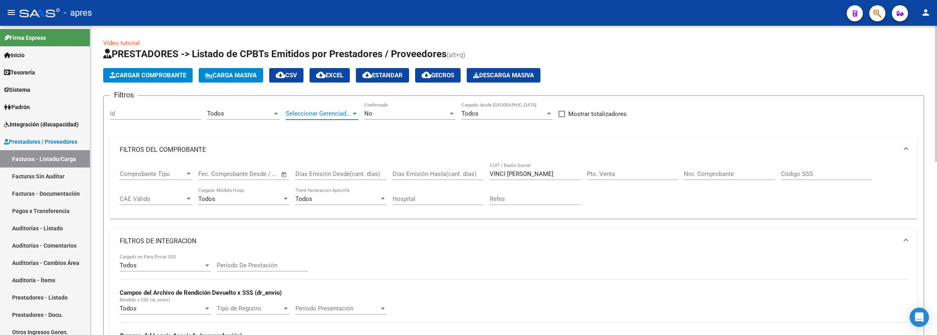
click at [326, 110] on span "Seleccionar Gerenciador" at bounding box center [318, 113] width 65 height 7
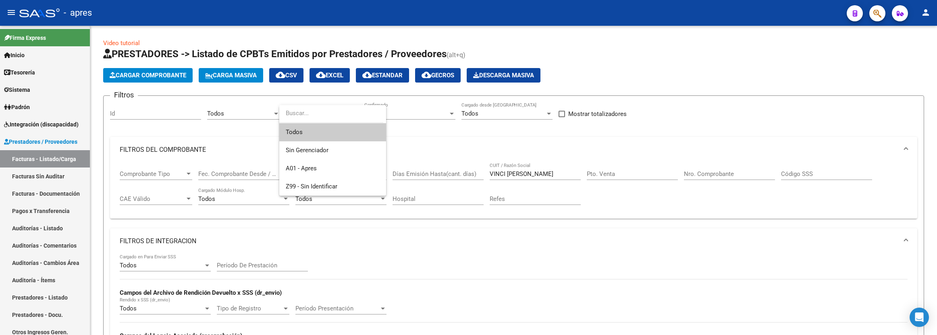
click at [318, 127] on span "Todos" at bounding box center [333, 132] width 94 height 18
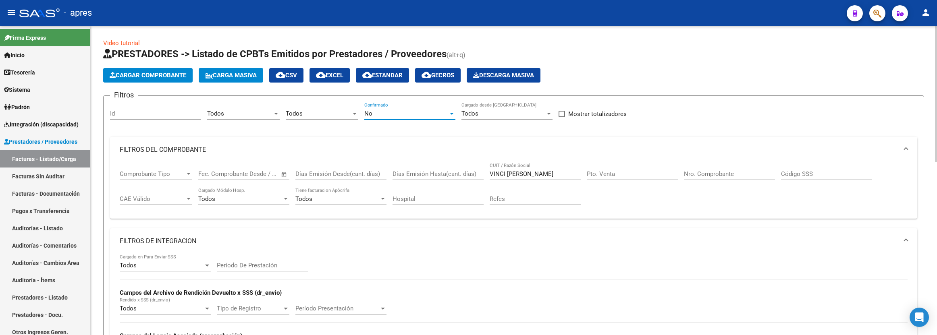
click at [410, 113] on div "No" at bounding box center [406, 113] width 84 height 7
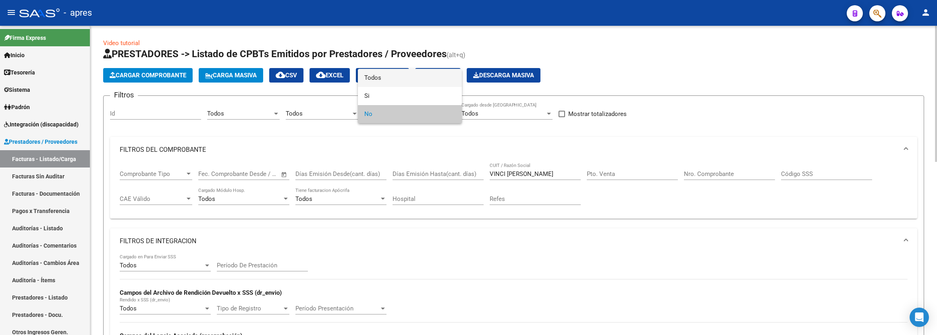
click at [408, 80] on span "Todos" at bounding box center [409, 78] width 91 height 18
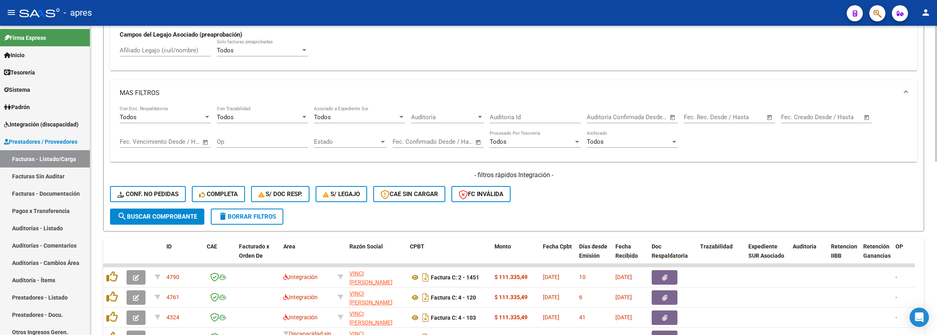
scroll to position [302, 0]
click at [191, 220] on span "search Buscar Comprobante" at bounding box center [157, 215] width 80 height 7
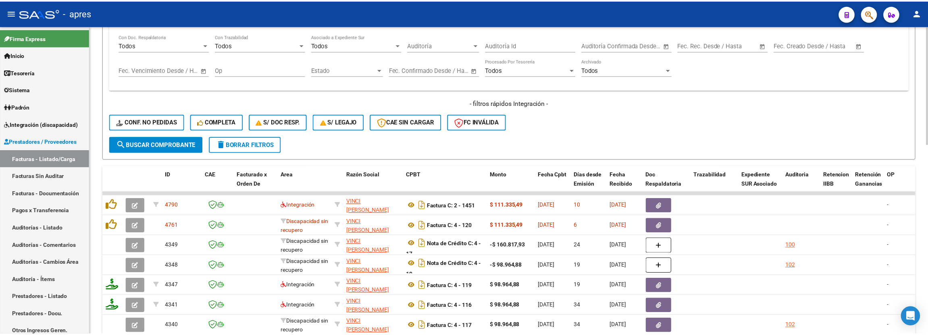
scroll to position [484, 0]
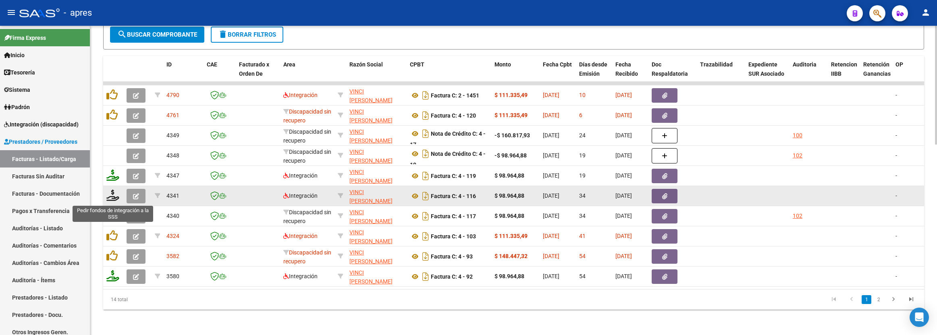
click at [112, 195] on icon at bounding box center [112, 195] width 13 height 11
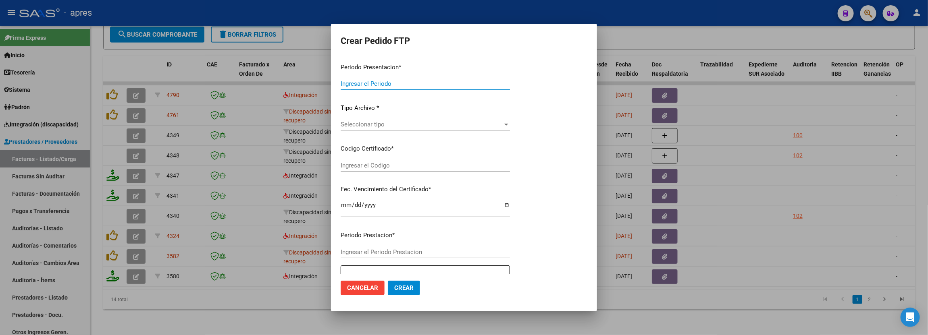
type input "202508"
type input "202507"
type input "$ 98.964,88"
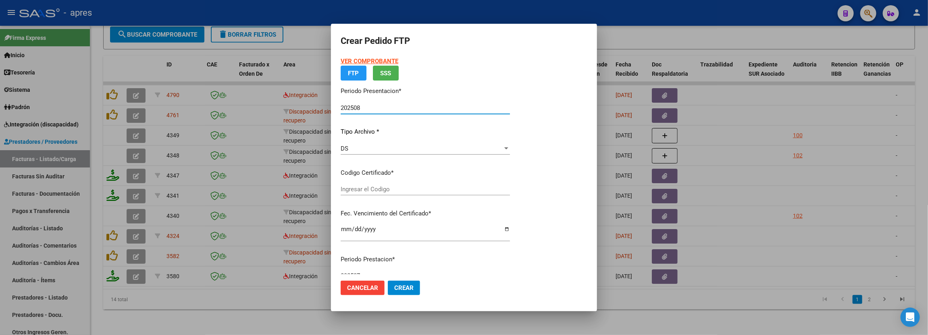
click at [360, 294] on button "Cancelar" at bounding box center [363, 288] width 44 height 15
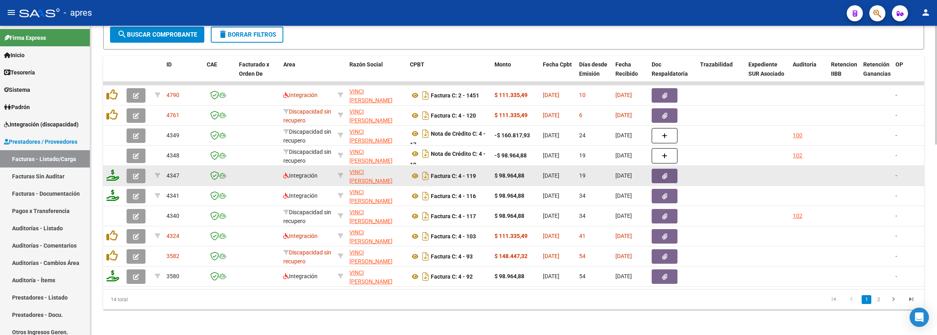
click at [135, 177] on icon "button" at bounding box center [136, 176] width 6 height 6
